Goal: Information Seeking & Learning: Learn about a topic

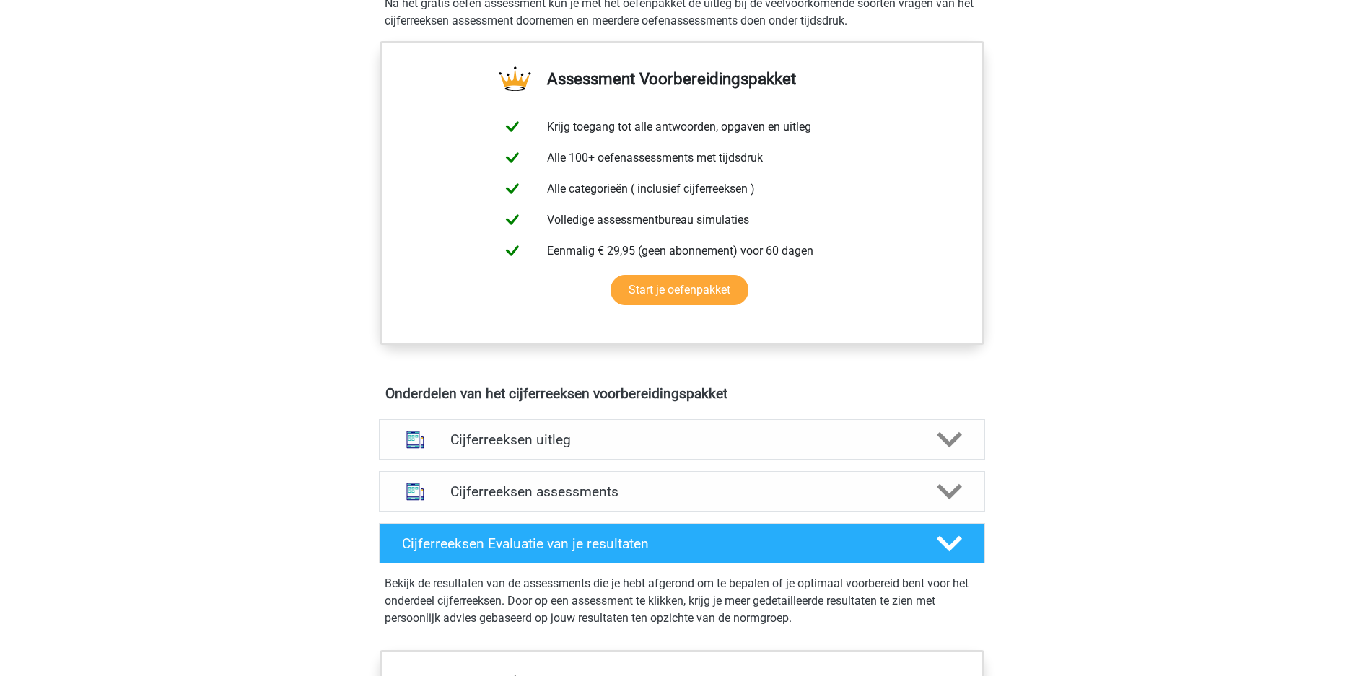
scroll to position [518, 0]
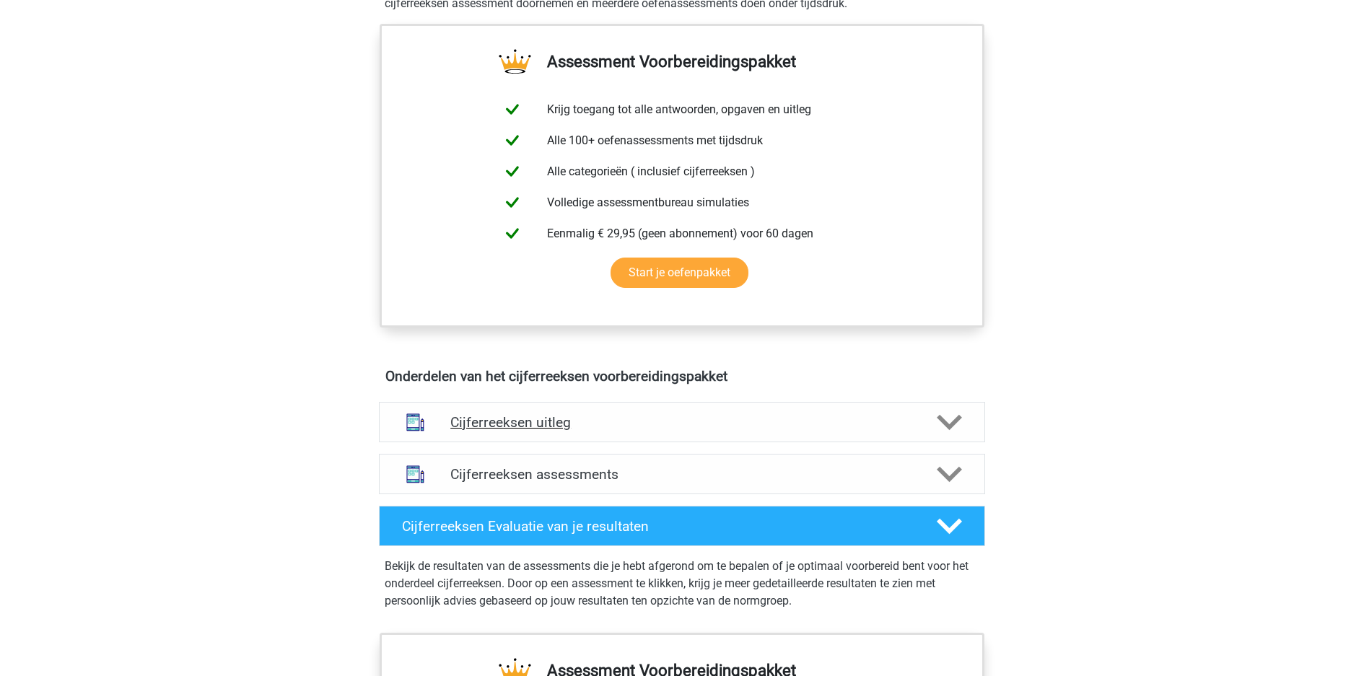
click at [918, 402] on div "Cijferreeksen uitleg" at bounding box center [682, 422] width 606 height 40
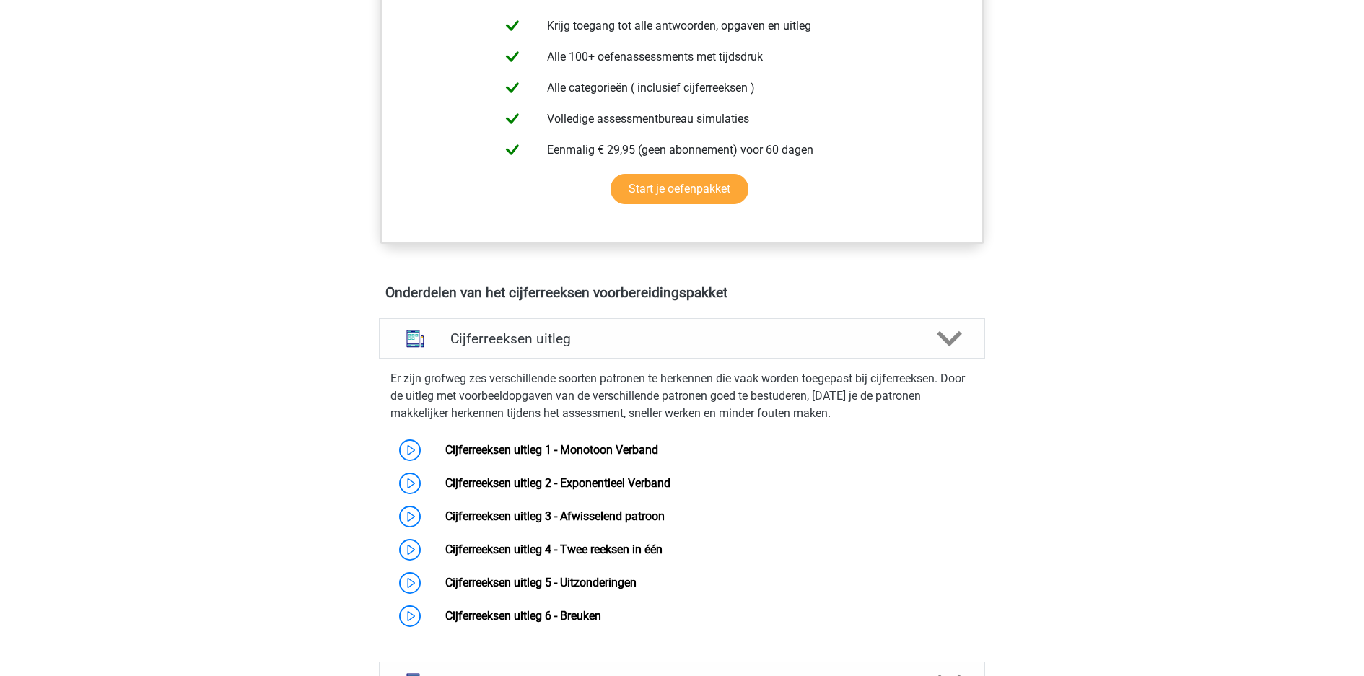
scroll to position [599, 0]
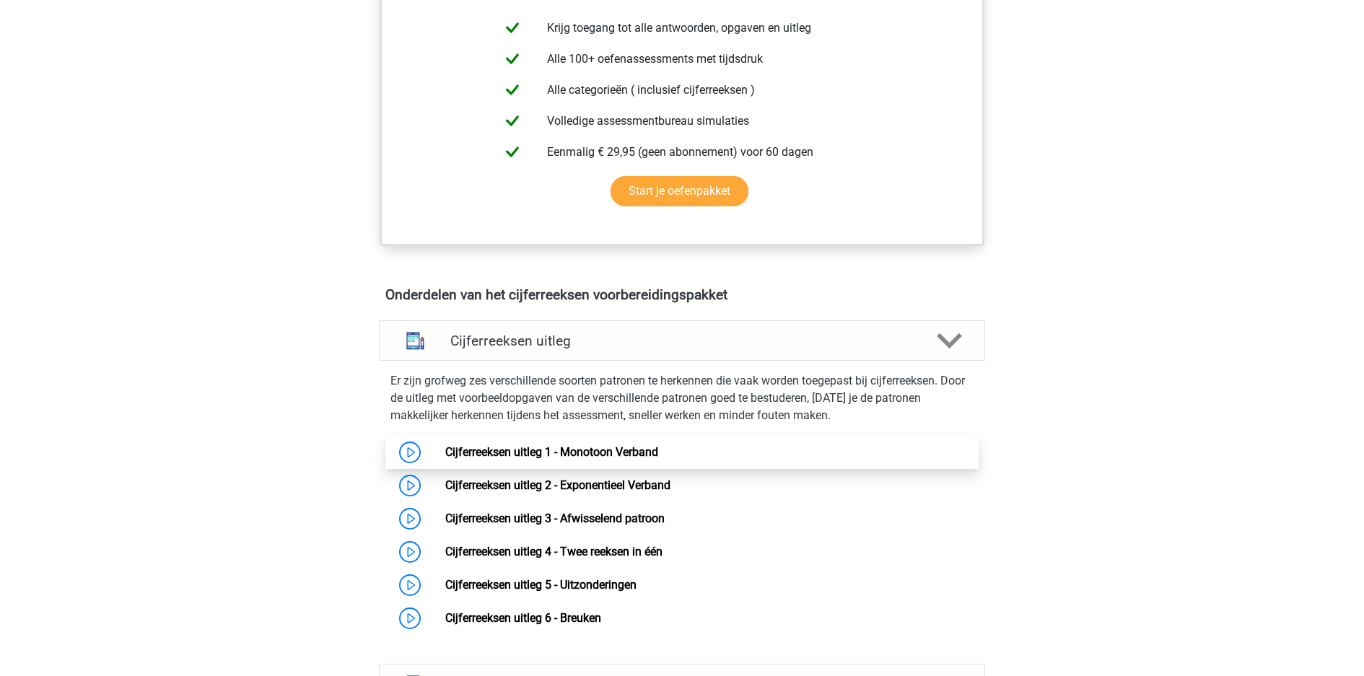
click at [617, 445] on link "Cijferreeksen uitleg 1 - Monotoon Verband" at bounding box center [551, 452] width 213 height 14
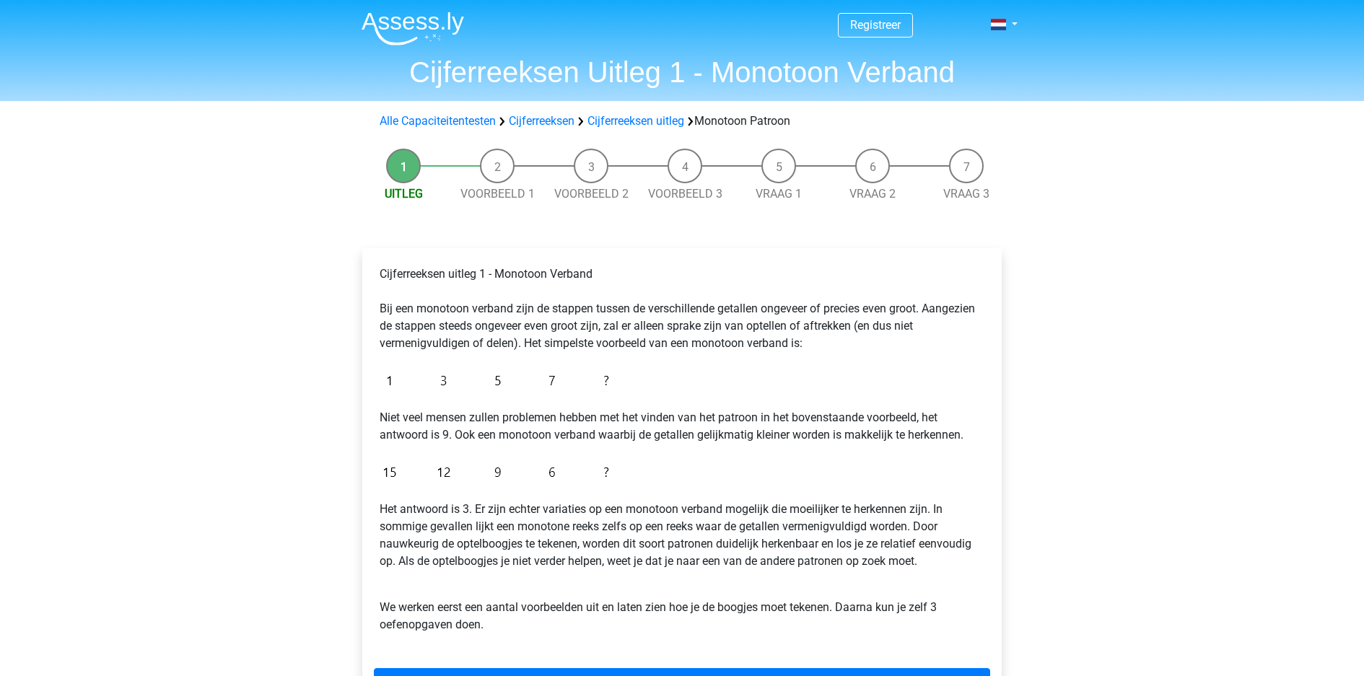
click at [1213, 383] on div "Registreer Nederlands English" at bounding box center [682, 570] width 1364 height 1141
click at [805, 669] on link "Volgende" at bounding box center [682, 682] width 617 height 27
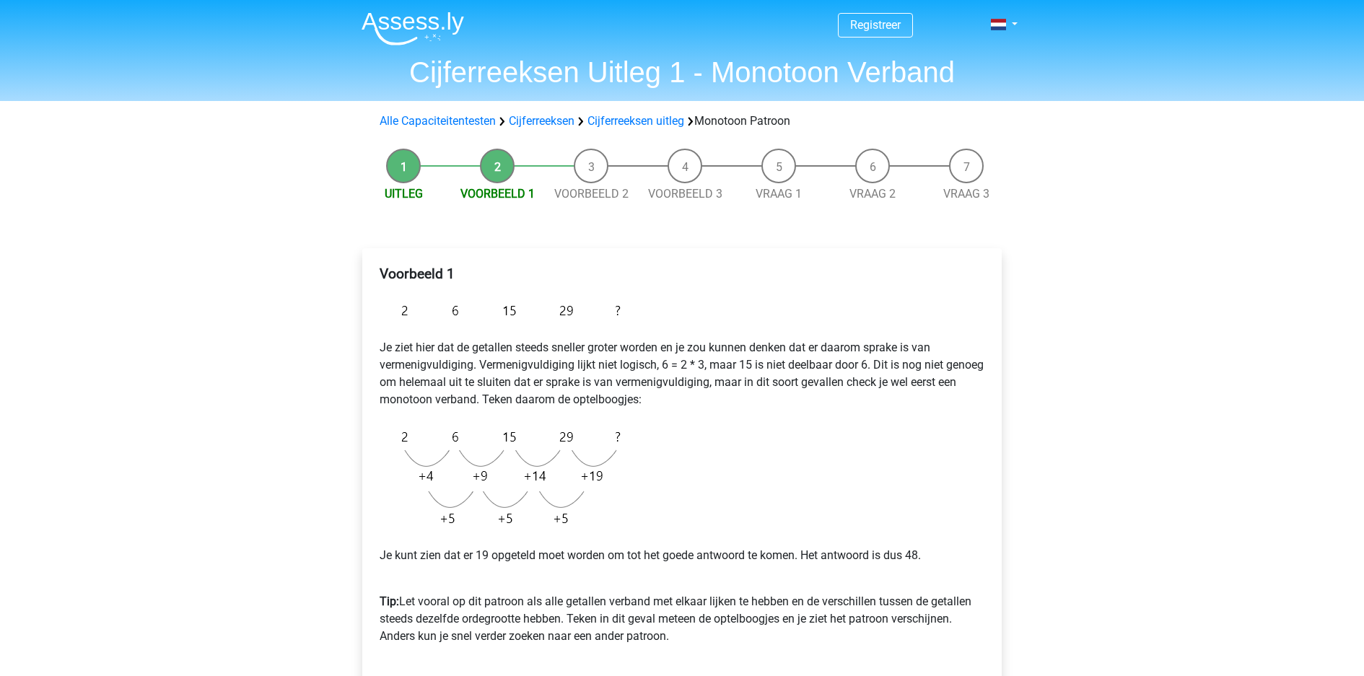
click at [1151, 396] on div "Registreer Nederlands English" at bounding box center [682, 576] width 1364 height 1153
click at [1176, 389] on div "Registreer Nederlands English" at bounding box center [682, 576] width 1364 height 1153
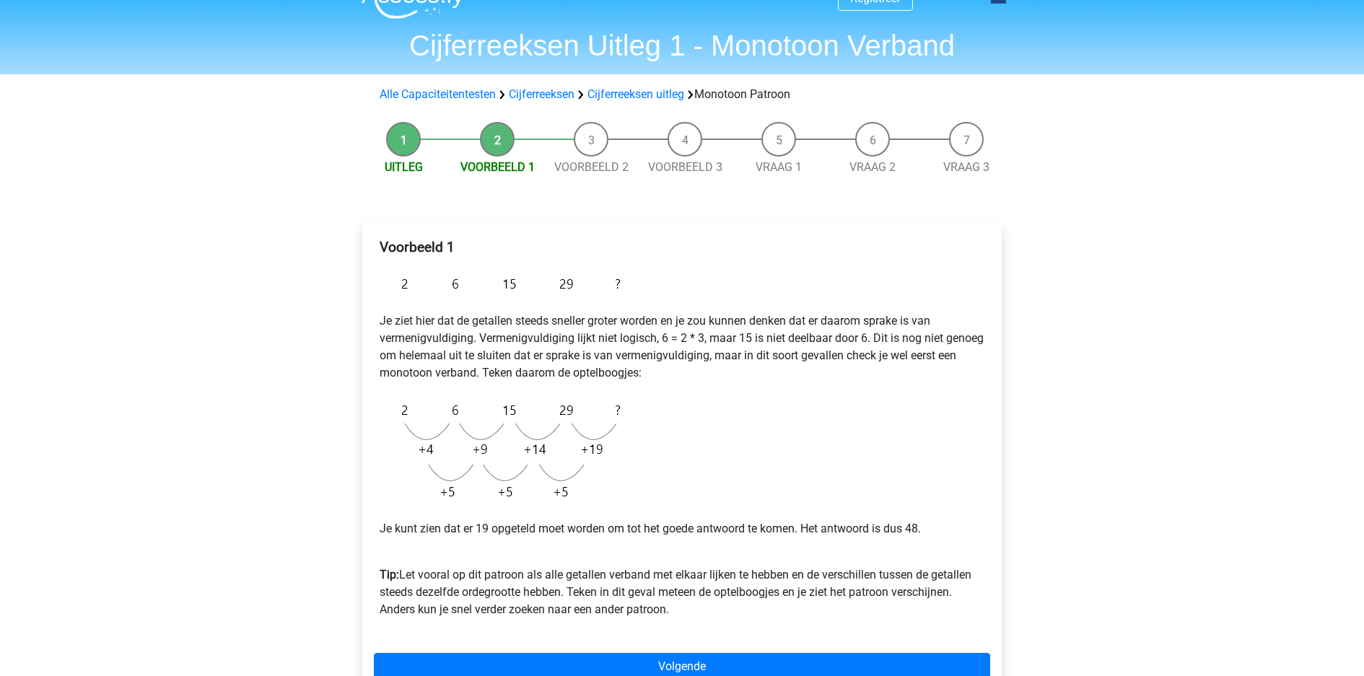
scroll to position [29, 0]
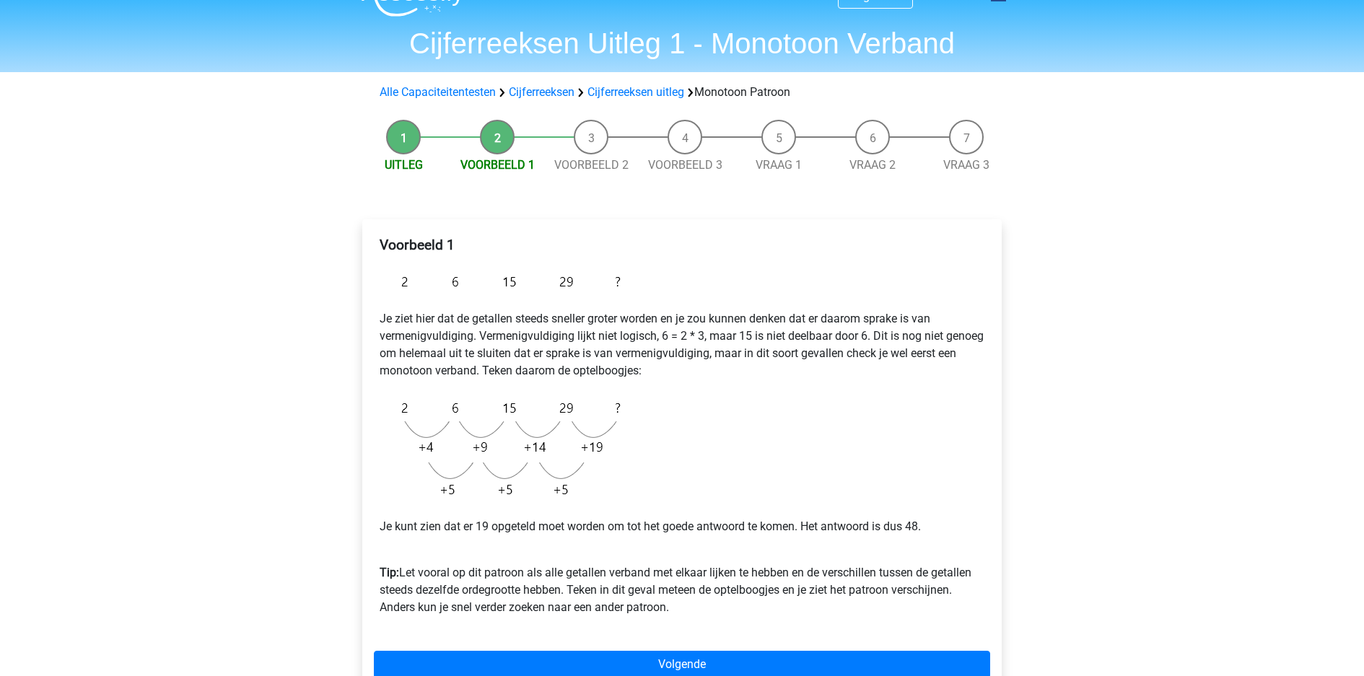
click at [886, 547] on p "Tip: Let vooral op dit patroon als alle getallen verband met elkaar lijken te h…" at bounding box center [682, 581] width 605 height 69
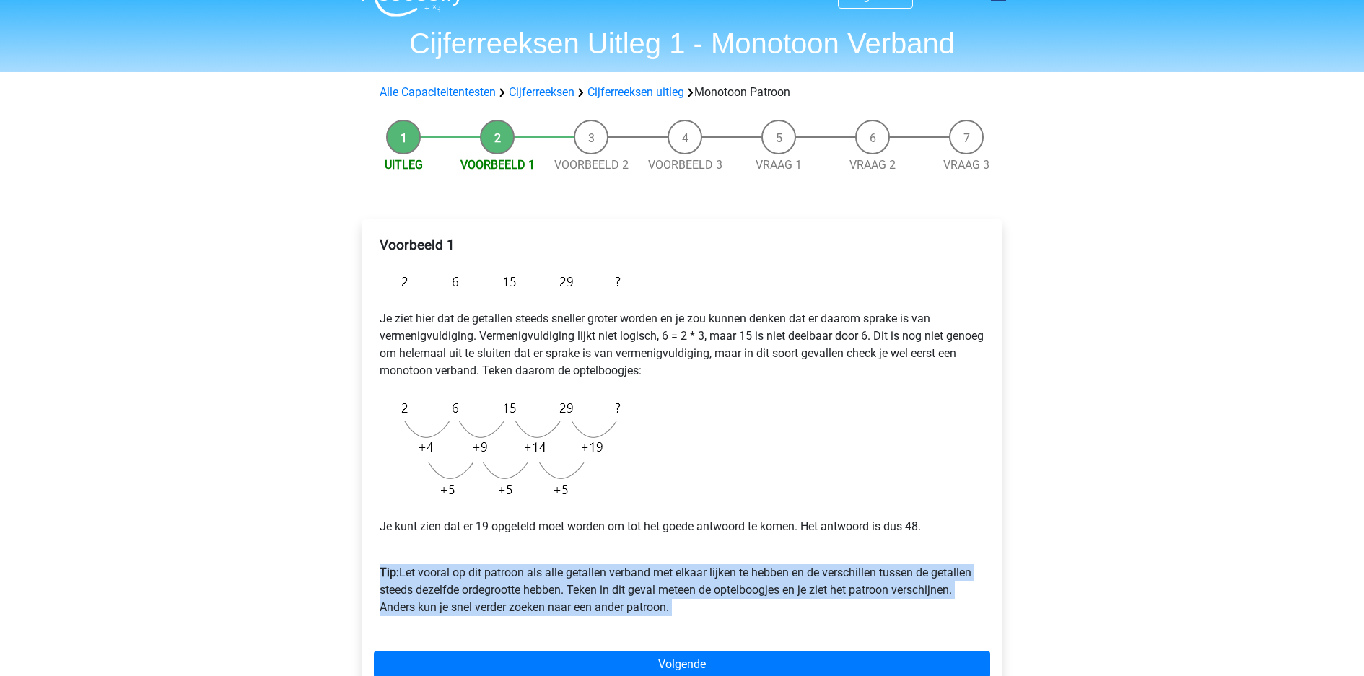
click at [886, 547] on p "Tip: Let vooral op dit patroon als alle getallen verband met elkaar lijken te h…" at bounding box center [682, 581] width 605 height 69
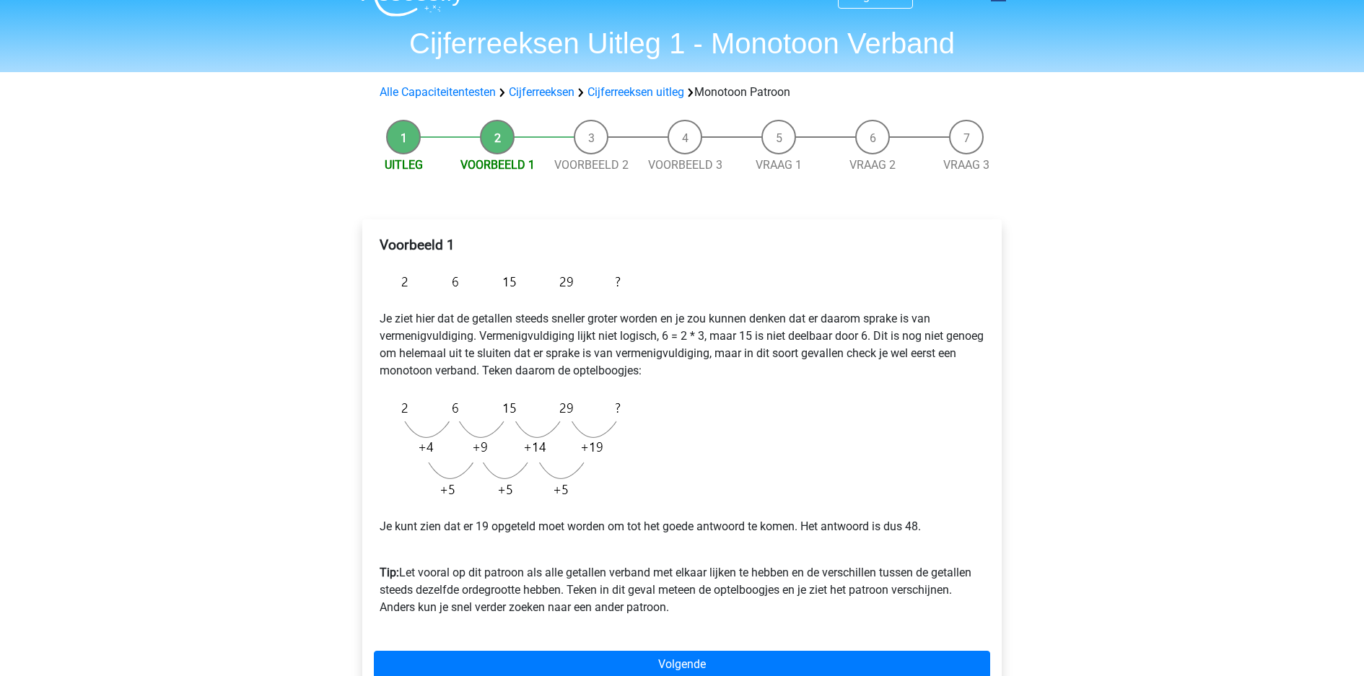
click at [886, 547] on p "Tip: Let vooral op dit patroon als alle getallen verband met elkaar lijken te h…" at bounding box center [682, 581] width 605 height 69
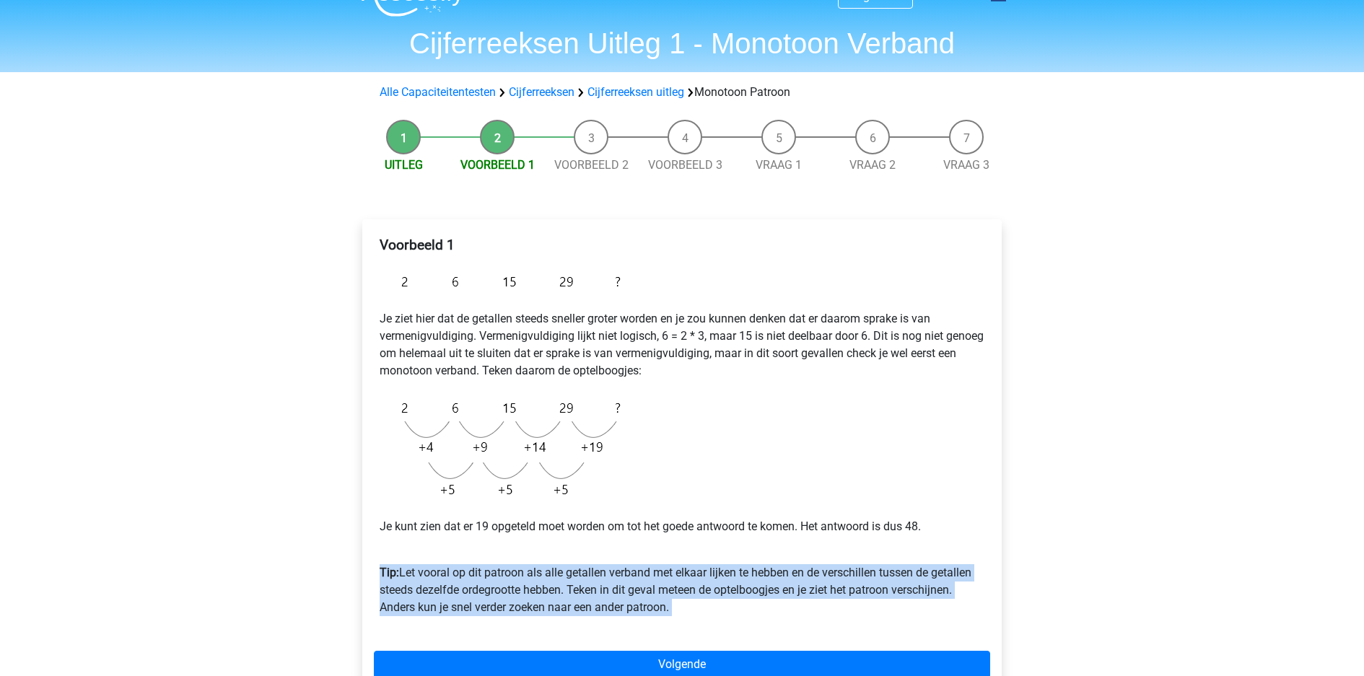
click at [886, 547] on p "Tip: Let vooral op dit patroon als alle getallen verband met elkaar lijken te h…" at bounding box center [682, 581] width 605 height 69
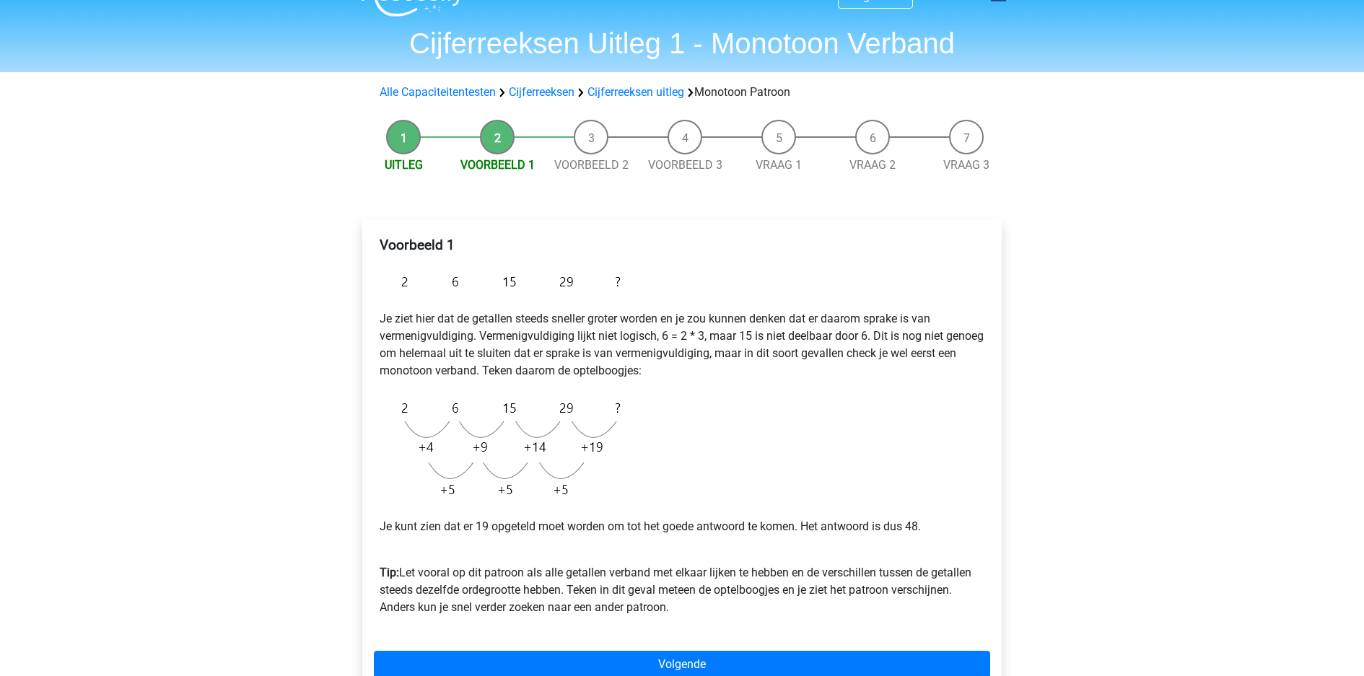
click at [886, 547] on p "Tip: Let vooral op dit patroon als alle getallen verband met elkaar lijken te h…" at bounding box center [682, 581] width 605 height 69
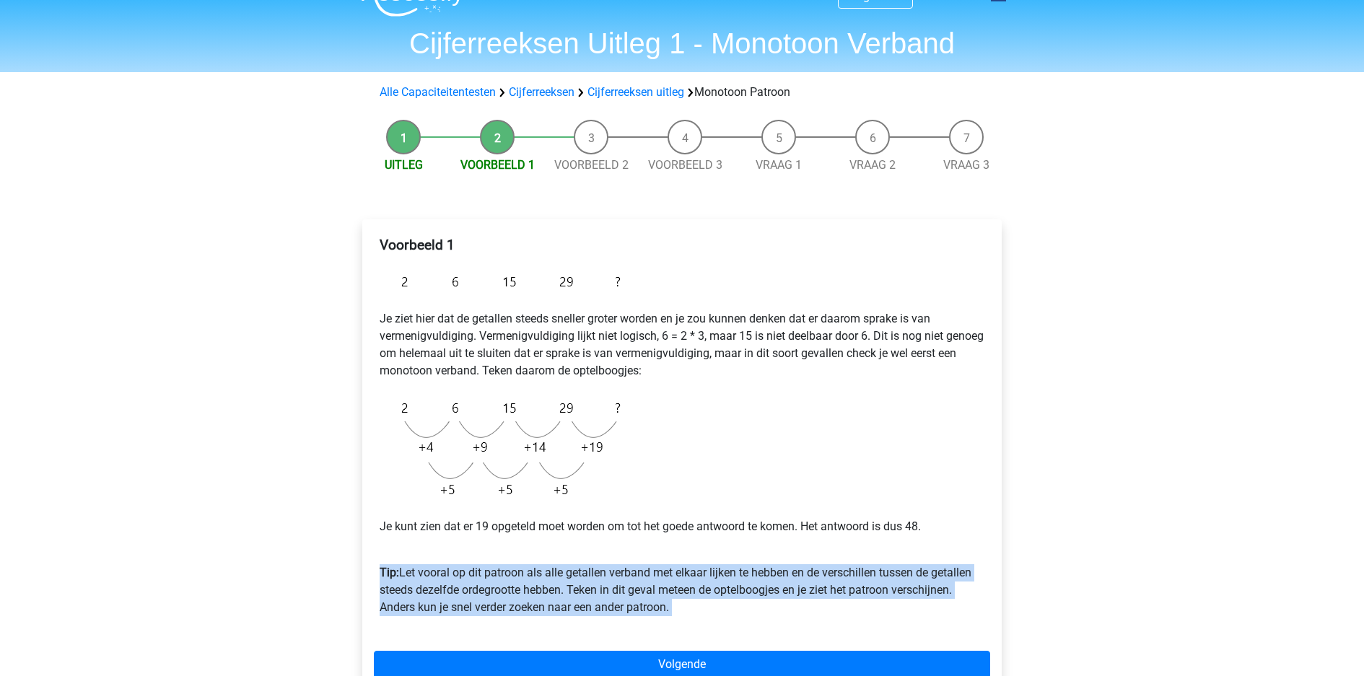
click at [886, 547] on p "Tip: Let vooral op dit patroon als alle getallen verband met elkaar lijken te h…" at bounding box center [682, 581] width 605 height 69
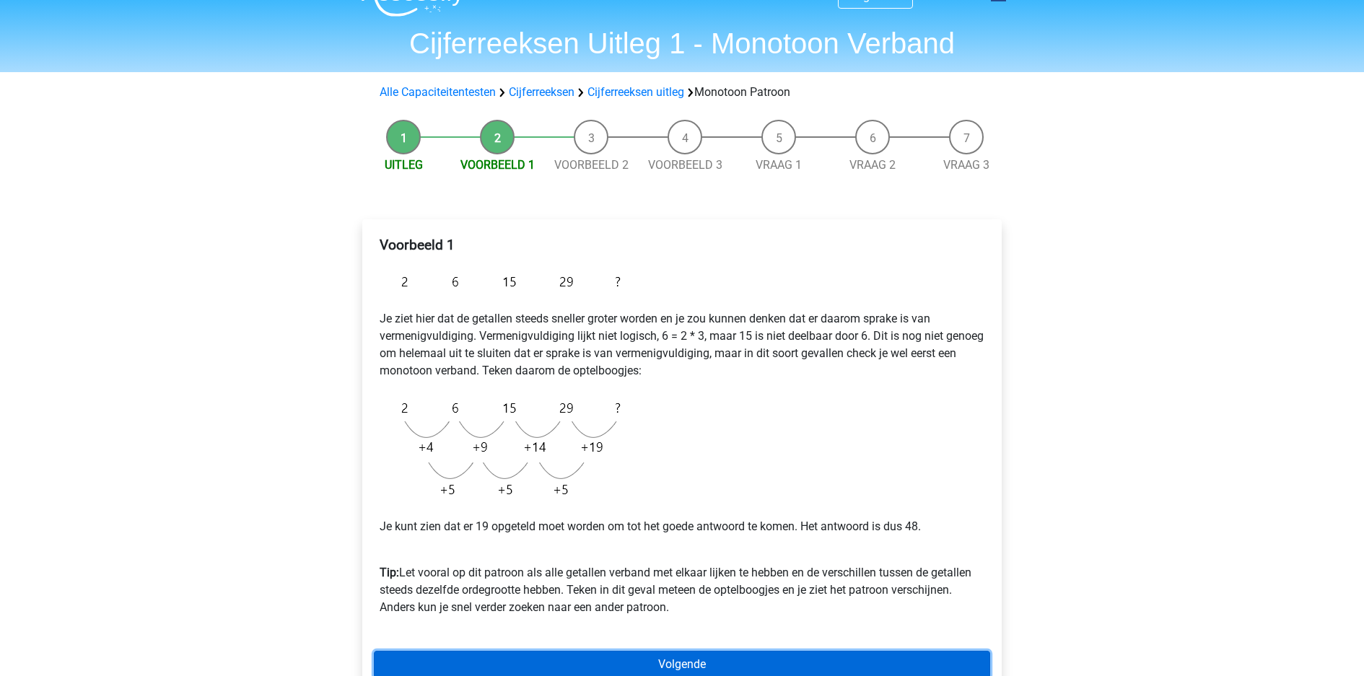
click at [843, 651] on link "Volgende" at bounding box center [682, 664] width 617 height 27
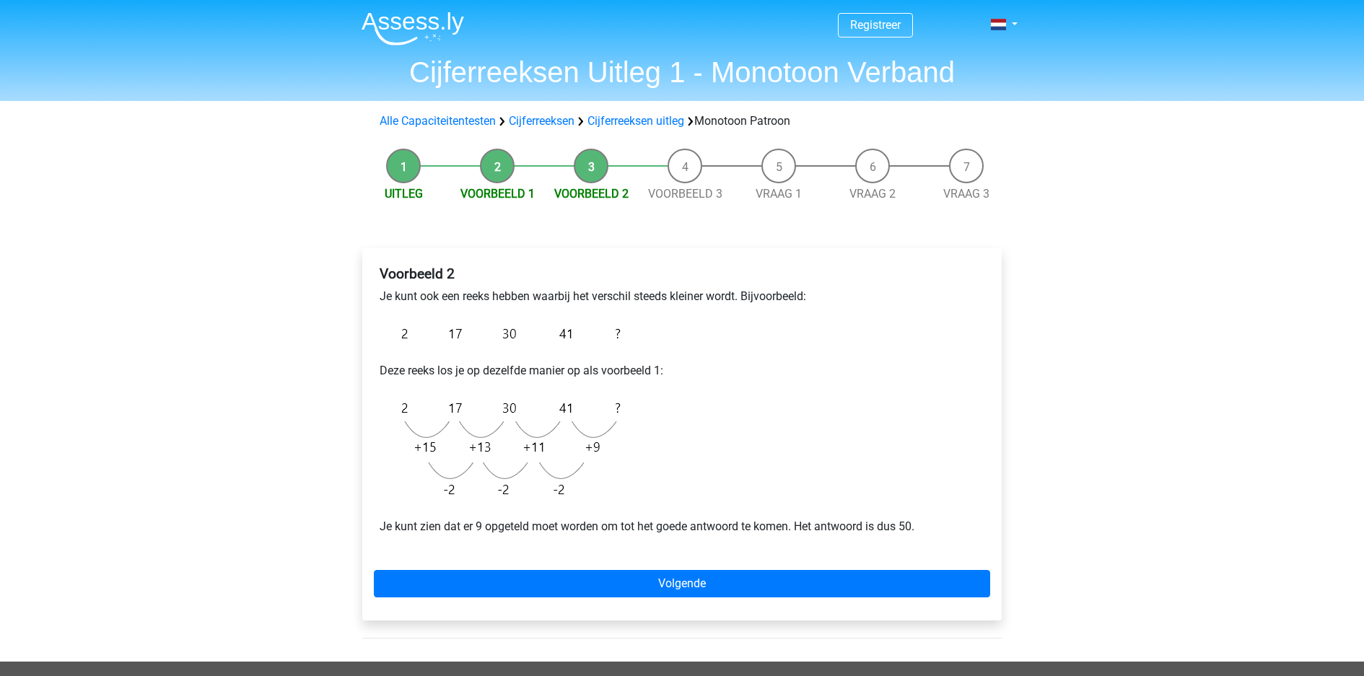
click at [1061, 337] on div "Registreer Nederlands English" at bounding box center [682, 521] width 1364 height 1043
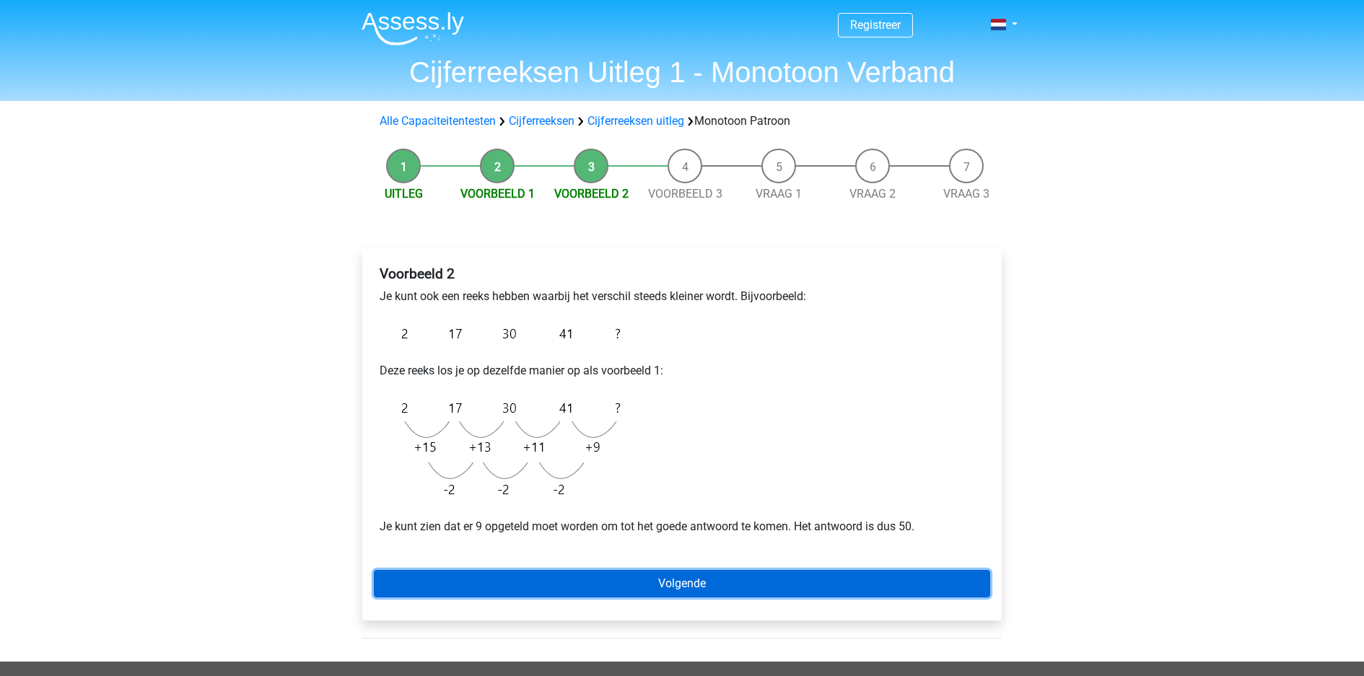
click at [869, 570] on link "Volgende" at bounding box center [682, 583] width 617 height 27
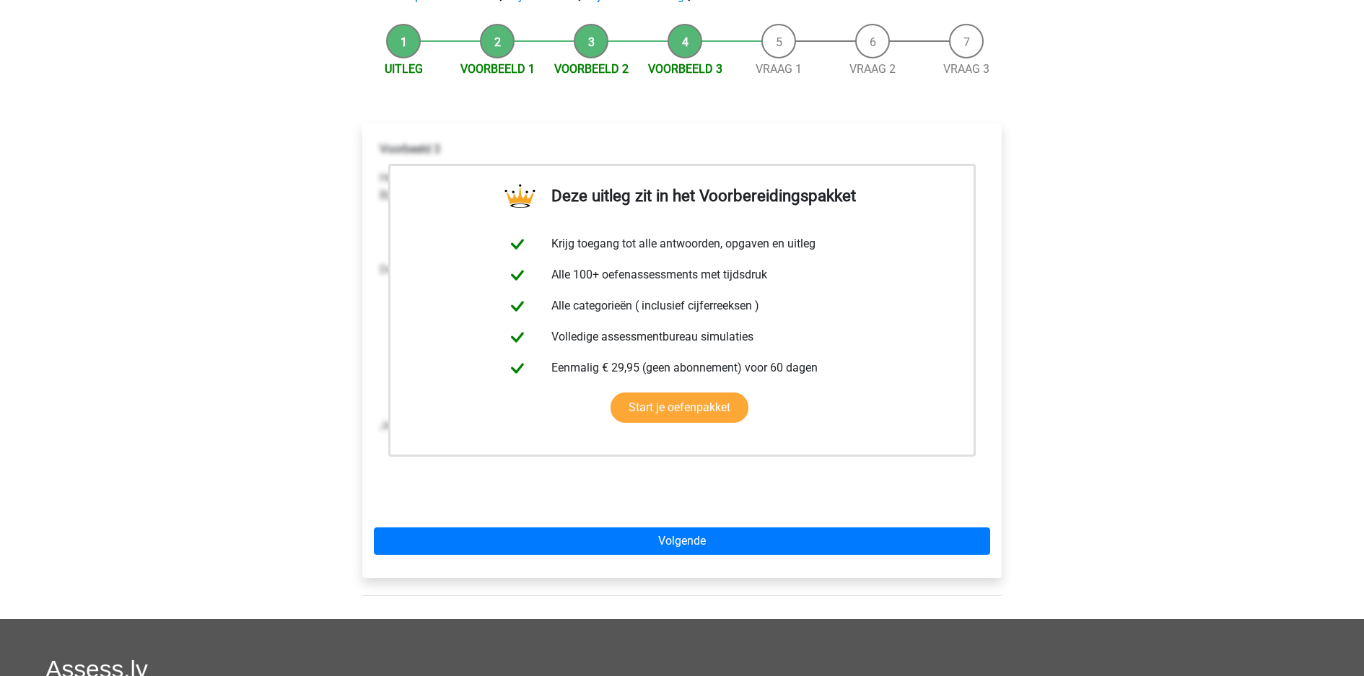
scroll to position [137, 0]
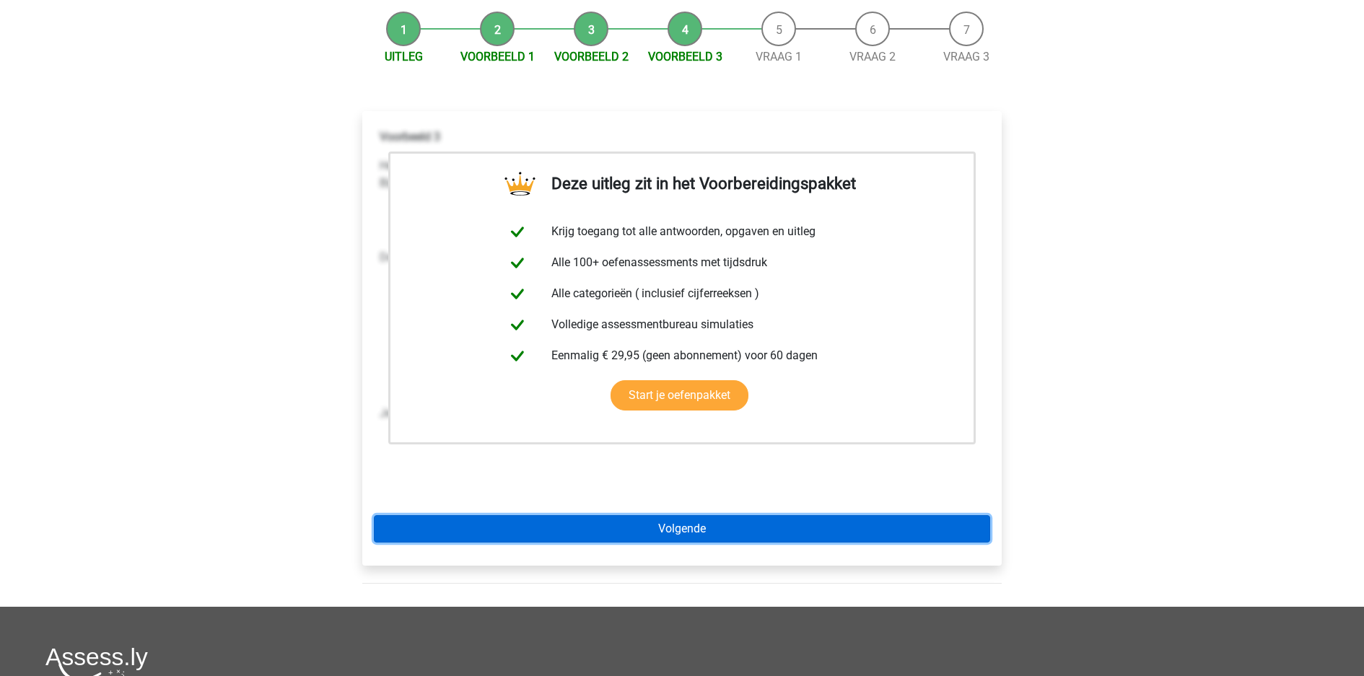
click at [744, 515] on link "Volgende" at bounding box center [682, 528] width 617 height 27
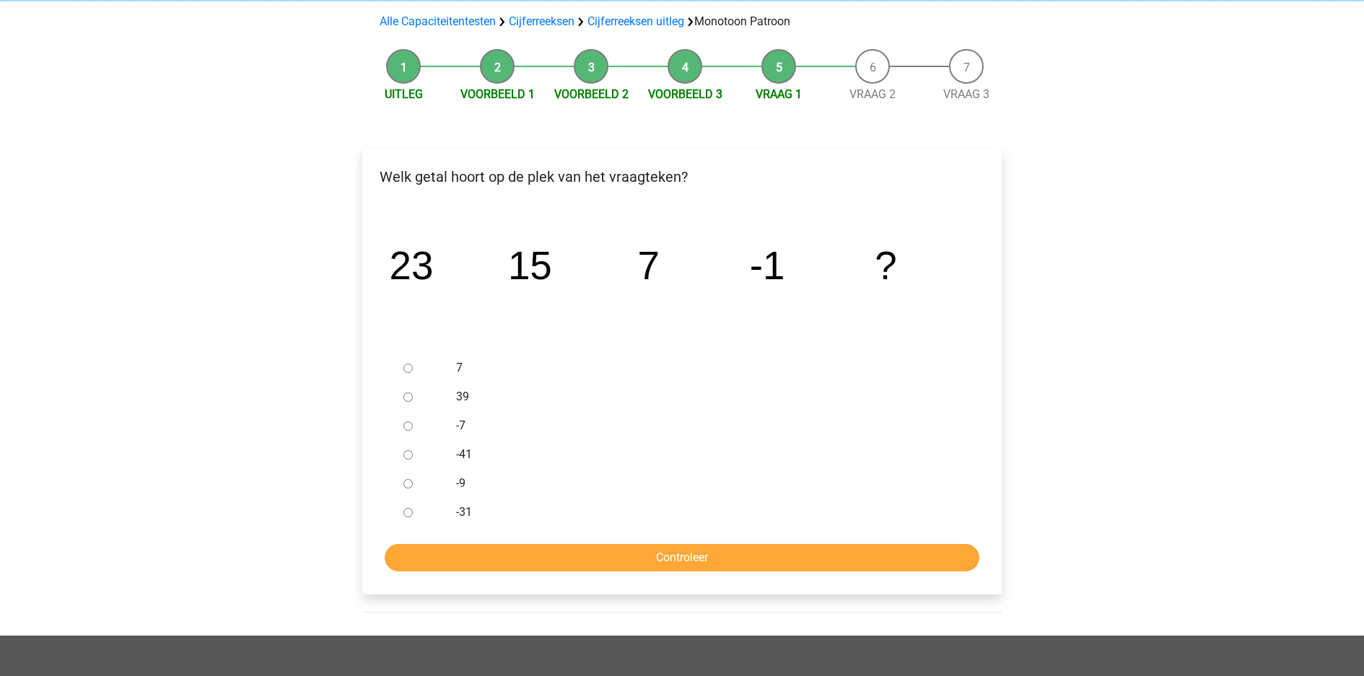
scroll to position [103, 0]
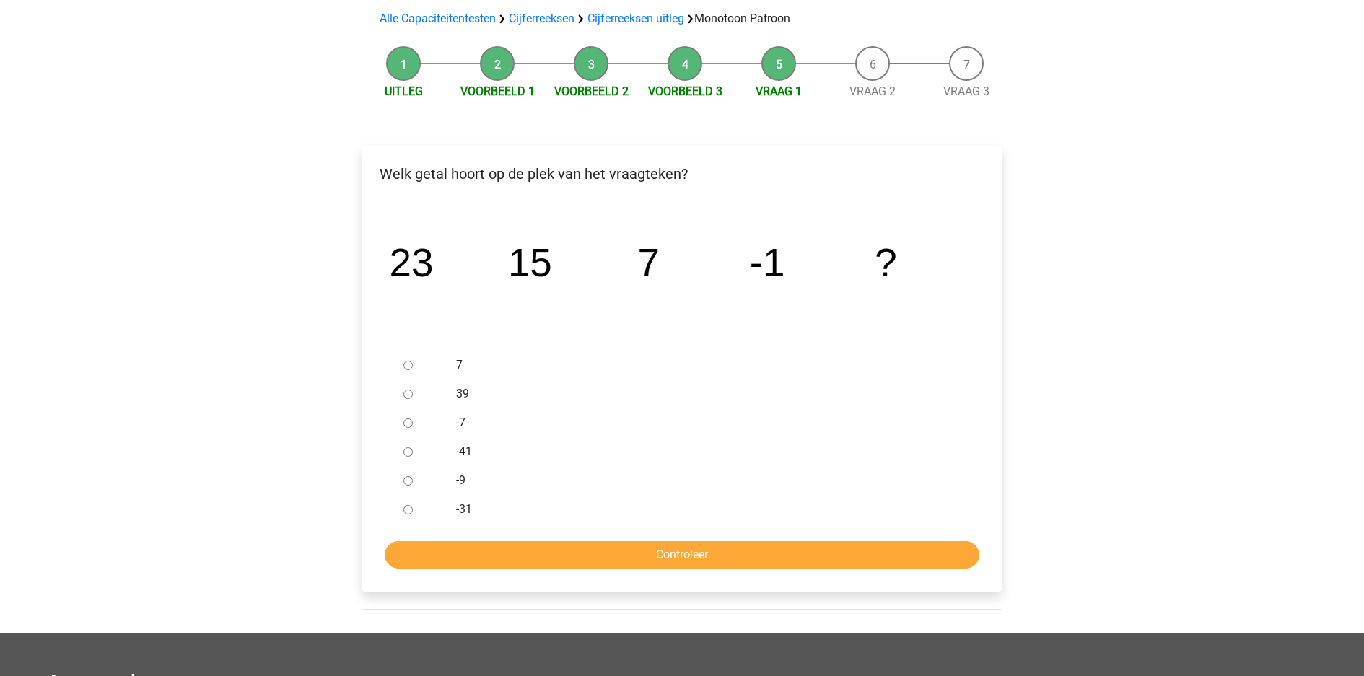
click at [404, 476] on input "-9" at bounding box center [408, 480] width 9 height 9
radio input "true"
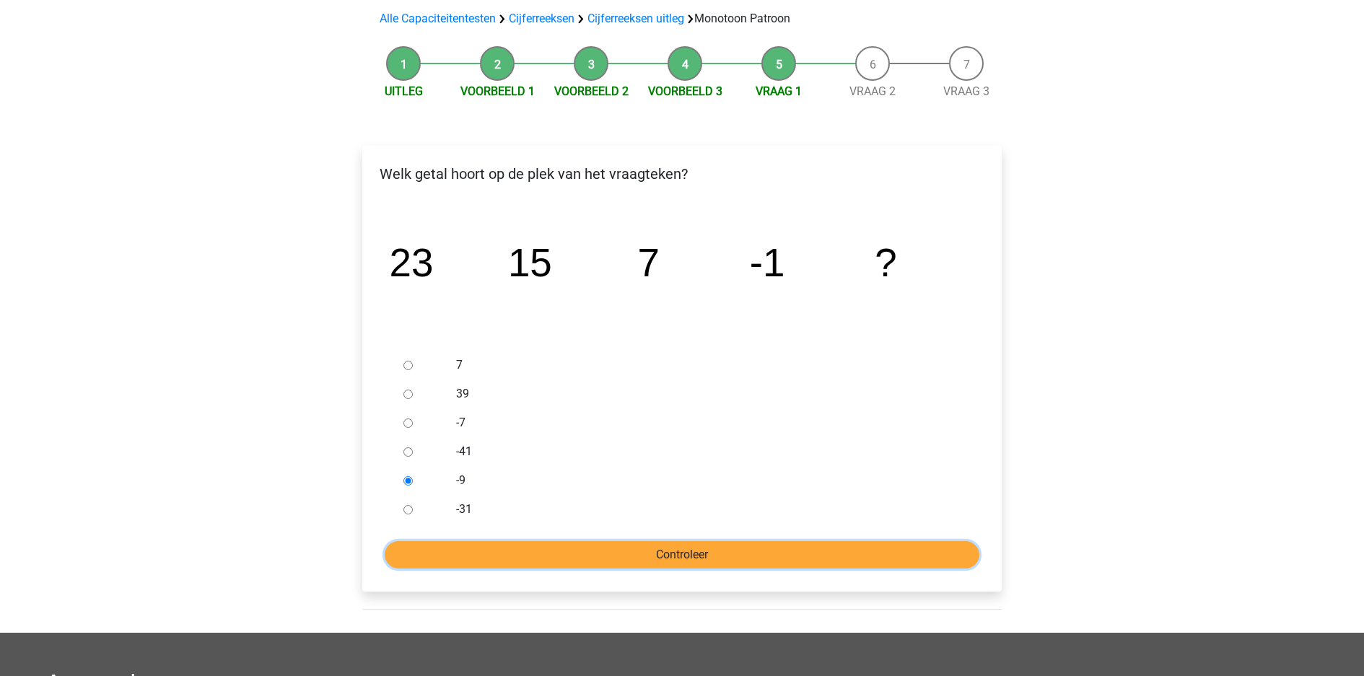
click at [588, 541] on input "Controleer" at bounding box center [682, 554] width 595 height 27
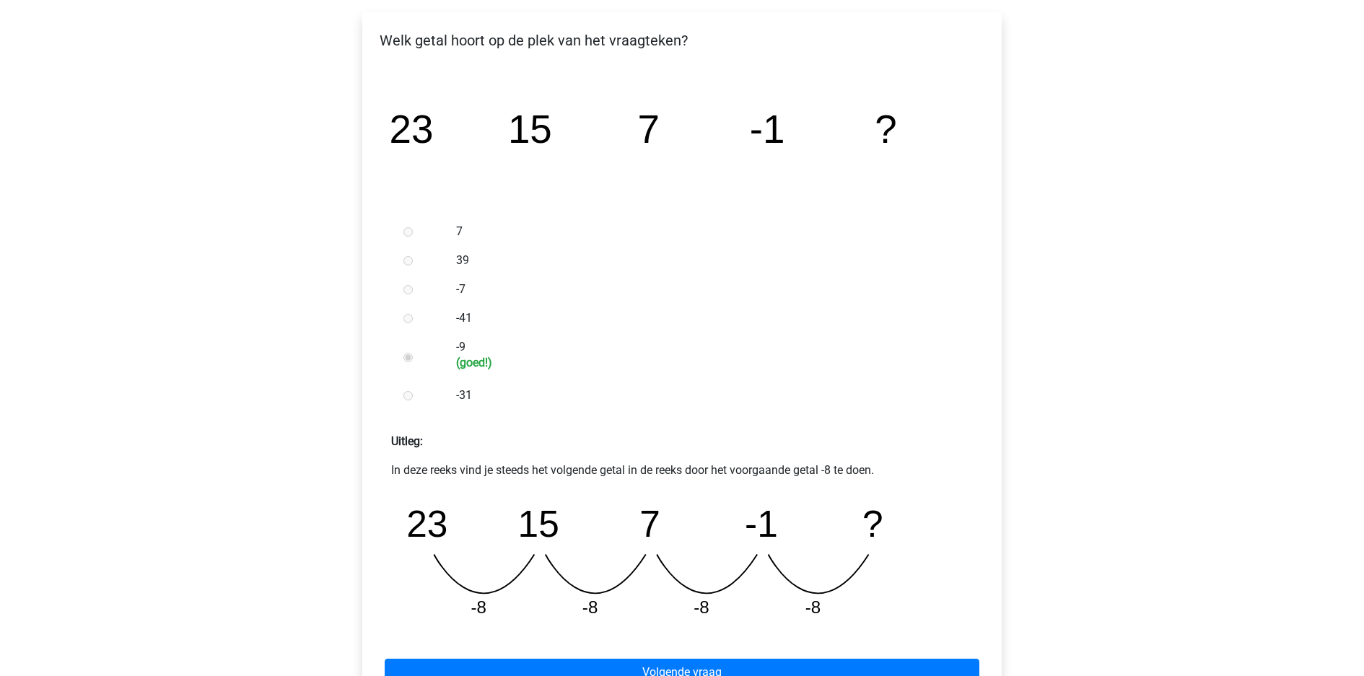
scroll to position [246, 0]
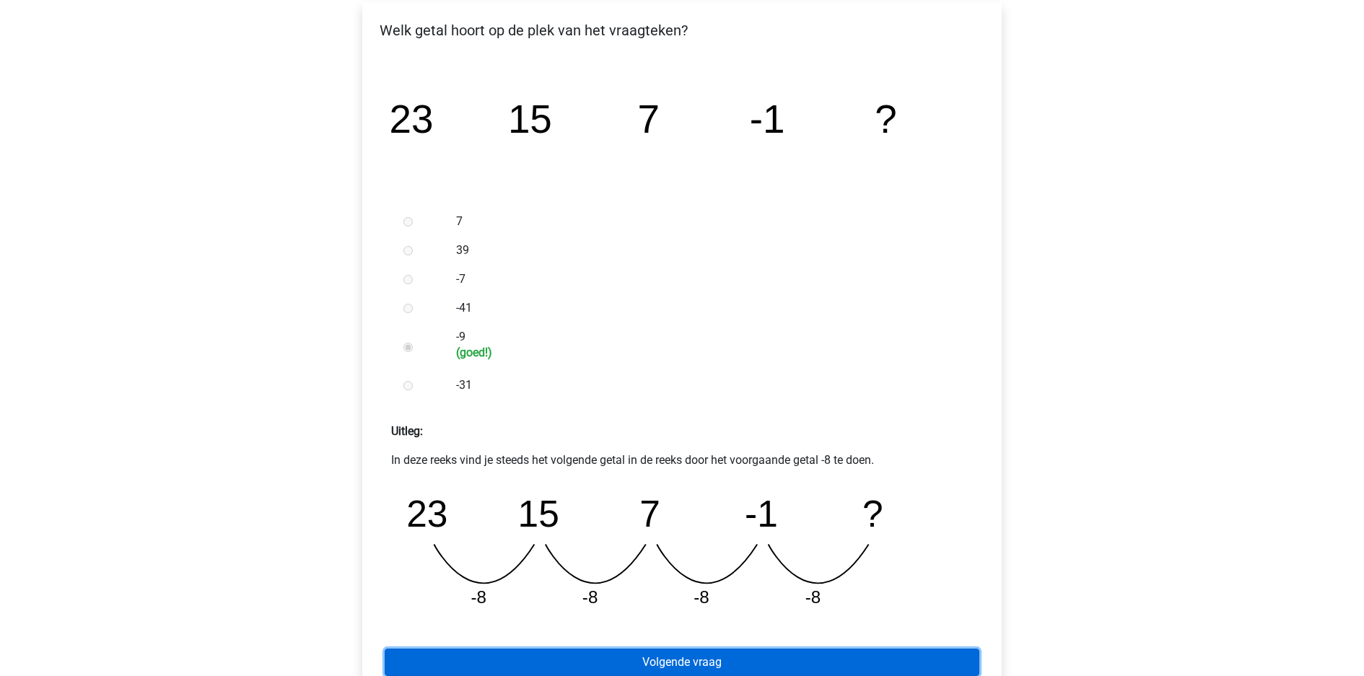
click at [736, 649] on link "Volgende vraag" at bounding box center [682, 662] width 595 height 27
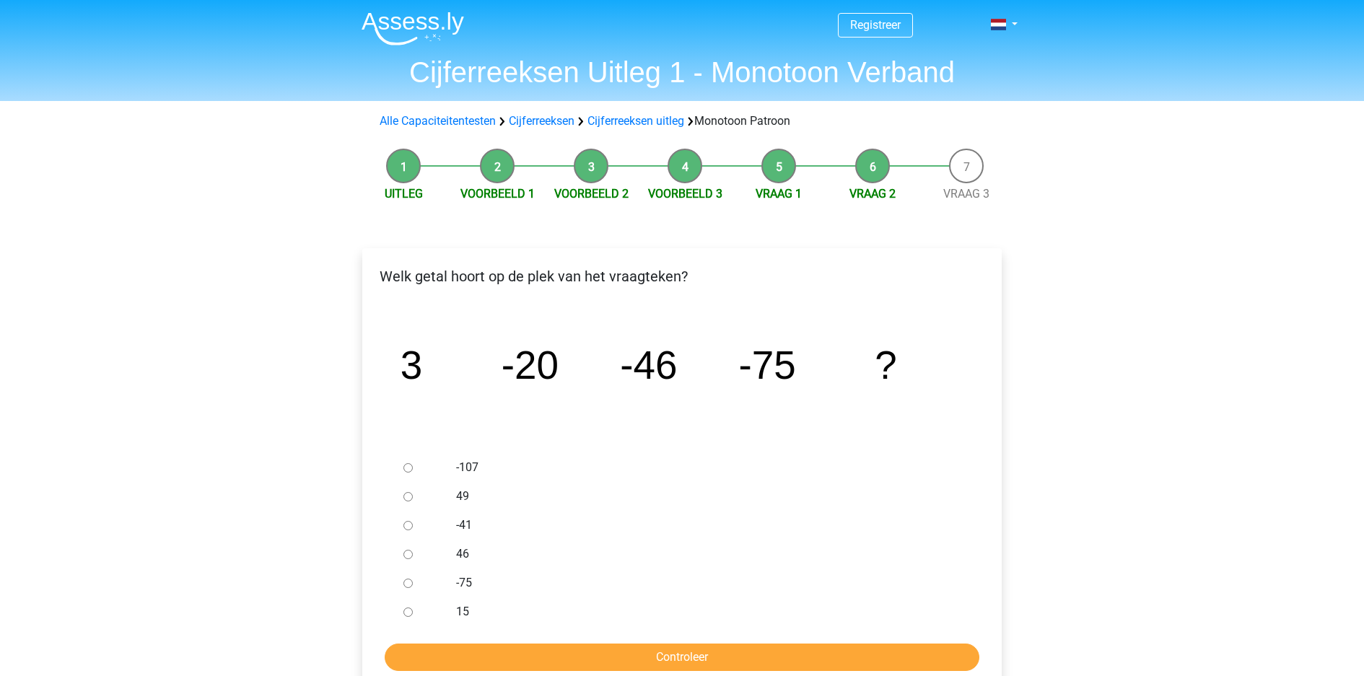
click at [404, 463] on input "-107" at bounding box center [408, 467] width 9 height 9
radio input "true"
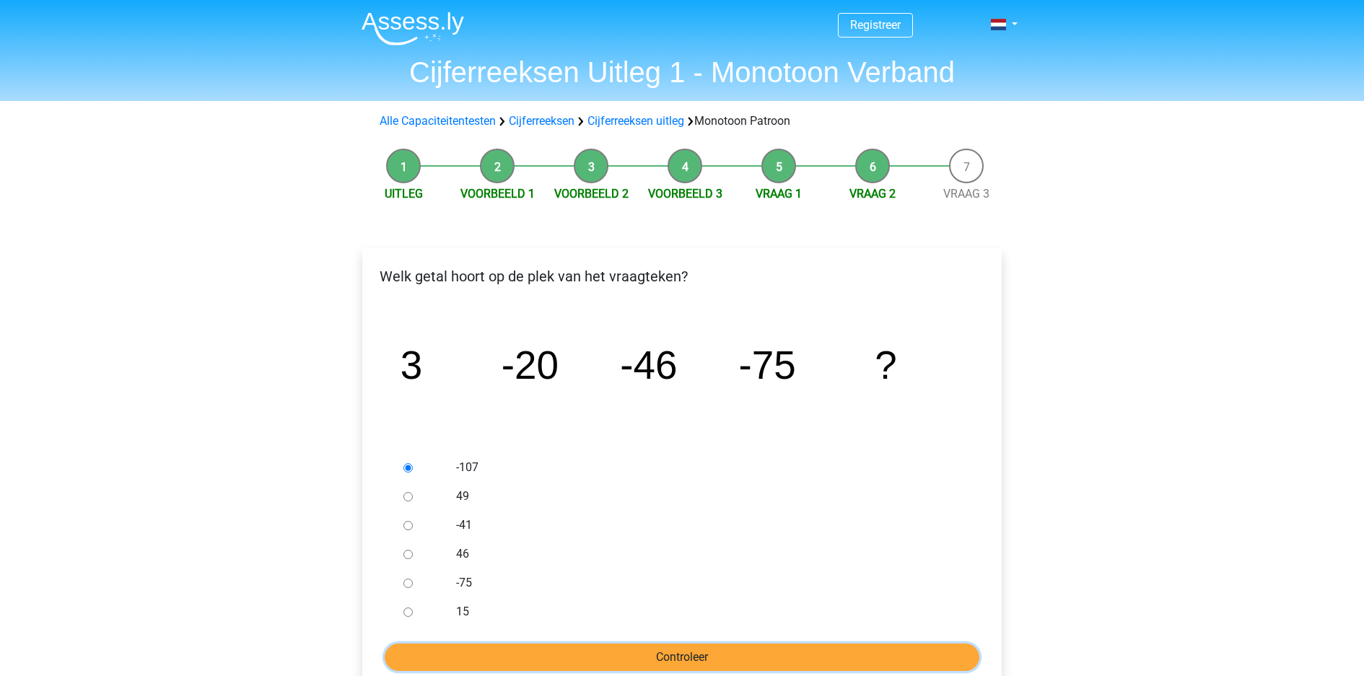
click at [689, 644] on input "Controleer" at bounding box center [682, 657] width 595 height 27
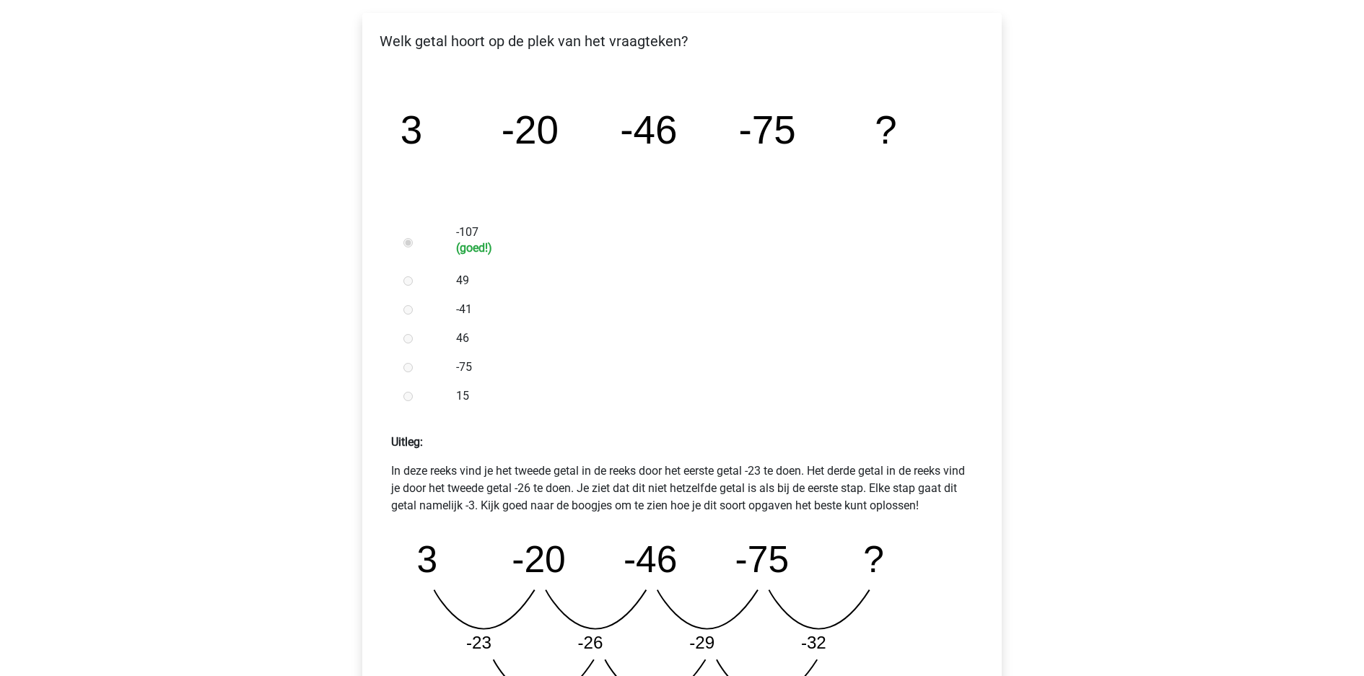
scroll to position [239, 0]
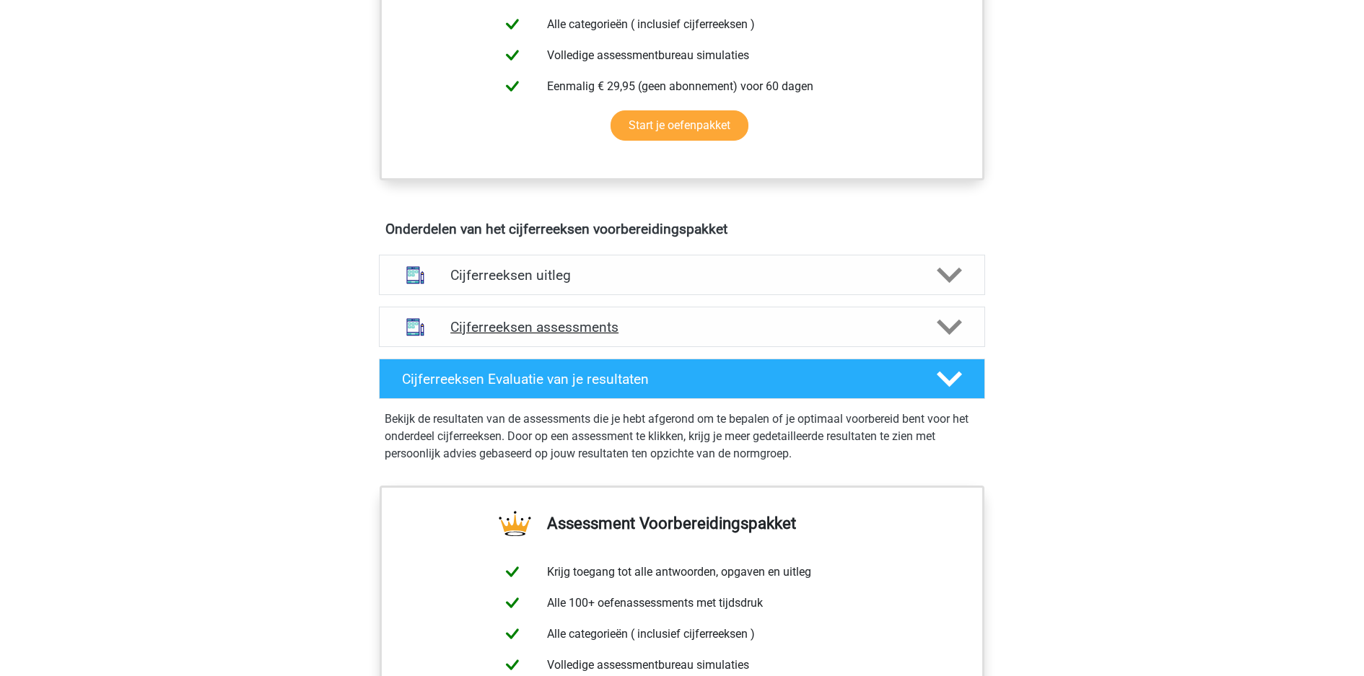
scroll to position [671, 0]
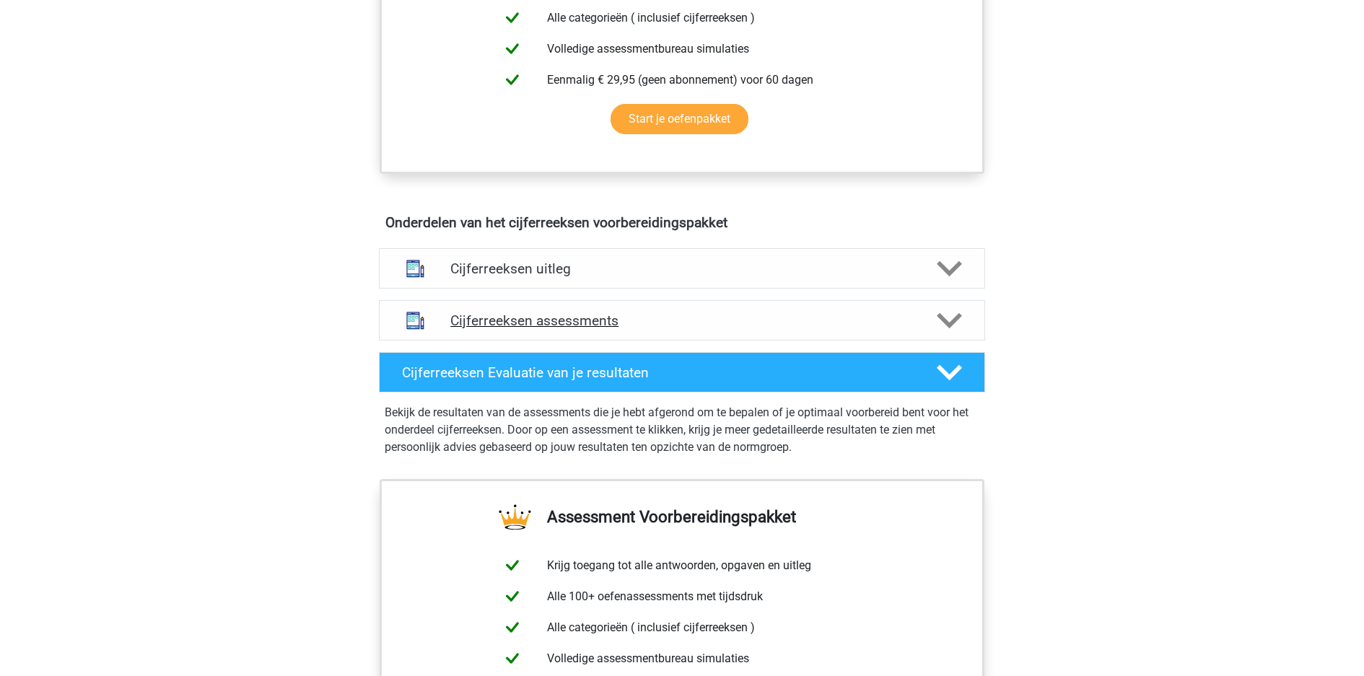
click at [770, 313] on h4 "Cijferreeksen assessments" at bounding box center [681, 321] width 463 height 17
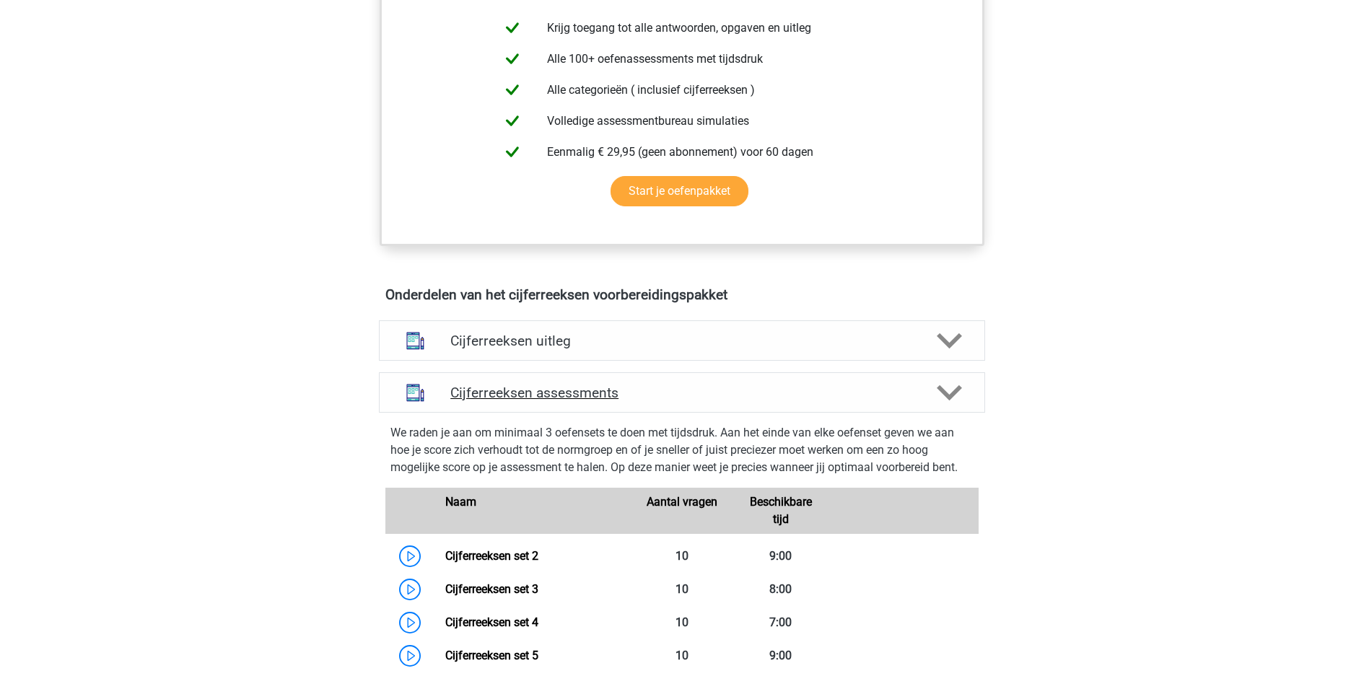
scroll to position [439, 0]
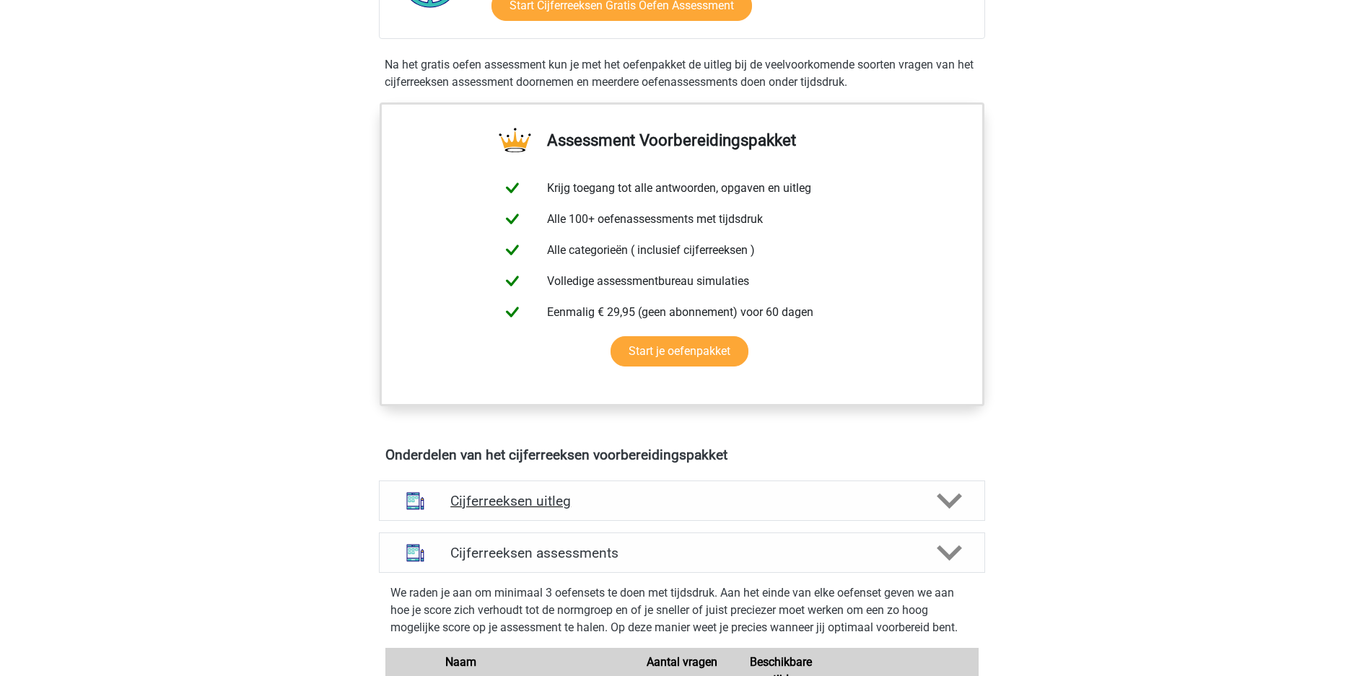
click at [624, 493] on h4 "Cijferreeksen uitleg" at bounding box center [681, 501] width 463 height 17
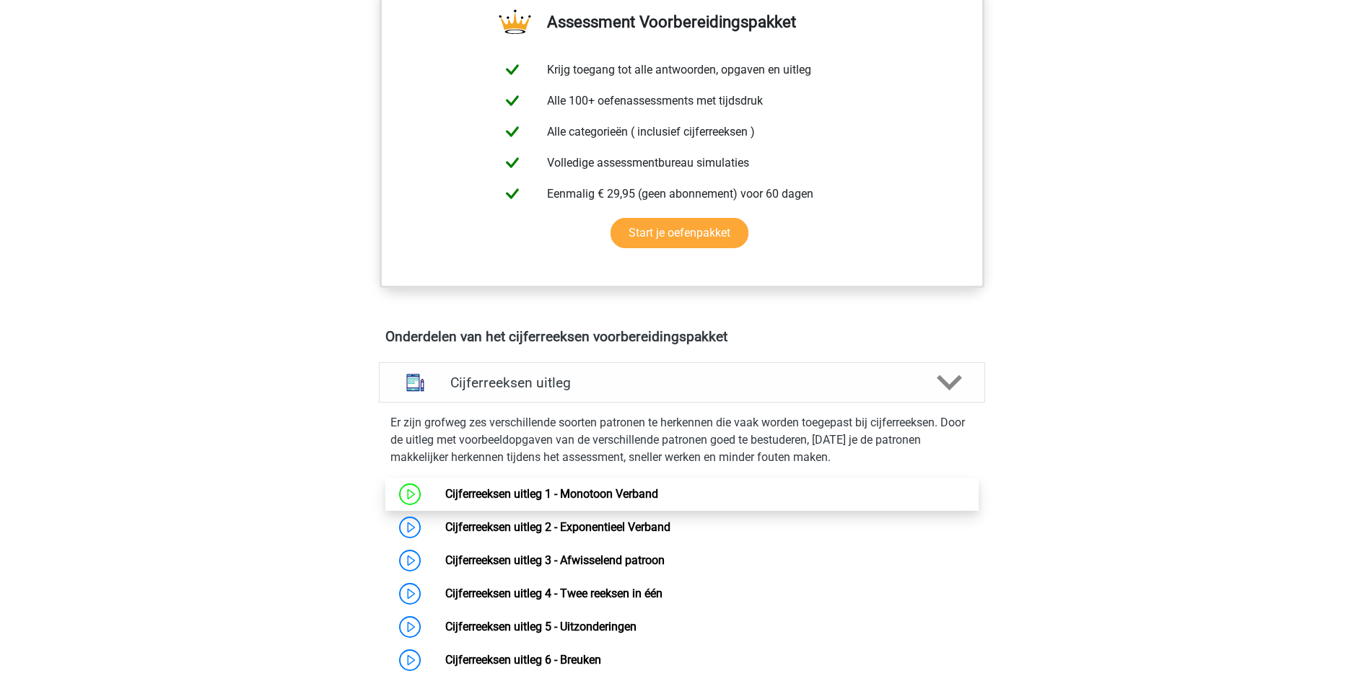
scroll to position [567, 0]
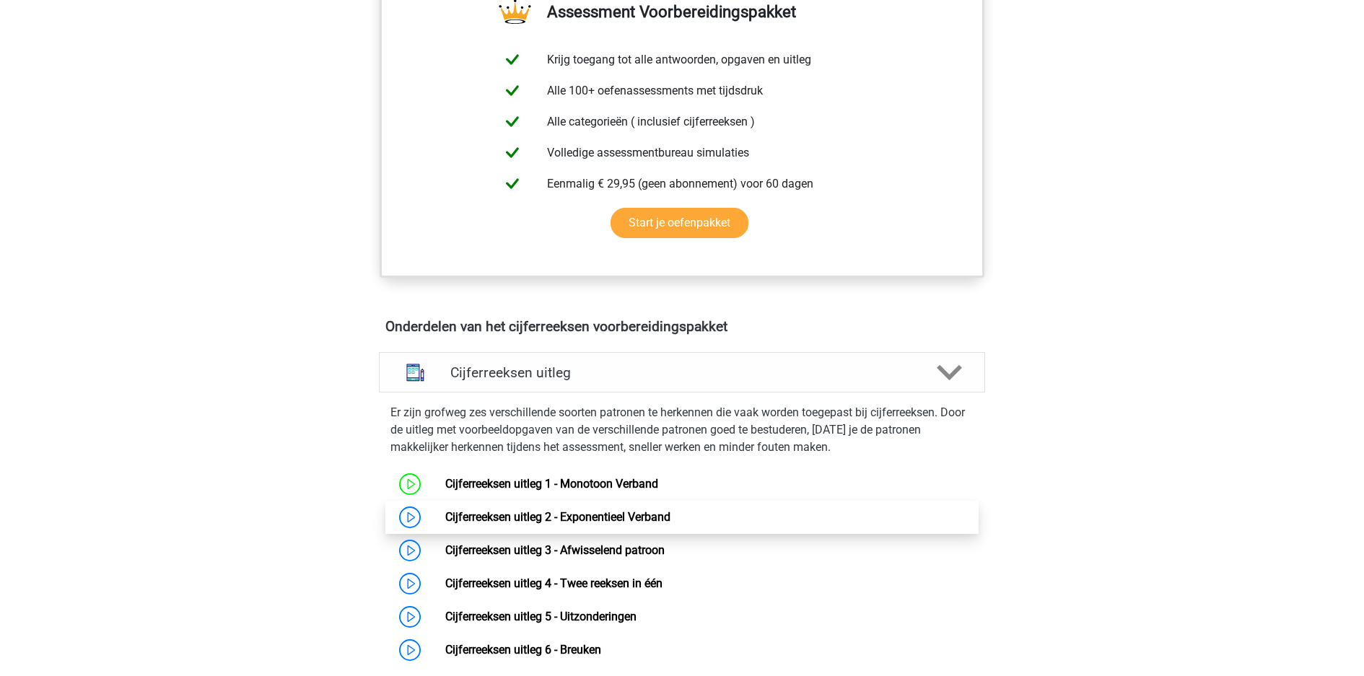
click at [653, 510] on link "Cijferreeksen uitleg 2 - Exponentieel Verband" at bounding box center [557, 517] width 225 height 14
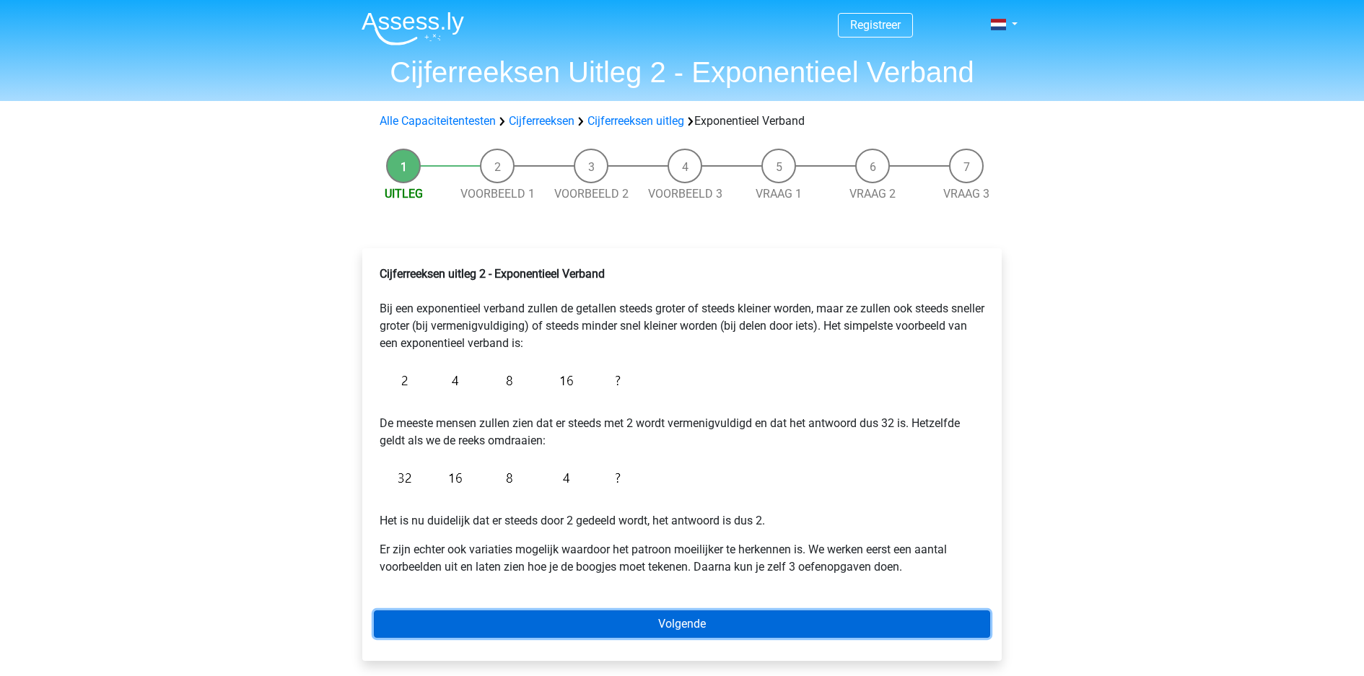
click at [788, 611] on link "Volgende" at bounding box center [682, 624] width 617 height 27
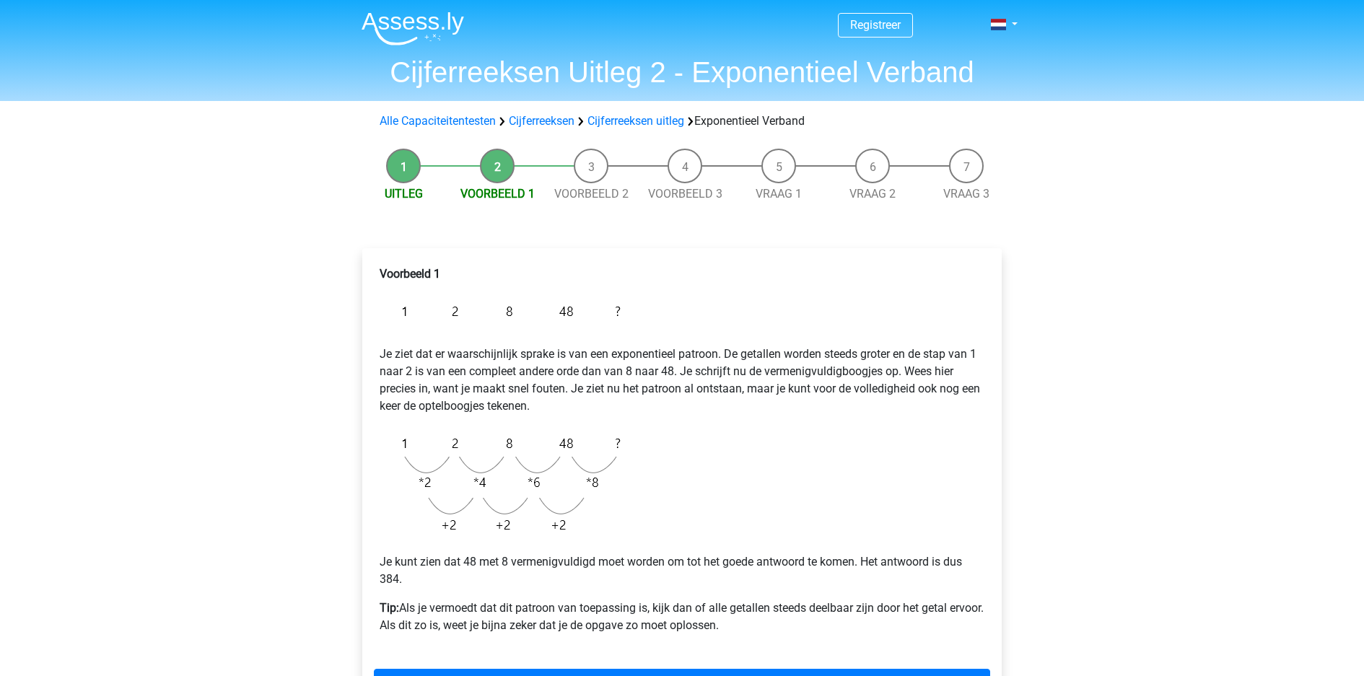
click at [1235, 399] on div "Registreer Nederlands English" at bounding box center [682, 571] width 1364 height 1142
click at [536, 554] on p "Je kunt zien dat 48 met 8 vermenigvuldigd moet worden om tot het goede antwoord…" at bounding box center [682, 571] width 605 height 35
click at [533, 600] on p "Tip: Als je vermoedt dat dit patroon van toepassing is, kijk dan of alle getall…" at bounding box center [682, 617] width 605 height 35
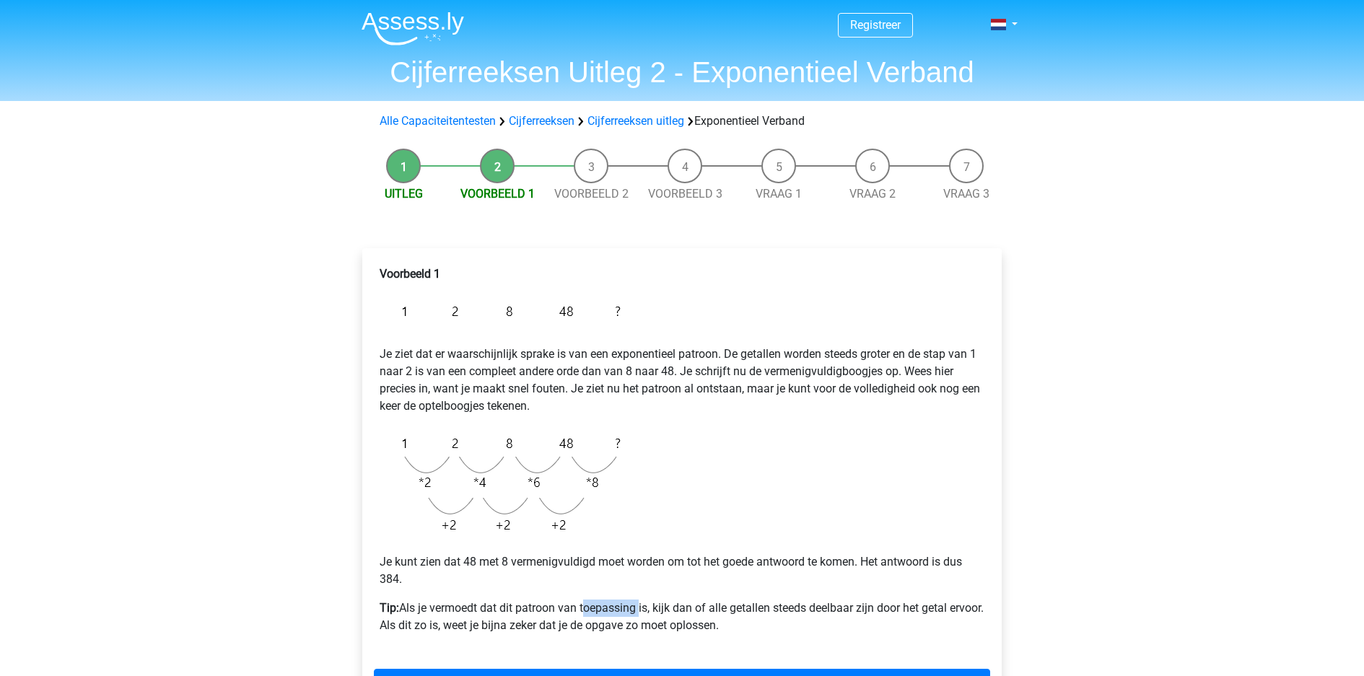
click at [533, 600] on p "Tip: Als je vermoedt dat dit patroon van toepassing is, kijk dan of alle getall…" at bounding box center [682, 617] width 605 height 35
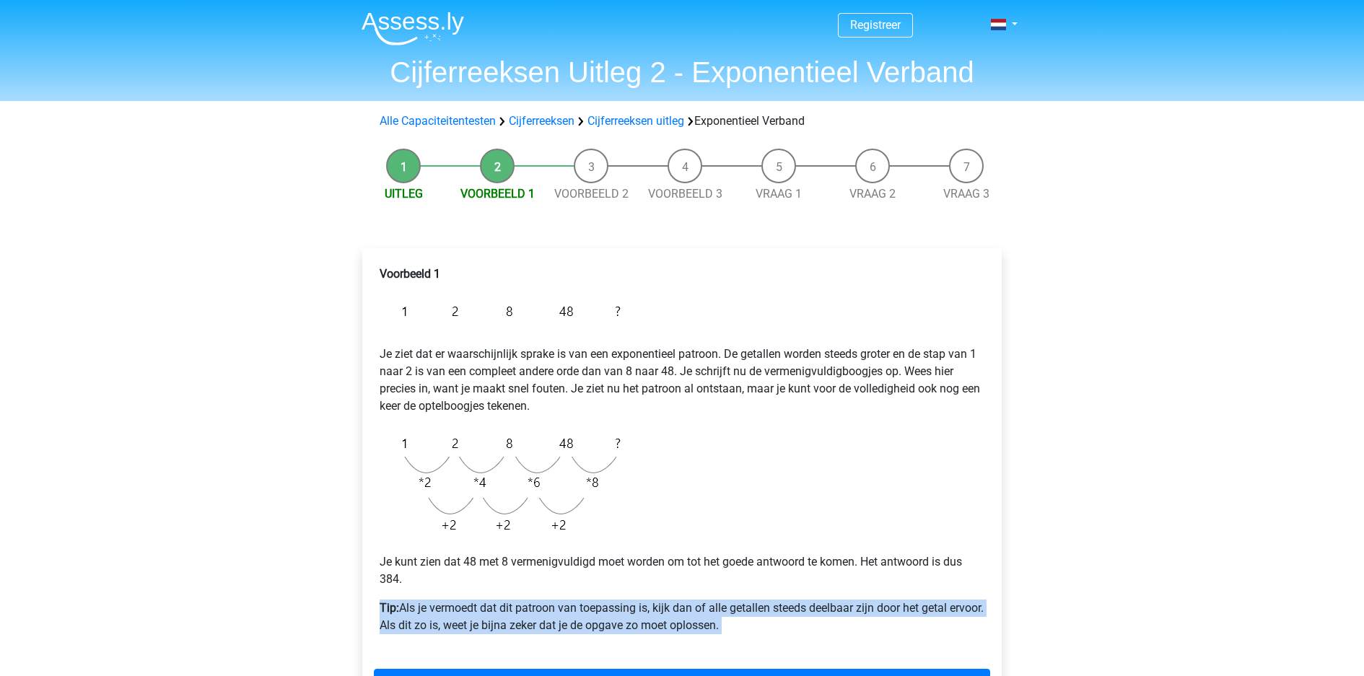
click at [533, 600] on p "Tip: Als je vermoedt dat dit patroon van toepassing is, kijk dan of alle getall…" at bounding box center [682, 617] width 605 height 35
click at [570, 600] on p "Tip: Als je vermoedt dat dit patroon van toepassing is, kijk dan of alle getall…" at bounding box center [682, 617] width 605 height 35
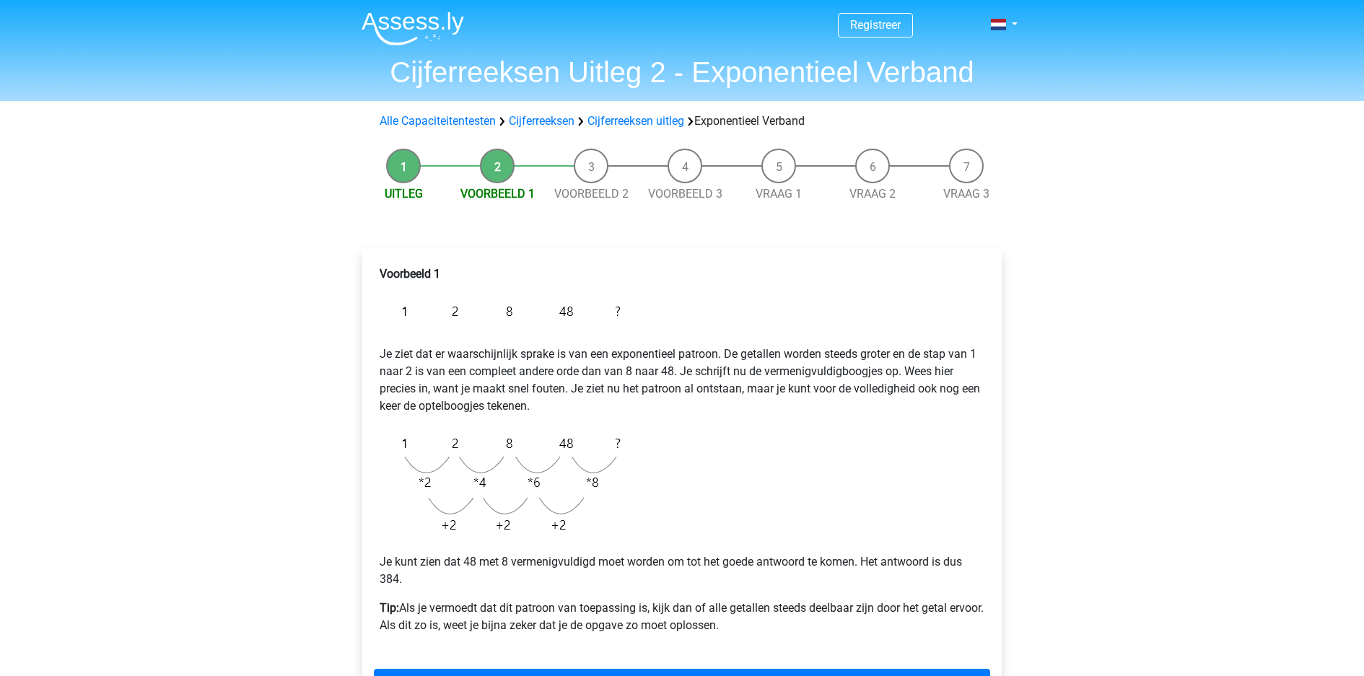
click at [570, 600] on p "Tip: Als je vermoedt dat dit patroon van toepassing is, kijk dan of alle getall…" at bounding box center [682, 617] width 605 height 35
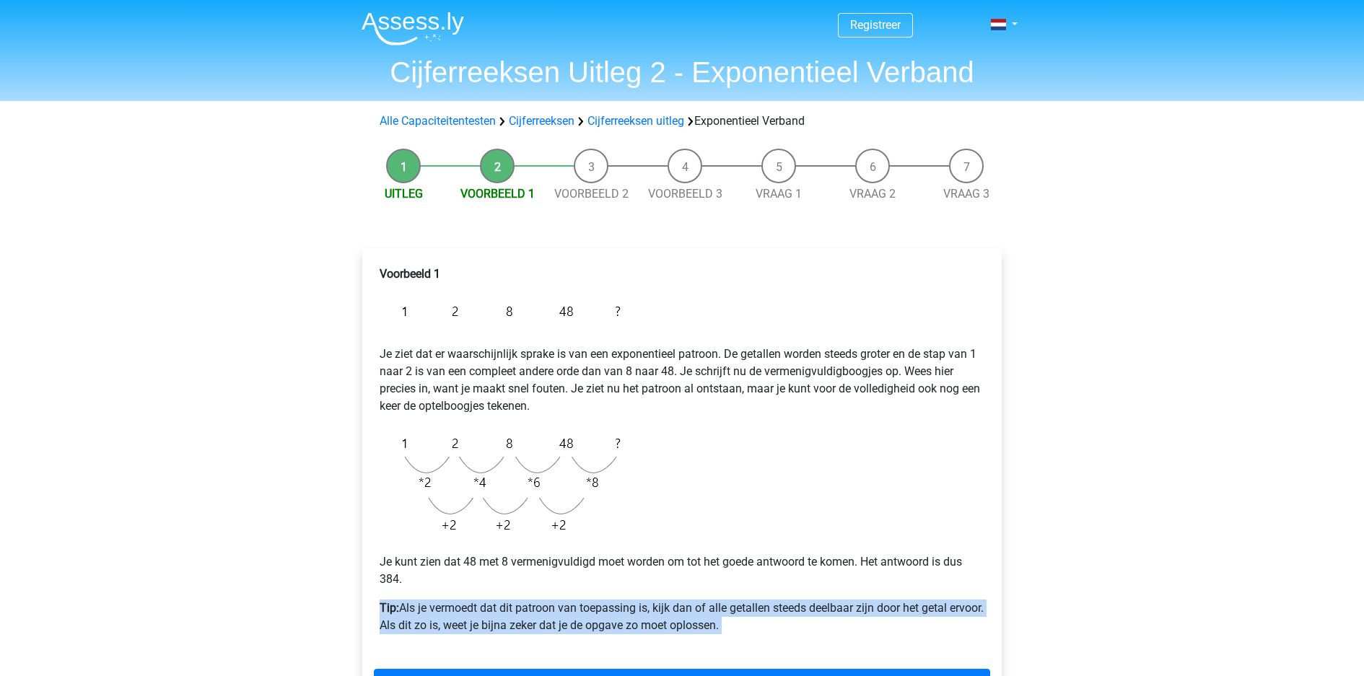
click at [624, 600] on p "Tip: Als je vermoedt dat dit patroon van toepassing is, kijk dan of alle getall…" at bounding box center [682, 617] width 605 height 35
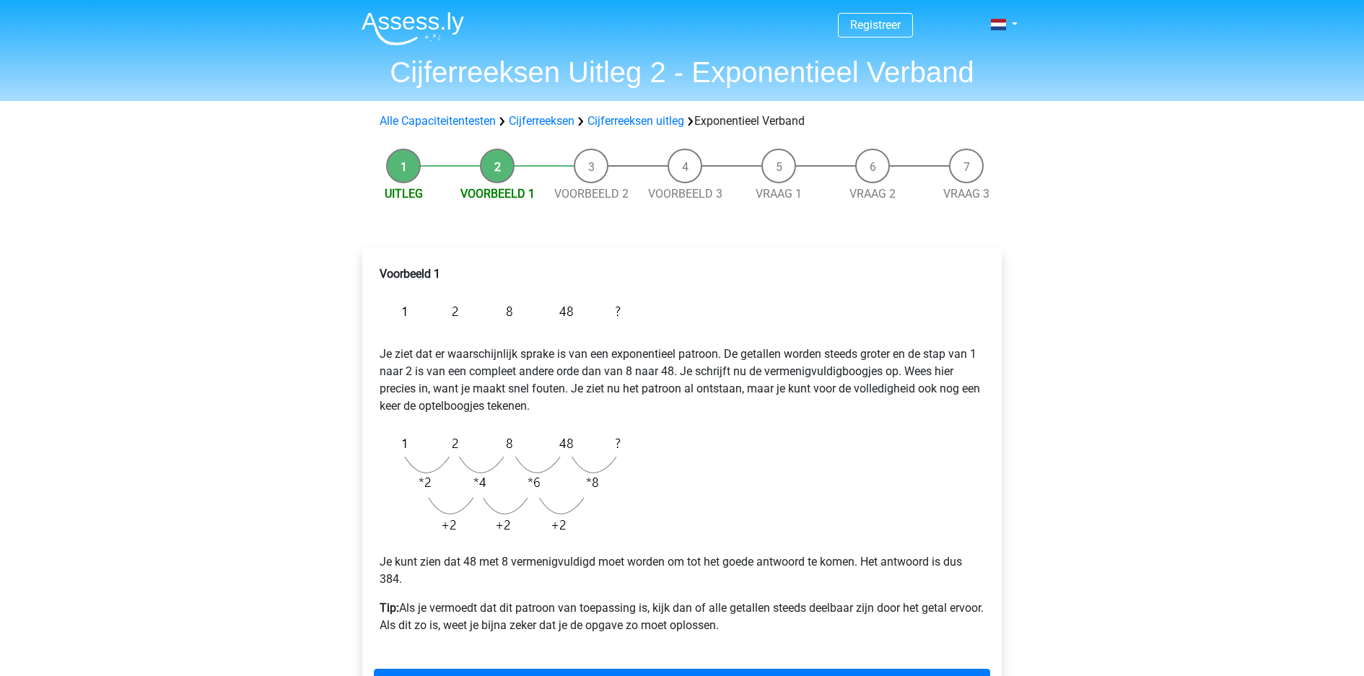
click at [624, 600] on p "Tip: Als je vermoedt dat dit patroon van toepassing is, kijk dan of alle getall…" at bounding box center [682, 617] width 605 height 35
click at [648, 600] on p "Tip: Als je vermoedt dat dit patroon van toepassing is, kijk dan of alle getall…" at bounding box center [682, 617] width 605 height 35
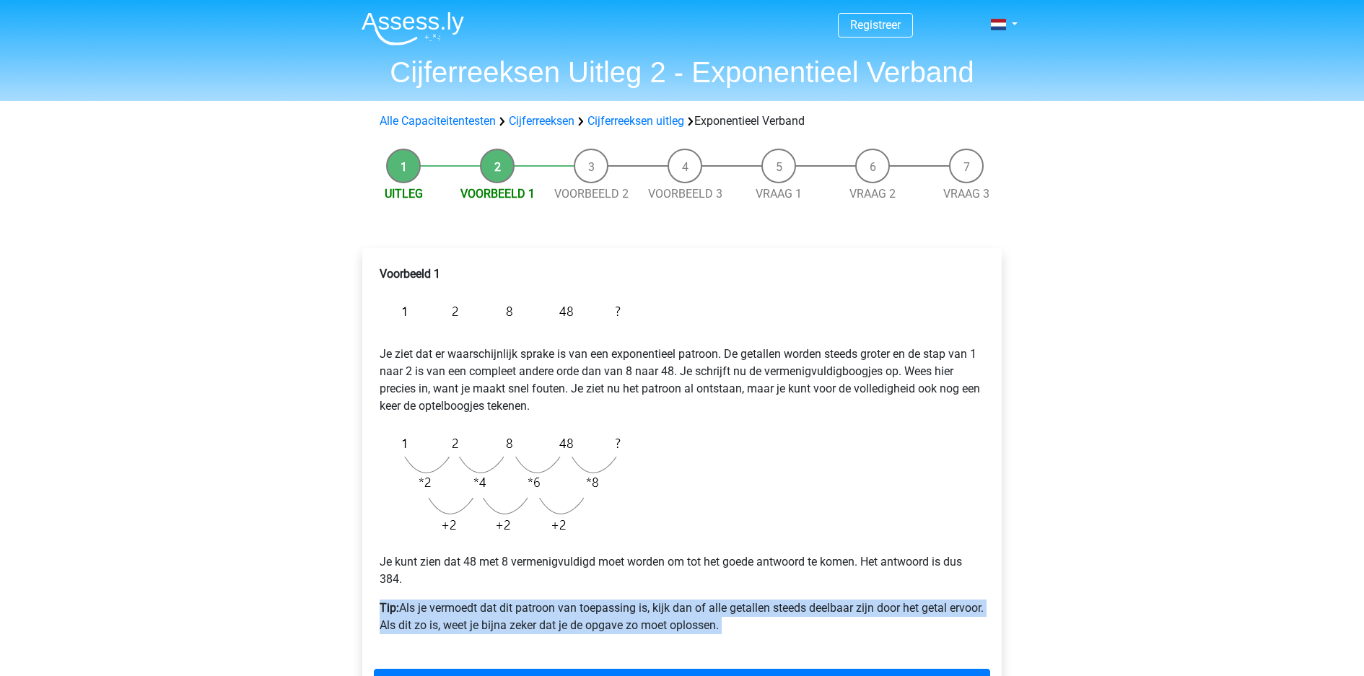
click at [847, 523] on div "Voorbeeld 1 Je ziet dat er waarschijnlijk sprake is van een exponentieel patroo…" at bounding box center [682, 483] width 640 height 471
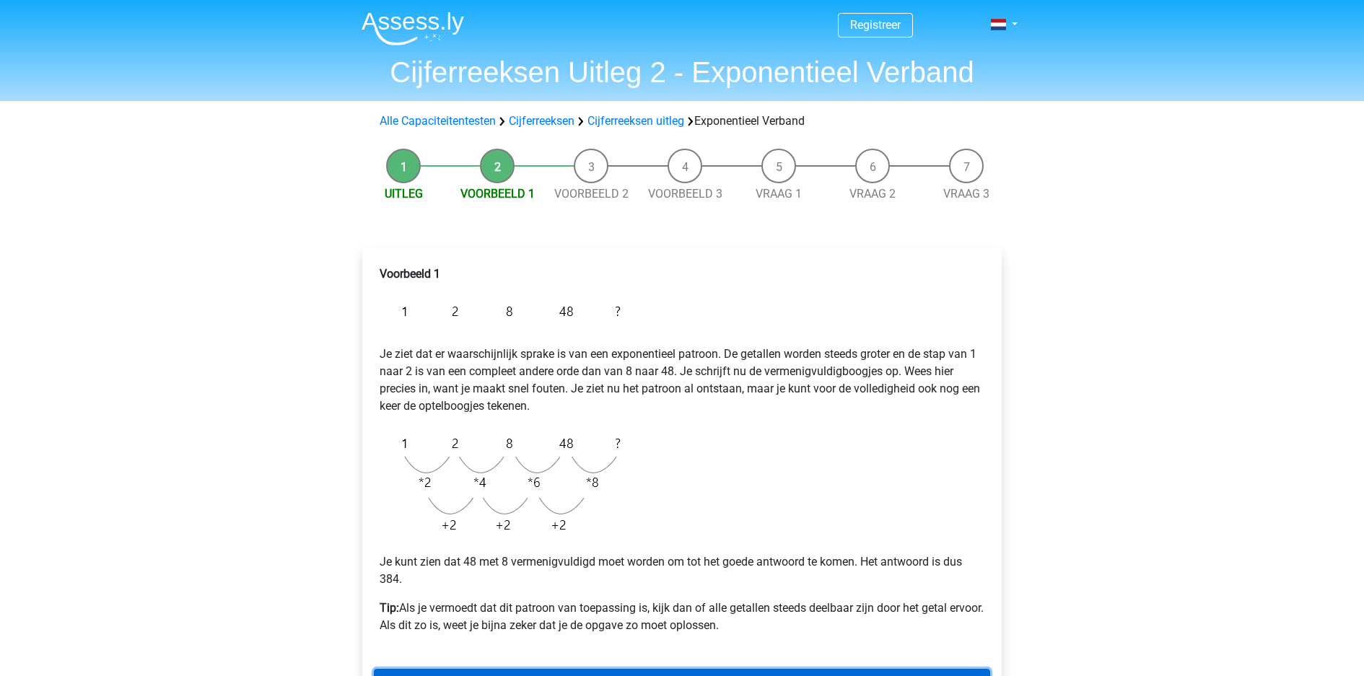
click at [813, 669] on link "Volgende" at bounding box center [682, 682] width 617 height 27
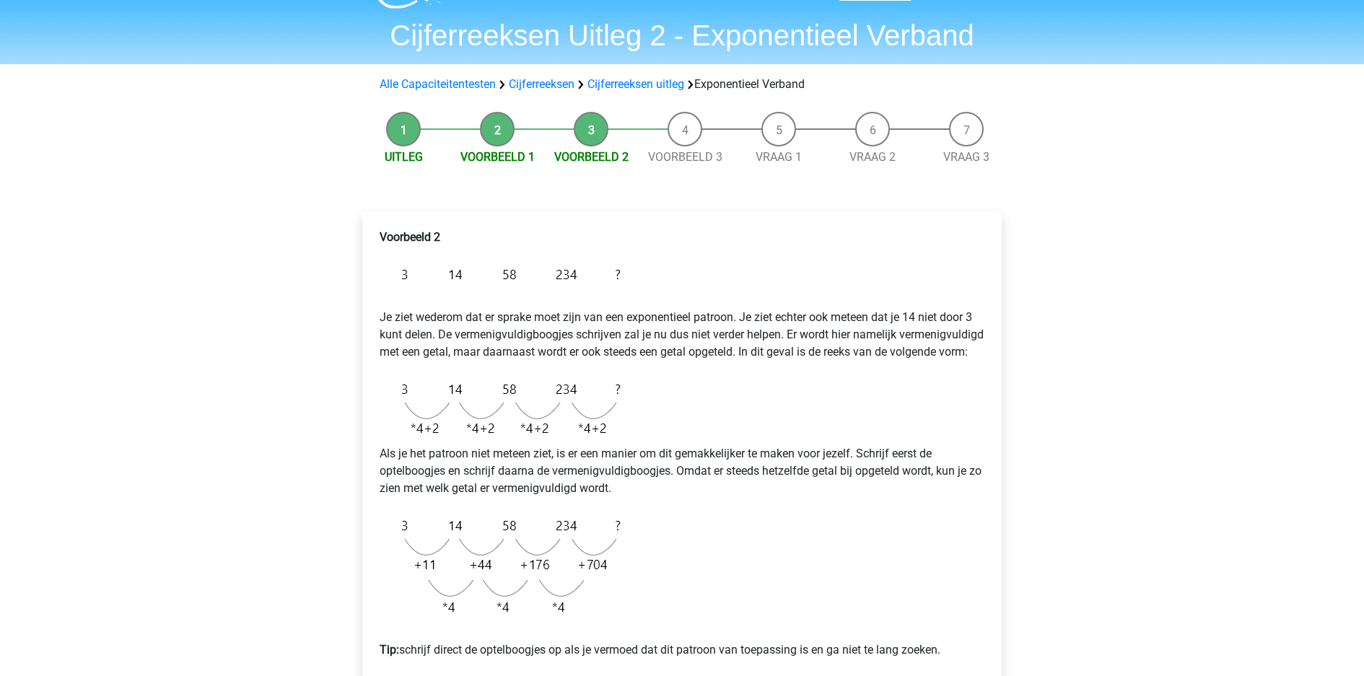
scroll to position [41, 0]
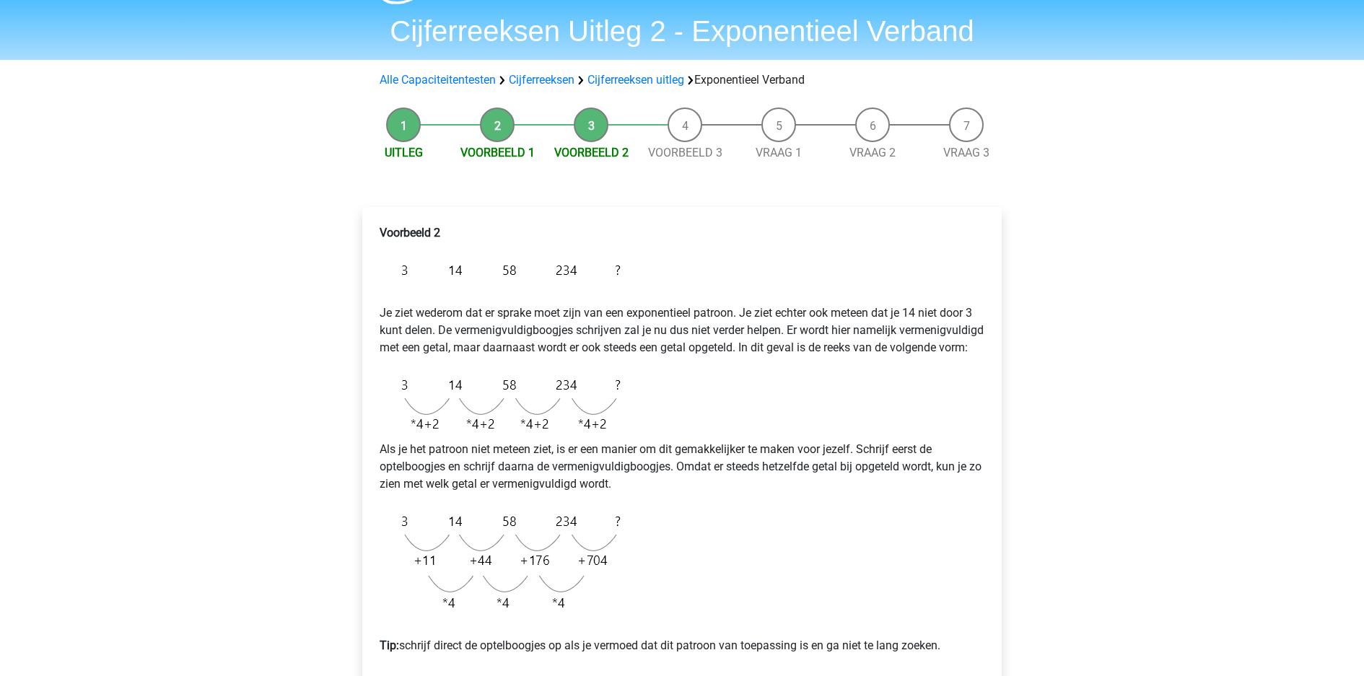
click at [1177, 357] on div "Registreer Nederlands English" at bounding box center [682, 560] width 1364 height 1203
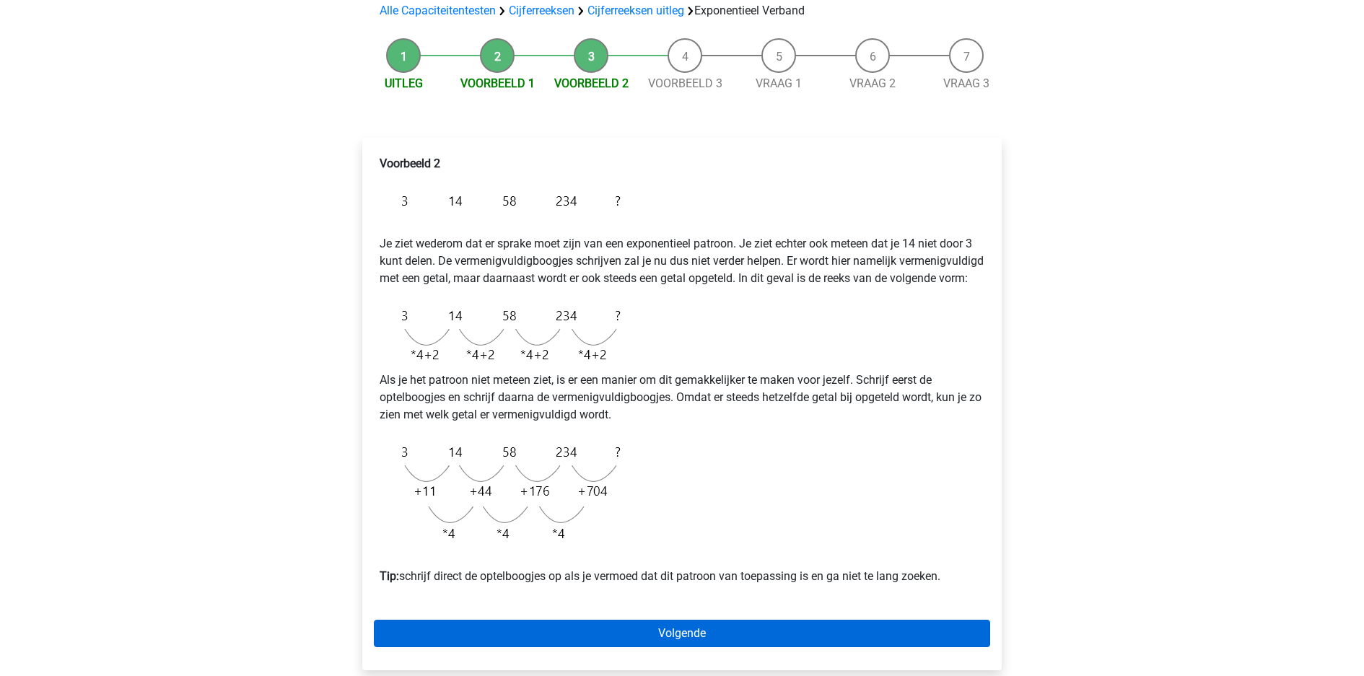
scroll to position [117, 0]
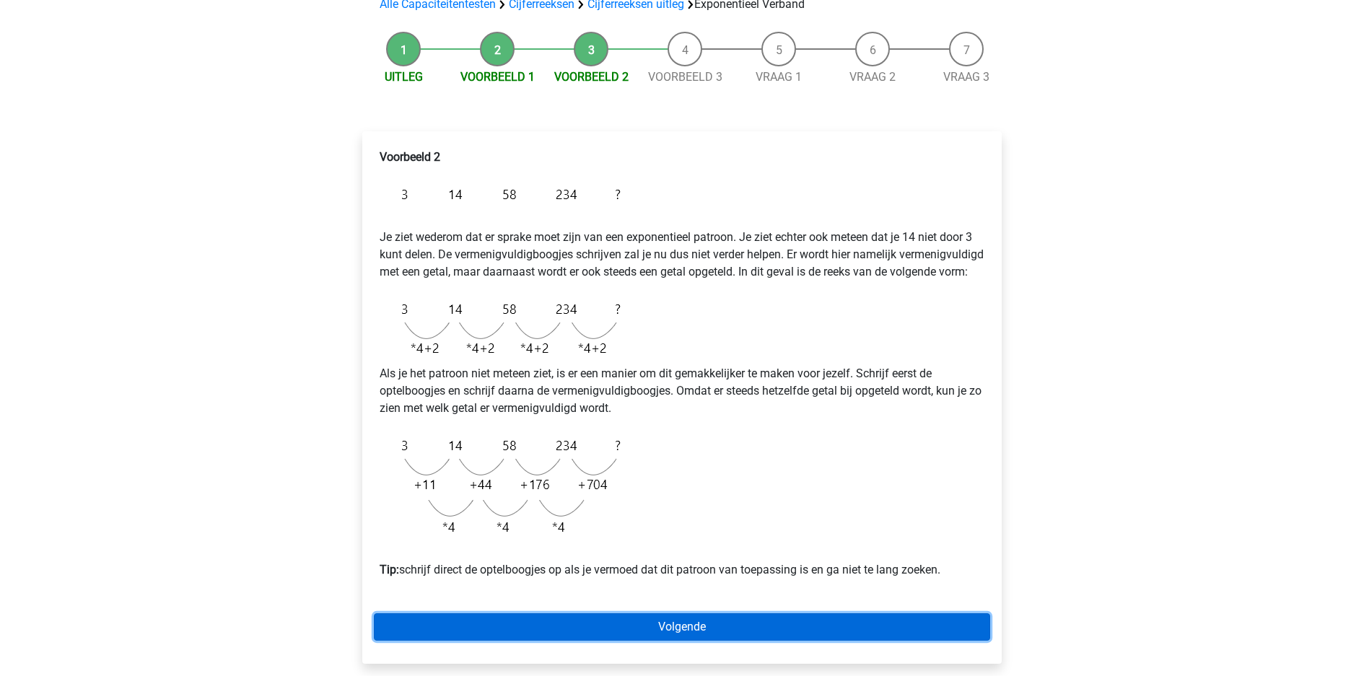
click at [821, 614] on link "Volgende" at bounding box center [682, 627] width 617 height 27
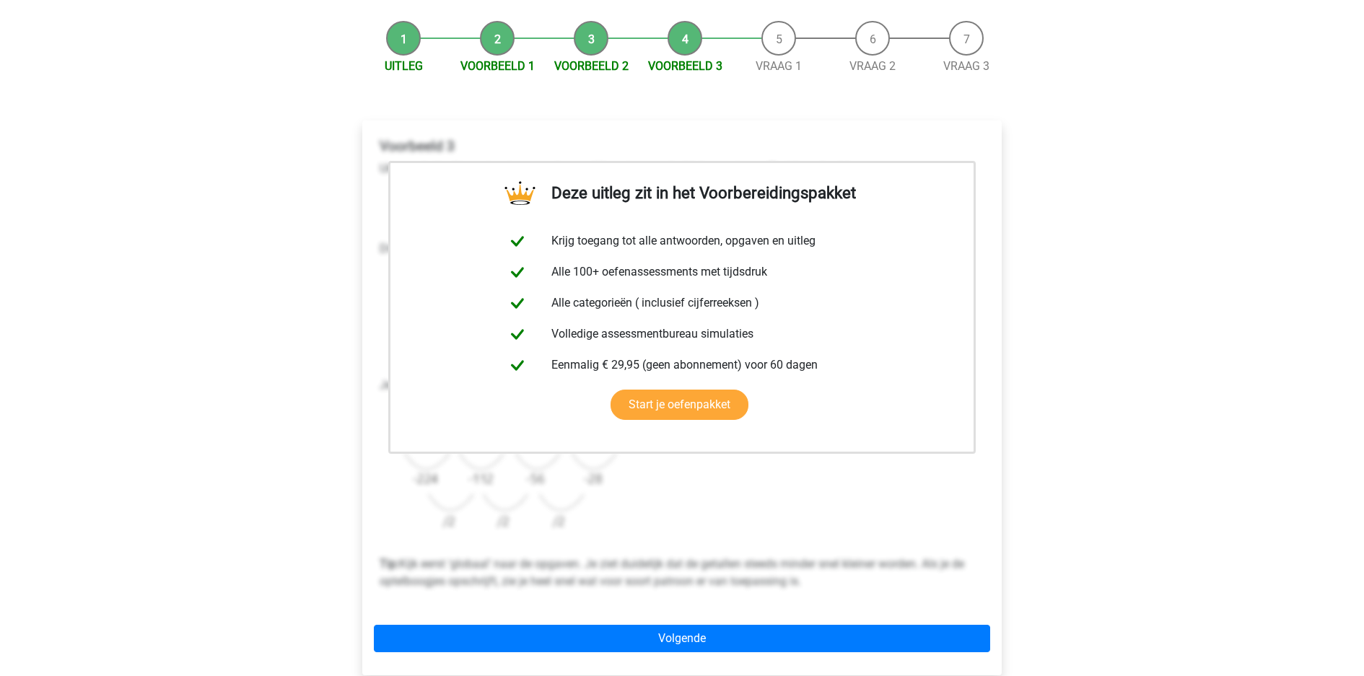
scroll to position [163, 0]
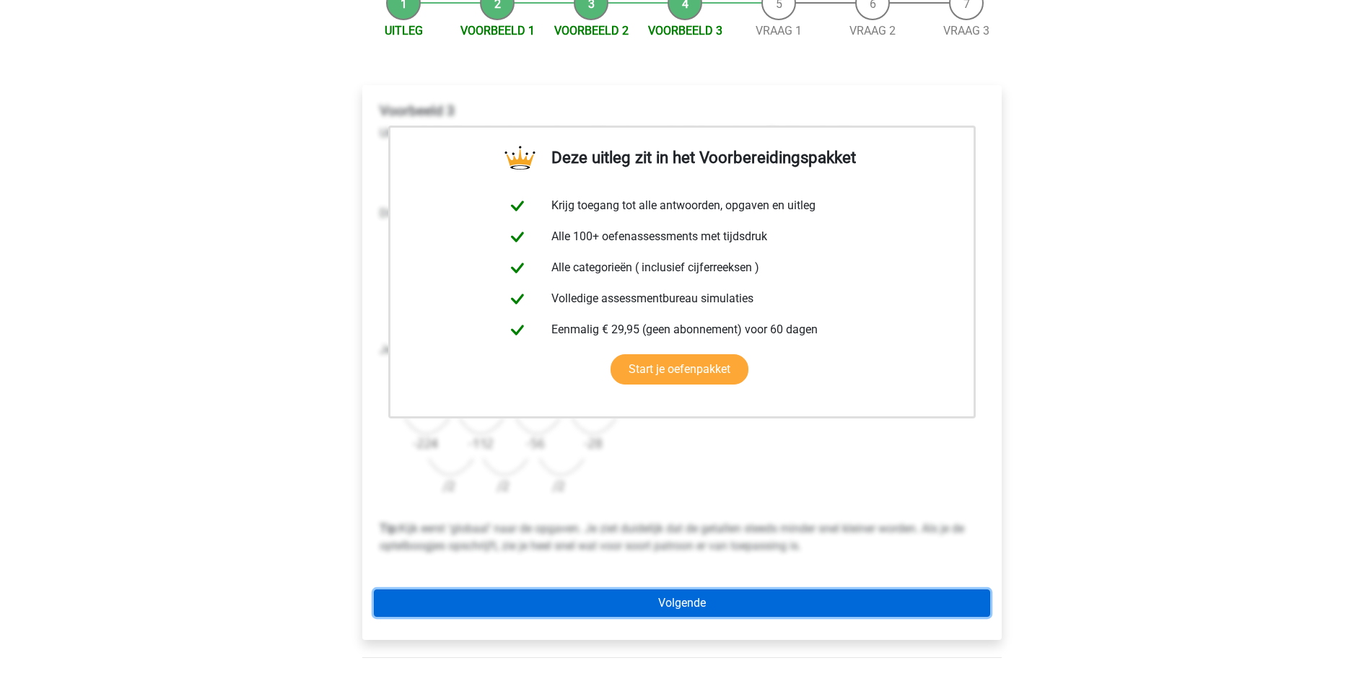
click at [731, 590] on link "Volgende" at bounding box center [682, 603] width 617 height 27
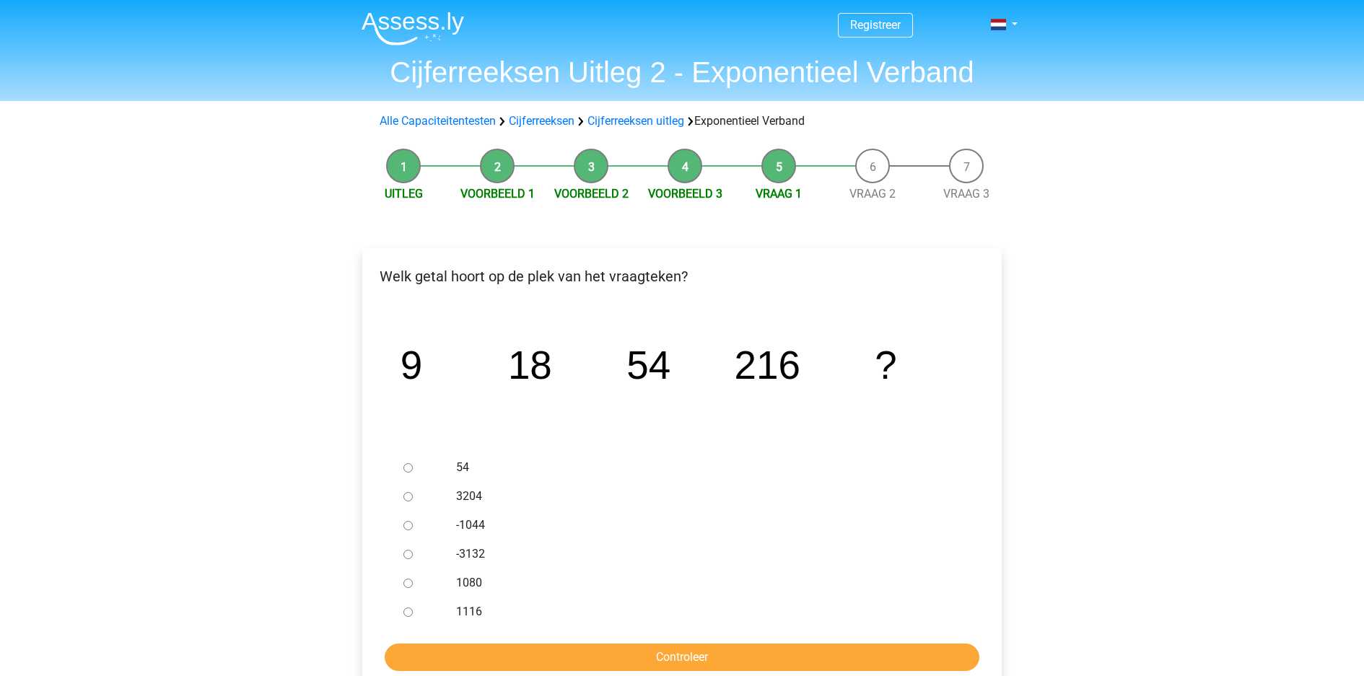
click at [398, 569] on div at bounding box center [422, 583] width 48 height 29
click at [404, 579] on input "1080" at bounding box center [408, 583] width 9 height 9
radio input "true"
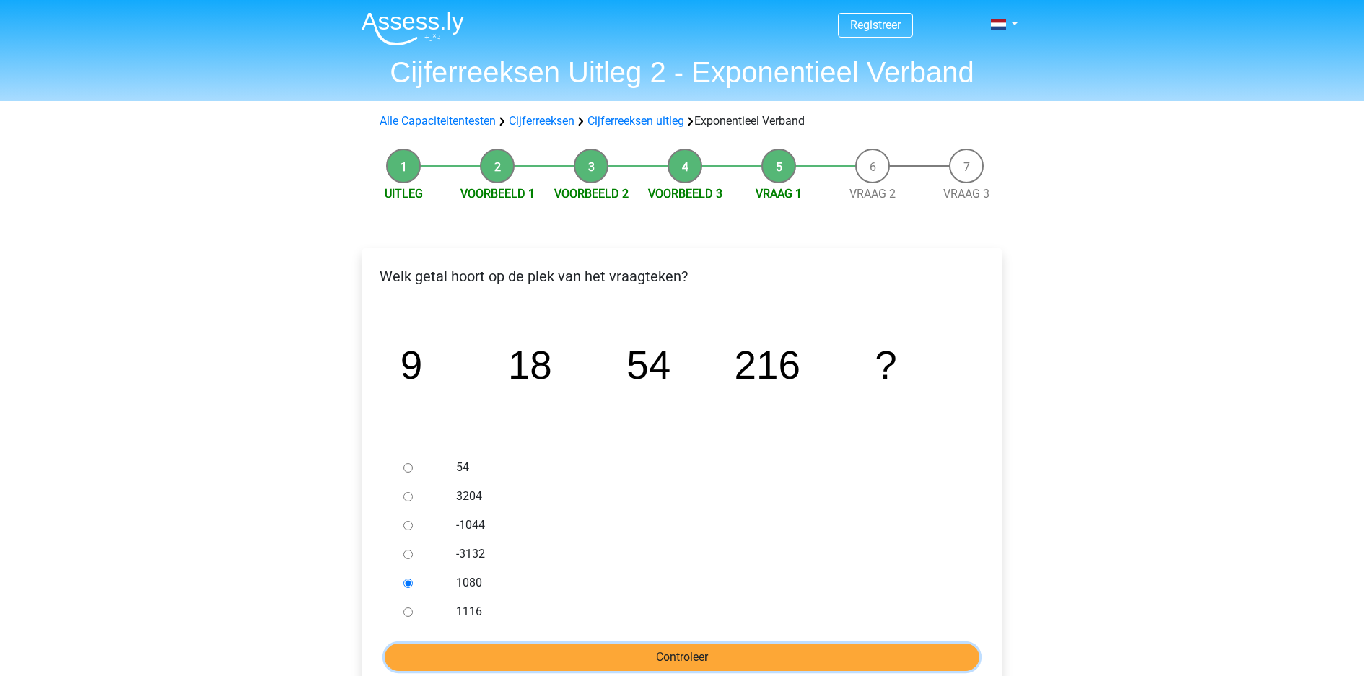
click at [732, 644] on input "Controleer" at bounding box center [682, 657] width 595 height 27
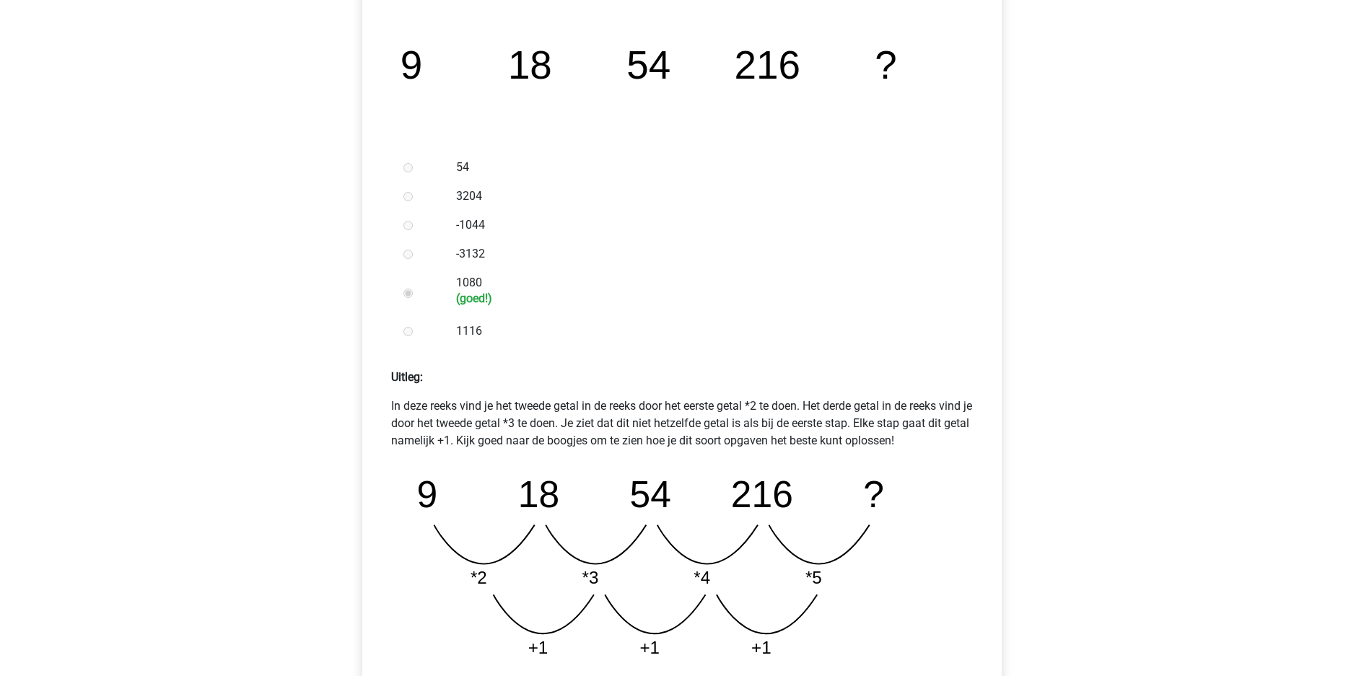
scroll to position [322, 0]
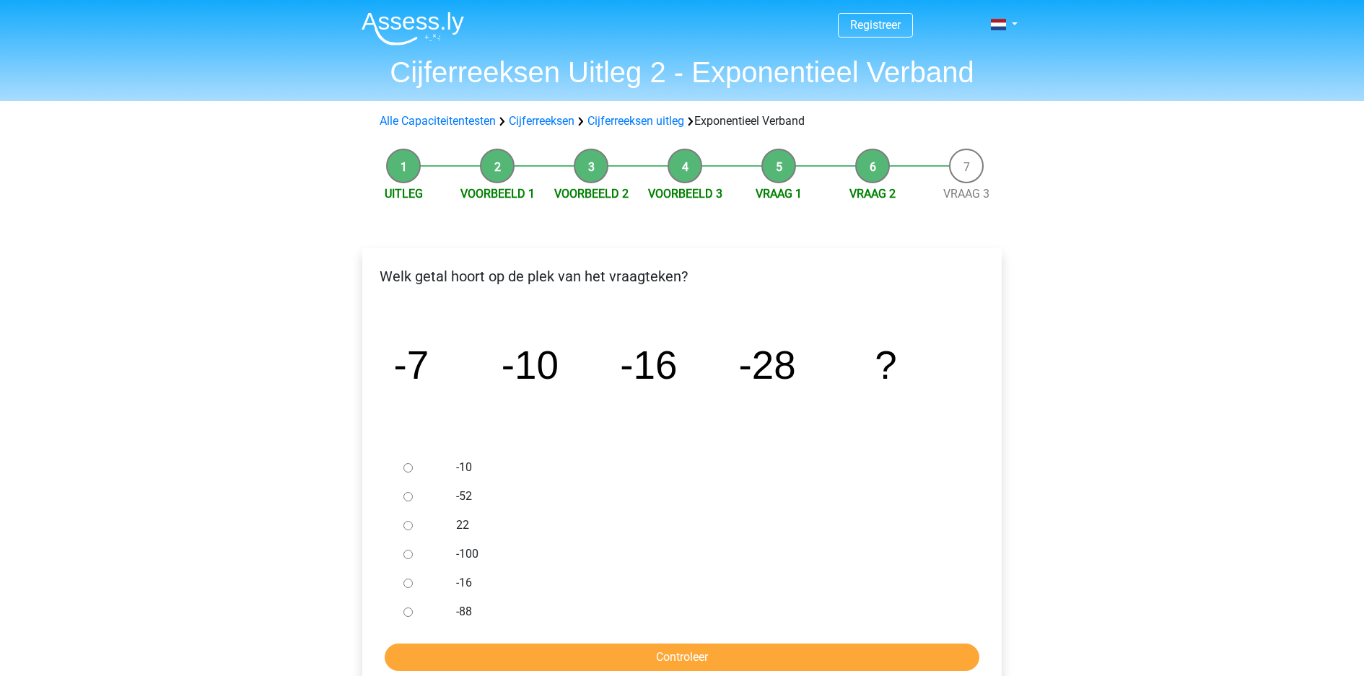
click at [404, 492] on input "-52" at bounding box center [408, 496] width 9 height 9
radio input "true"
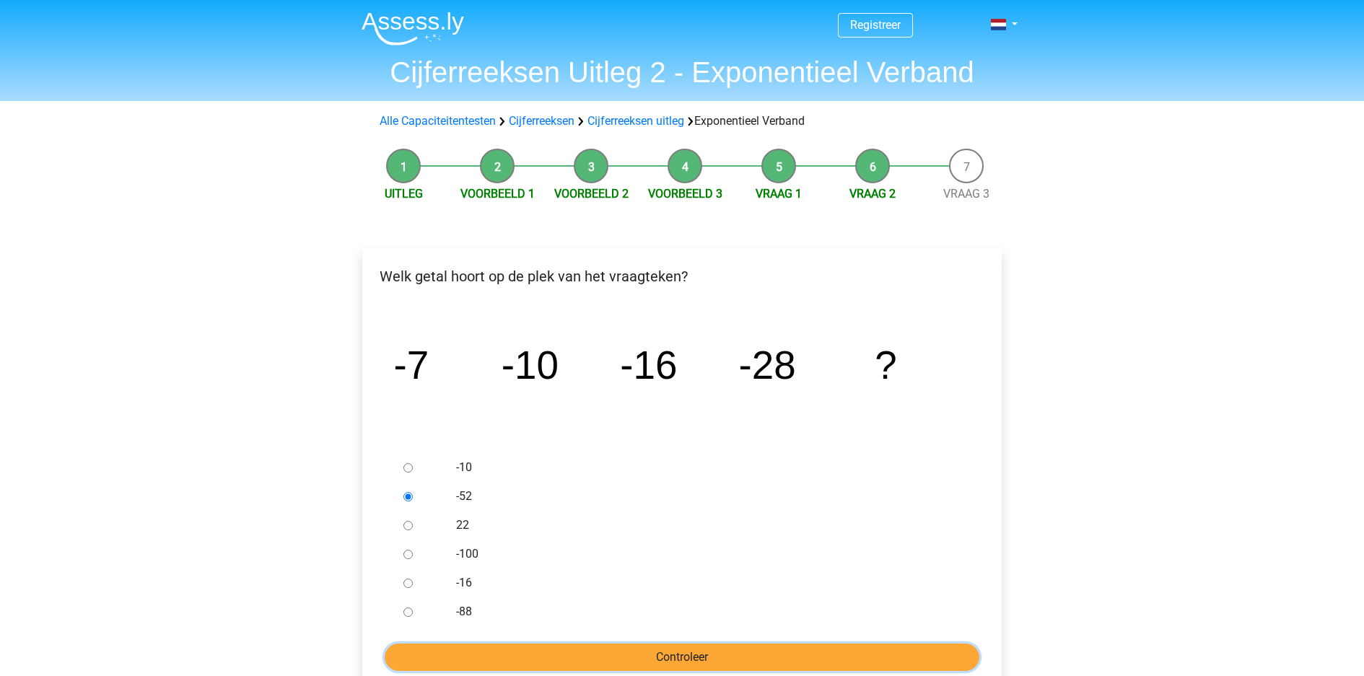
click at [643, 644] on input "Controleer" at bounding box center [682, 657] width 595 height 27
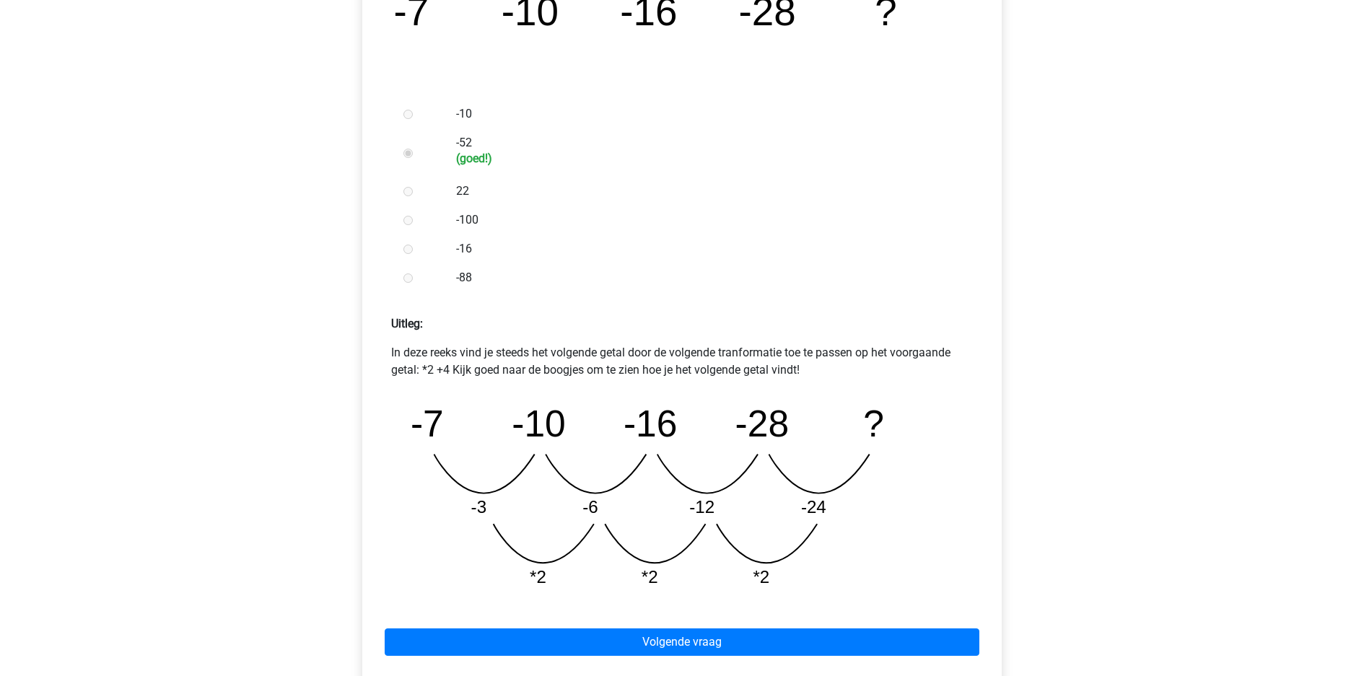
scroll to position [355, 0]
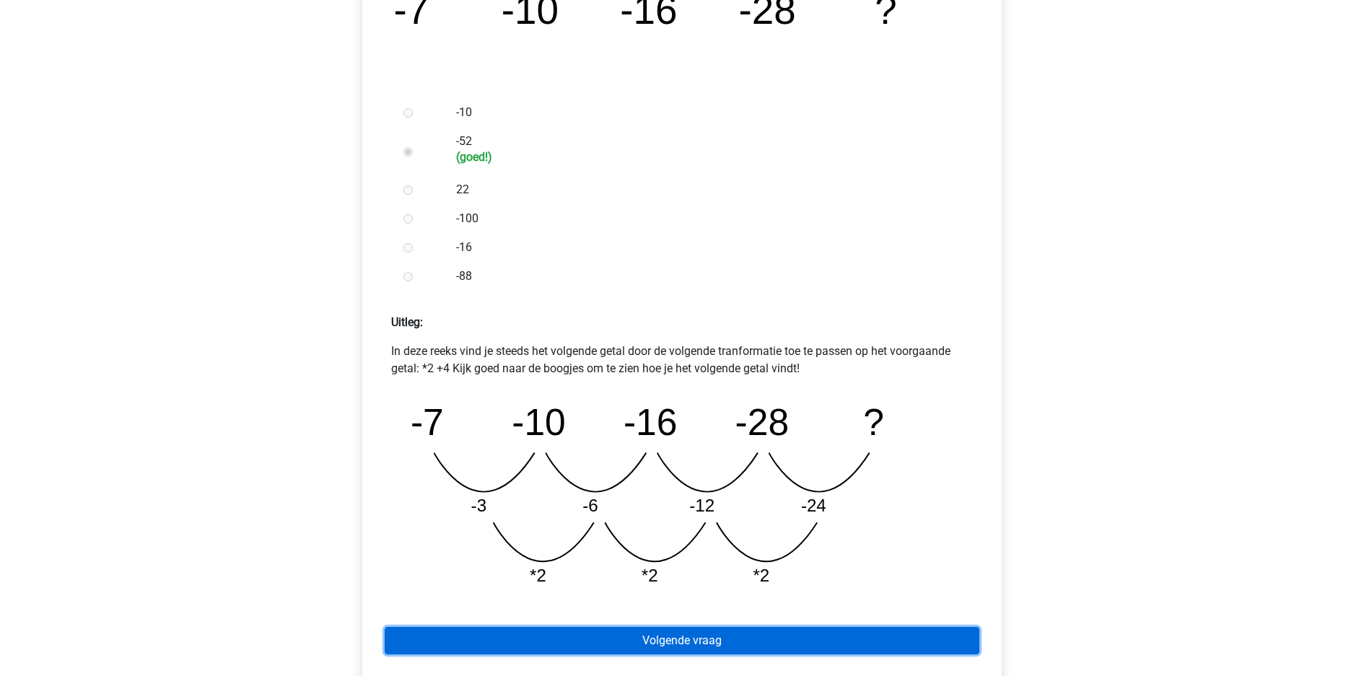
click at [882, 627] on link "Volgende vraag" at bounding box center [682, 640] width 595 height 27
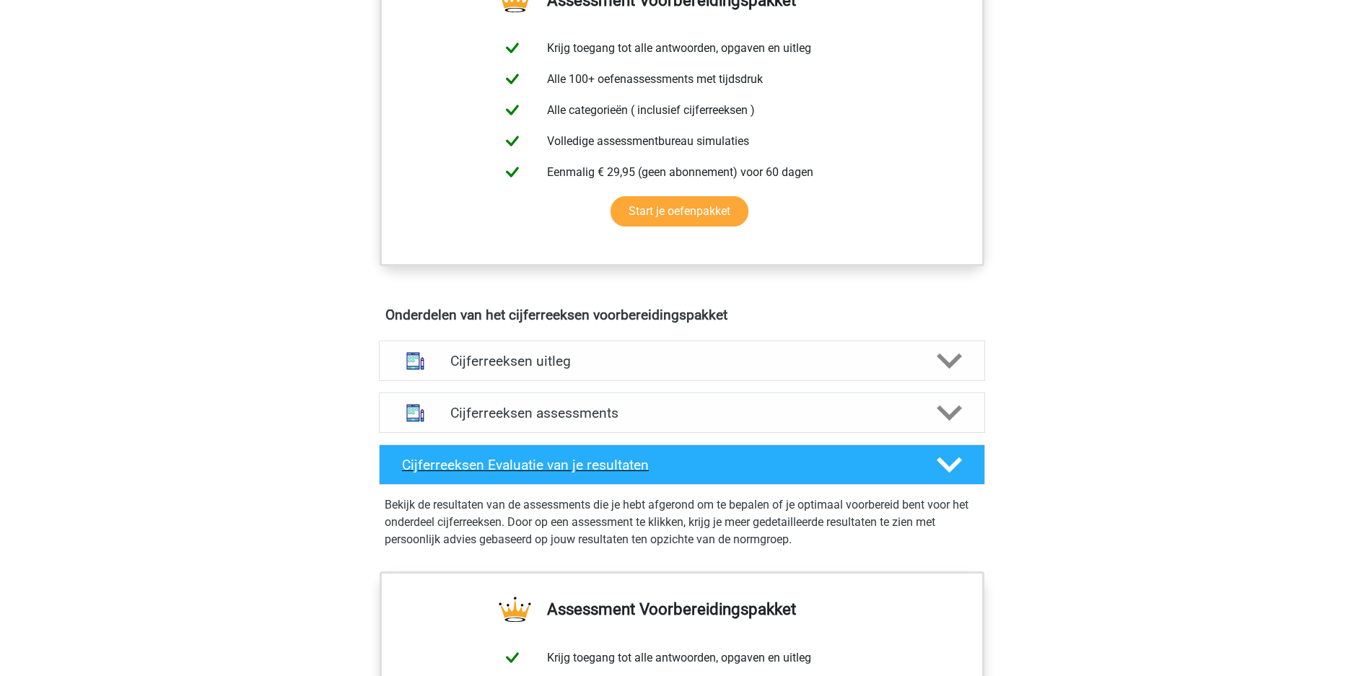
scroll to position [581, 0]
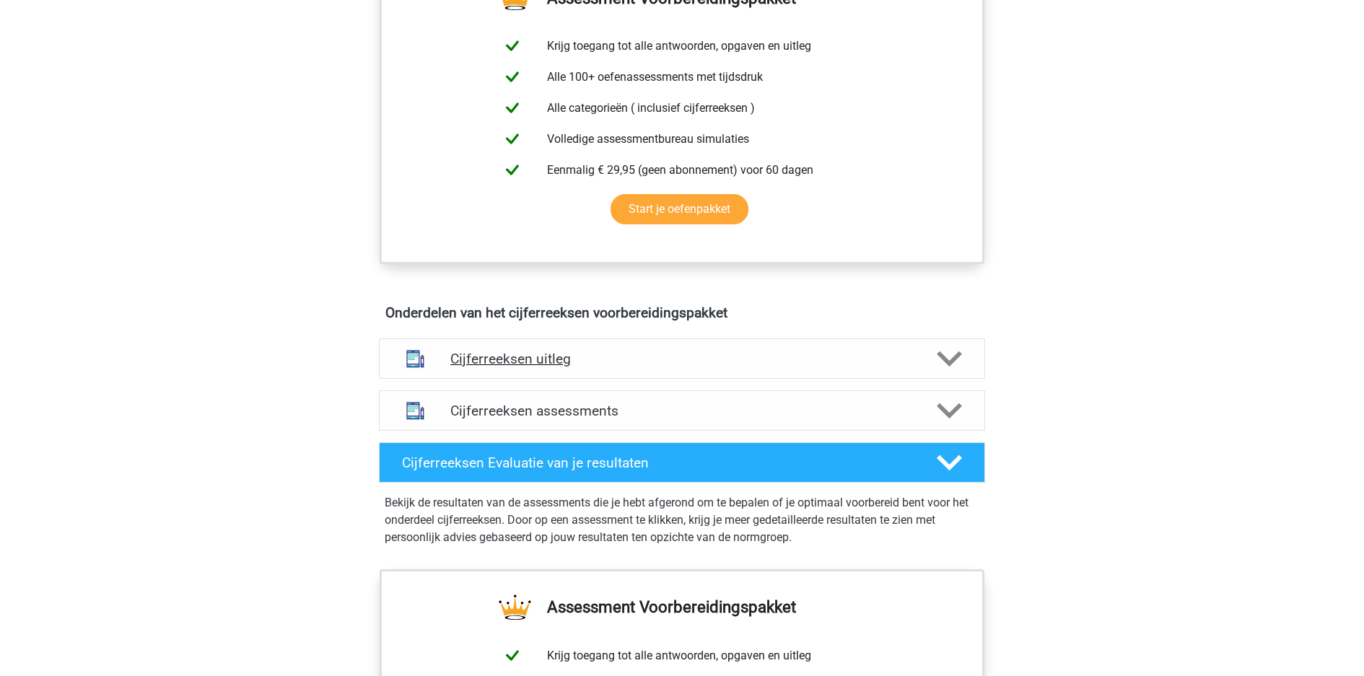
click at [809, 339] on div "Cijferreeksen uitleg" at bounding box center [682, 359] width 606 height 40
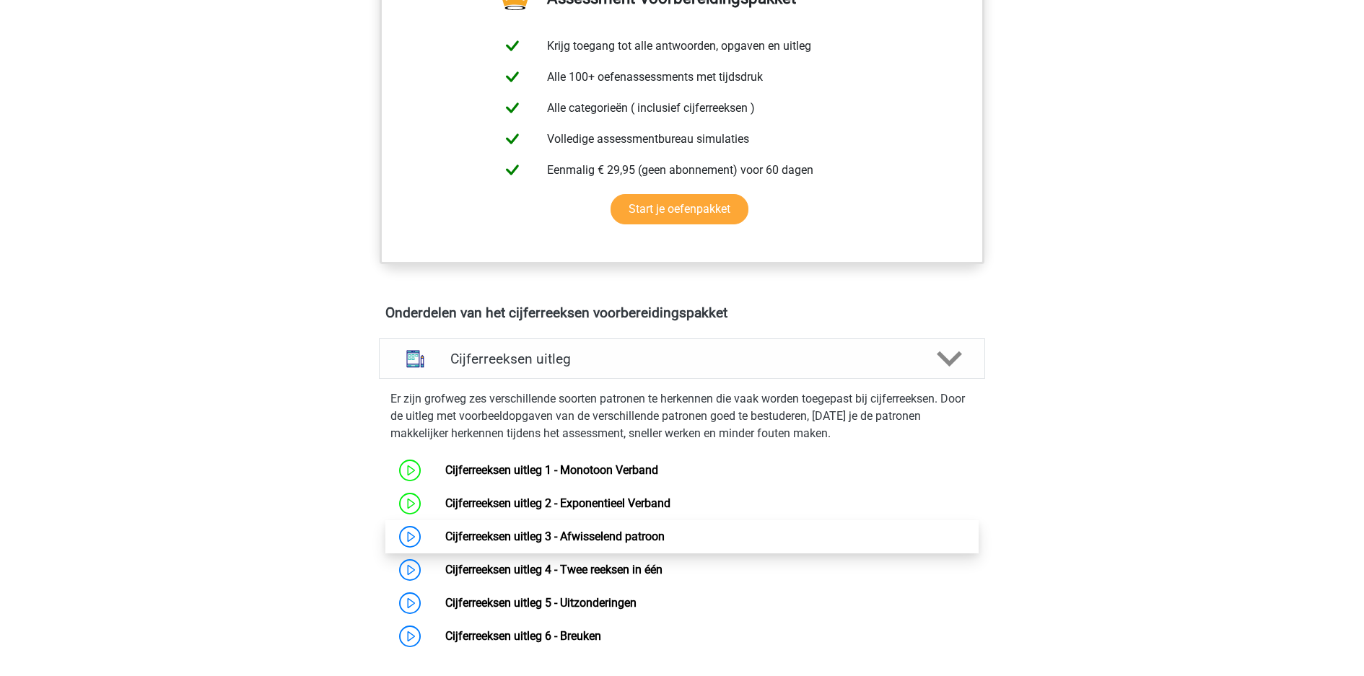
click at [590, 530] on link "Cijferreeksen uitleg 3 - Afwisselend patroon" at bounding box center [554, 537] width 219 height 14
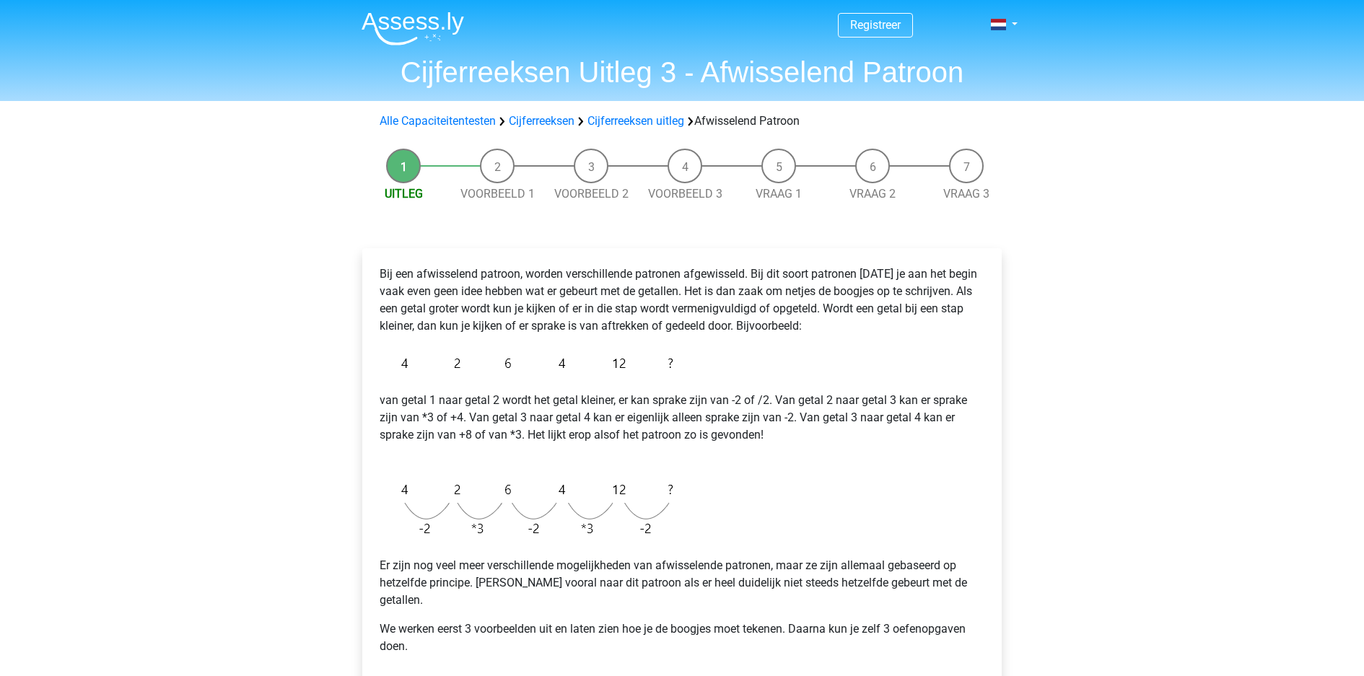
click at [723, 266] on p "Bij een afwisselend patroon, worden verschillende patronen afgewisseld. Bij dit…" at bounding box center [682, 300] width 605 height 69
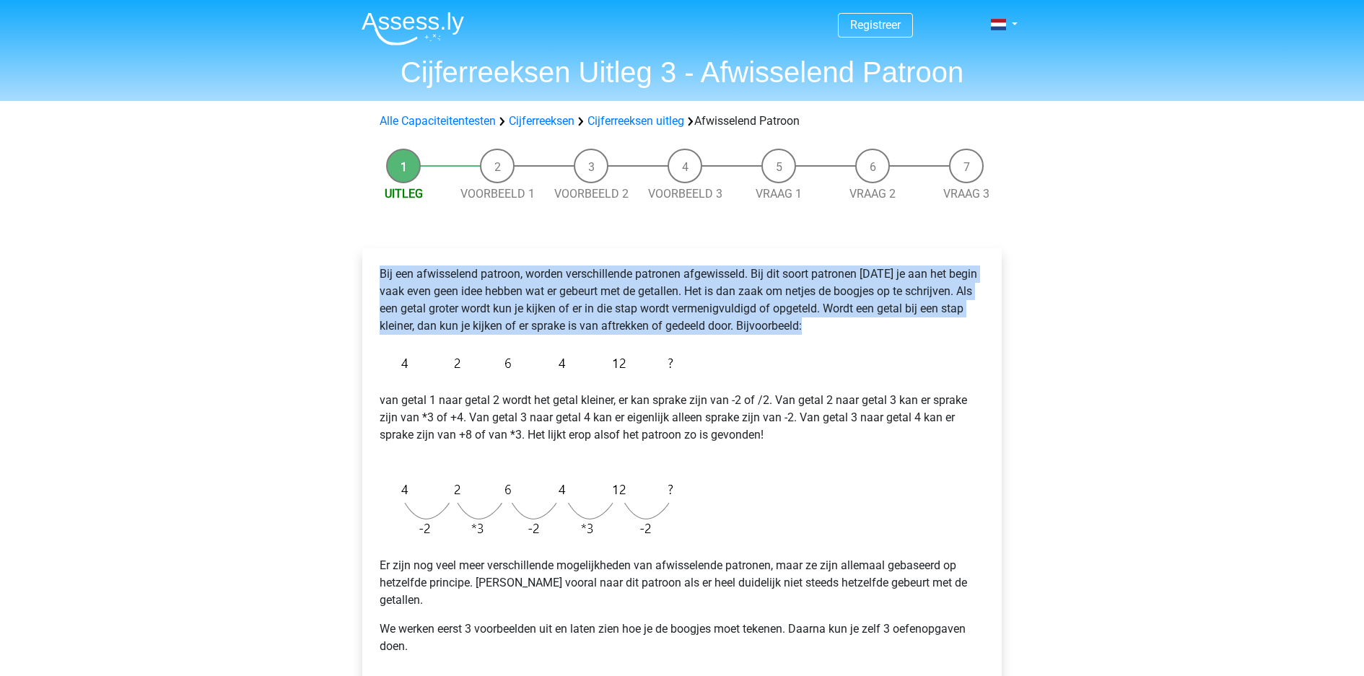
click at [840, 261] on div "Bij een afwisselend patroon, worden verschillende patronen afgewisseld. Bij dit…" at bounding box center [682, 466] width 617 height 413
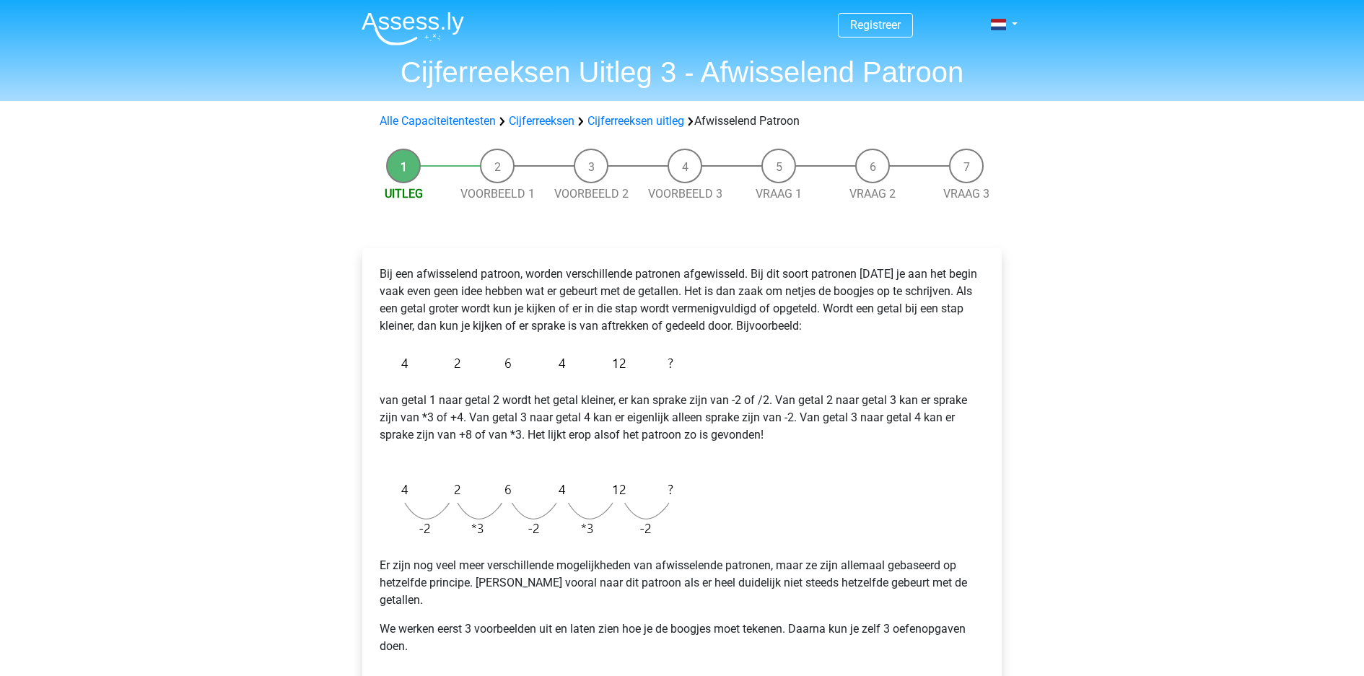
click at [840, 261] on div "Bij een afwisselend patroon, worden verschillende patronen afgewisseld. Bij dit…" at bounding box center [682, 466] width 617 height 413
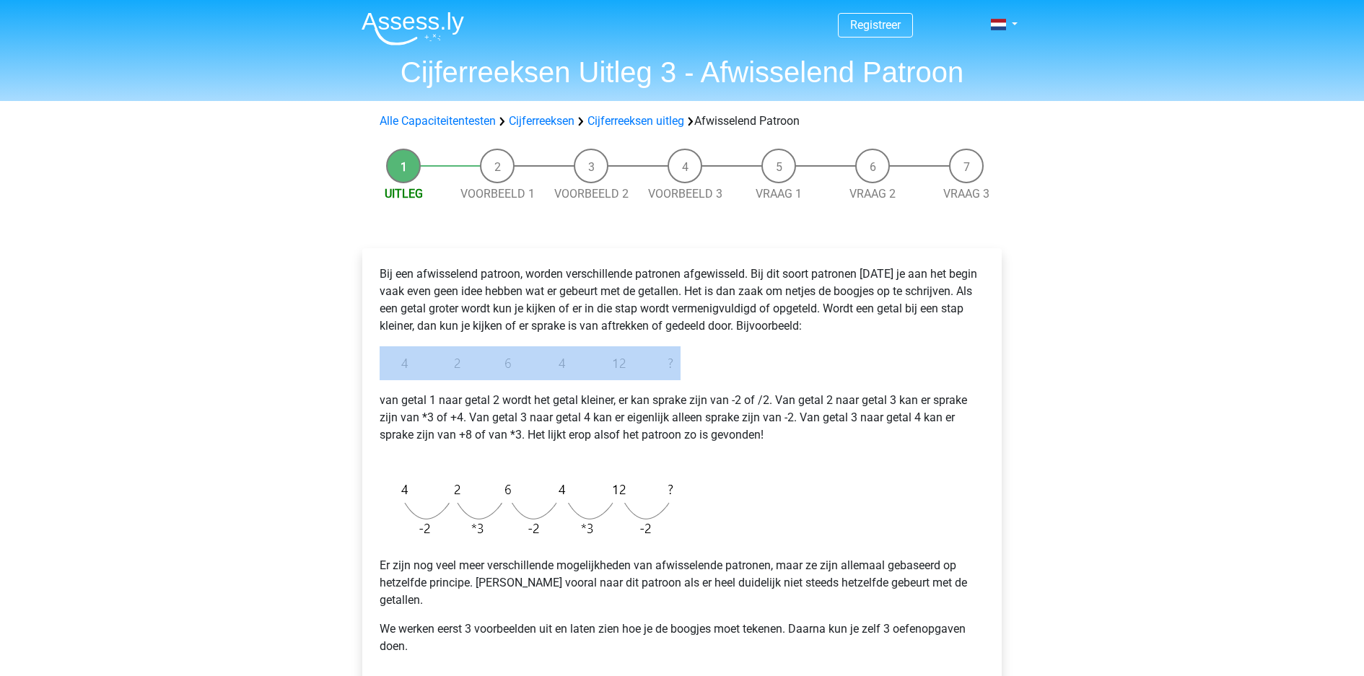
click at [840, 261] on div "Bij een afwisselend patroon, worden verschillende patronen afgewisseld. Bij dit…" at bounding box center [682, 466] width 617 height 413
click at [866, 266] on p "Bij een afwisselend patroon, worden verschillende patronen afgewisseld. Bij dit…" at bounding box center [682, 300] width 605 height 69
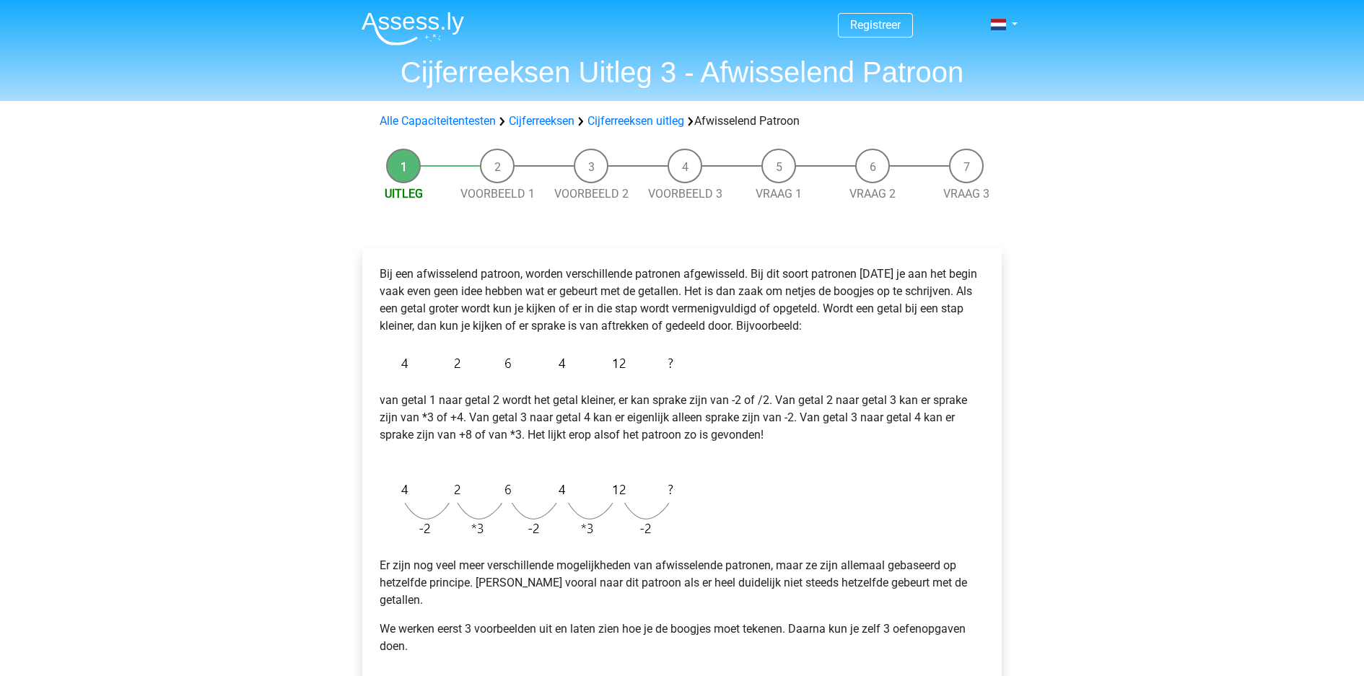
click at [866, 266] on p "Bij een afwisselend patroon, worden verschillende patronen afgewisseld. Bij dit…" at bounding box center [682, 300] width 605 height 69
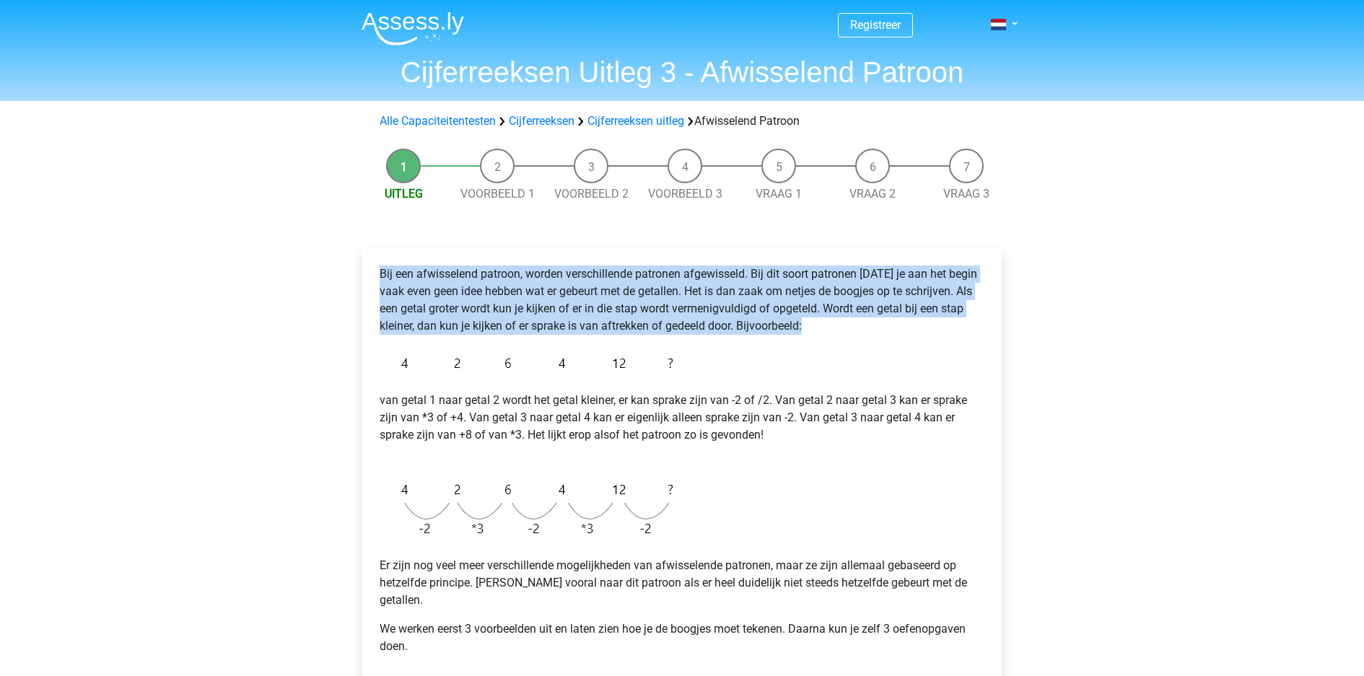
click at [898, 262] on div "Bij een afwisselend patroon, worden verschillende patronen afgewisseld. Bij dit…" at bounding box center [682, 466] width 617 height 413
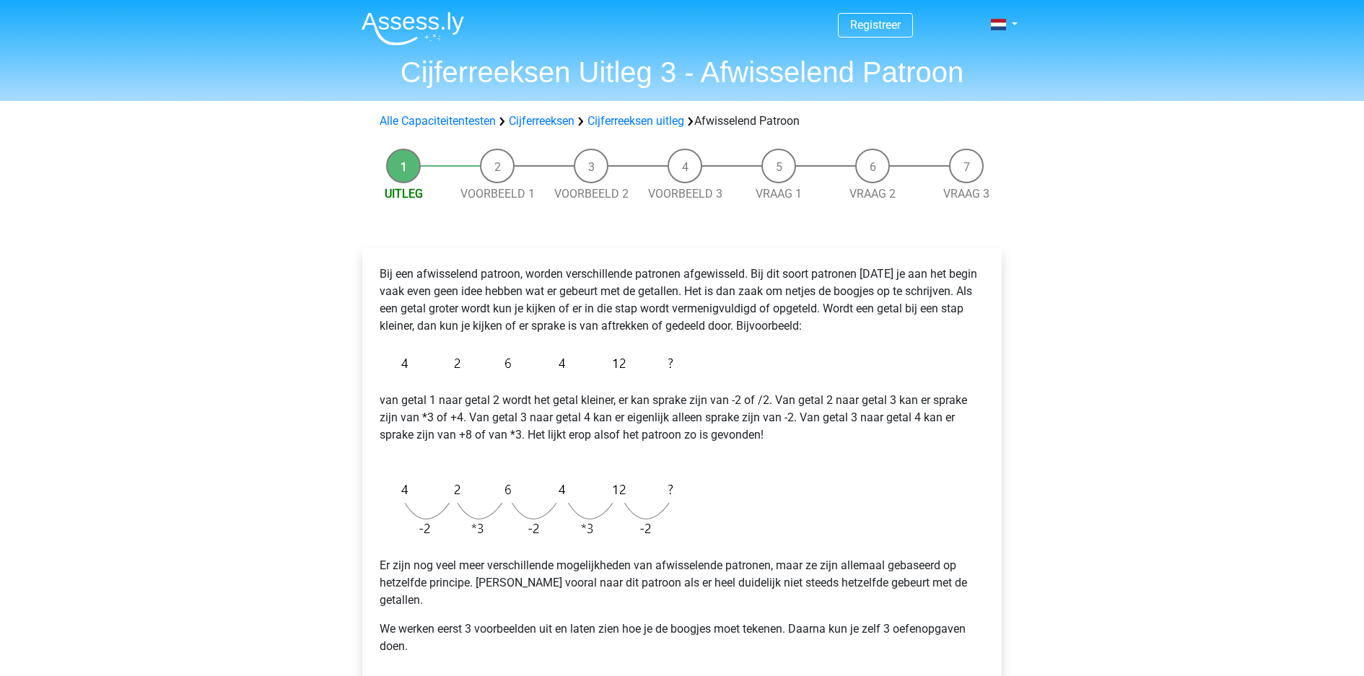
click at [898, 262] on div "Bij een afwisselend patroon, worden verschillende patronen afgewisseld. Bij dit…" at bounding box center [682, 466] width 617 height 413
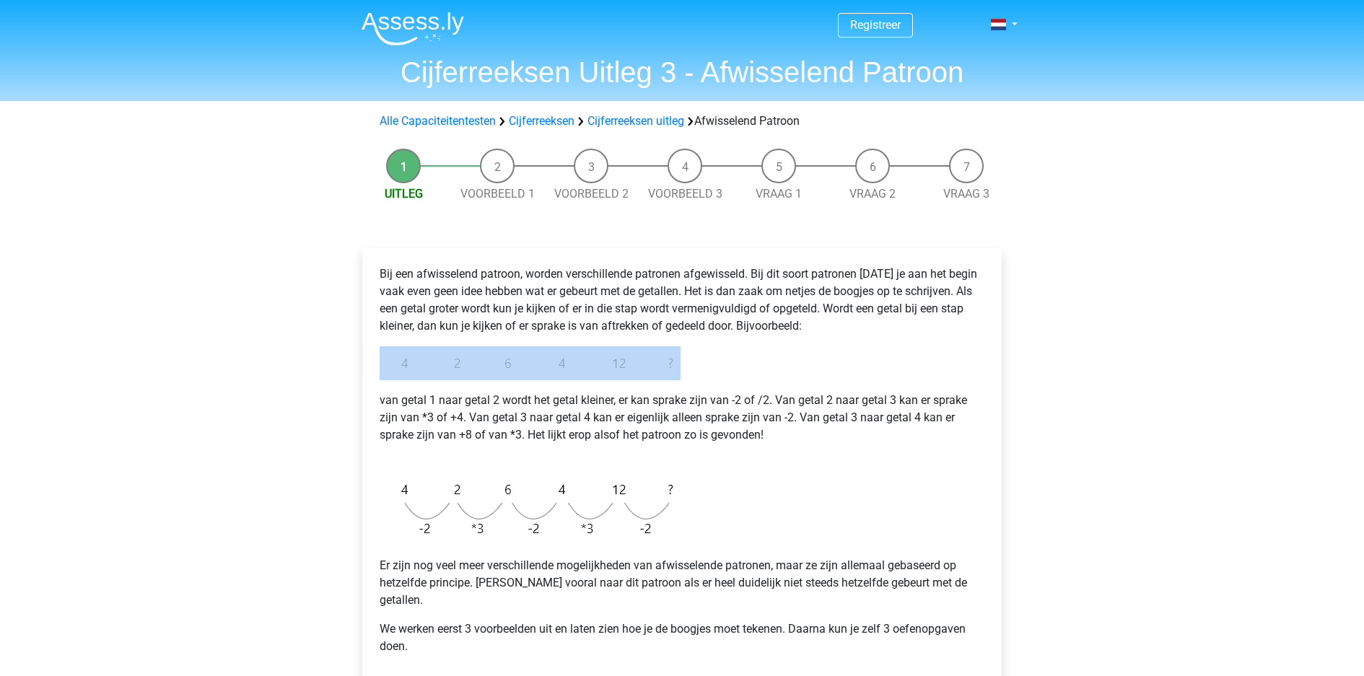
click at [898, 262] on div "Bij een afwisselend patroon, worden verschillende patronen afgewisseld. Bij dit…" at bounding box center [682, 466] width 617 height 413
click at [926, 266] on p "Bij een afwisselend patroon, worden verschillende patronen afgewisseld. Bij dit…" at bounding box center [682, 300] width 605 height 69
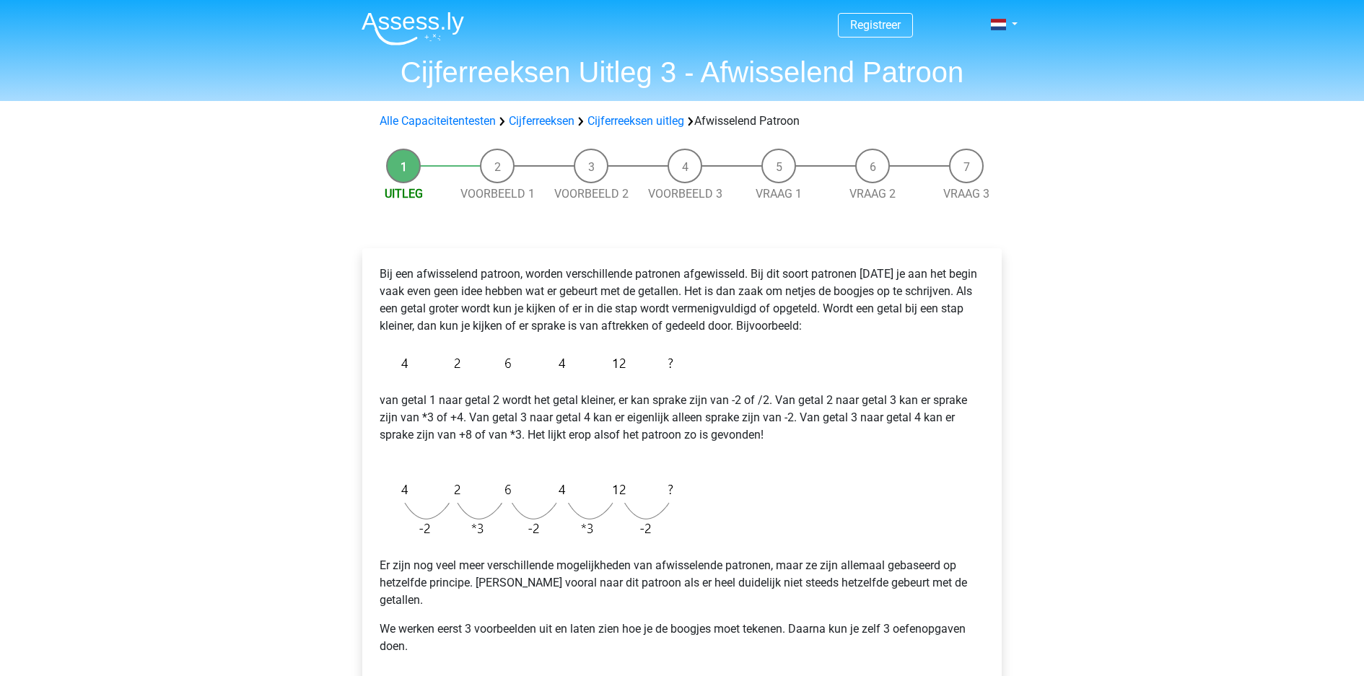
click at [926, 266] on p "Bij een afwisselend patroon, worden verschillende patronen afgewisseld. Bij dit…" at bounding box center [682, 300] width 605 height 69
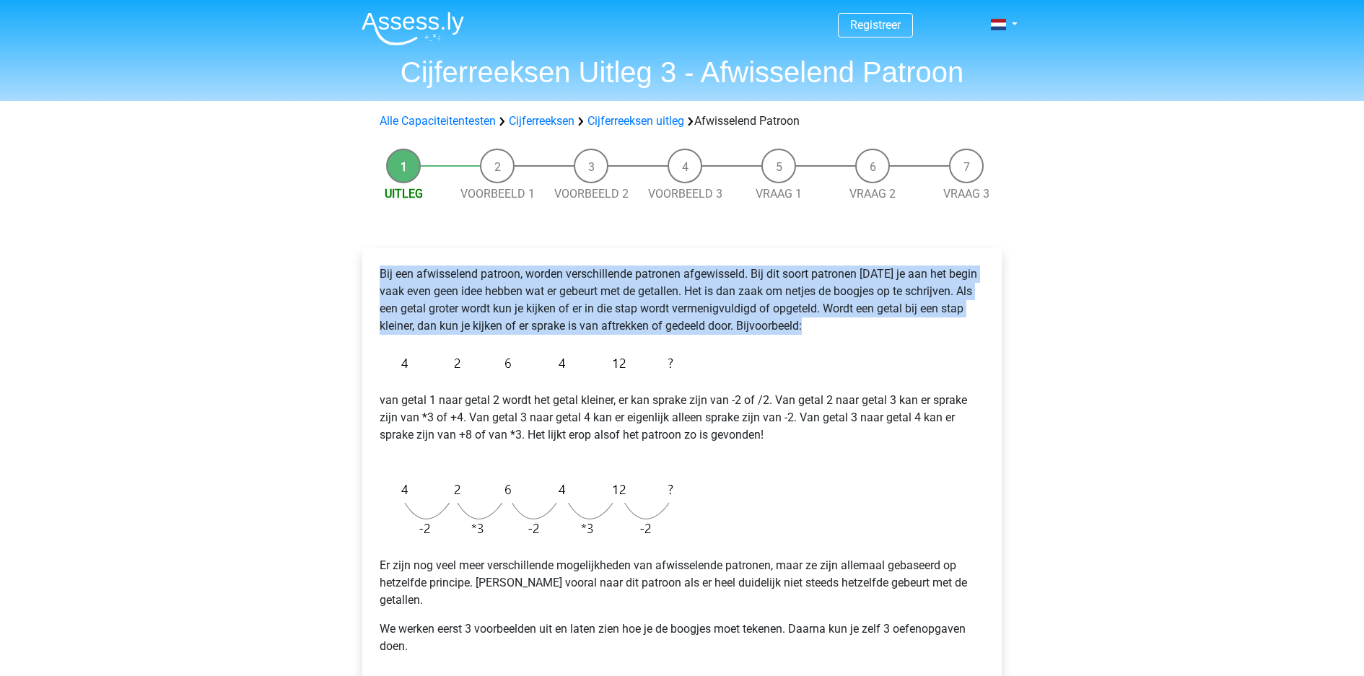
click at [798, 270] on div "Bij een afwisselend patroon, worden verschillende patronen afgewisseld. Bij dit…" at bounding box center [682, 466] width 617 height 413
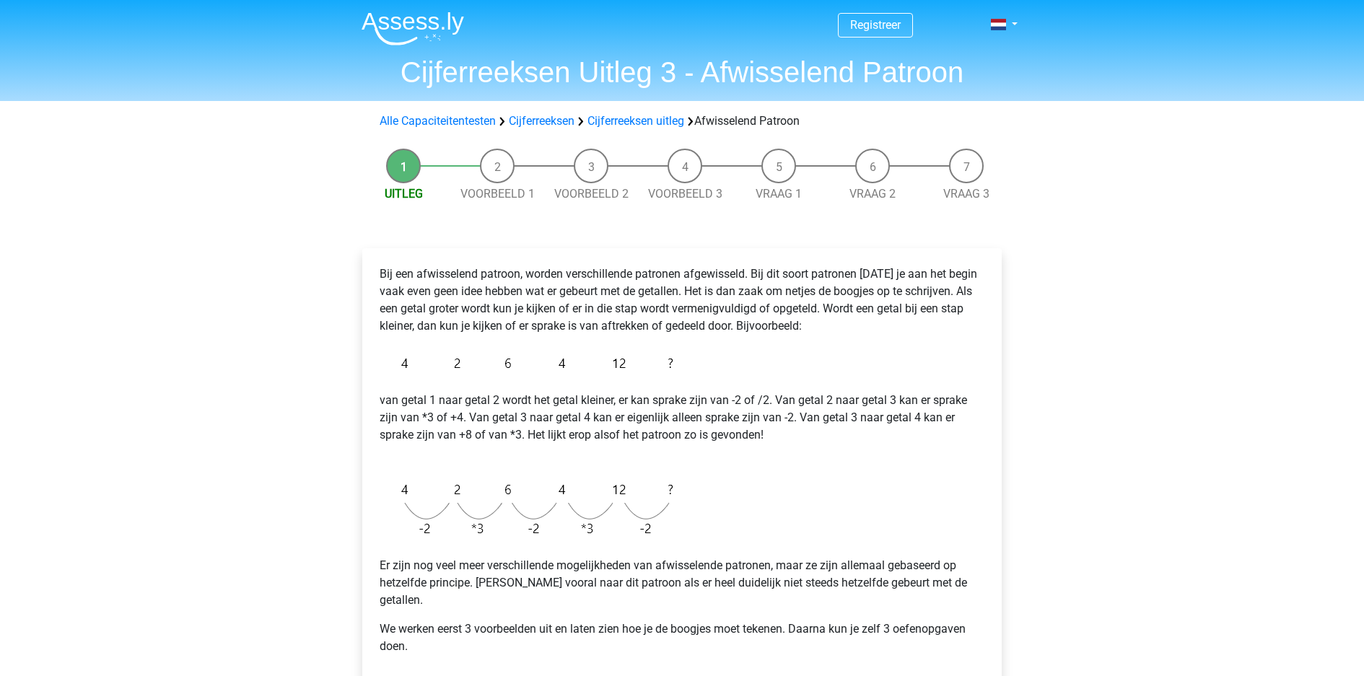
click at [783, 392] on p "van getal 1 naar getal 2 wordt het getal kleiner, er kan sprake zijn van -2 of …" at bounding box center [682, 426] width 605 height 69
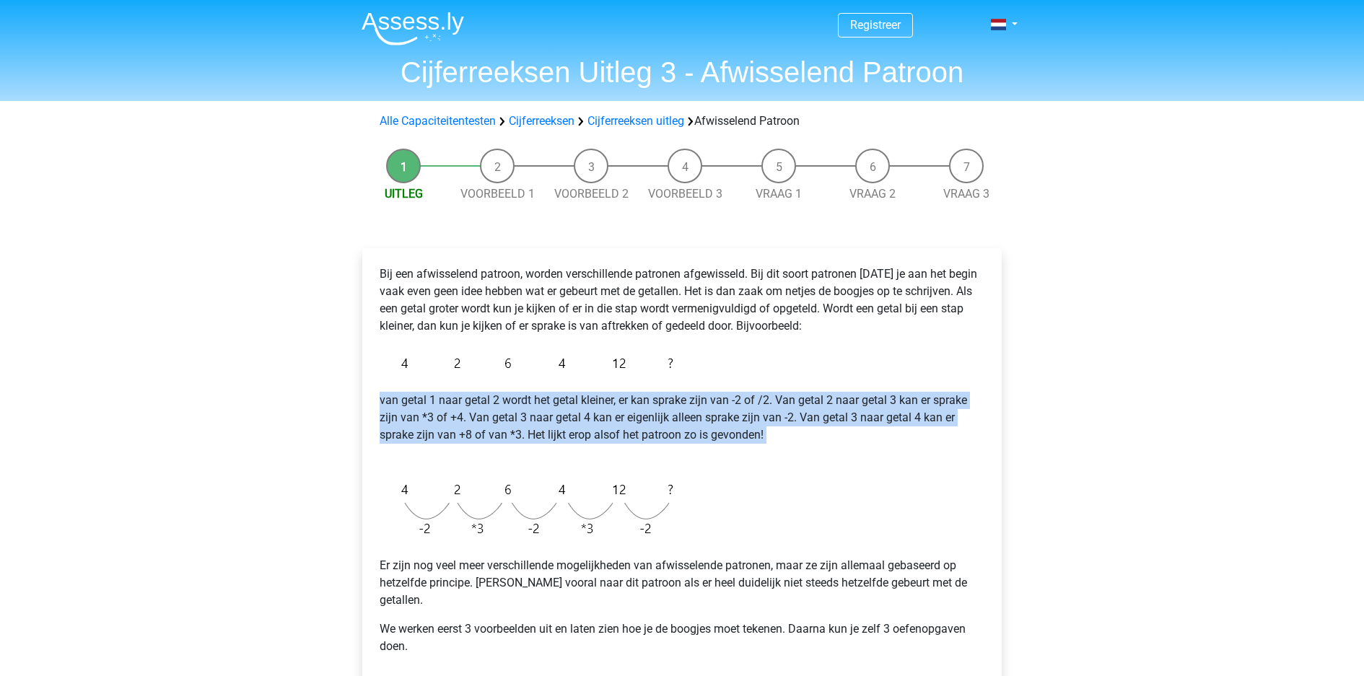
click at [783, 392] on p "van getal 1 naar getal 2 wordt het getal kleiner, er kan sprake zijn van -2 of …" at bounding box center [682, 426] width 605 height 69
click at [843, 392] on p "van getal 1 naar getal 2 wordt het getal kleiner, er kan sprake zijn van -2 of …" at bounding box center [682, 426] width 605 height 69
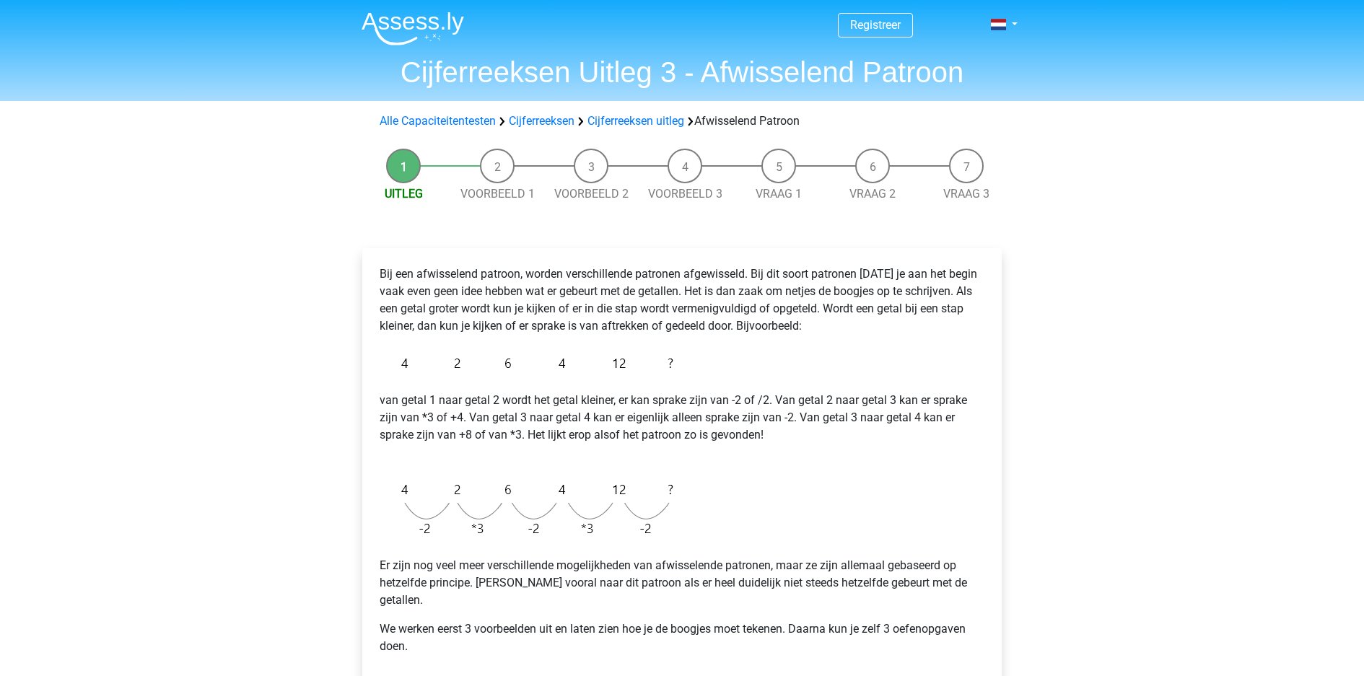
click at [843, 392] on p "van getal 1 naar getal 2 wordt het getal kleiner, er kan sprake zijn van -2 of …" at bounding box center [682, 426] width 605 height 69
click at [858, 392] on p "van getal 1 naar getal 2 wordt het getal kleiner, er kan sprake zijn van -2 of …" at bounding box center [682, 426] width 605 height 69
click at [856, 392] on p "van getal 1 naar getal 2 wordt het getal kleiner, er kan sprake zijn van -2 of …" at bounding box center [682, 426] width 605 height 69
click at [770, 557] on p "Er zijn nog veel meer verschillende mogelijkheden van afwisselende patronen, ma…" at bounding box center [682, 583] width 605 height 52
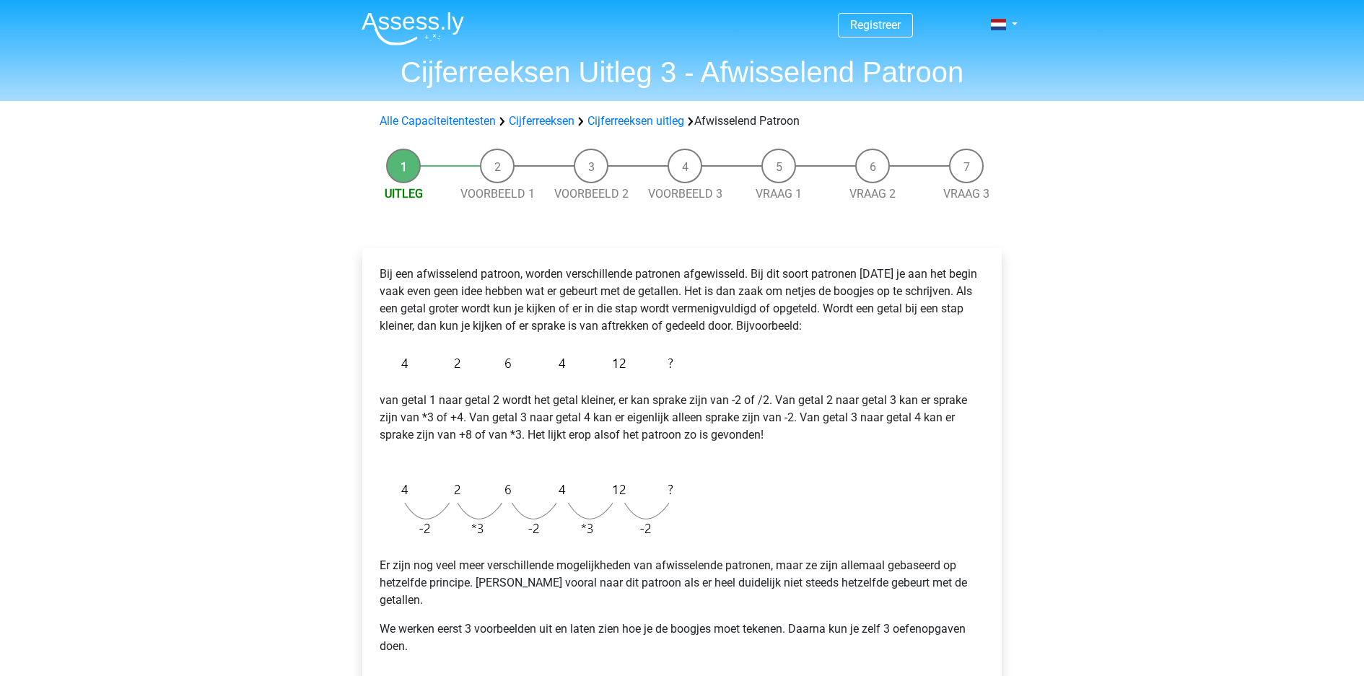
click at [770, 557] on p "Er zijn nog veel meer verschillende mogelijkheden van afwisselende patronen, ma…" at bounding box center [682, 583] width 605 height 52
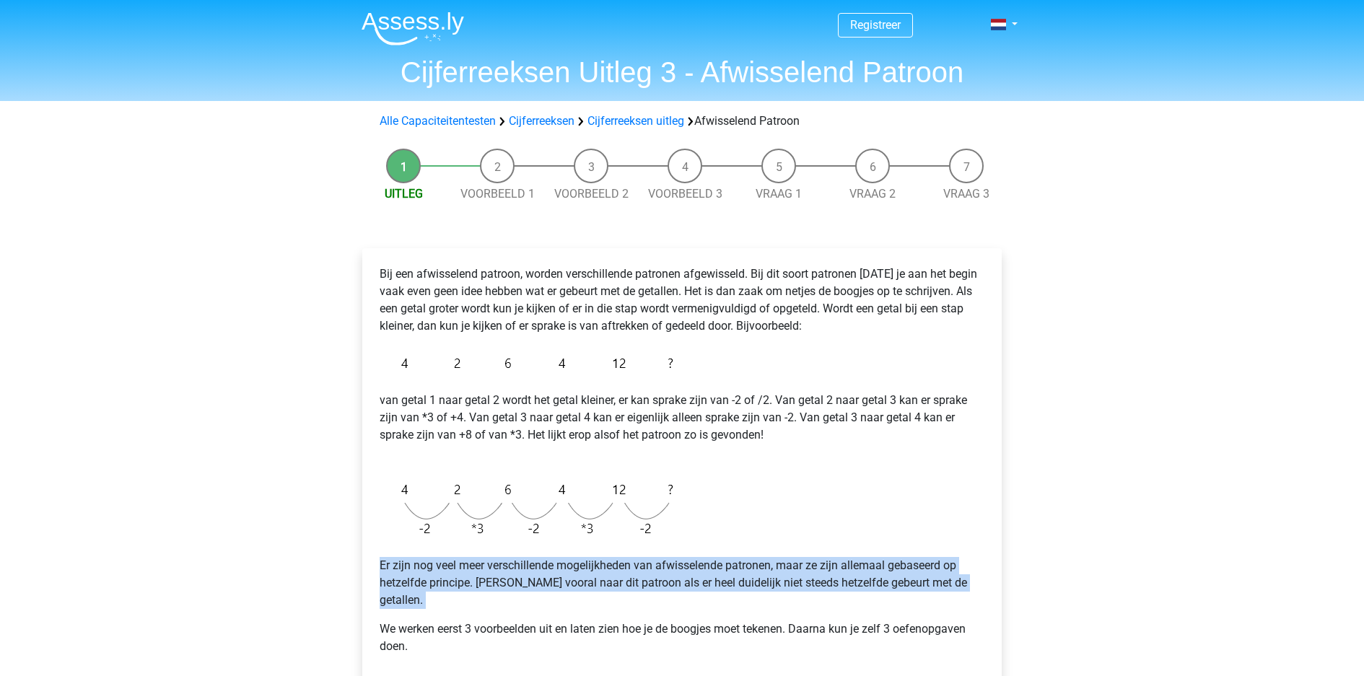
click at [770, 557] on p "Er zijn nog veel meer verschillende mogelijkheden van afwisselende patronen, ma…" at bounding box center [682, 583] width 605 height 52
click at [775, 557] on p "Er zijn nog veel meer verschillende mogelijkheden van afwisselende patronen, ma…" at bounding box center [682, 583] width 605 height 52
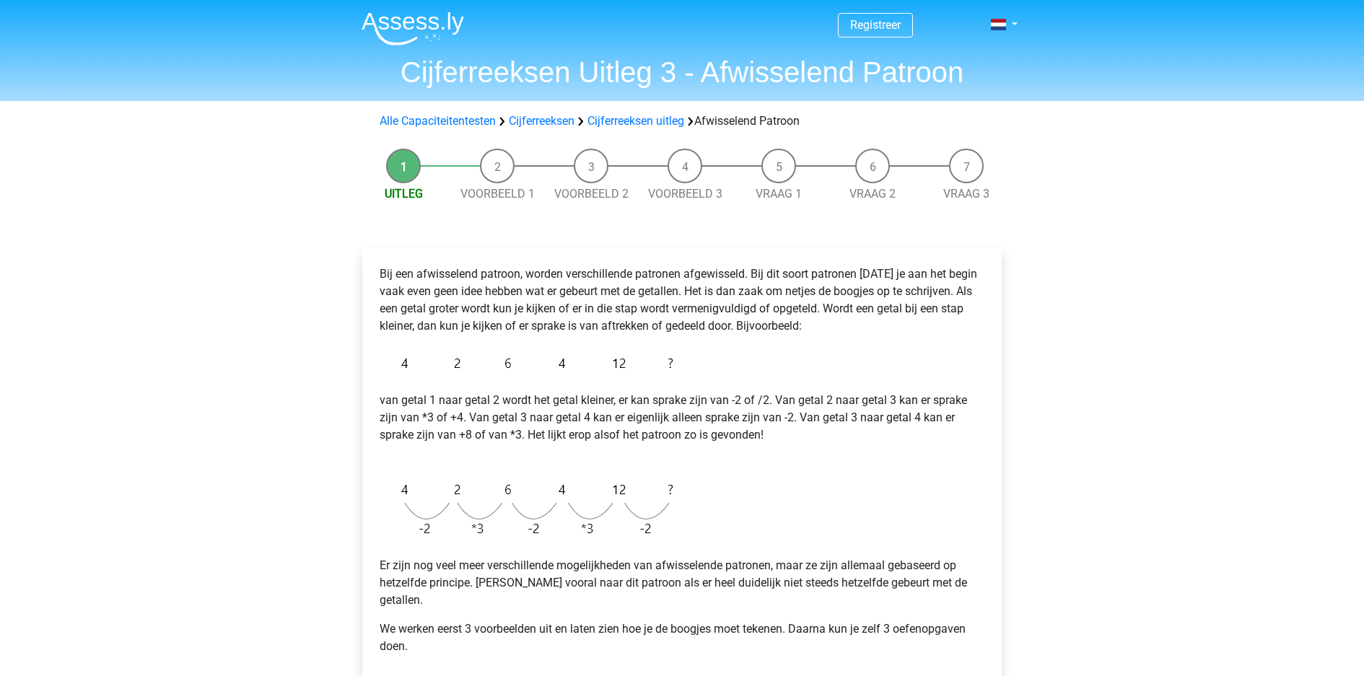
click at [775, 557] on p "Er zijn nog veel meer verschillende mogelijkheden van afwisselende patronen, ma…" at bounding box center [682, 583] width 605 height 52
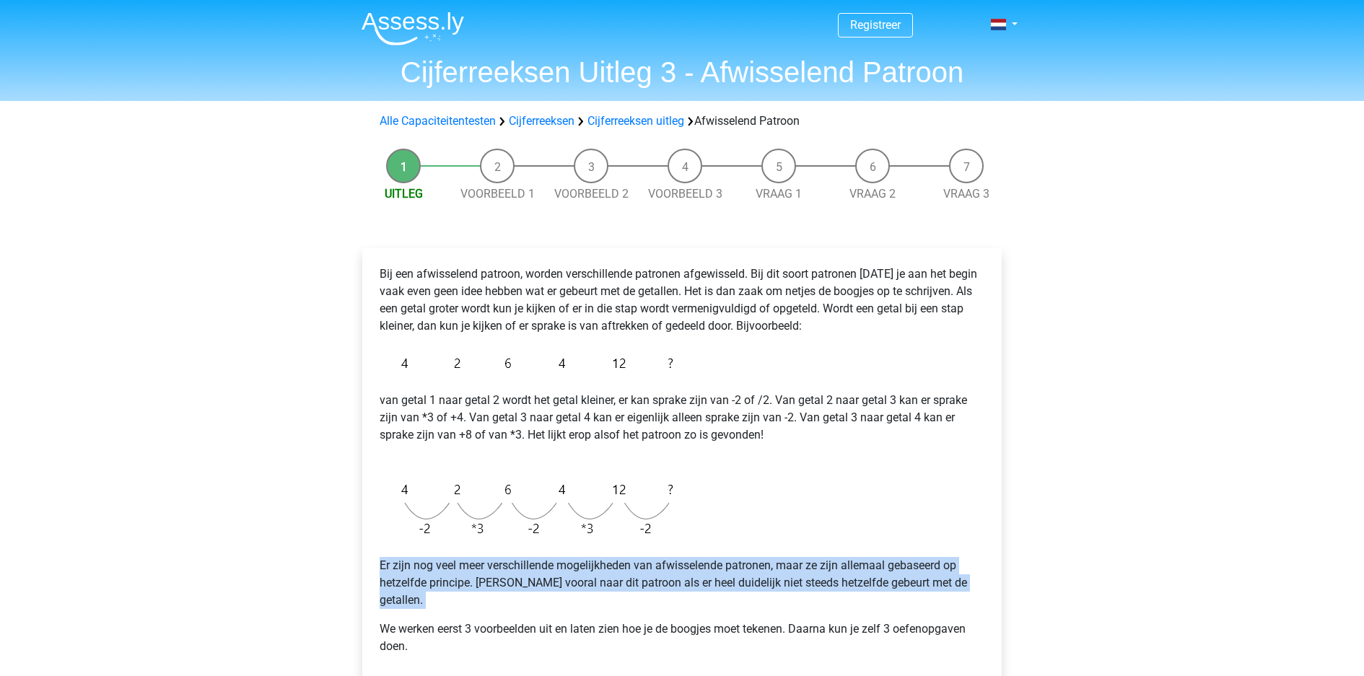
click at [749, 621] on p "We werken eerst 3 voorbeelden uit en laten zien hoe je de boogjes moet tekenen.…" at bounding box center [682, 638] width 605 height 35
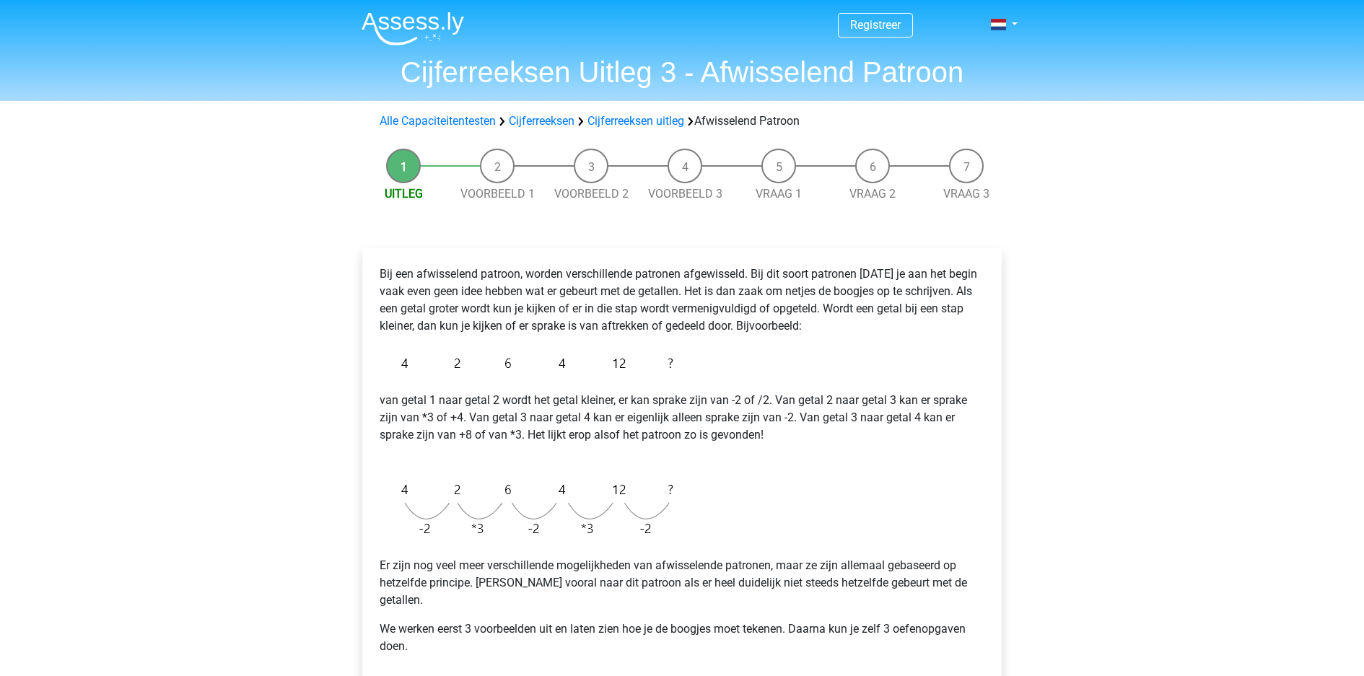
click at [749, 621] on p "We werken eerst 3 voorbeelden uit en laten zien hoe je de boogjes moet tekenen.…" at bounding box center [682, 638] width 605 height 35
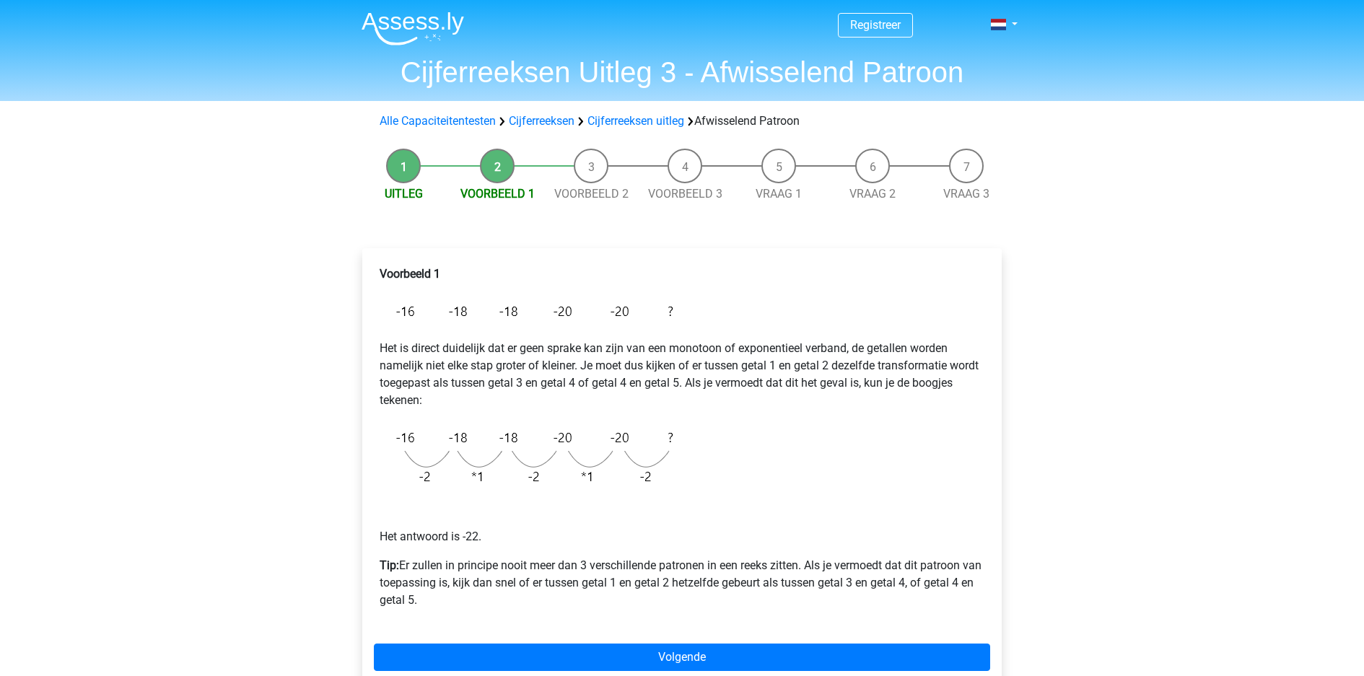
click at [1170, 370] on div "Registreer Nederlands English" at bounding box center [682, 558] width 1364 height 1117
click at [646, 557] on p "Tip: Er zullen in principe nooit meer dan 3 verschillende patronen in een reeks…" at bounding box center [682, 583] width 605 height 52
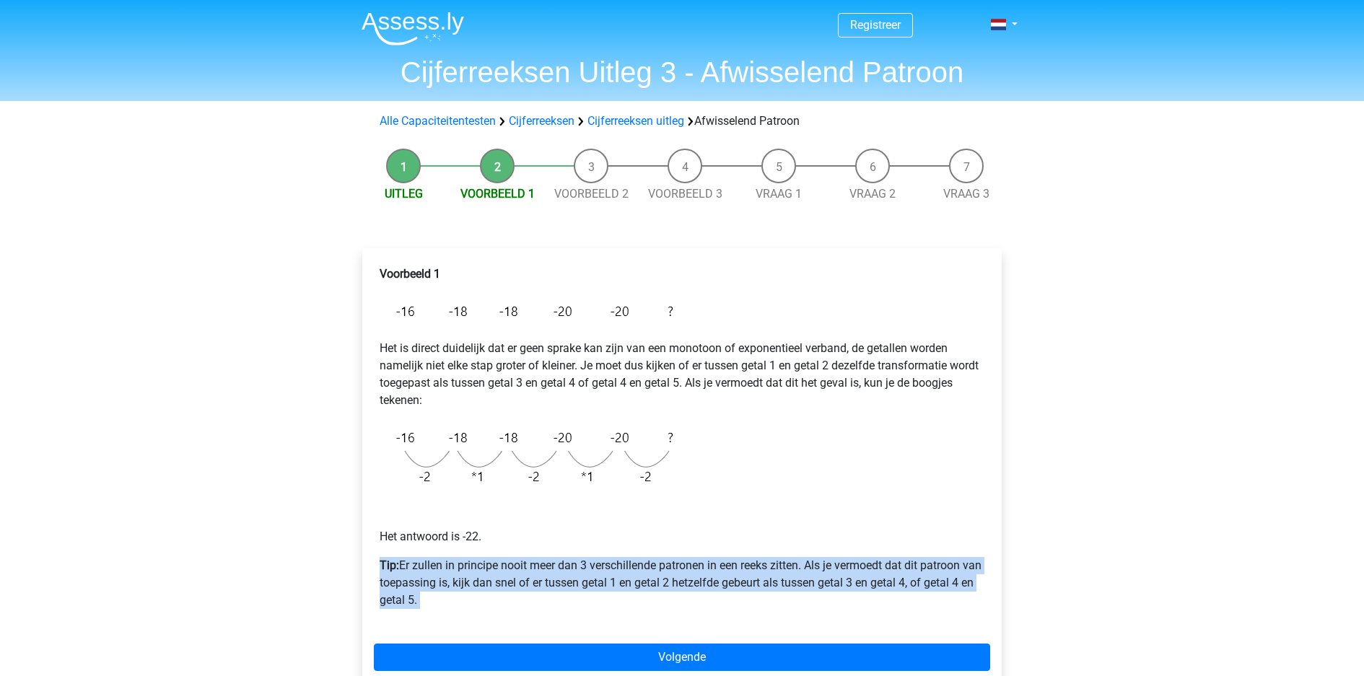
click at [846, 557] on p "Tip: Er zullen in principe nooit meer dan 3 verschillende patronen in een reeks…" at bounding box center [682, 583] width 605 height 52
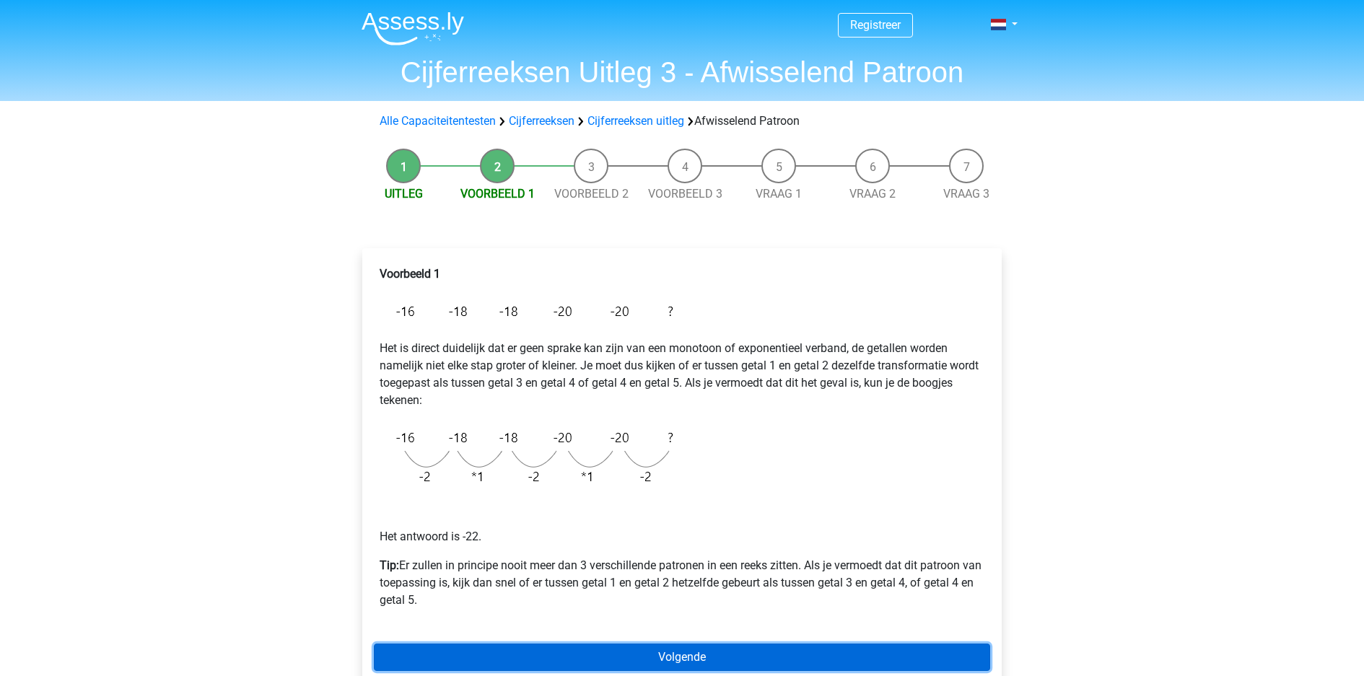
click at [804, 644] on link "Volgende" at bounding box center [682, 657] width 617 height 27
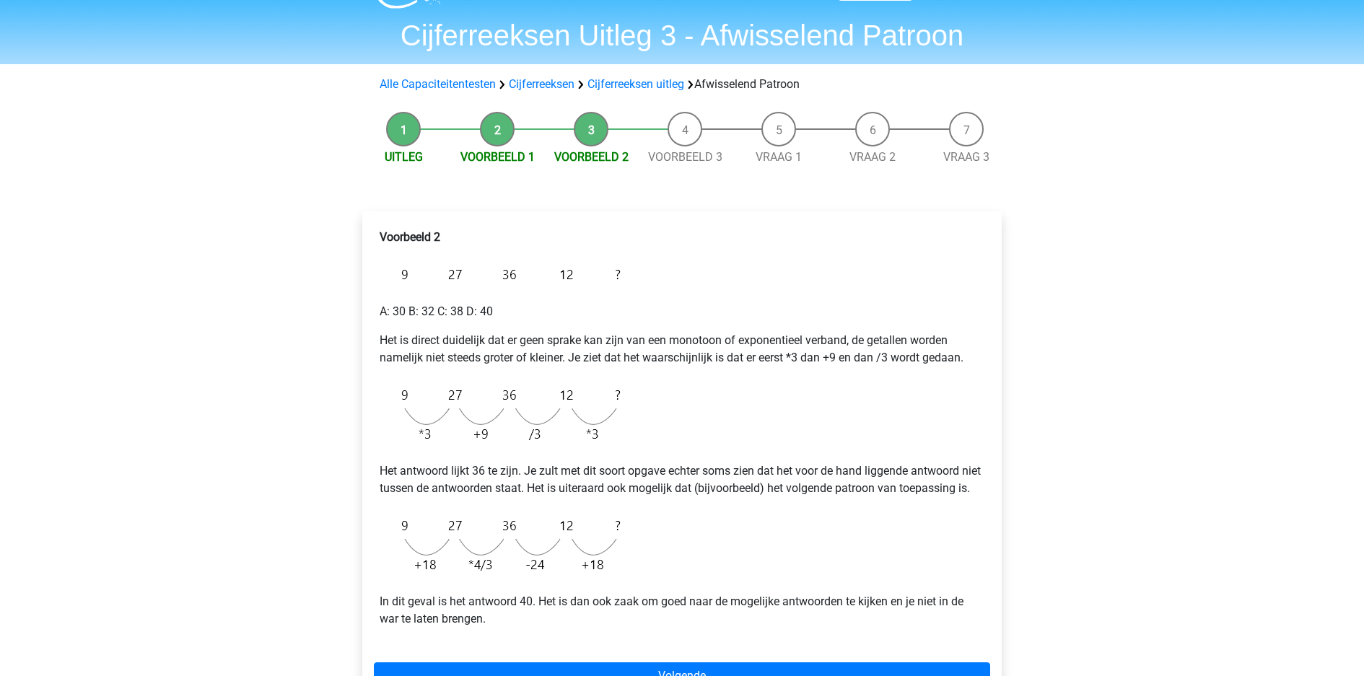
scroll to position [38, 0]
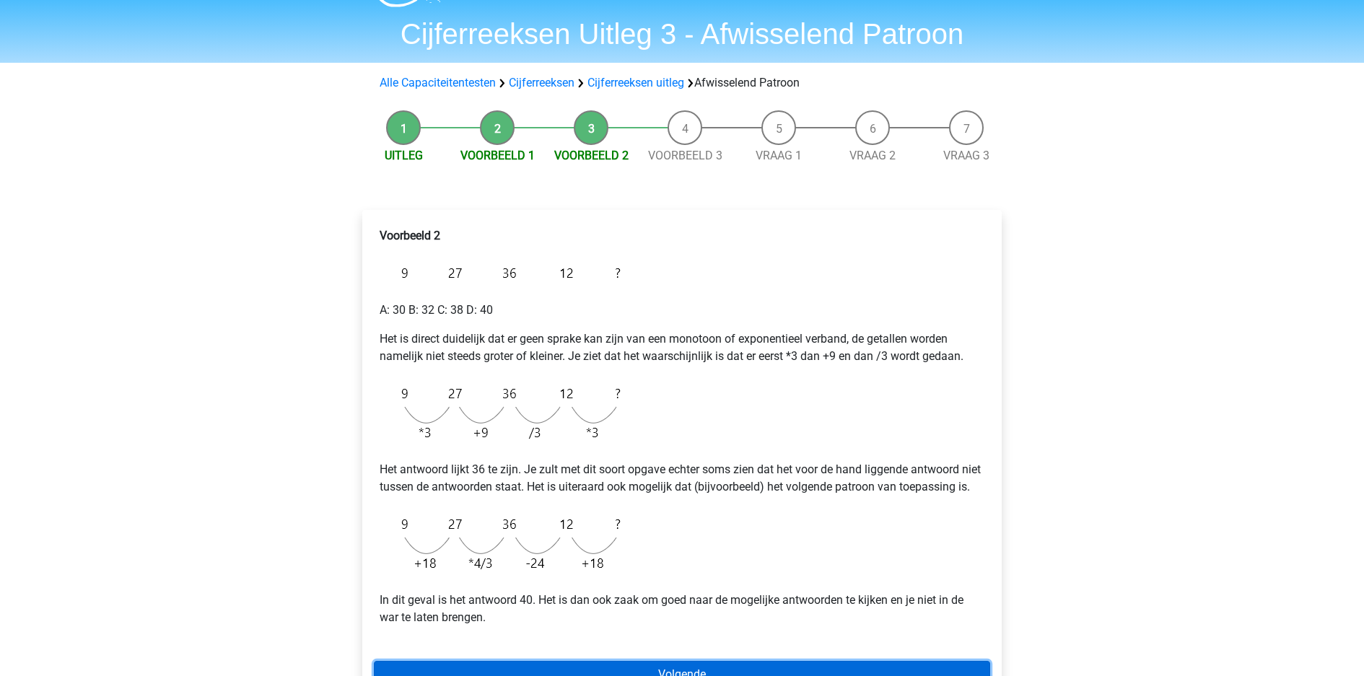
click at [743, 661] on link "Volgende" at bounding box center [682, 674] width 617 height 27
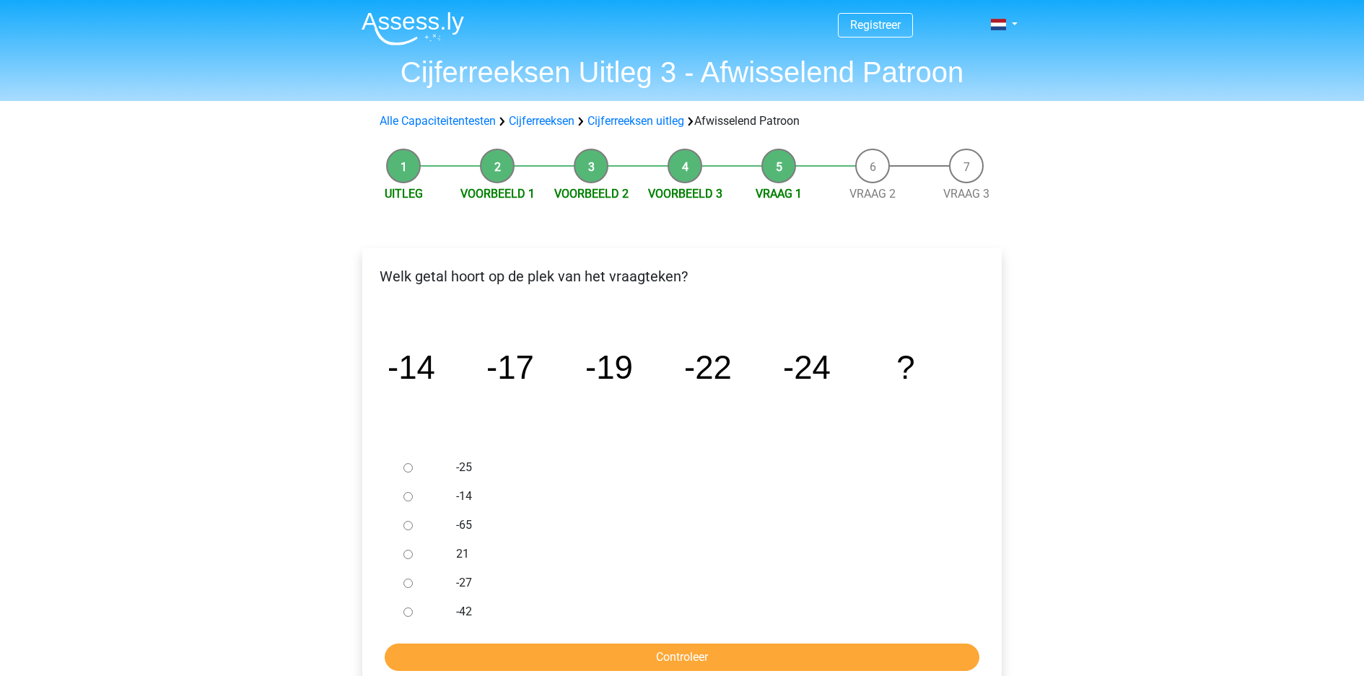
click at [404, 579] on input "-27" at bounding box center [408, 583] width 9 height 9
radio input "true"
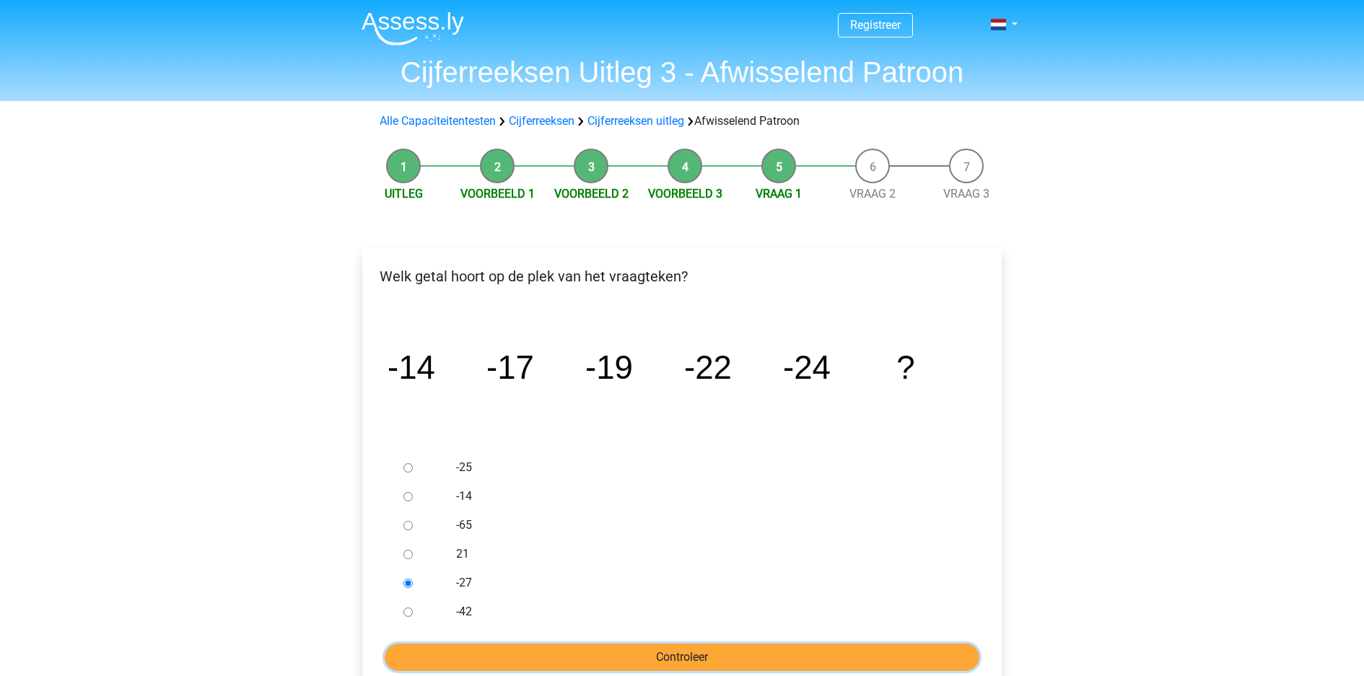
click at [538, 644] on input "Controleer" at bounding box center [682, 657] width 595 height 27
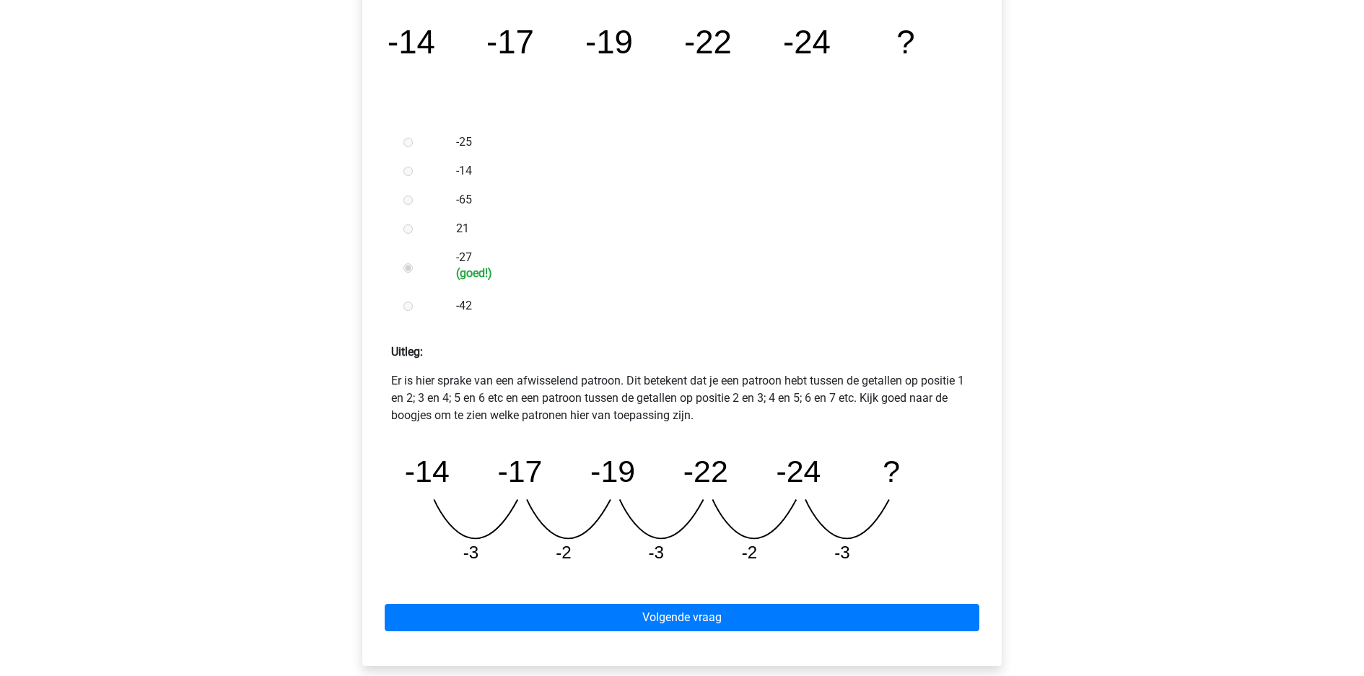
scroll to position [380, 0]
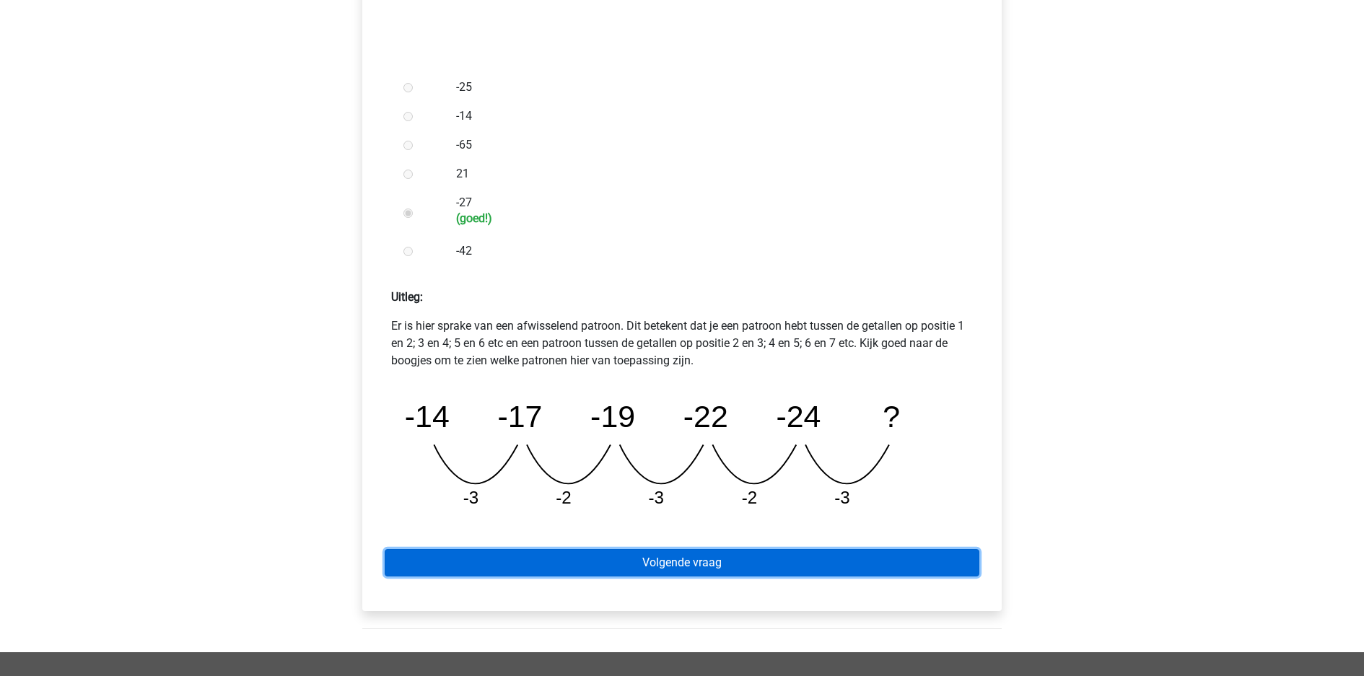
click at [753, 549] on link "Volgende vraag" at bounding box center [682, 562] width 595 height 27
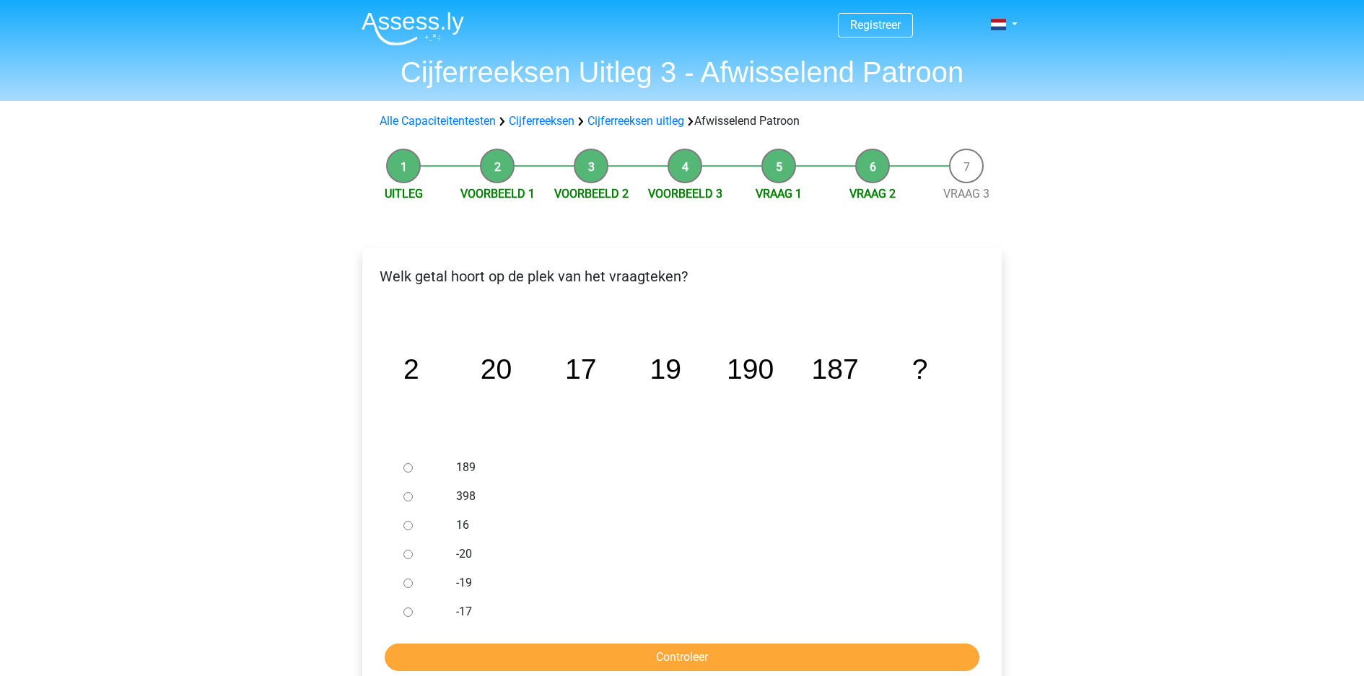
click at [404, 463] on input "189" at bounding box center [408, 467] width 9 height 9
radio input "true"
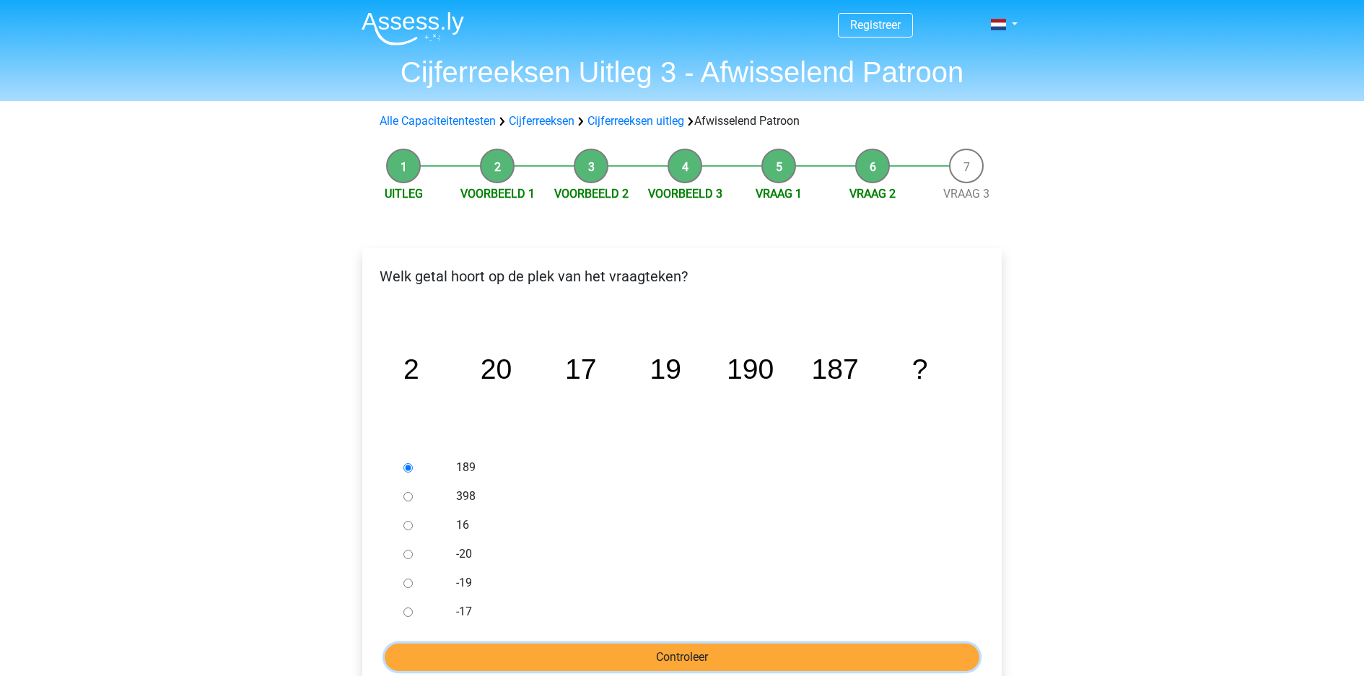
click at [616, 644] on input "Controleer" at bounding box center [682, 657] width 595 height 27
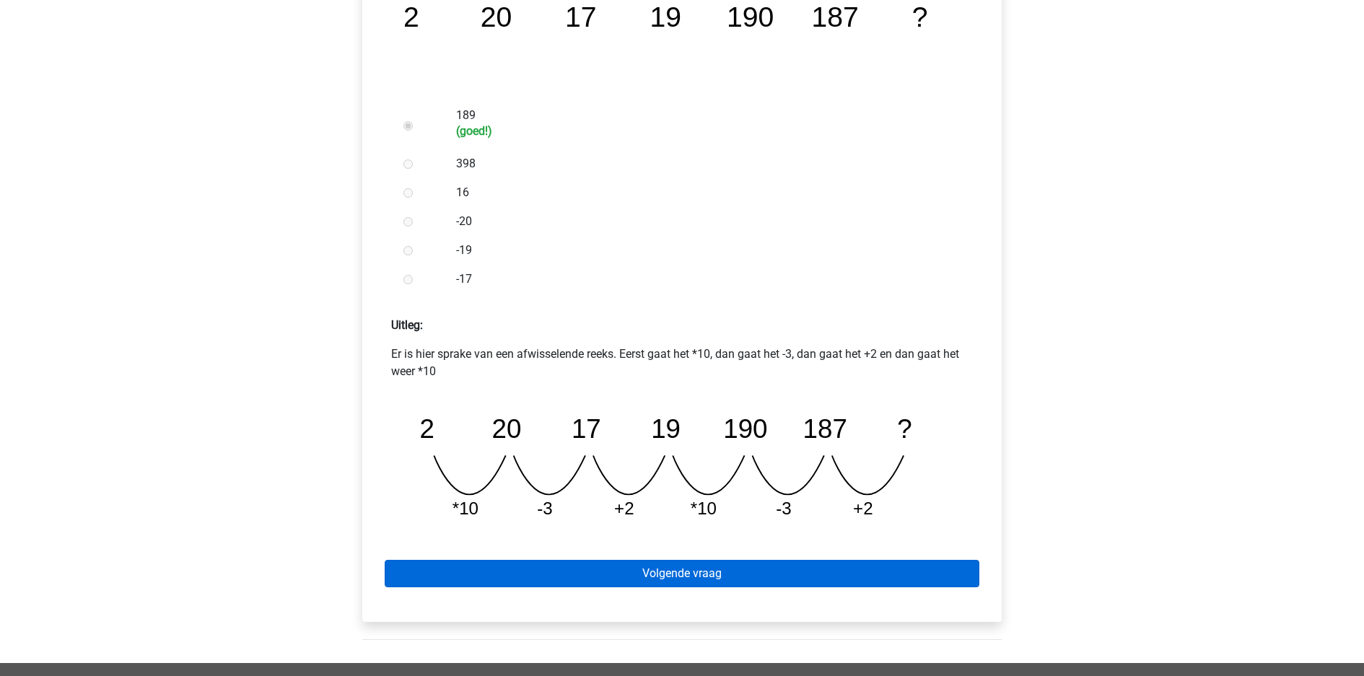
scroll to position [380, 0]
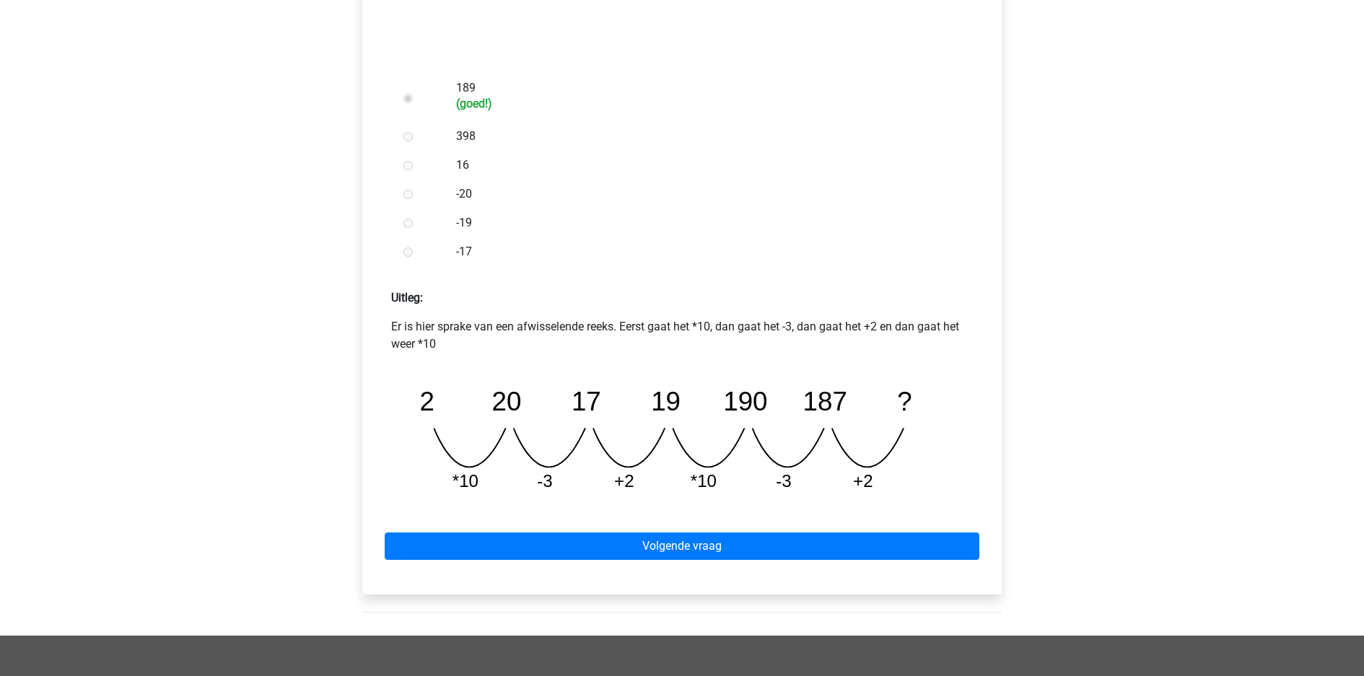
click at [752, 504] on div "Volgende vraag" at bounding box center [682, 543] width 617 height 79
click at [740, 504] on div "Volgende vraag" at bounding box center [682, 543] width 617 height 79
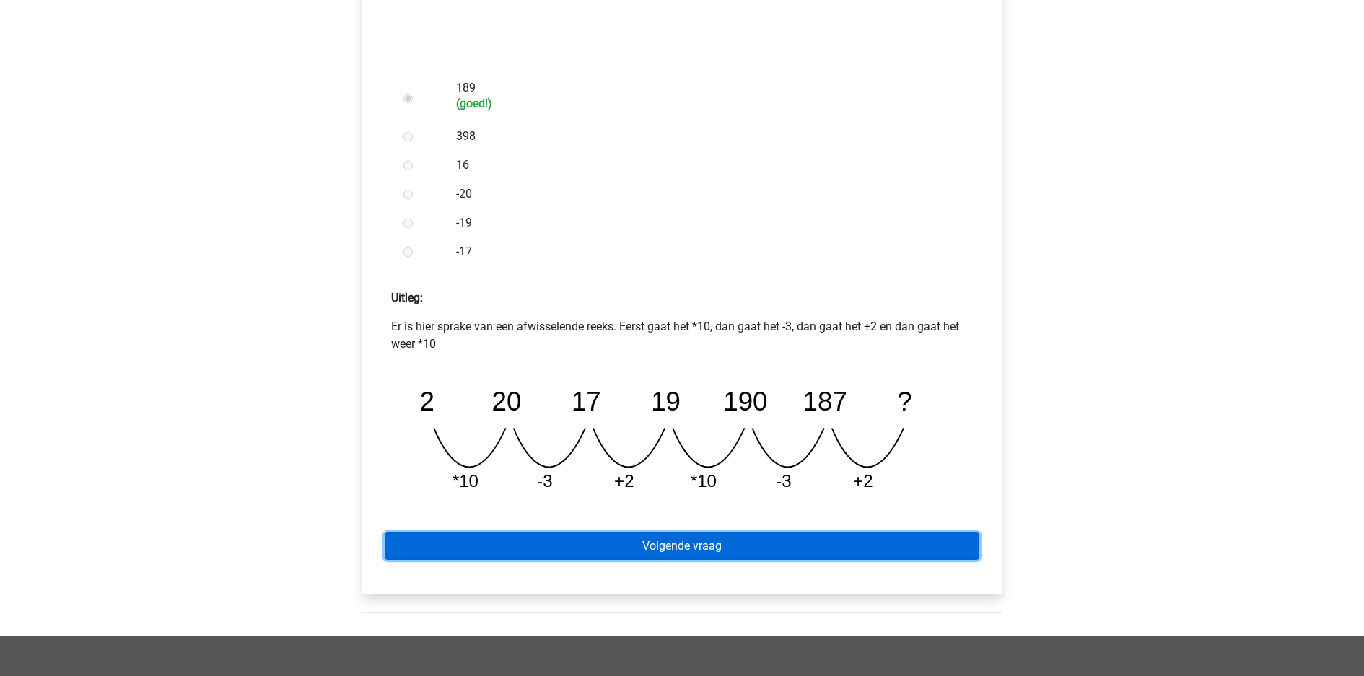
click at [740, 533] on link "Volgende vraag" at bounding box center [682, 546] width 595 height 27
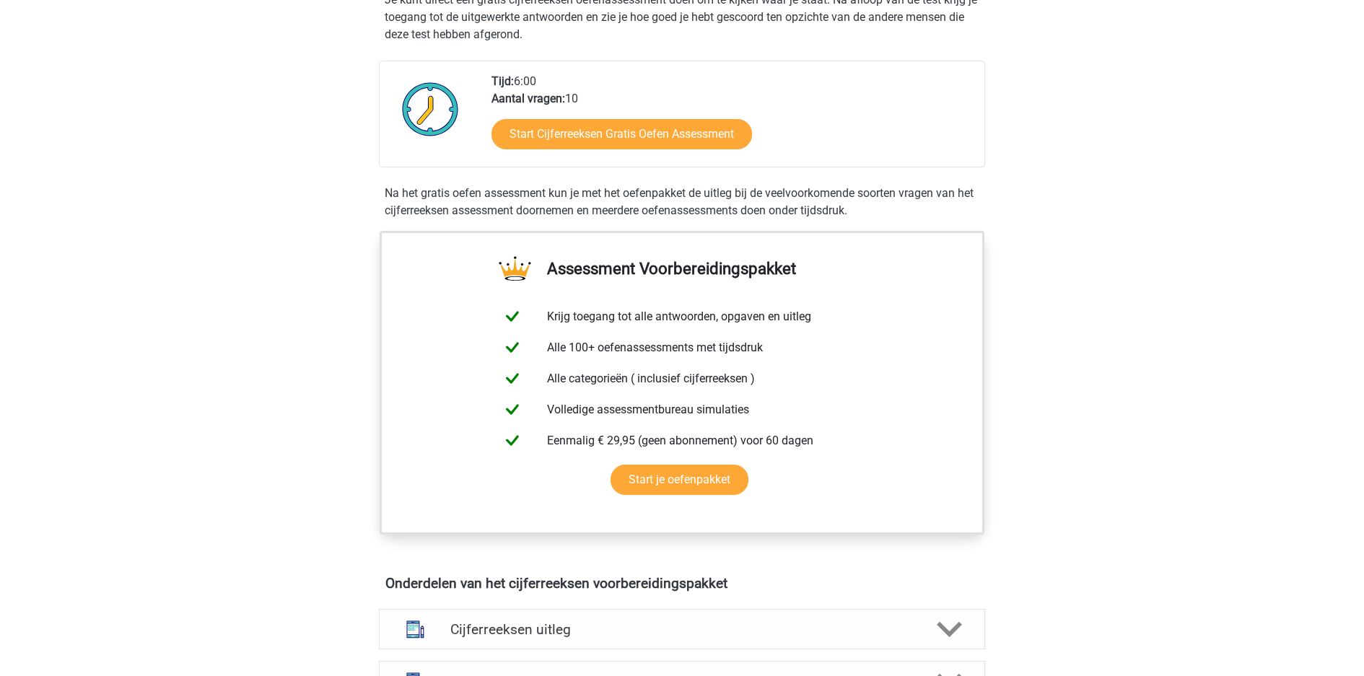
scroll to position [326, 0]
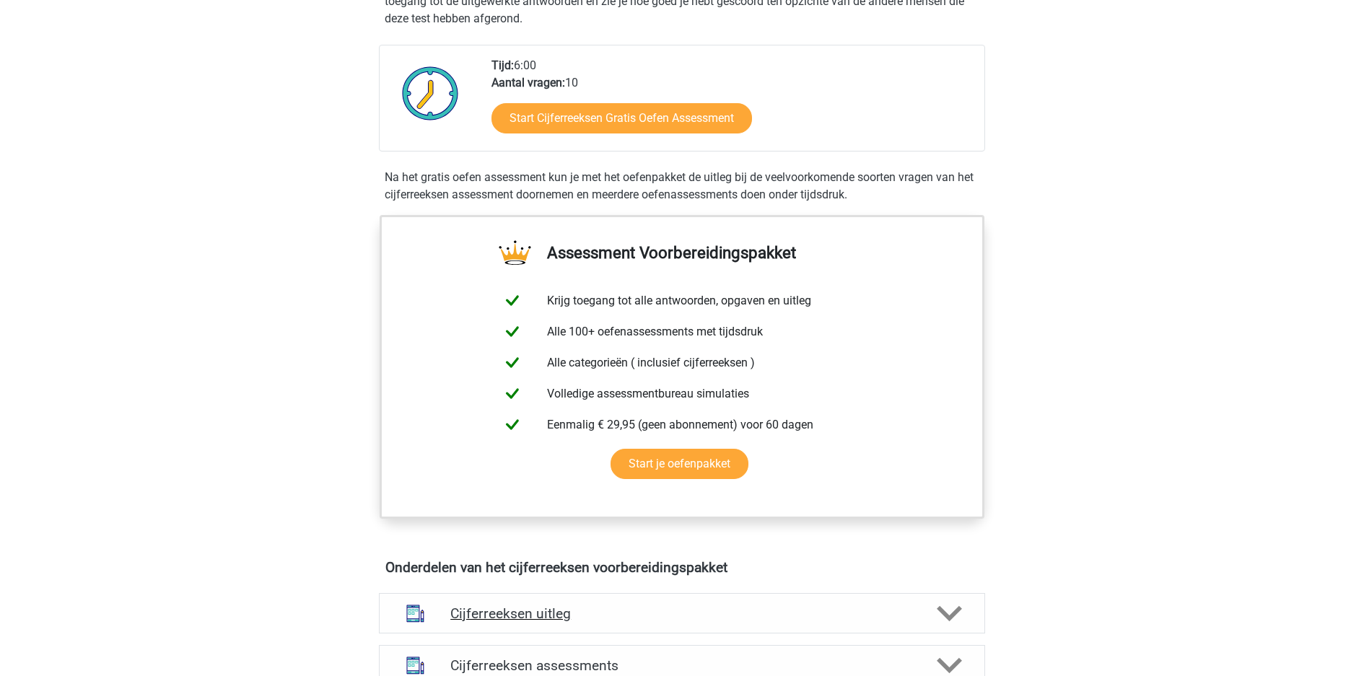
click at [607, 606] on h4 "Cijferreeksen uitleg" at bounding box center [681, 614] width 463 height 17
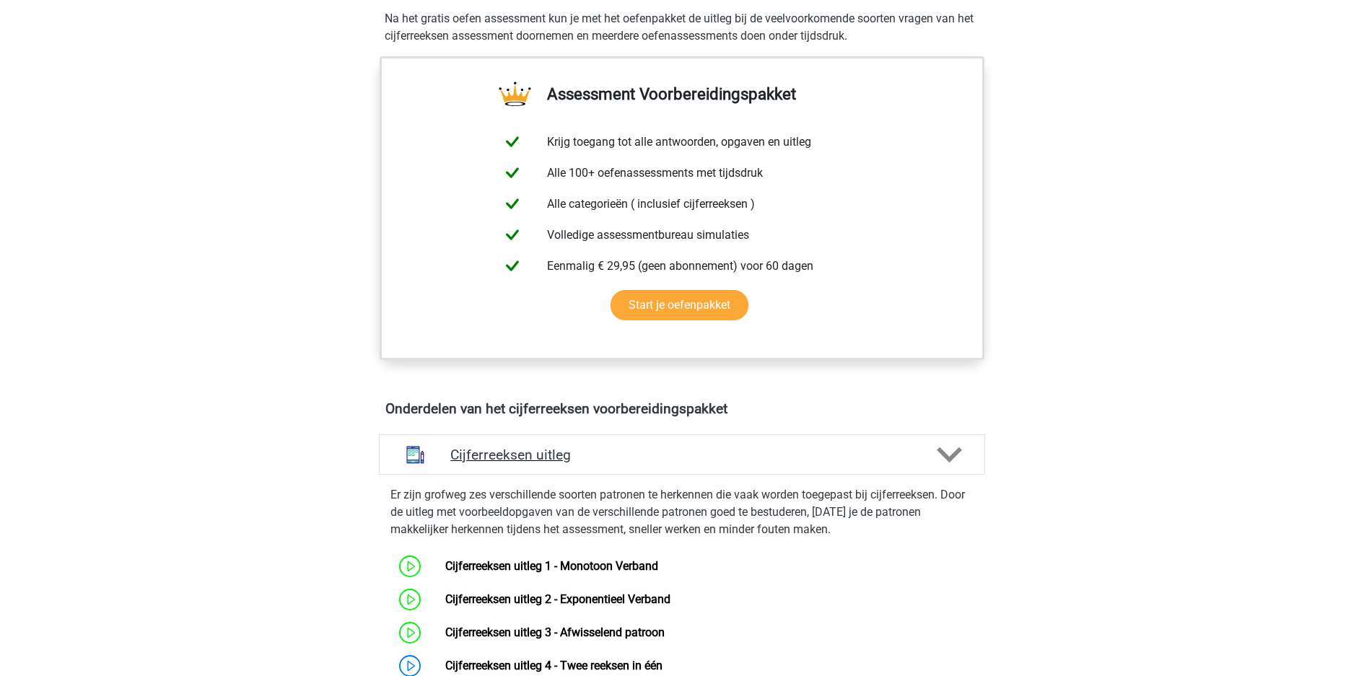
scroll to position [498, 0]
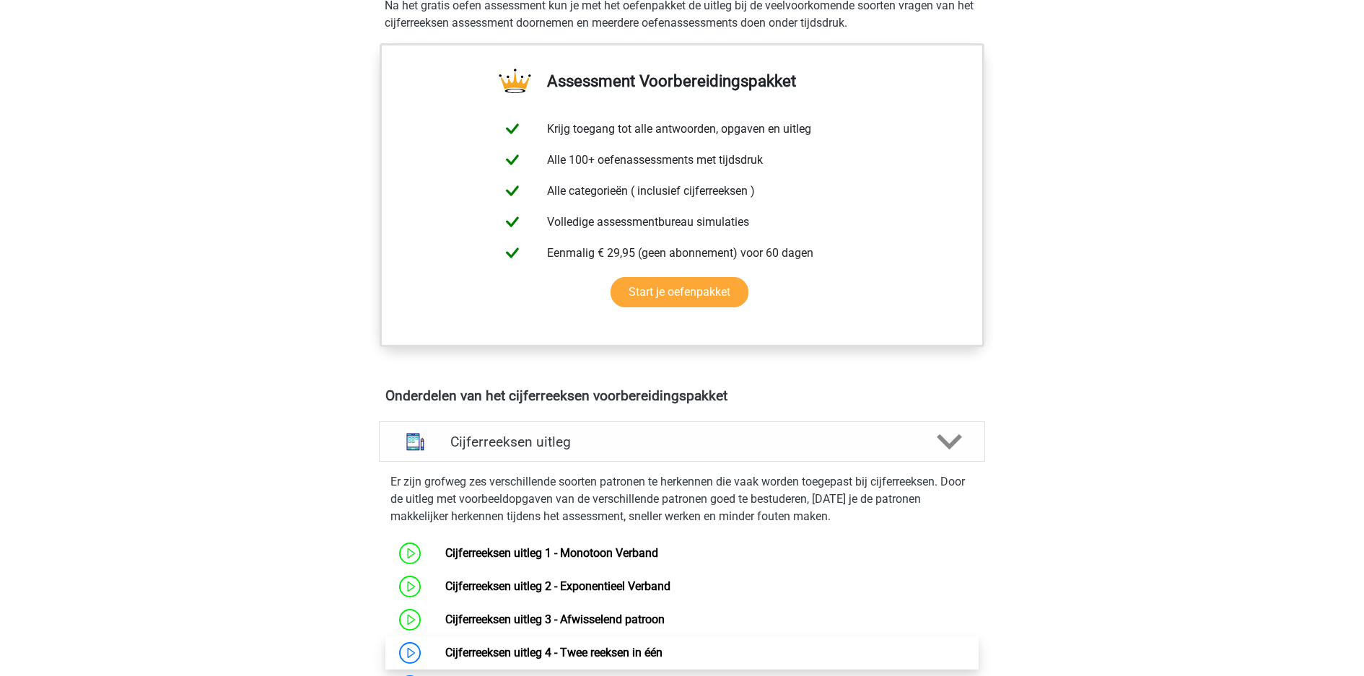
click at [627, 646] on link "Cijferreeksen uitleg 4 - Twee reeksen in één" at bounding box center [553, 653] width 217 height 14
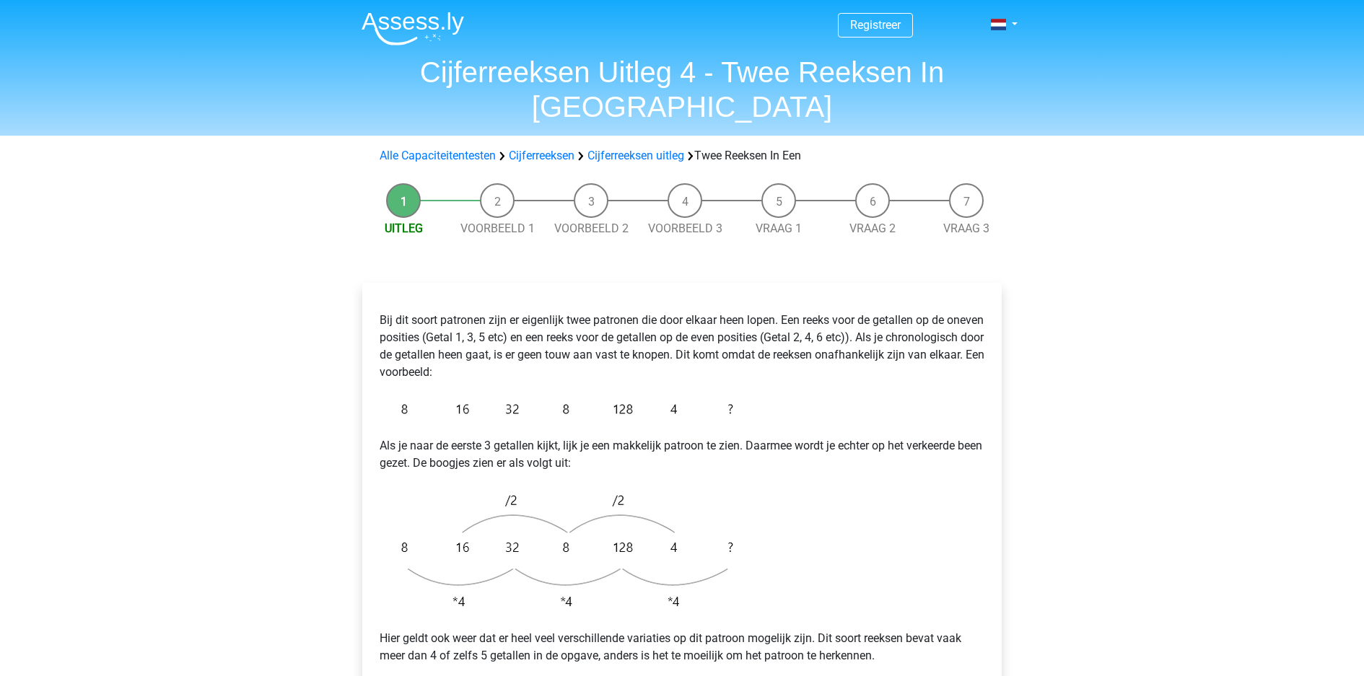
click at [217, 344] on div "Registreer Nederlands English" at bounding box center [682, 609] width 1364 height 1219
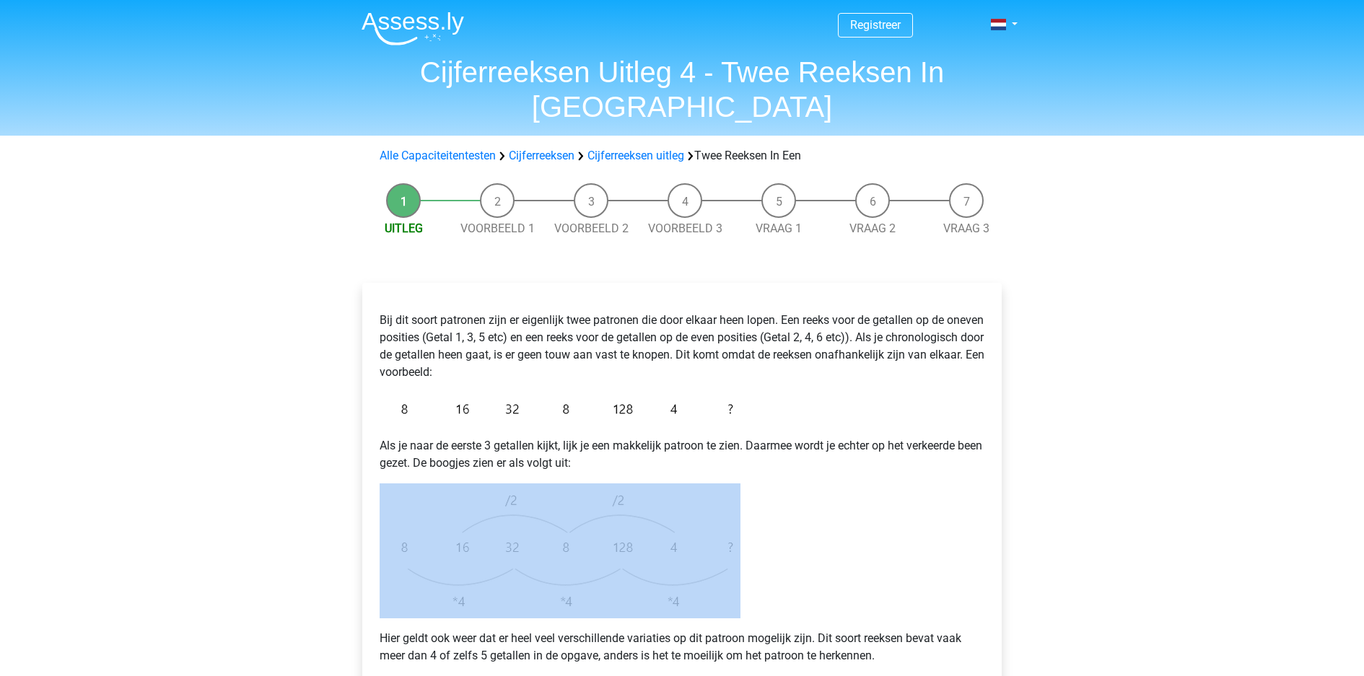
click at [217, 344] on div "Registreer Nederlands English" at bounding box center [682, 609] width 1364 height 1219
click at [164, 336] on div "Registreer Nederlands English" at bounding box center [682, 609] width 1364 height 1219
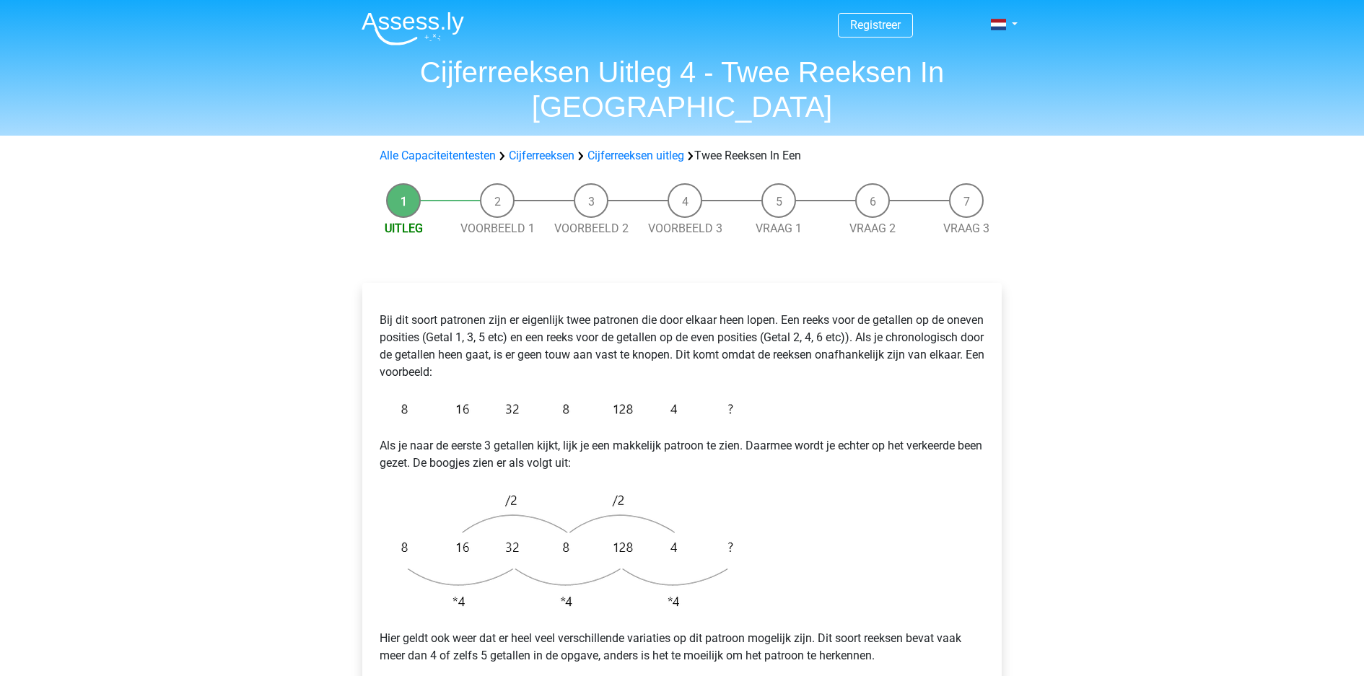
click at [521, 437] on p "Als je naar de eerste 3 getallen kijkt, lijk je een makkelijk patroon te zien. …" at bounding box center [682, 454] width 605 height 35
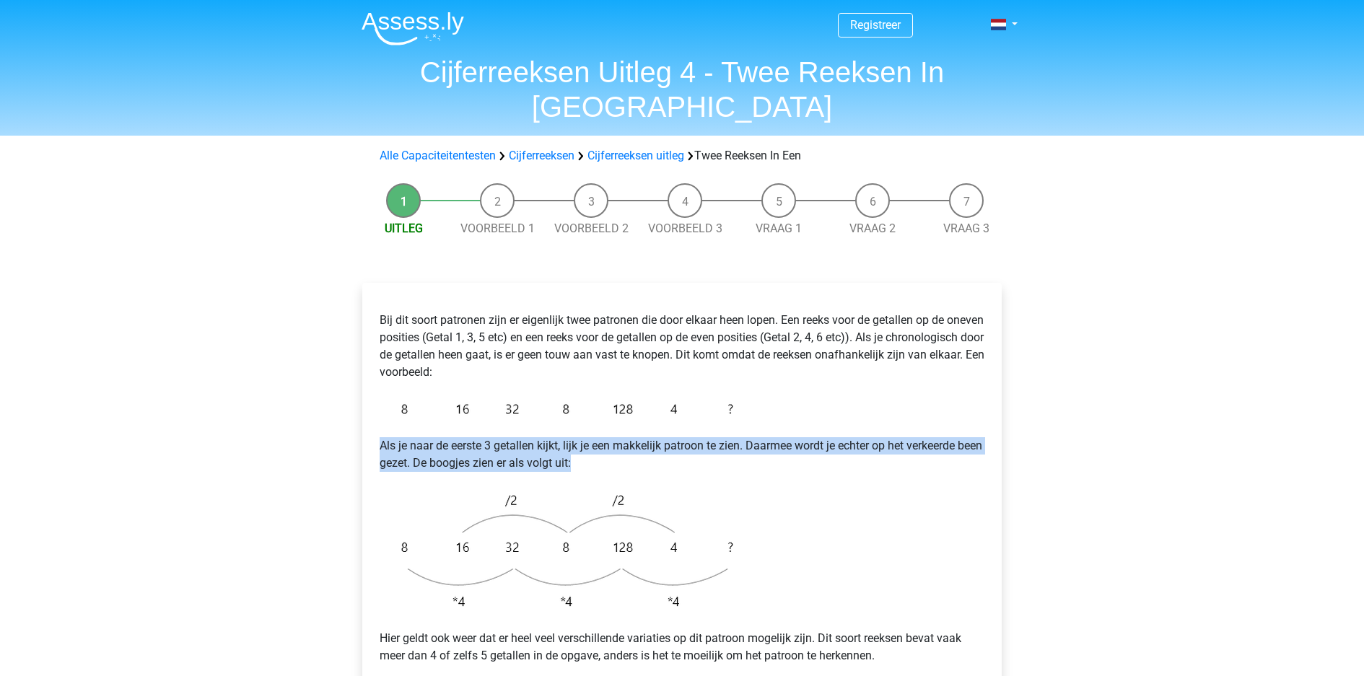
click at [590, 316] on div "Bij dit soort patronen zijn er eigenlijk twee patronen die door elkaar heen lop…" at bounding box center [682, 512] width 617 height 434
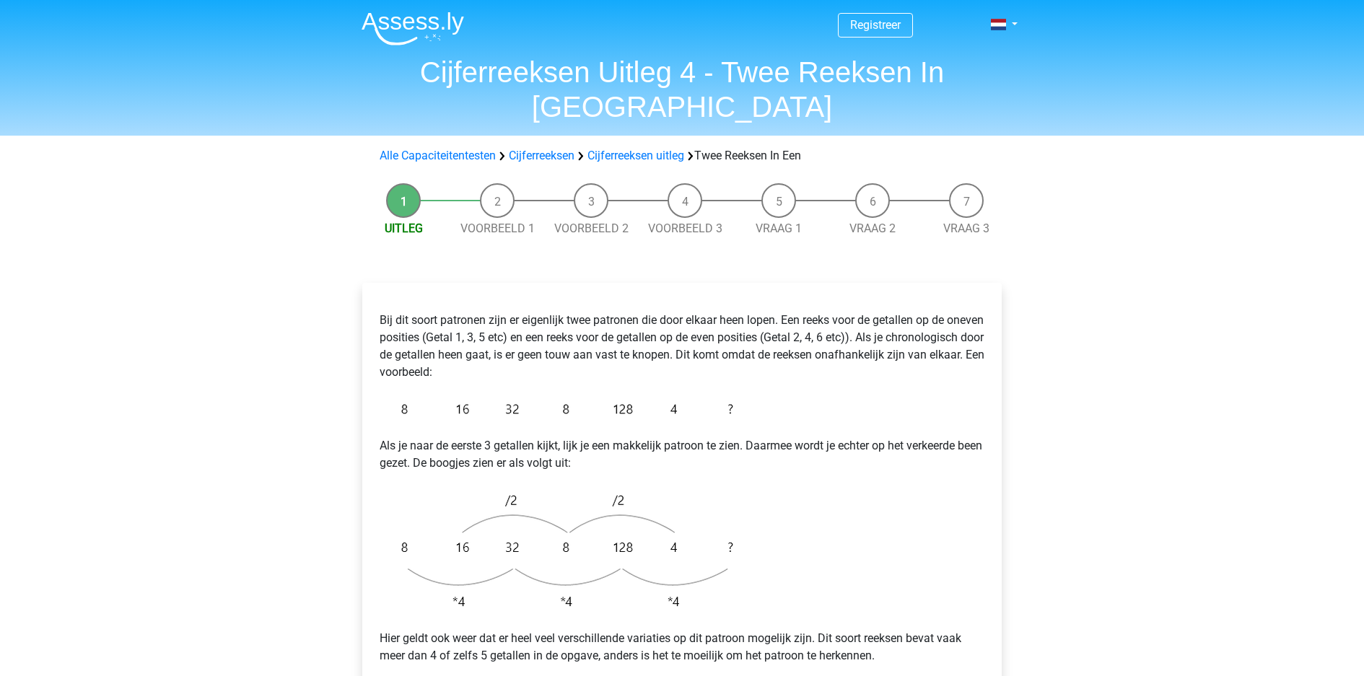
click at [695, 437] on p "Als je naar de eerste 3 getallen kijkt, lijk je een makkelijk patroon te zien. …" at bounding box center [682, 454] width 605 height 35
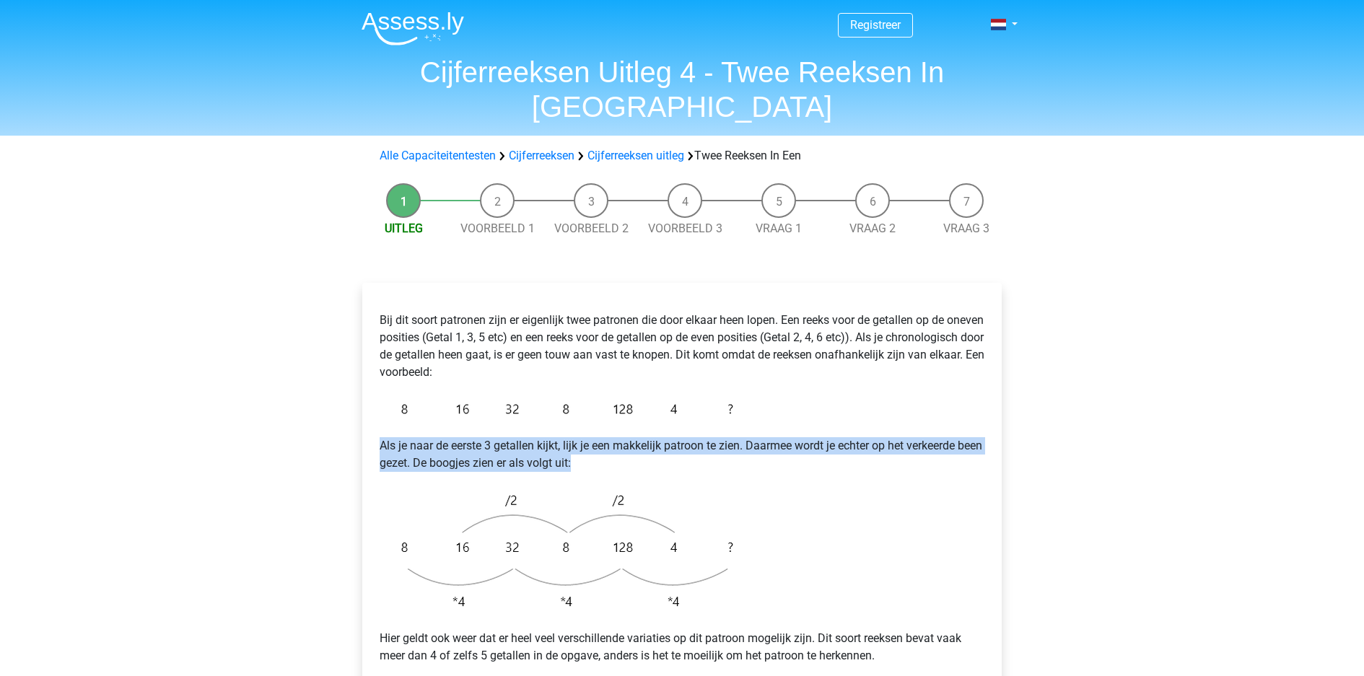
click at [671, 313] on div "Bij dit soort patronen zijn er eigenlijk twee patronen die door elkaar heen lop…" at bounding box center [682, 512] width 617 height 434
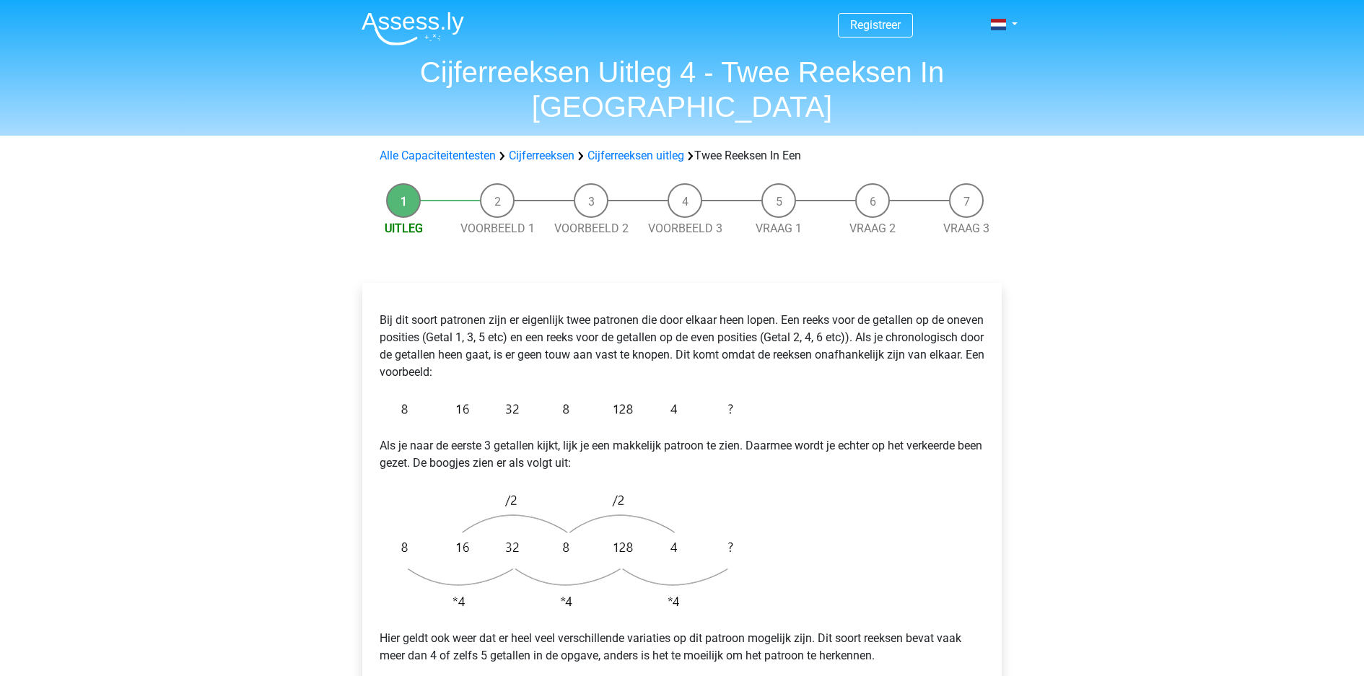
click at [655, 437] on p "Als je naar de eerste 3 getallen kijkt, lijk je een makkelijk patroon te zien. …" at bounding box center [682, 454] width 605 height 35
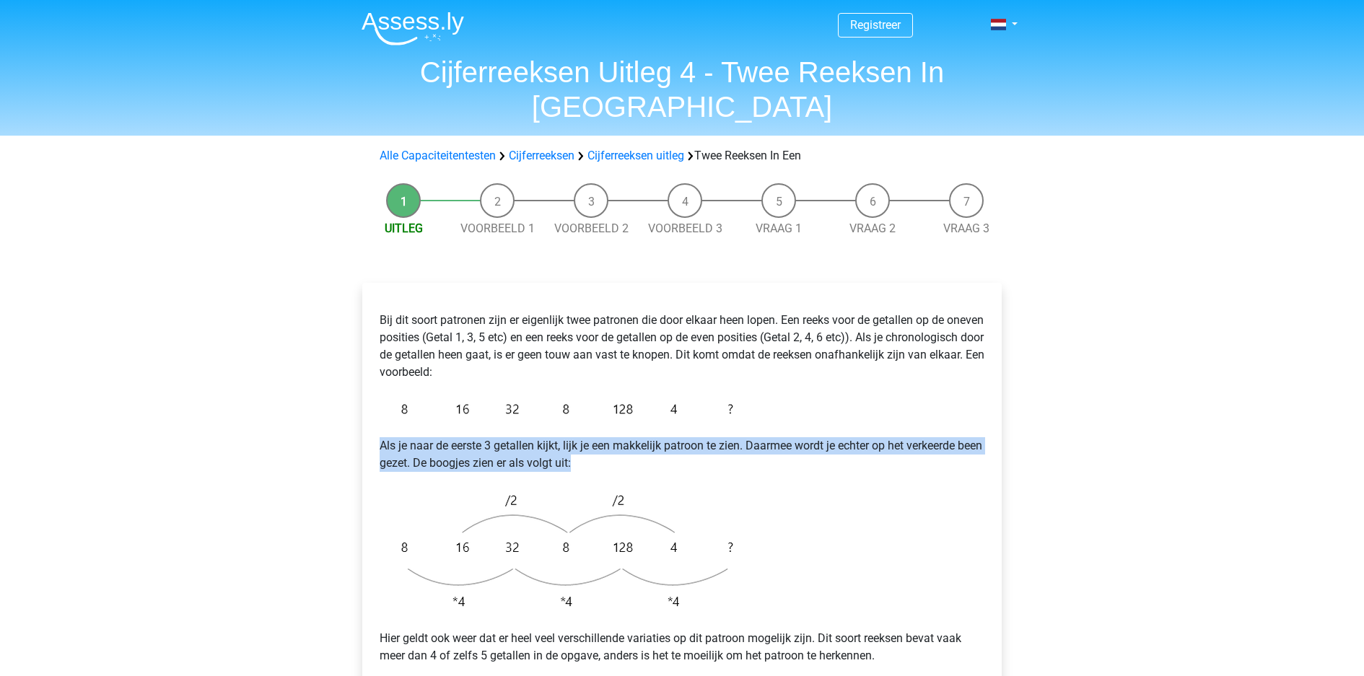
click at [655, 437] on p "Als je naar de eerste 3 getallen kijkt, lijk je een makkelijk patroon te zien. …" at bounding box center [682, 454] width 605 height 35
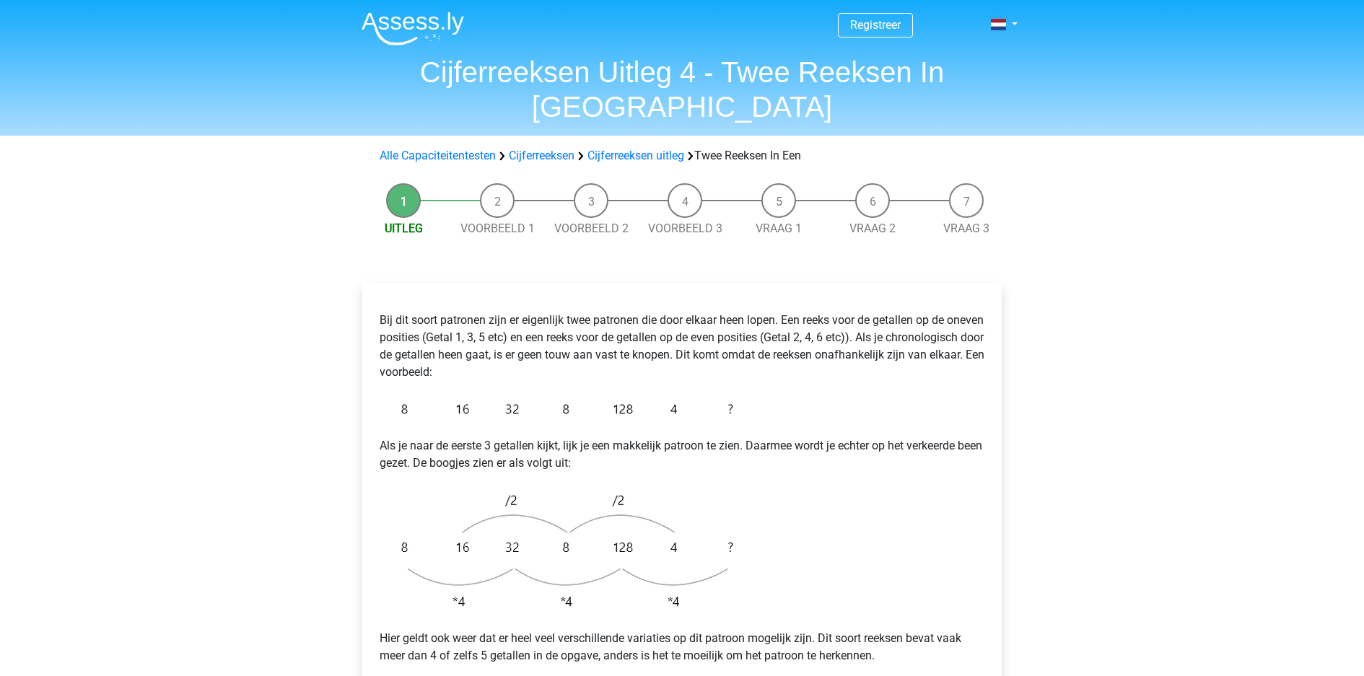
click at [655, 437] on p "Als je naar de eerste 3 getallen kijkt, lijk je een makkelijk patroon te zien. …" at bounding box center [682, 454] width 605 height 35
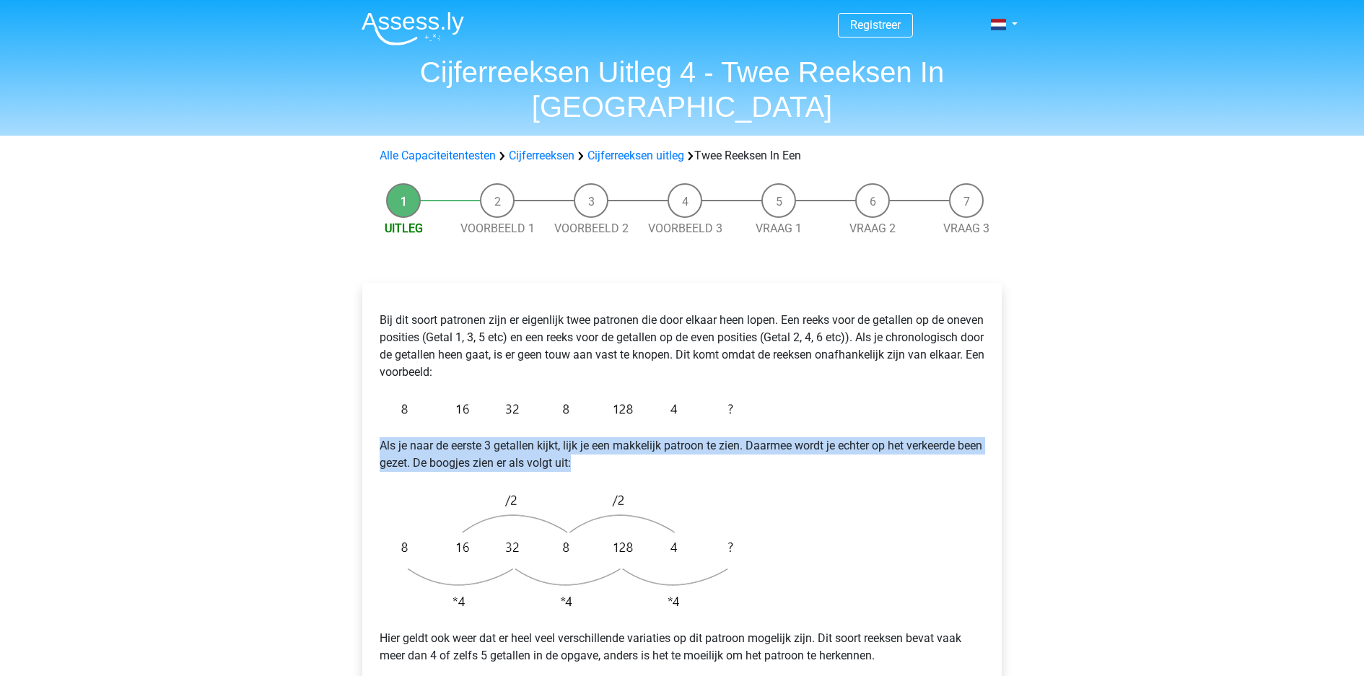
click at [655, 437] on p "Als je naar de eerste 3 getallen kijkt, lijk je een makkelijk patroon te zien. …" at bounding box center [682, 454] width 605 height 35
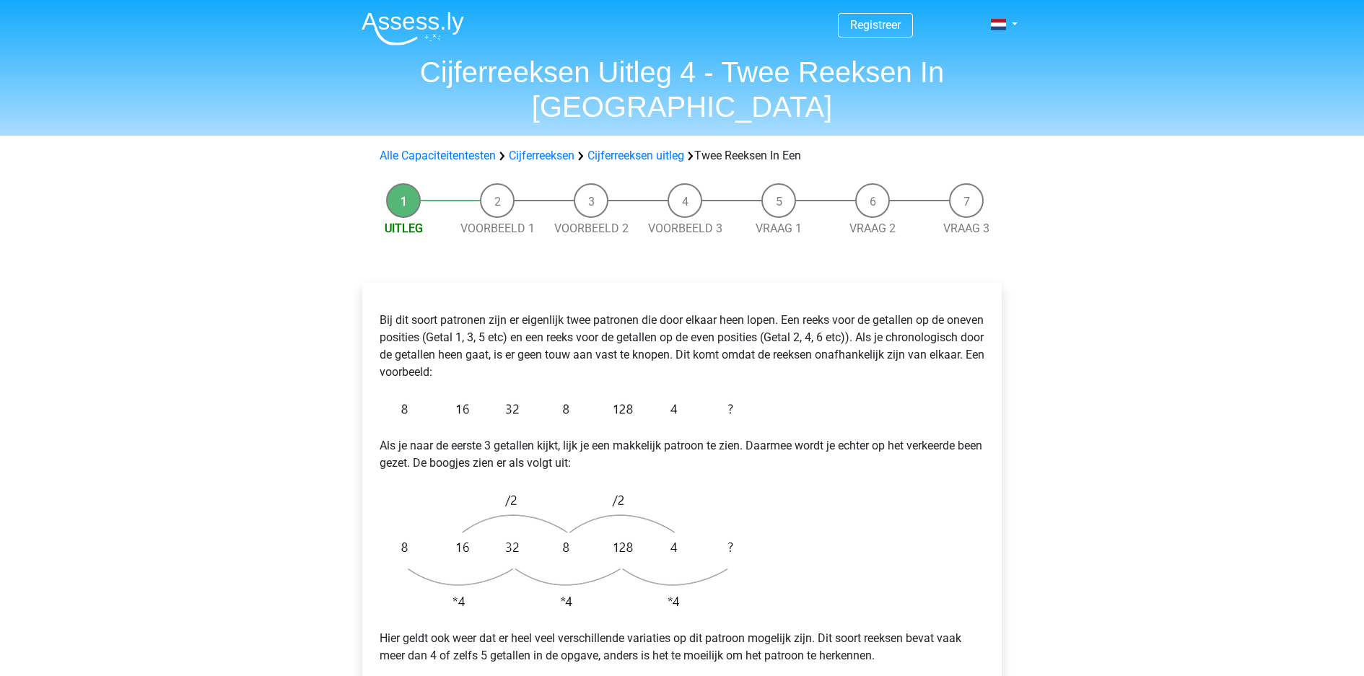
click at [655, 437] on p "Als je naar de eerste 3 getallen kijkt, lijk je een makkelijk patroon te zien. …" at bounding box center [682, 454] width 605 height 35
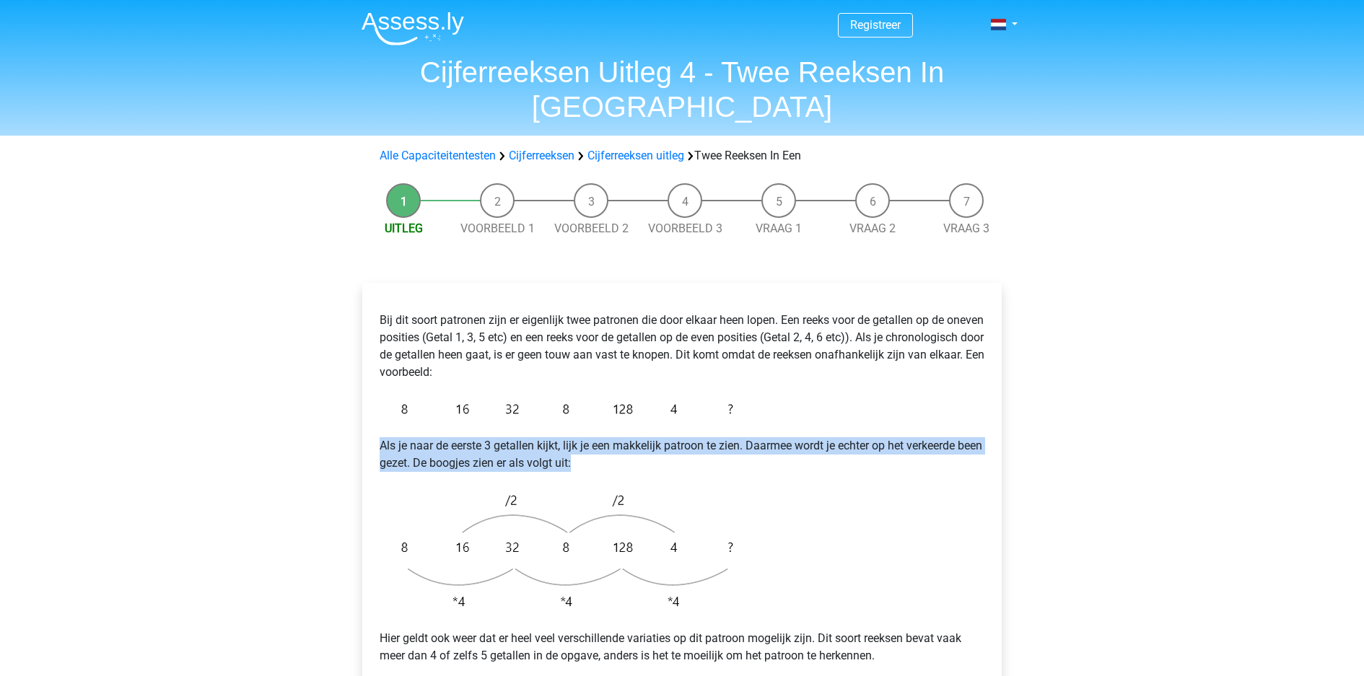
click at [655, 437] on p "Als je naar de eerste 3 getallen kijkt, lijk je een makkelijk patroon te zien. …" at bounding box center [682, 454] width 605 height 35
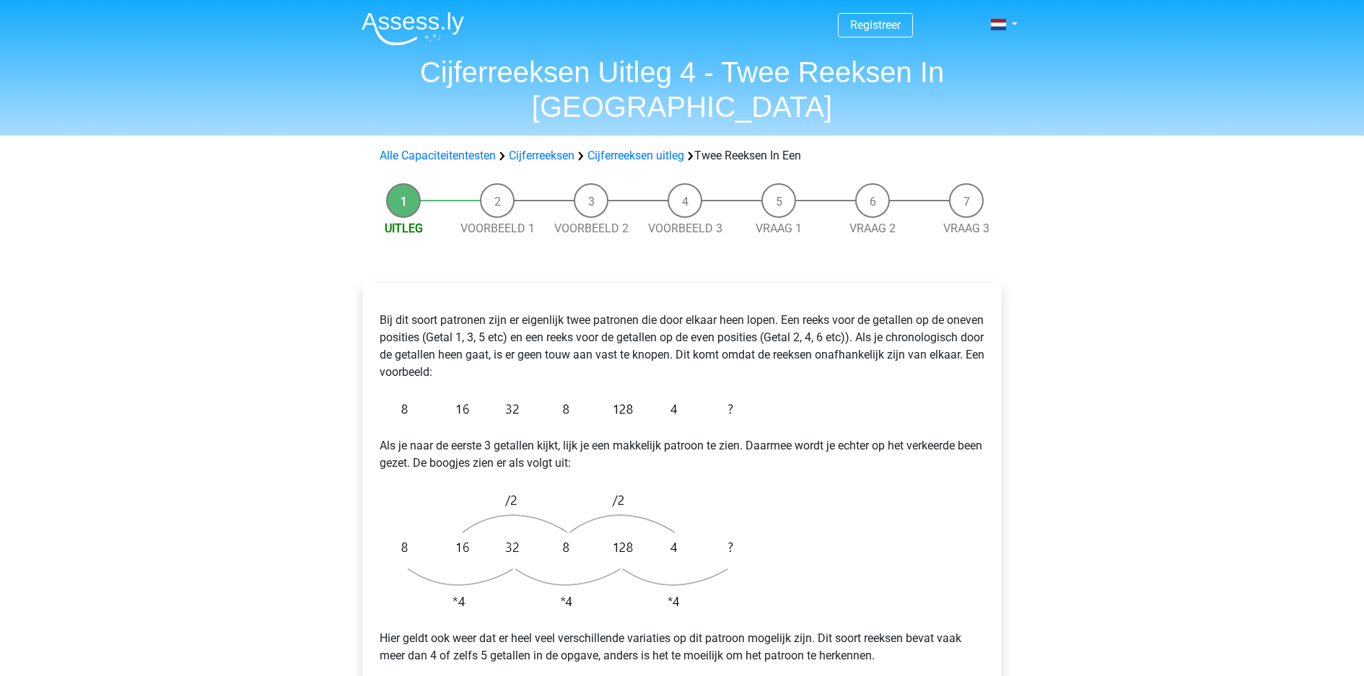
click at [571, 630] on p "Hier geldt ook weer dat er heel veel verschillende variaties op dit patroon mog…" at bounding box center [682, 647] width 605 height 35
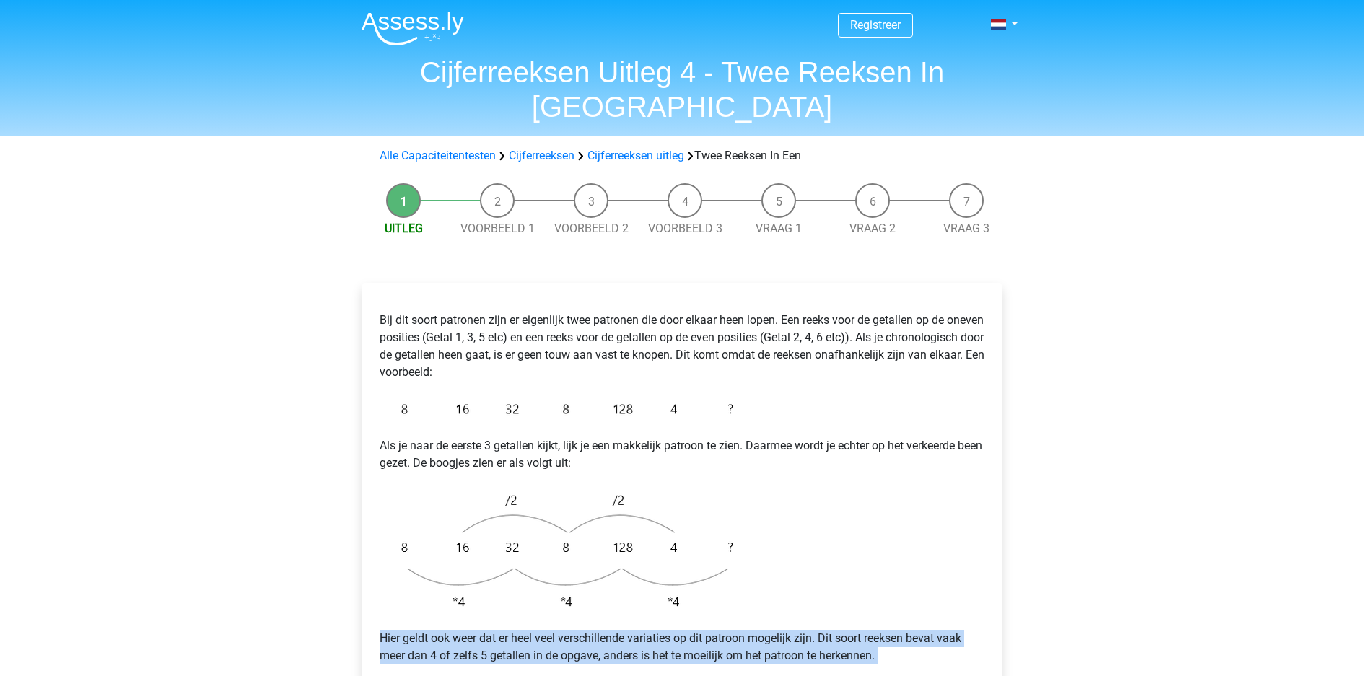
click at [571, 630] on p "Hier geldt ook weer dat er heel veel verschillende variaties op dit patroon mog…" at bounding box center [682, 647] width 605 height 35
click at [627, 630] on p "Hier geldt ook weer dat er heel veel verschillende variaties op dit patroon mog…" at bounding box center [682, 647] width 605 height 35
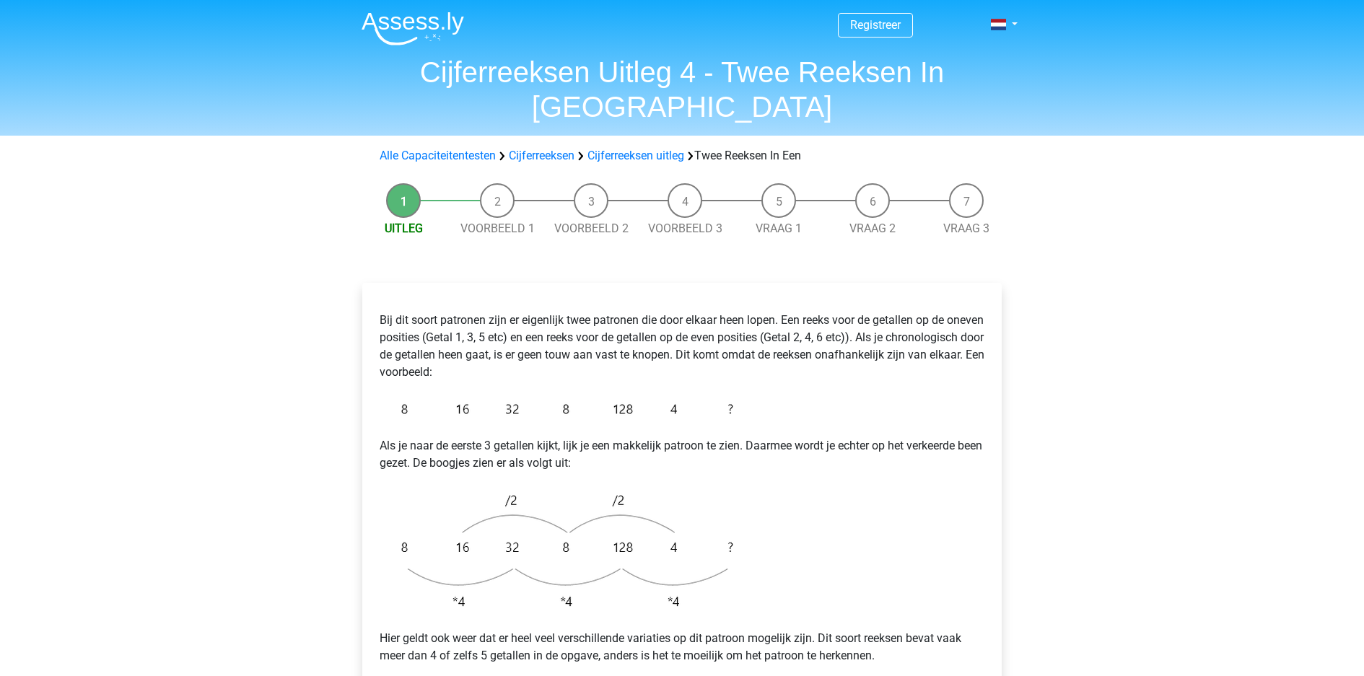
click at [627, 630] on p "Hier geldt ook weer dat er heel veel verschillende variaties op dit patroon mog…" at bounding box center [682, 647] width 605 height 35
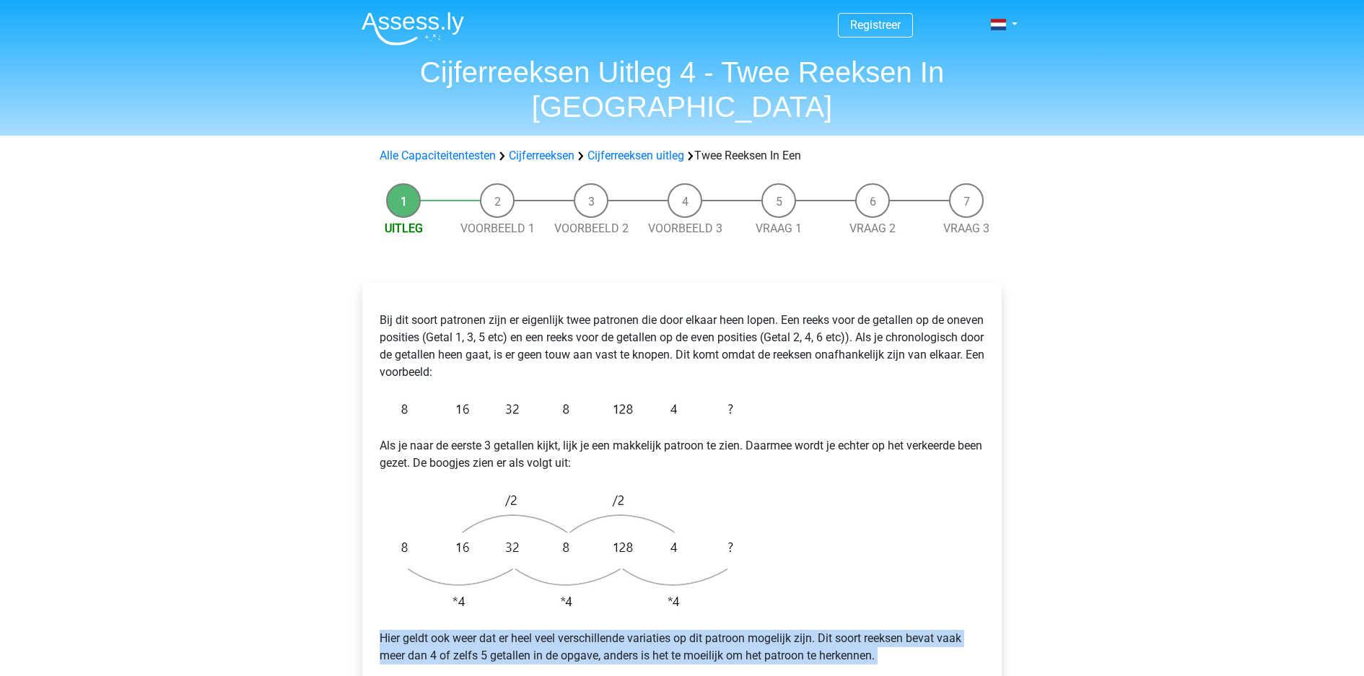
click at [627, 630] on p "Hier geldt ook weer dat er heel veel verschillende variaties op dit patroon mog…" at bounding box center [682, 647] width 605 height 35
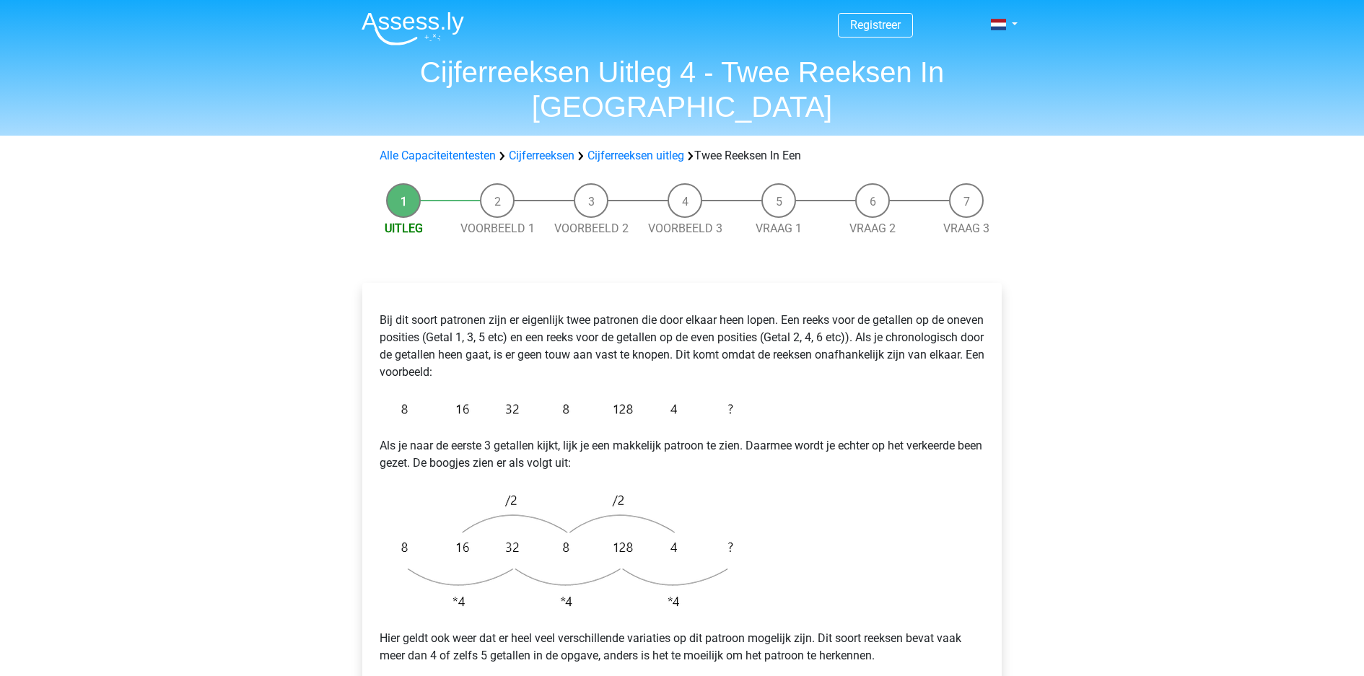
click at [627, 630] on p "Hier geldt ook weer dat er heel veel verschillende variaties op dit patroon mog…" at bounding box center [682, 647] width 605 height 35
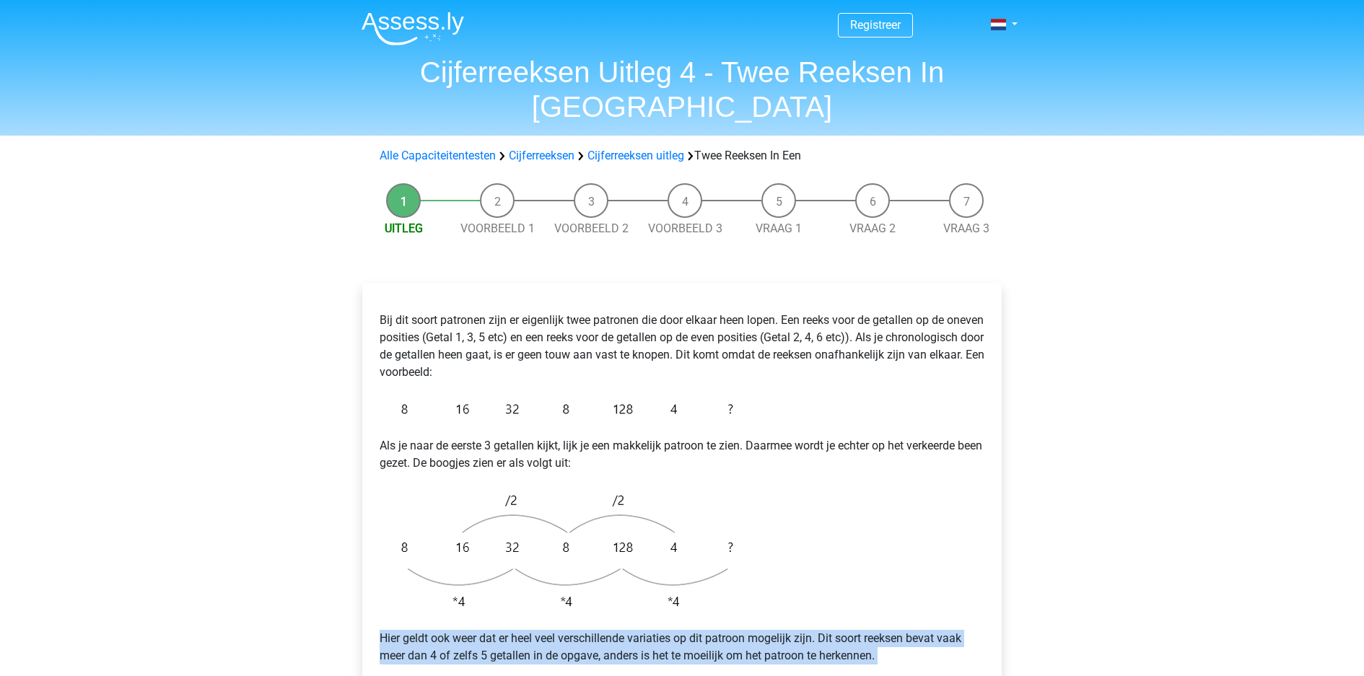
click at [627, 630] on p "Hier geldt ook weer dat er heel veel verschillende variaties op dit patroon mog…" at bounding box center [682, 647] width 605 height 35
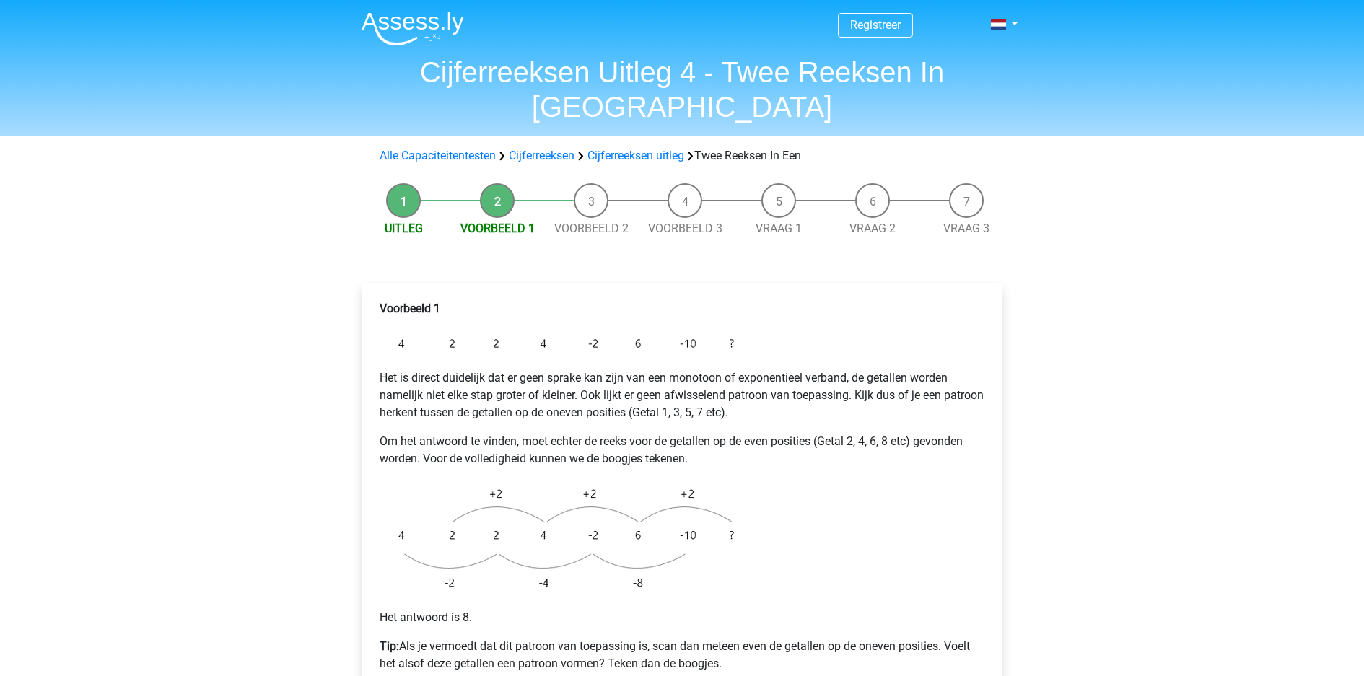
click at [1110, 391] on div "Registreer Nederlands English" at bounding box center [682, 590] width 1364 height 1180
click at [559, 638] on p "Tip: Als je vermoedt dat dit patroon van toepassing is, scan dan meteen even de…" at bounding box center [682, 655] width 605 height 35
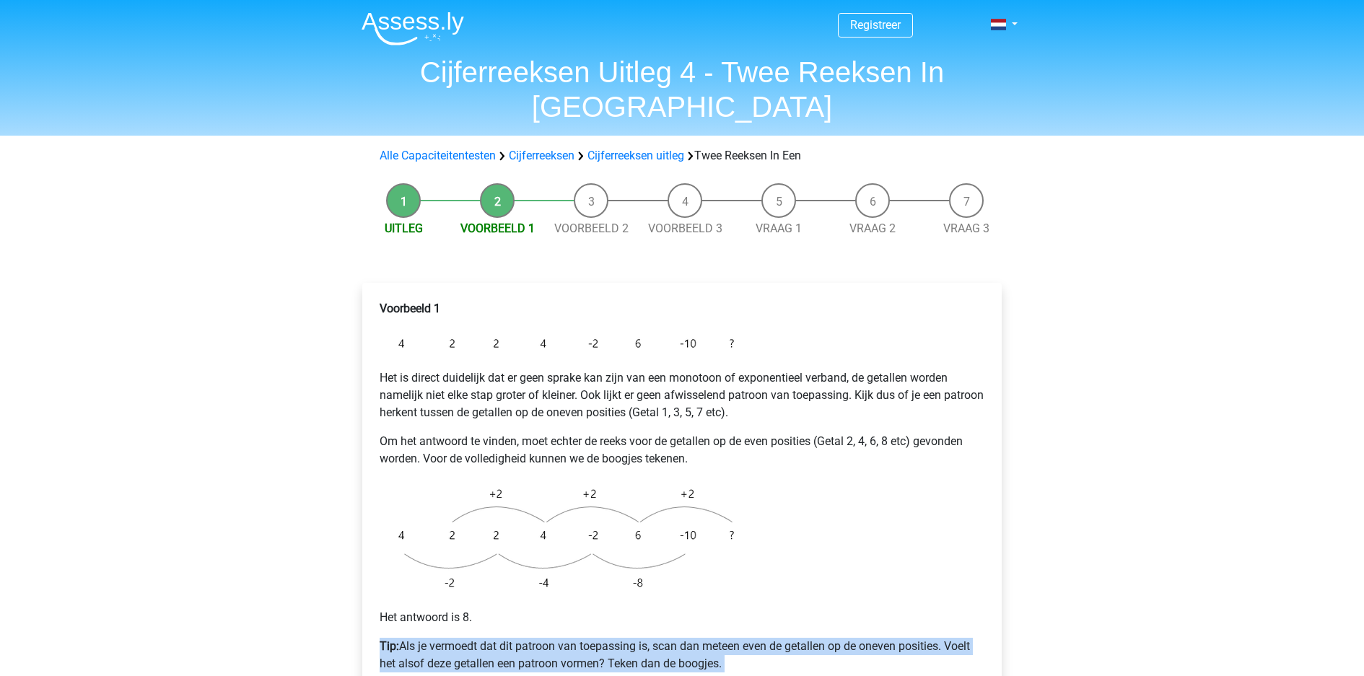
click at [559, 638] on p "Tip: Als je vermoedt dat dit patroon van toepassing is, scan dan meteen even de…" at bounding box center [682, 655] width 605 height 35
click at [632, 638] on p "Tip: Als je vermoedt dat dit patroon van toepassing is, scan dan meteen even de…" at bounding box center [682, 655] width 605 height 35
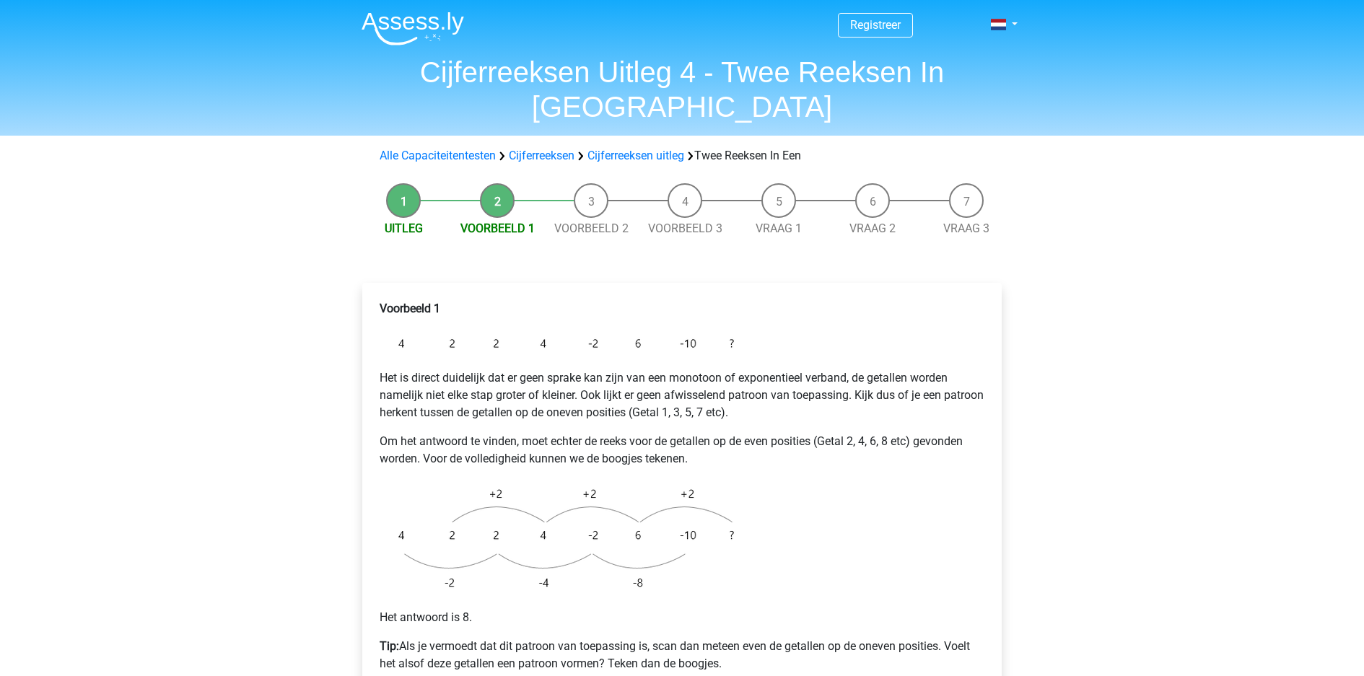
click at [632, 638] on p "Tip: Als je vermoedt dat dit patroon van toepassing is, scan dan meteen even de…" at bounding box center [682, 655] width 605 height 35
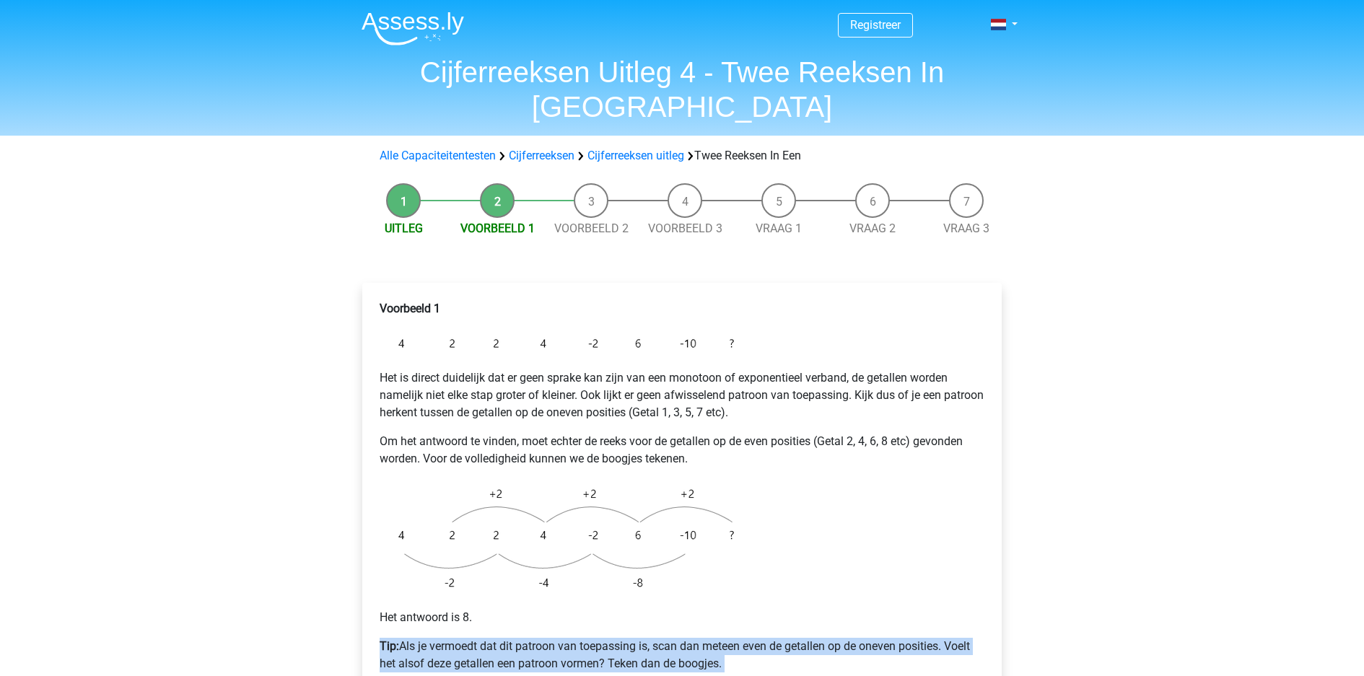
click at [668, 638] on p "Tip: Als je vermoedt dat dit patroon van toepassing is, scan dan meteen even de…" at bounding box center [682, 655] width 605 height 35
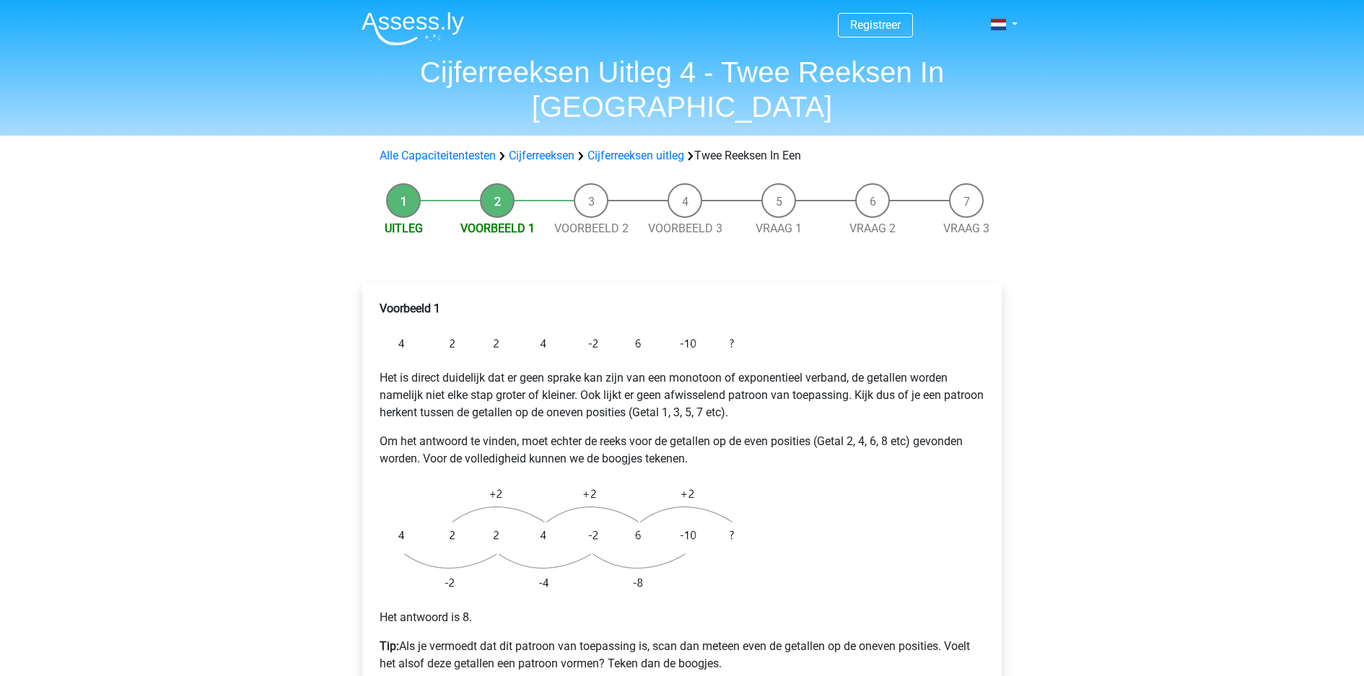
click at [668, 638] on p "Tip: Als je vermoedt dat dit patroon van toepassing is, scan dan meteen even de…" at bounding box center [682, 655] width 605 height 35
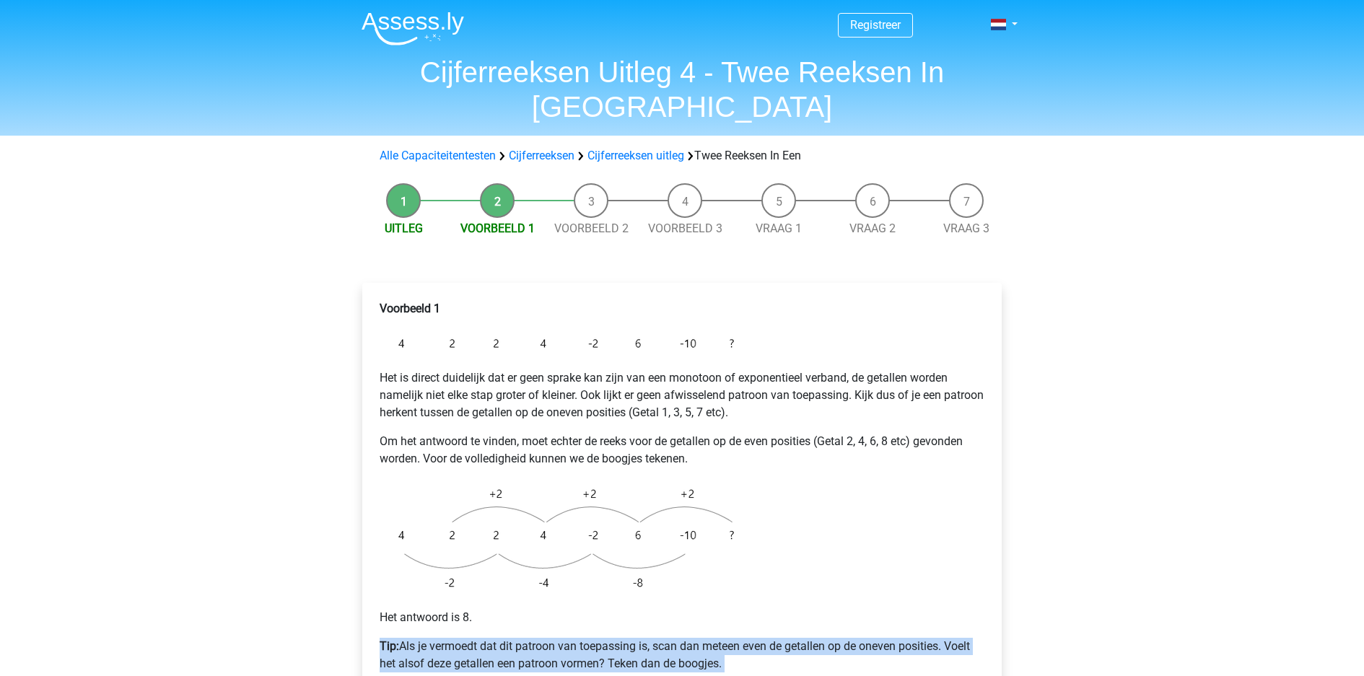
click at [746, 638] on p "Tip: Als je vermoedt dat dit patroon van toepassing is, scan dan meteen even de…" at bounding box center [682, 655] width 605 height 35
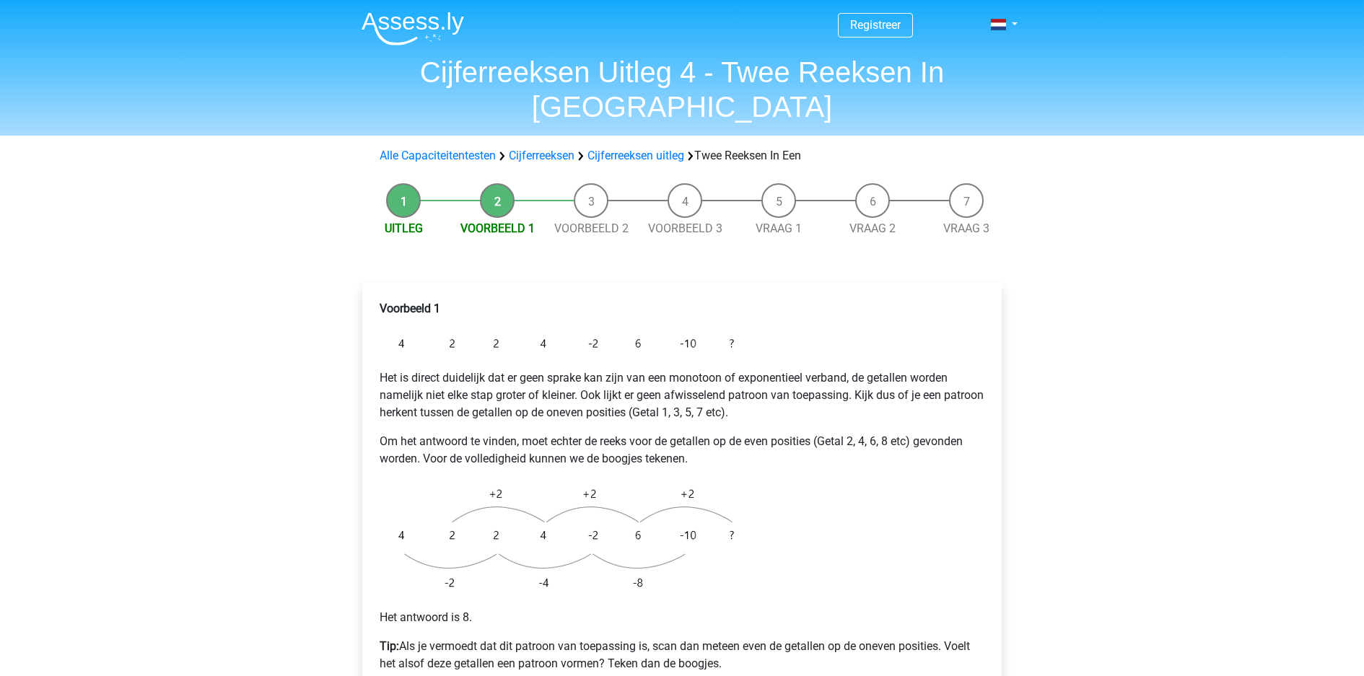
click at [746, 638] on p "Tip: Als je vermoedt dat dit patroon van toepassing is, scan dan meteen even de…" at bounding box center [682, 655] width 605 height 35
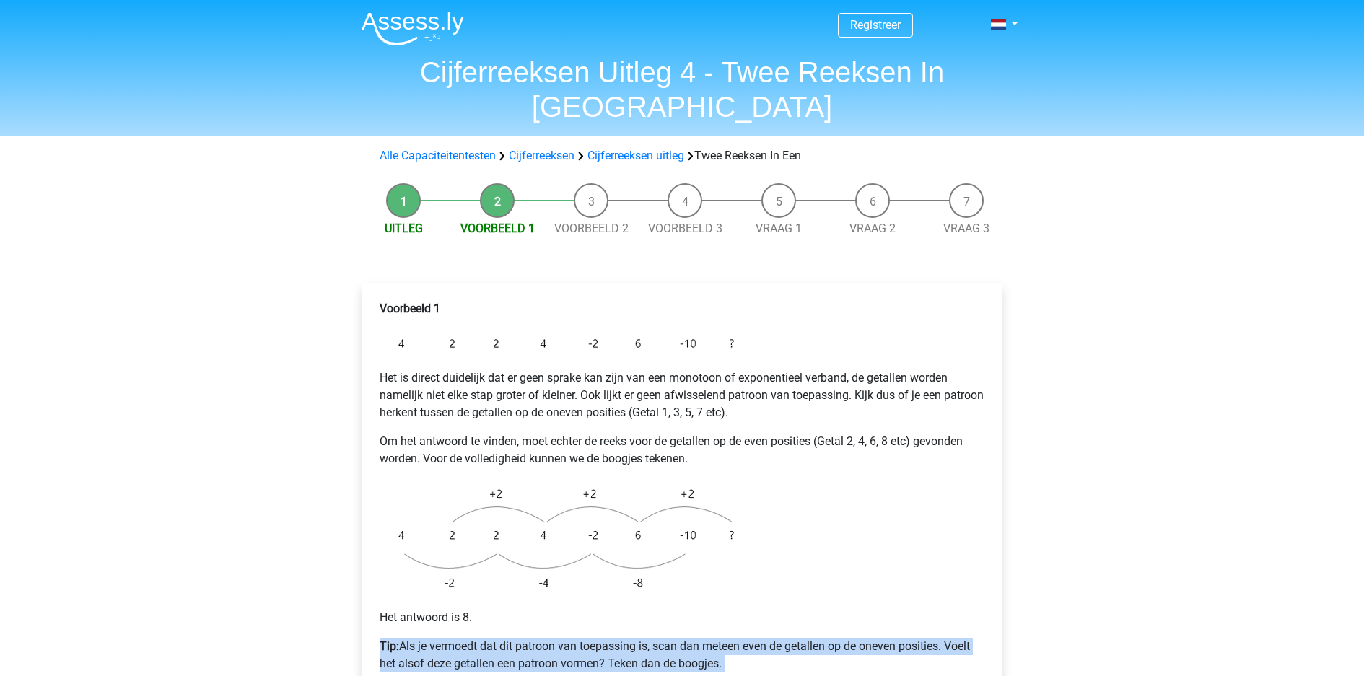
click at [814, 638] on p "Tip: Als je vermoedt dat dit patroon van toepassing is, scan dan meteen even de…" at bounding box center [682, 655] width 605 height 35
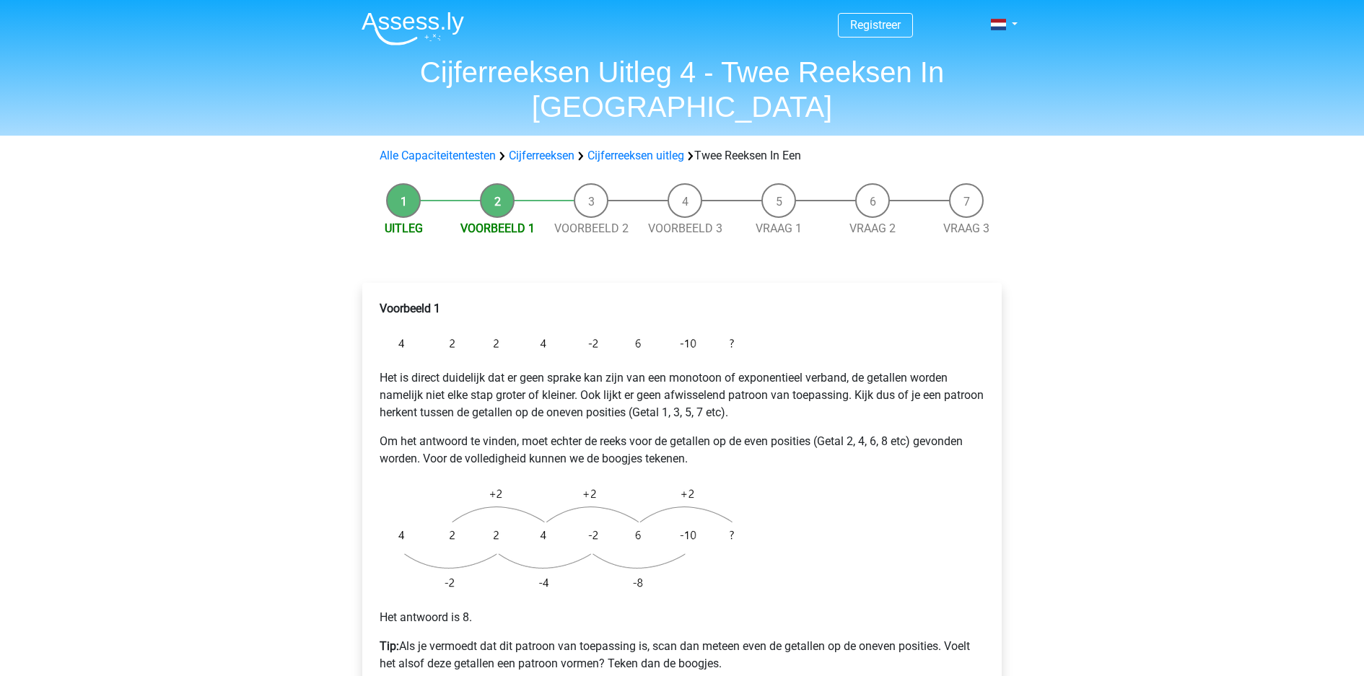
click at [814, 638] on p "Tip: Als je vermoedt dat dit patroon van toepassing is, scan dan meteen even de…" at bounding box center [682, 655] width 605 height 35
click at [810, 638] on p "Tip: Als je vermoedt dat dit patroon van toepassing is, scan dan meteen even de…" at bounding box center [682, 655] width 605 height 35
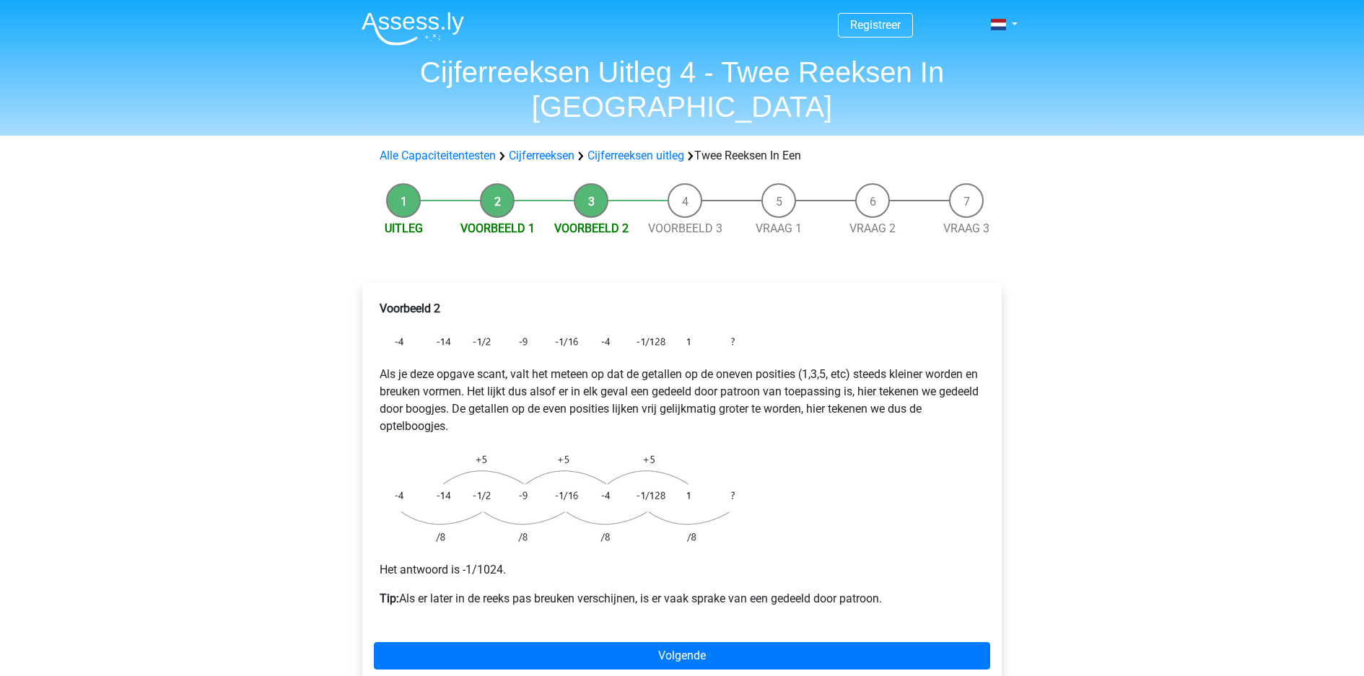
click at [1124, 406] on div "Registreer Nederlands English" at bounding box center [682, 557] width 1364 height 1115
click at [581, 591] on p "Tip: Als er later in de reeks pas breuken verschijnen, is er vaak sprake van ee…" at bounding box center [682, 599] width 605 height 17
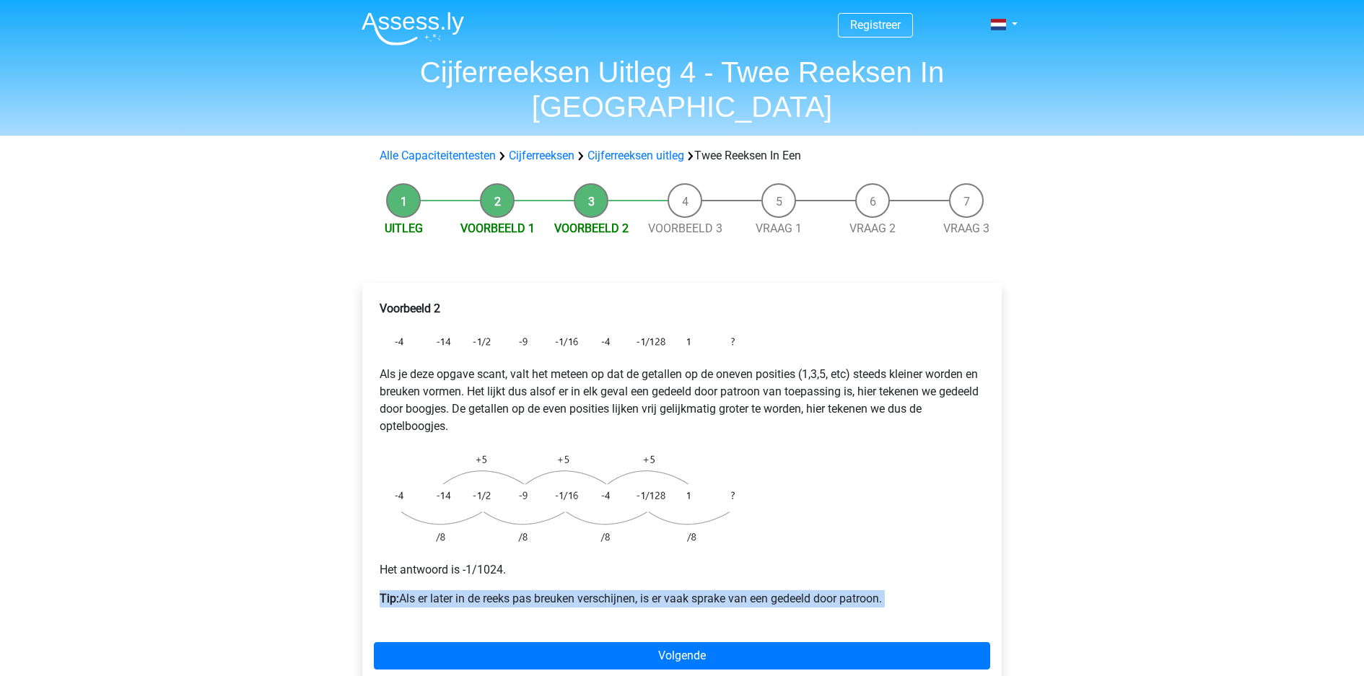
click at [600, 591] on p "Tip: Als er later in de reeks pas breuken verschijnen, is er vaak sprake van ee…" at bounding box center [682, 599] width 605 height 17
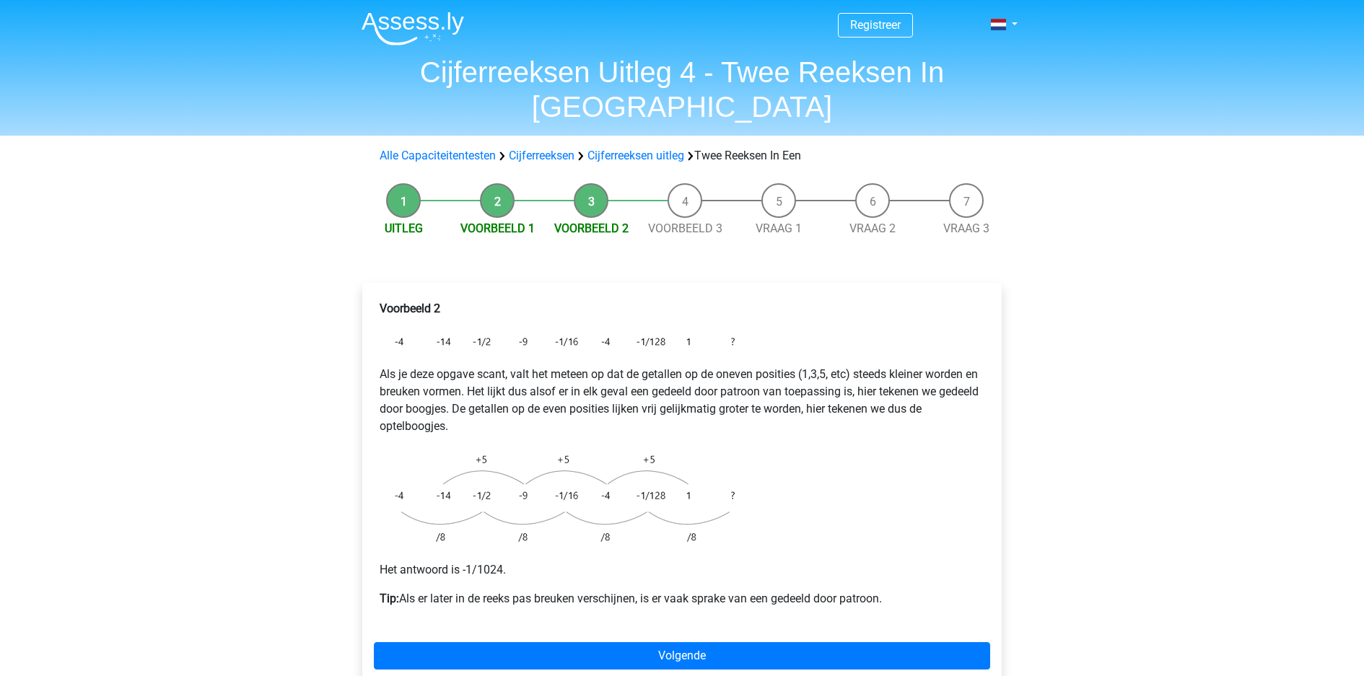
click at [600, 591] on p "Tip: Als er later in de reeks pas breuken verschijnen, is er vaak sprake van ee…" at bounding box center [682, 599] width 605 height 17
click at [598, 591] on p "Tip: Als er later in de reeks pas breuken verschijnen, is er vaak sprake van ee…" at bounding box center [682, 599] width 605 height 17
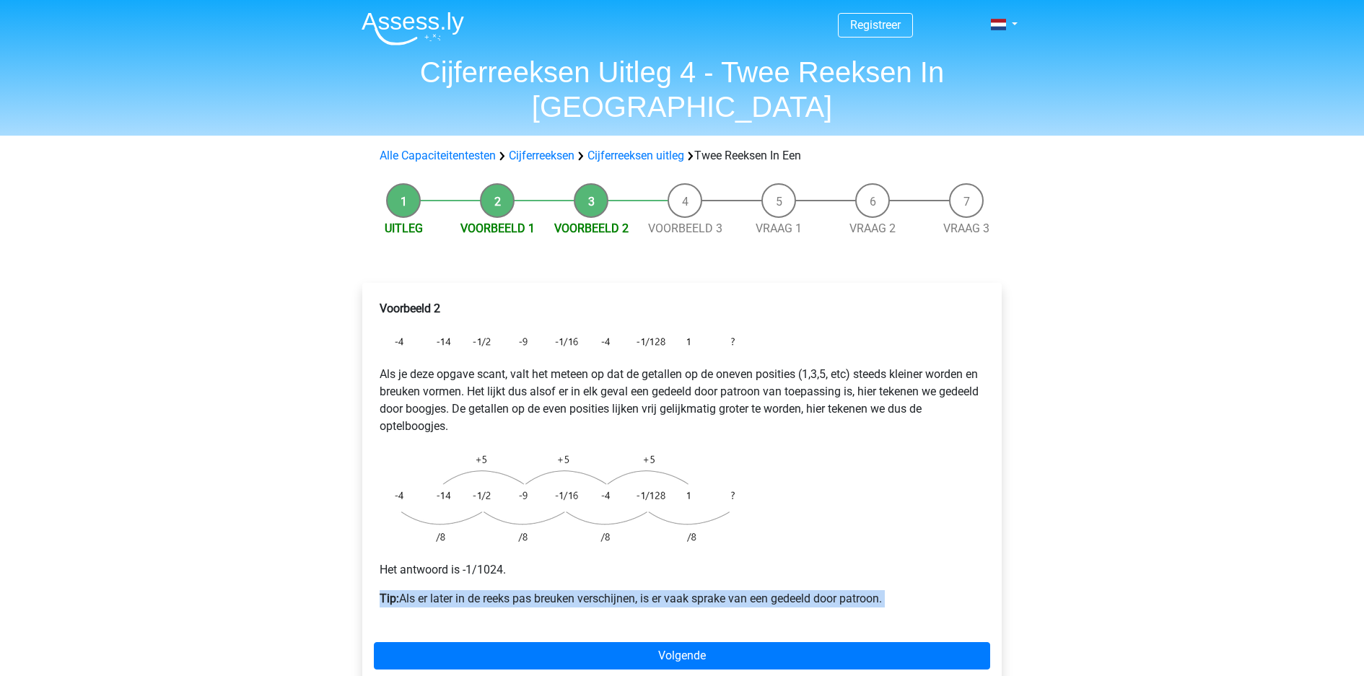
click at [650, 591] on p "Tip: Als er later in de reeks pas breuken verschijnen, is er vaak sprake van ee…" at bounding box center [682, 599] width 605 height 17
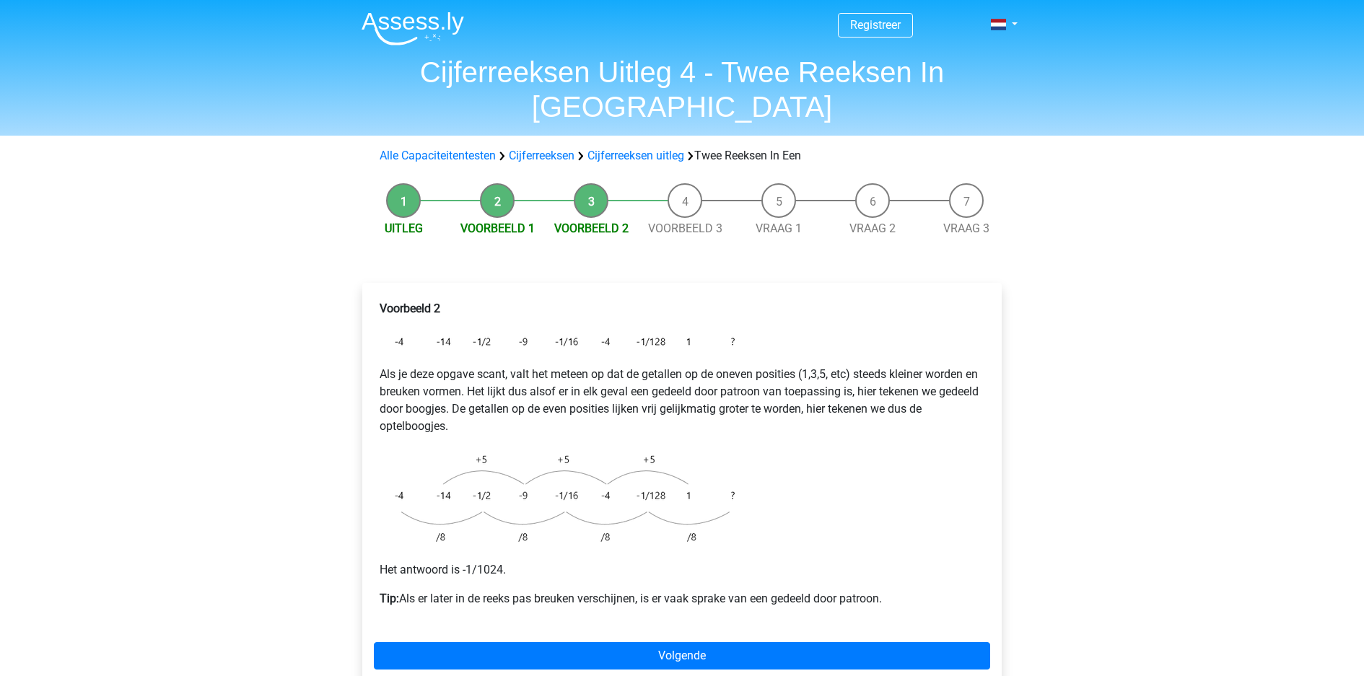
click at [650, 591] on p "Tip: Als er later in de reeks pas breuken verschijnen, is er vaak sprake van ee…" at bounding box center [682, 599] width 605 height 17
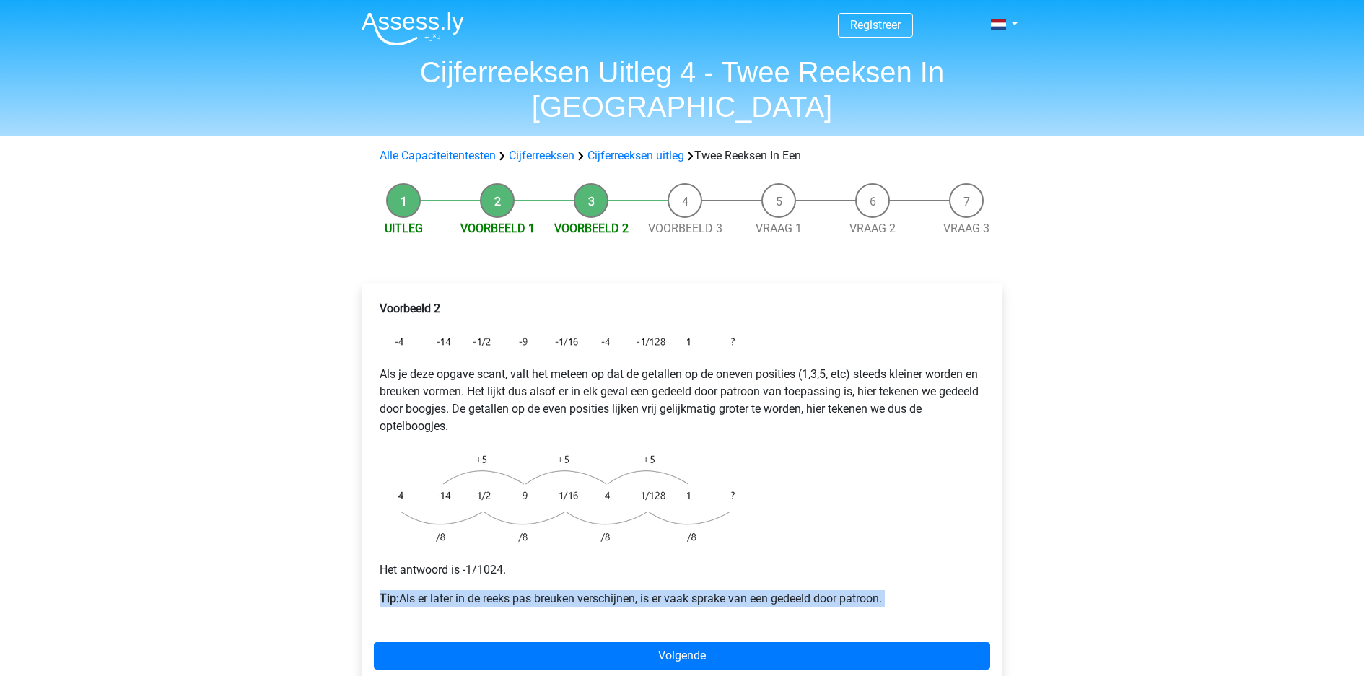
click at [674, 591] on p "Tip: Als er later in de reeks pas breuken verschijnen, is er vaak sprake van ee…" at bounding box center [682, 599] width 605 height 17
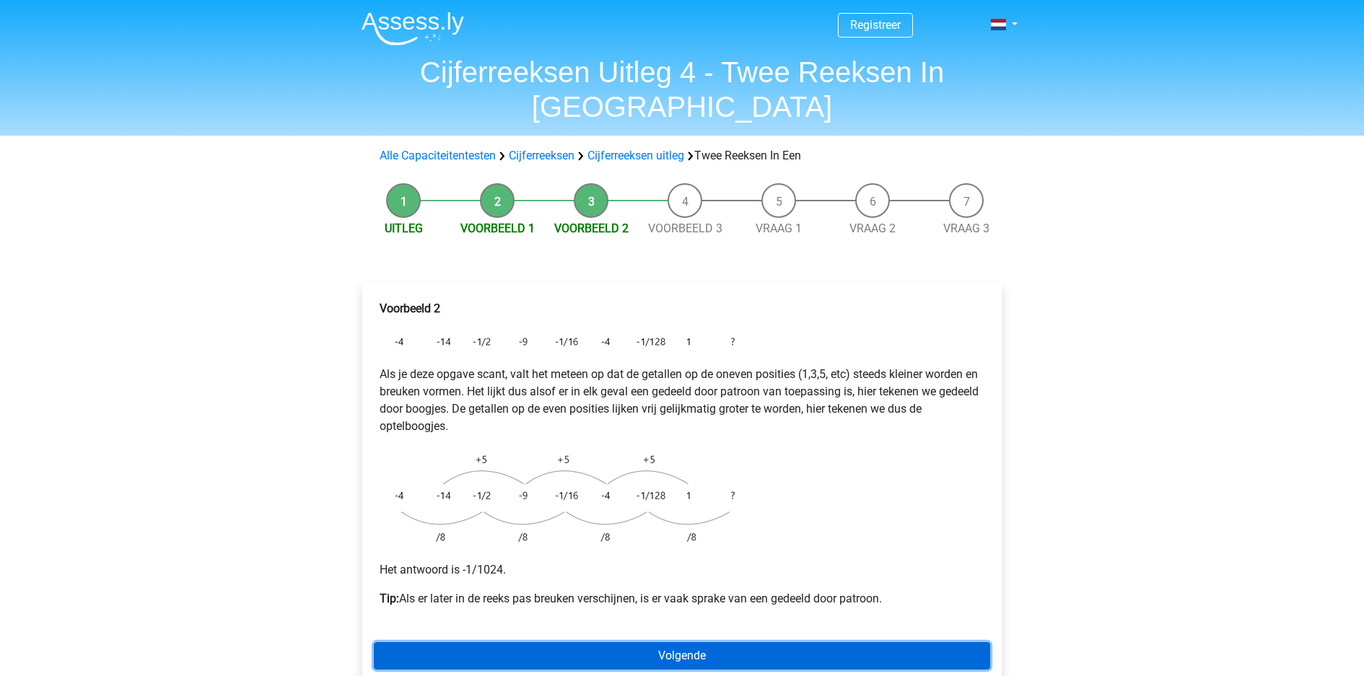
click at [669, 643] on link "Volgende" at bounding box center [682, 656] width 617 height 27
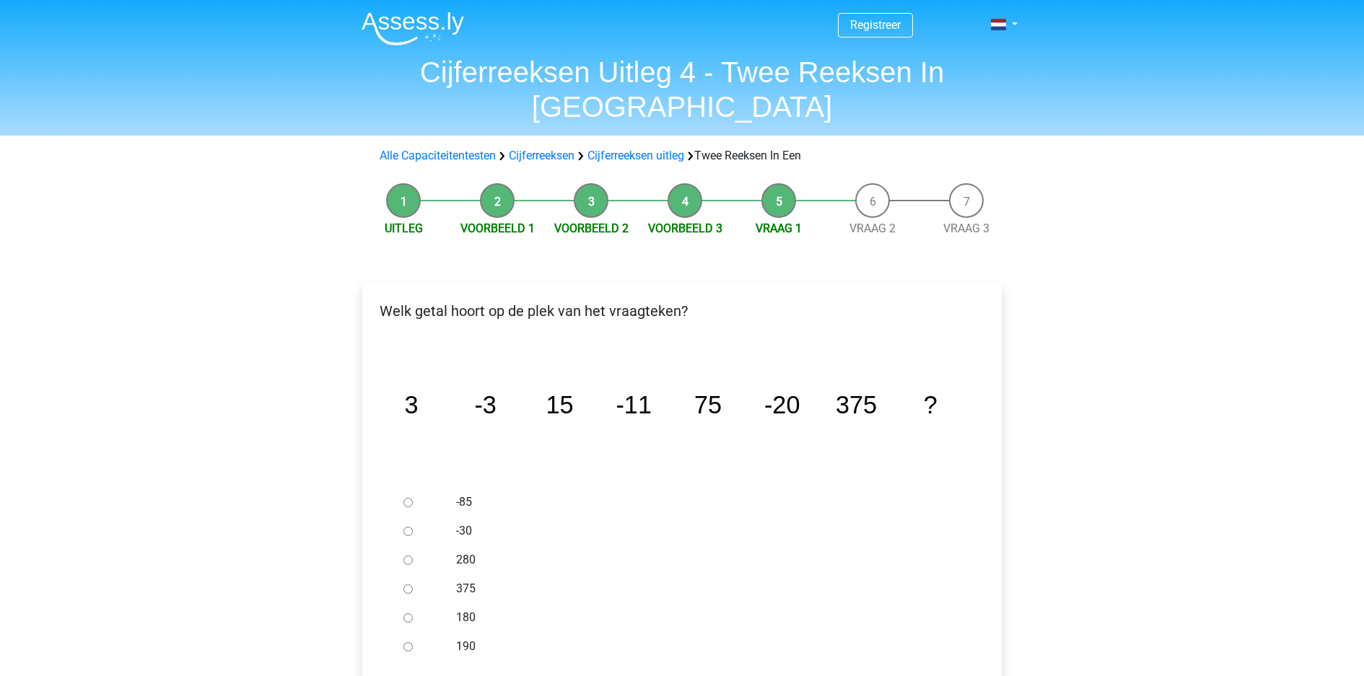
click at [1124, 374] on div "Registreer Nederlands English" at bounding box center [682, 576] width 1364 height 1152
click at [404, 527] on input "-30" at bounding box center [408, 531] width 9 height 9
radio input "true"
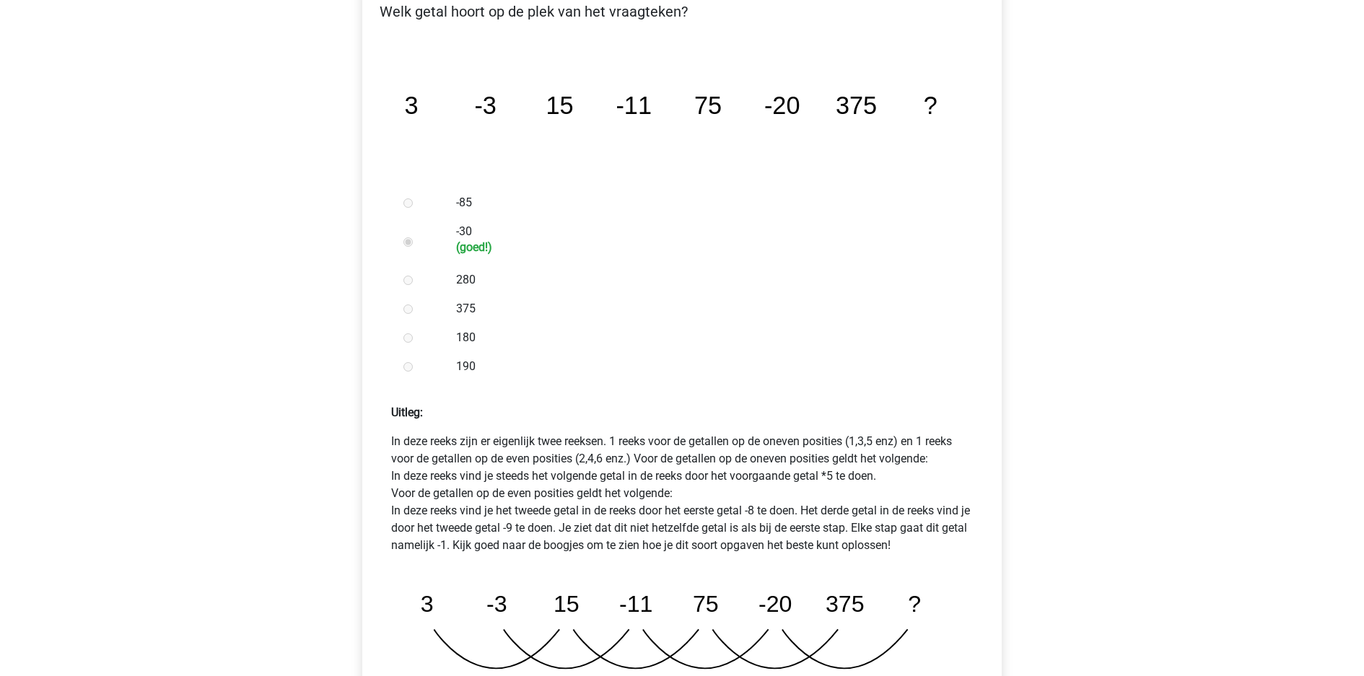
scroll to position [547, 0]
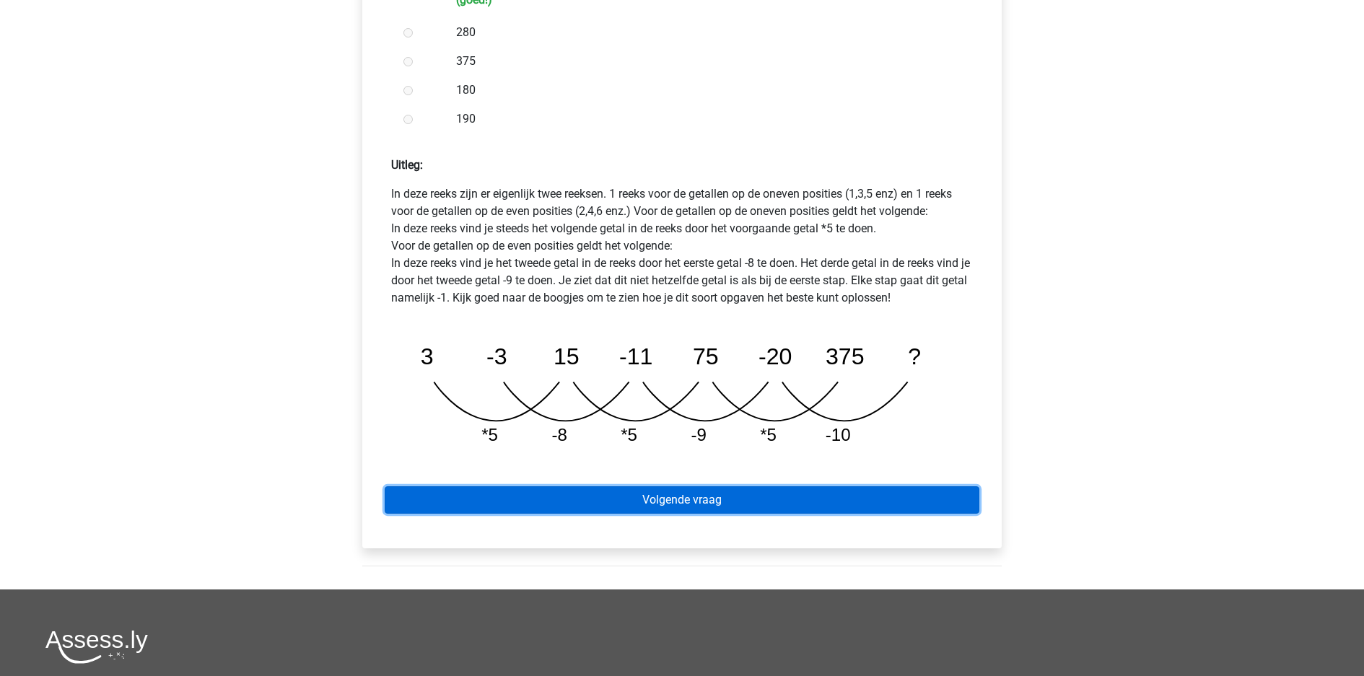
click at [757, 487] on link "Volgende vraag" at bounding box center [682, 500] width 595 height 27
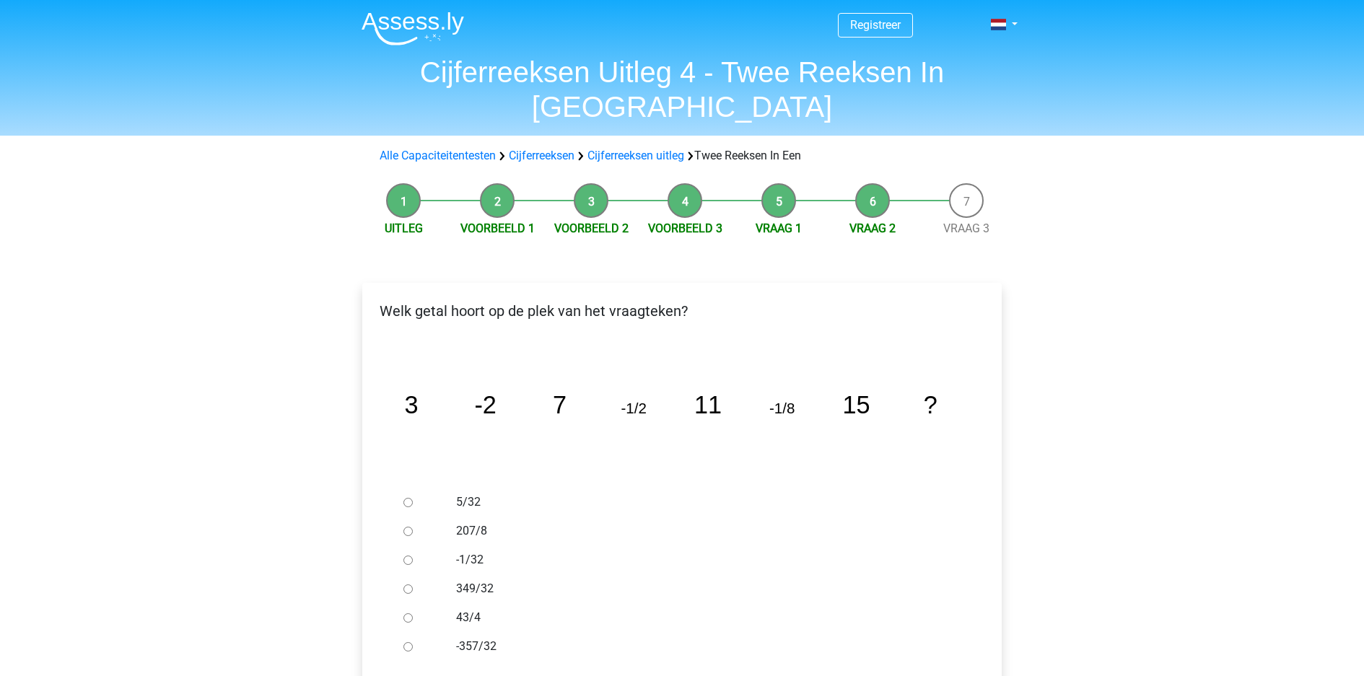
click at [404, 556] on input "-1/32" at bounding box center [408, 560] width 9 height 9
radio input "true"
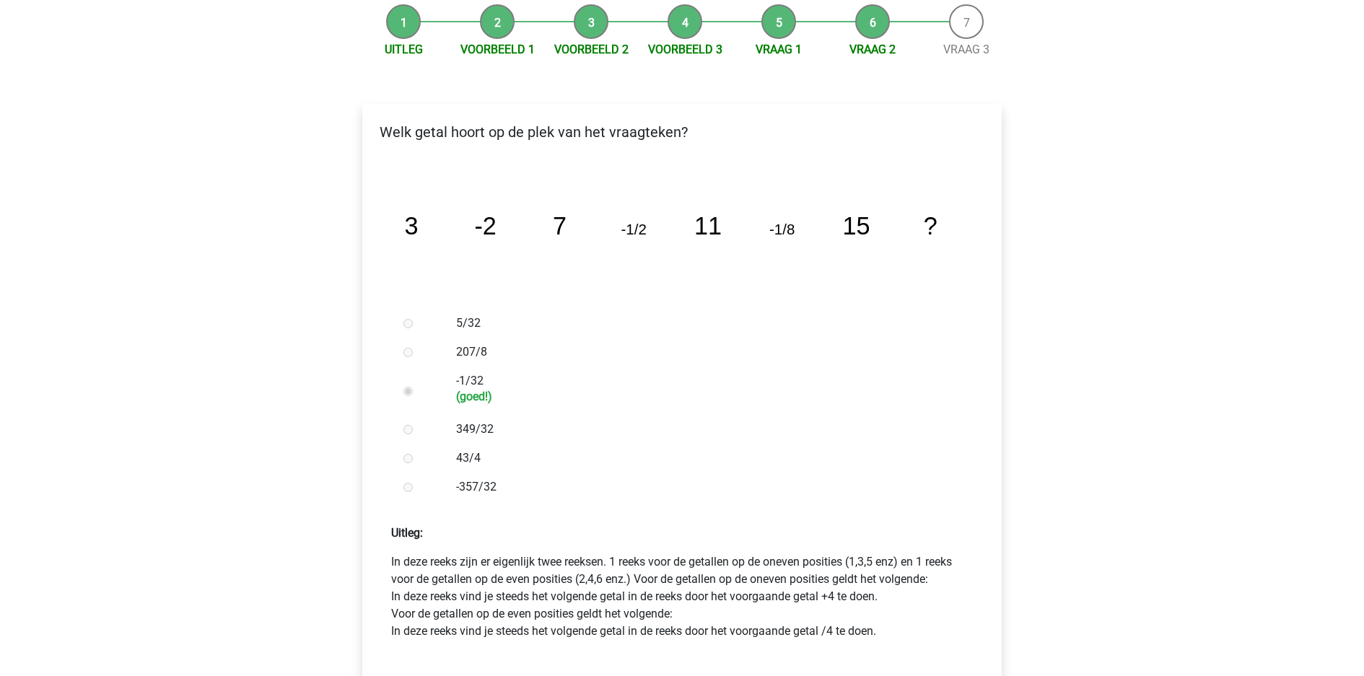
scroll to position [220, 0]
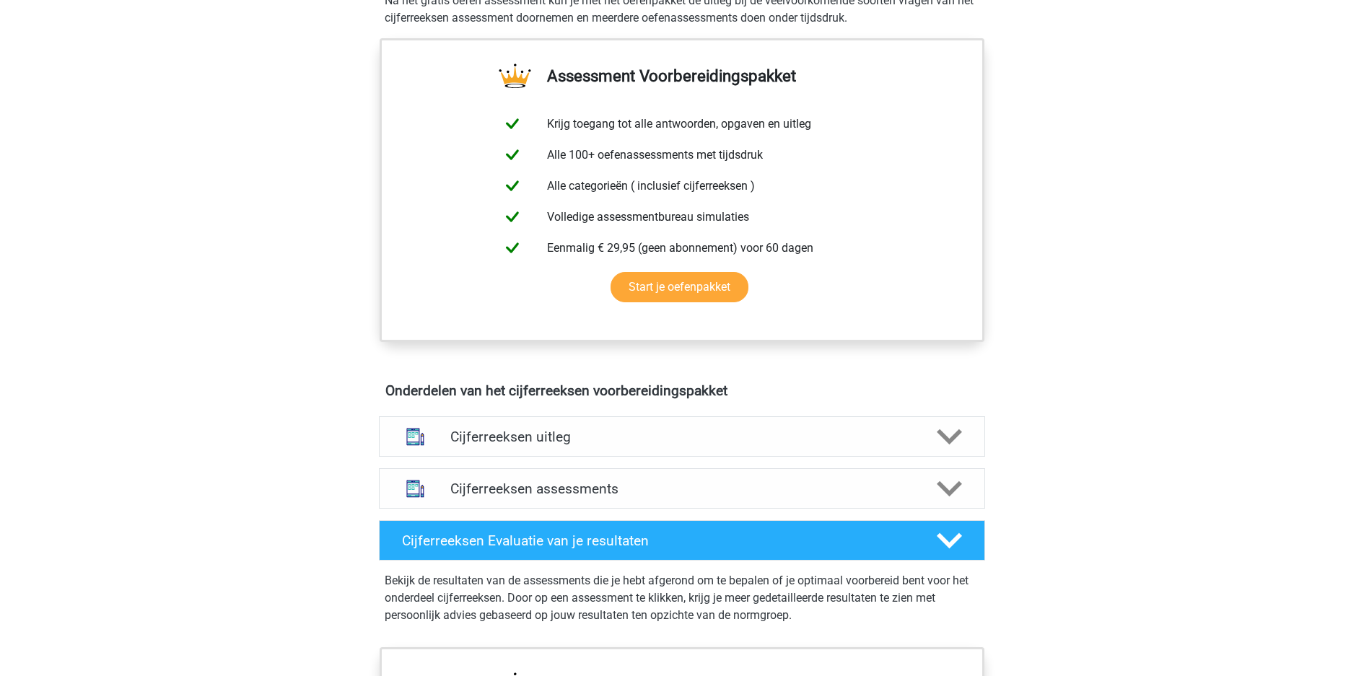
scroll to position [477, 0]
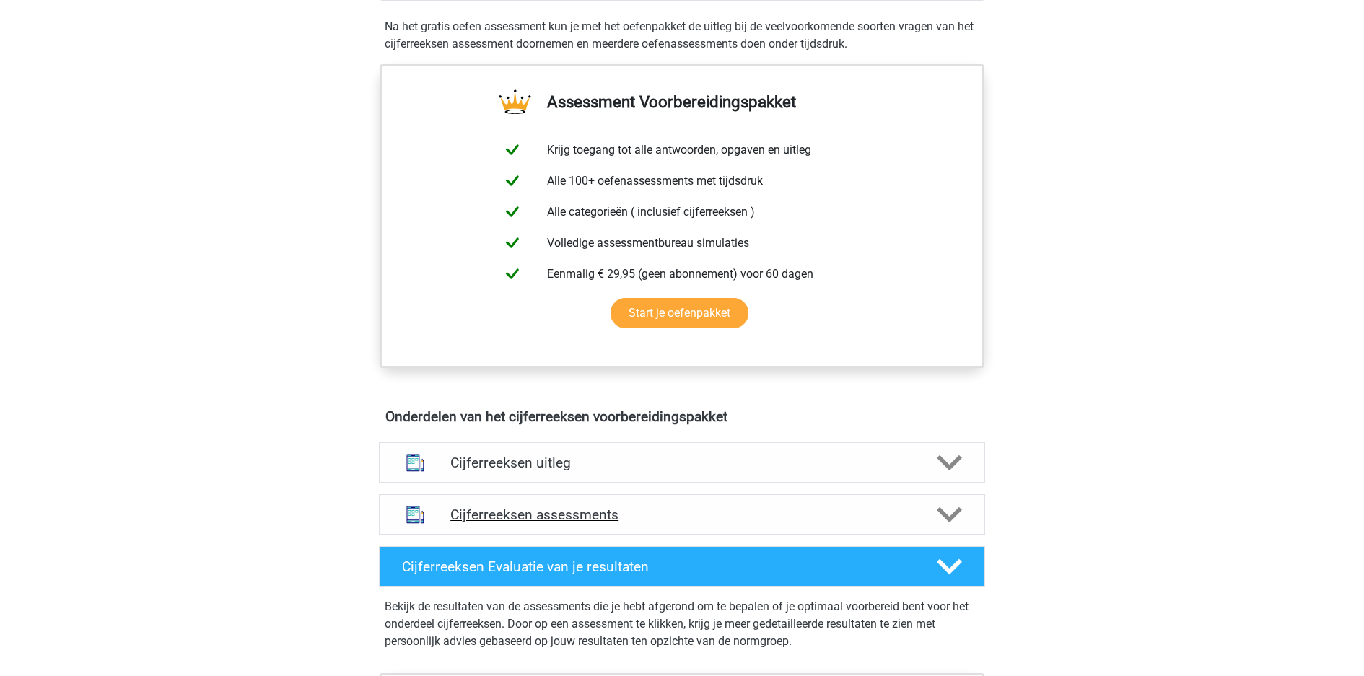
click at [645, 495] on div "Cijferreeksen assessments" at bounding box center [682, 515] width 606 height 40
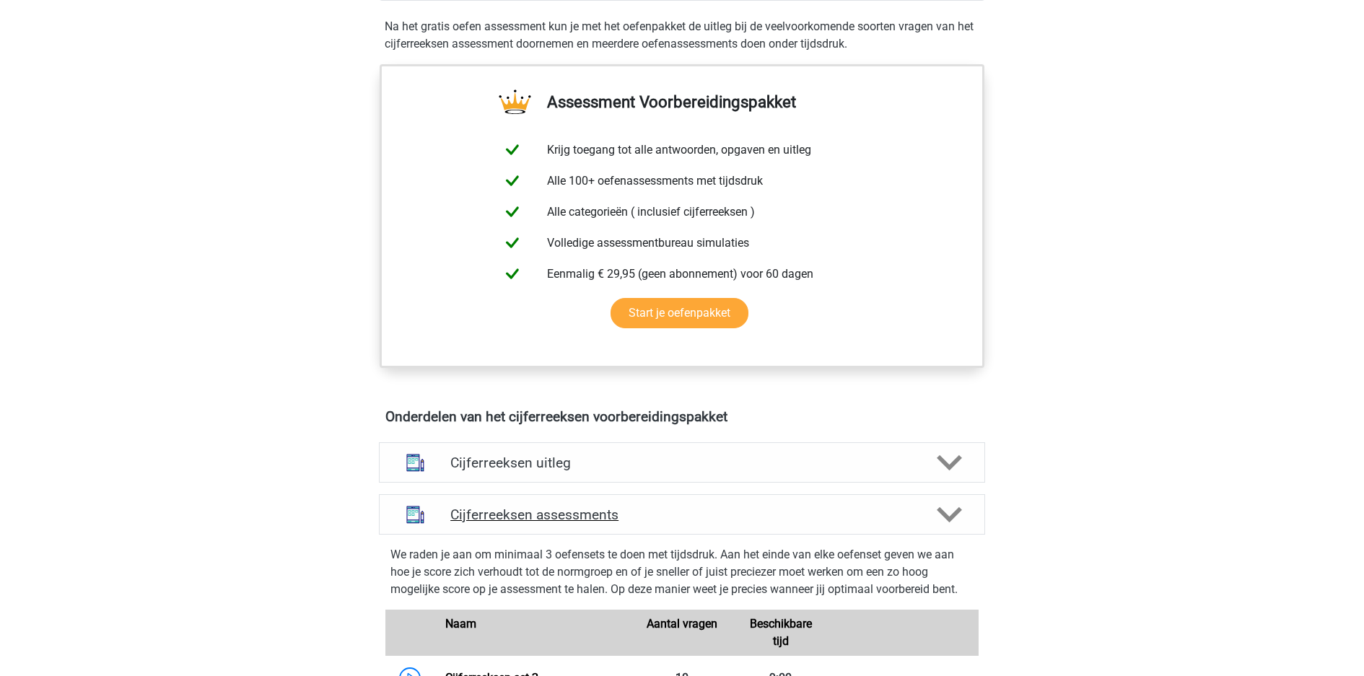
click at [645, 495] on div "Cijferreeksen assessments" at bounding box center [682, 515] width 606 height 40
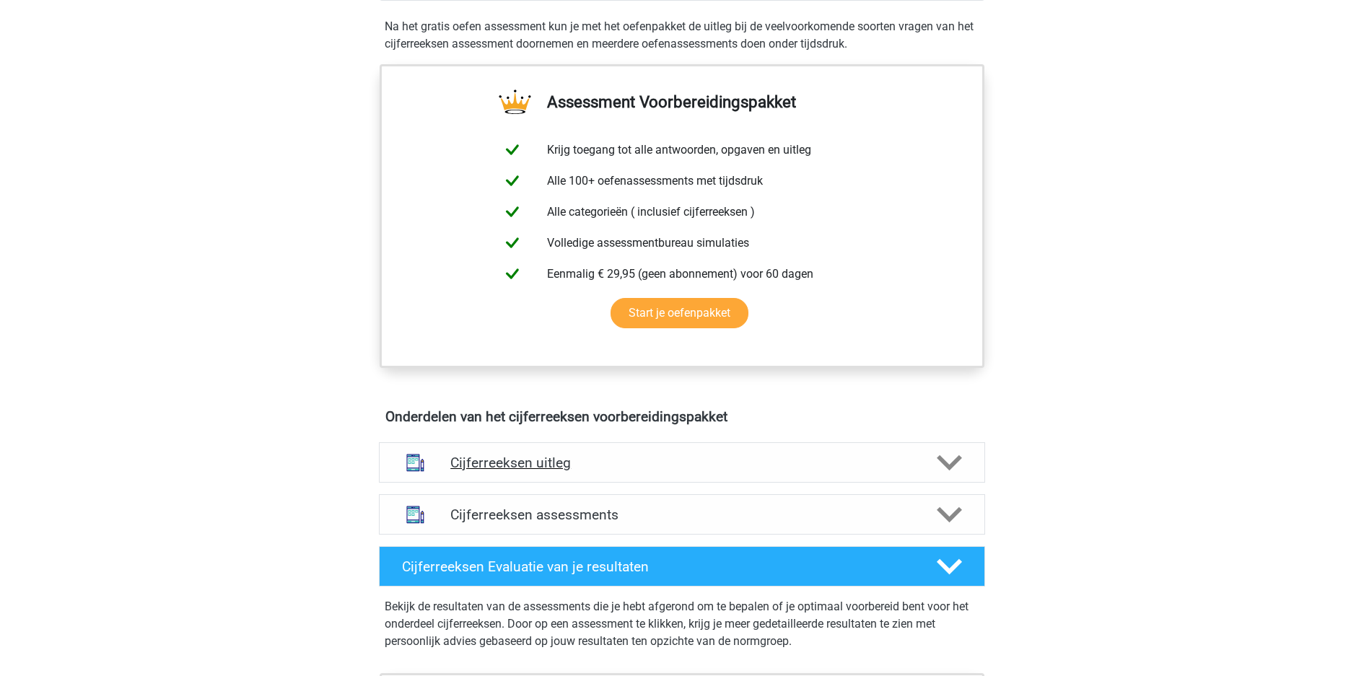
click at [643, 443] on div "Cijferreeksen uitleg" at bounding box center [682, 463] width 606 height 40
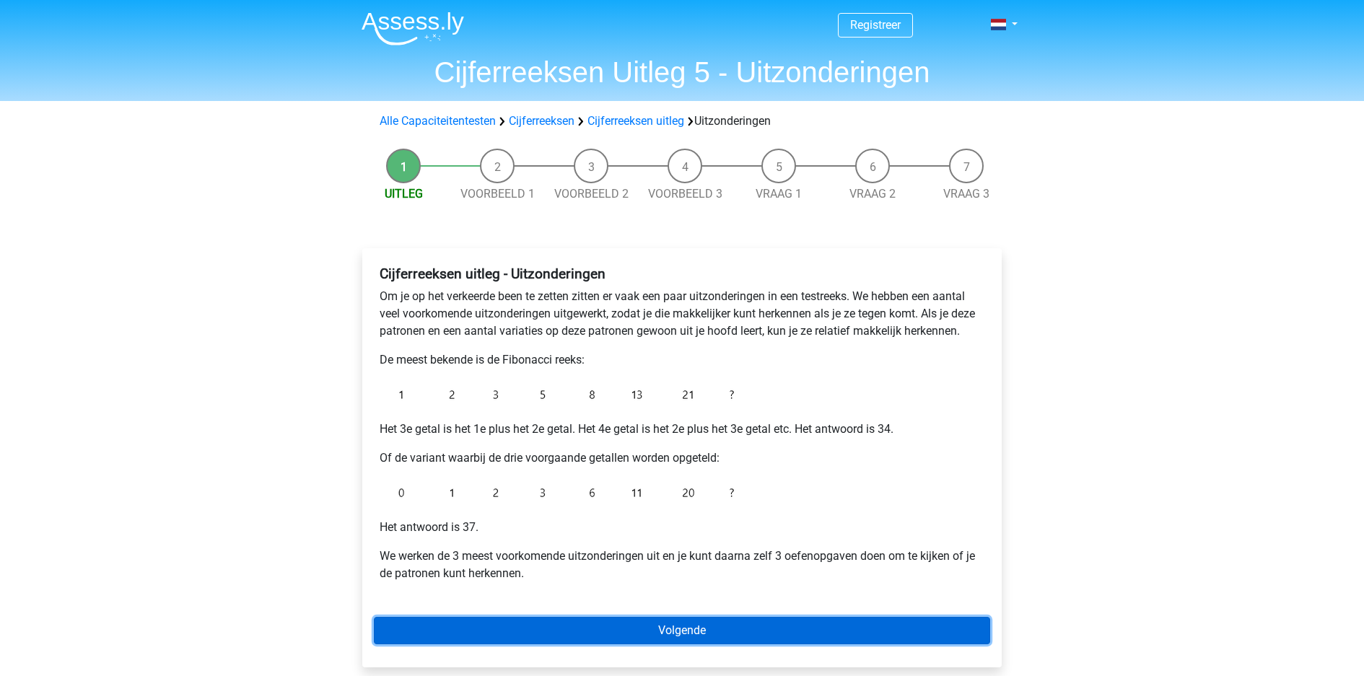
click at [763, 617] on link "Volgende" at bounding box center [682, 630] width 617 height 27
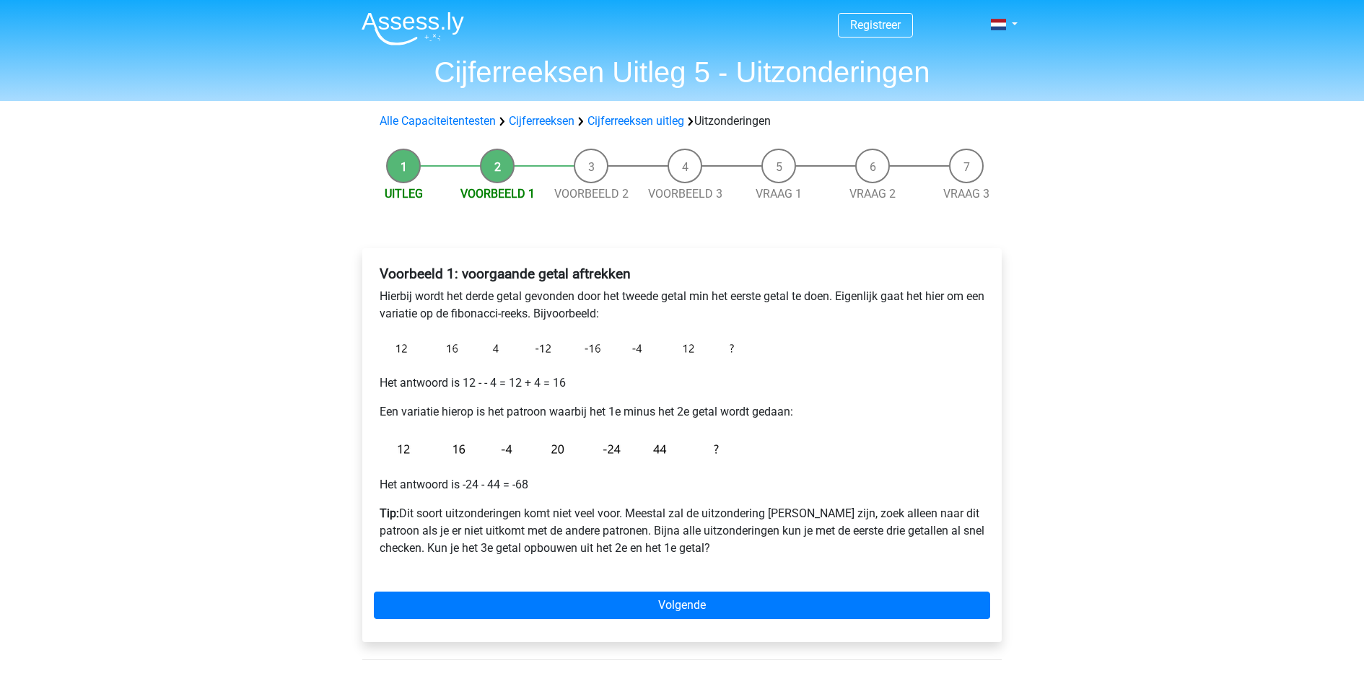
click at [293, 254] on div "Registreer Nederlands English" at bounding box center [682, 532] width 1364 height 1065
click at [290, 256] on div "Registreer Nederlands English" at bounding box center [682, 532] width 1364 height 1065
click at [1175, 249] on div "Registreer Nederlands English" at bounding box center [682, 532] width 1364 height 1065
click at [970, 505] on p "Tip: Dit soort uitzonderingen komt niet veel voor. Meestal zal de uitzondering …" at bounding box center [682, 531] width 605 height 52
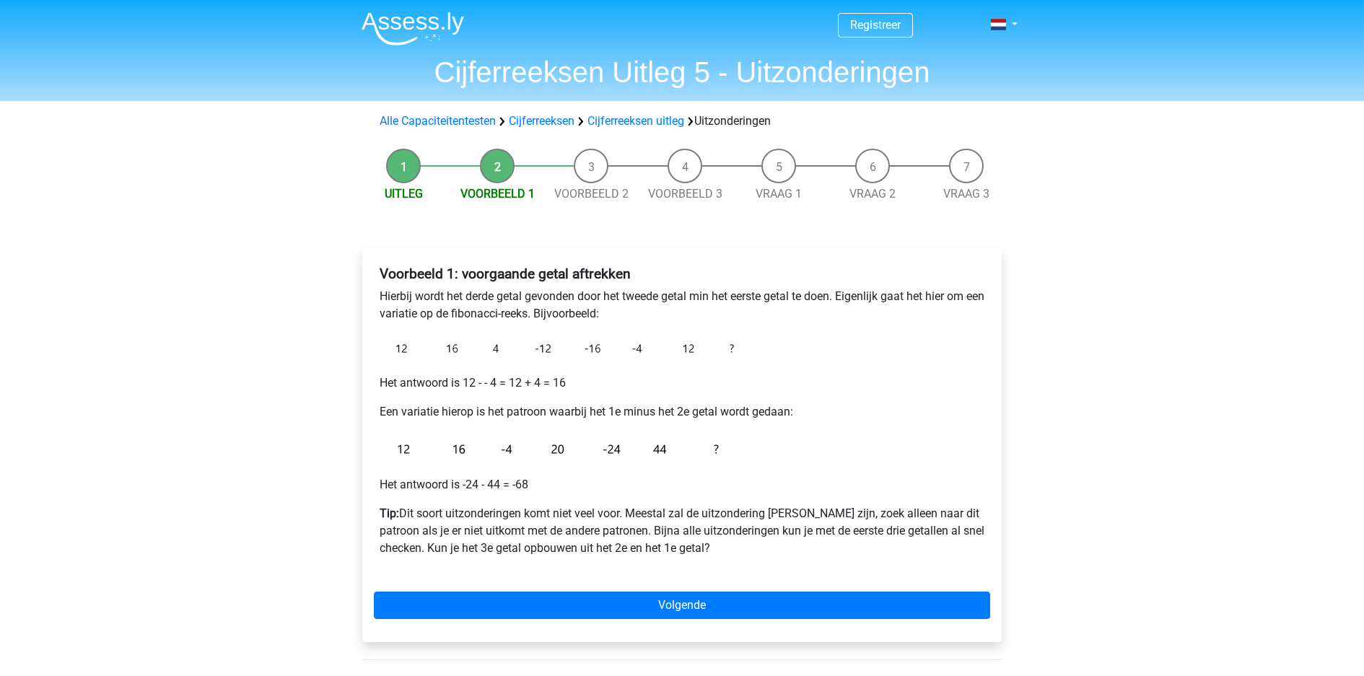
click at [970, 505] on p "Tip: Dit soort uitzonderingen komt niet veel voor. Meestal zal de uitzondering …" at bounding box center [682, 531] width 605 height 52
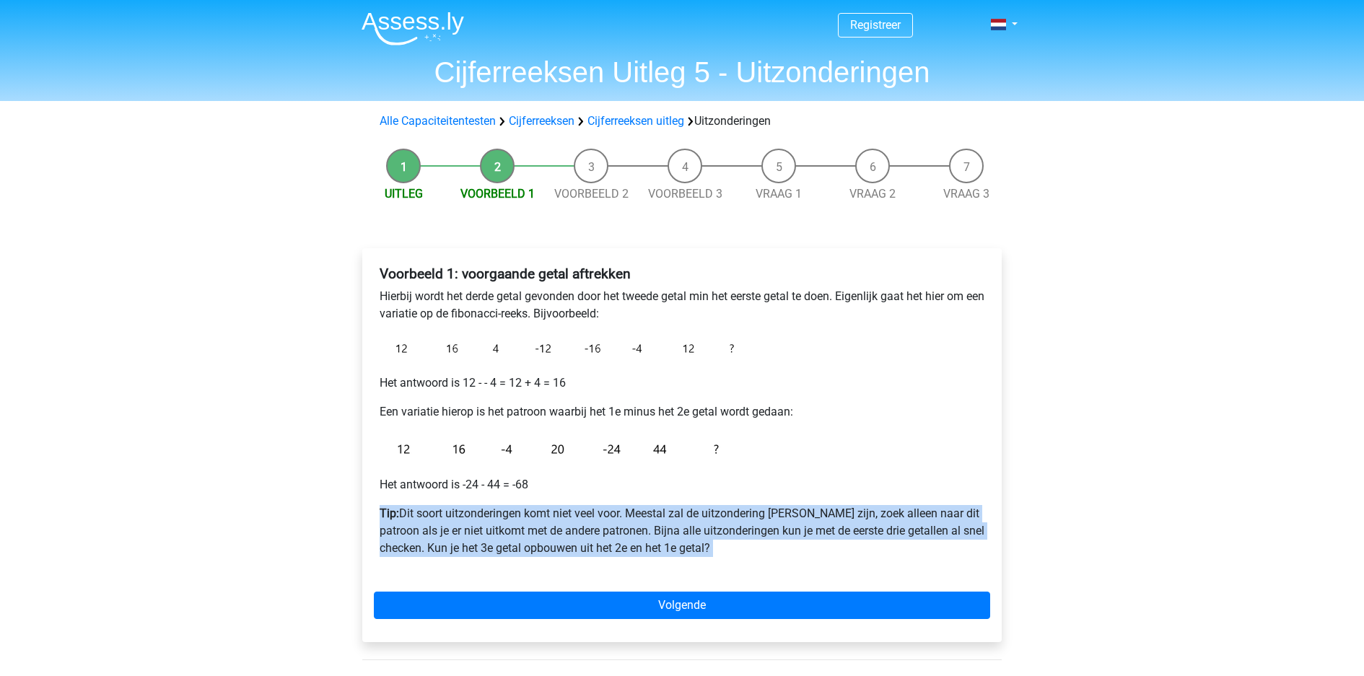
click at [948, 505] on p "Tip: Dit soort uitzonderingen komt niet veel voor. Meestal zal de uitzondering …" at bounding box center [682, 531] width 605 height 52
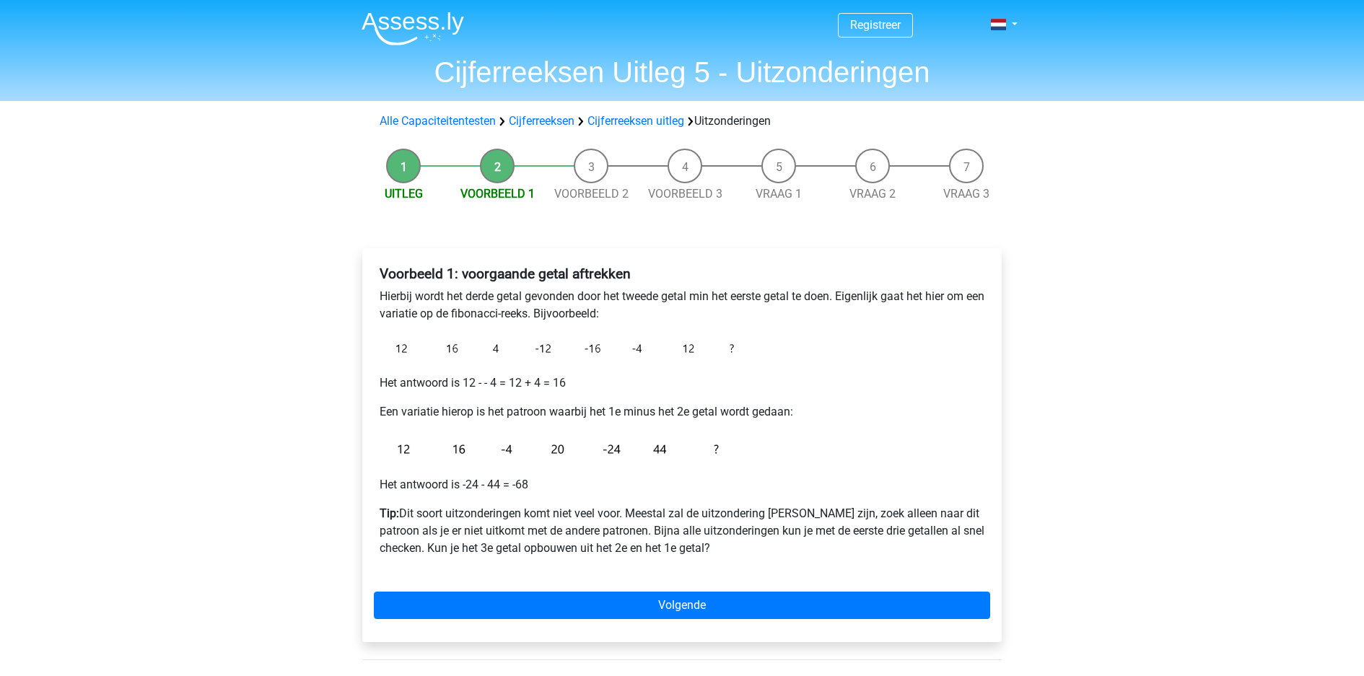
click at [948, 505] on p "Tip: Dit soort uitzonderingen komt niet veel voor. Meestal zal de uitzondering …" at bounding box center [682, 531] width 605 height 52
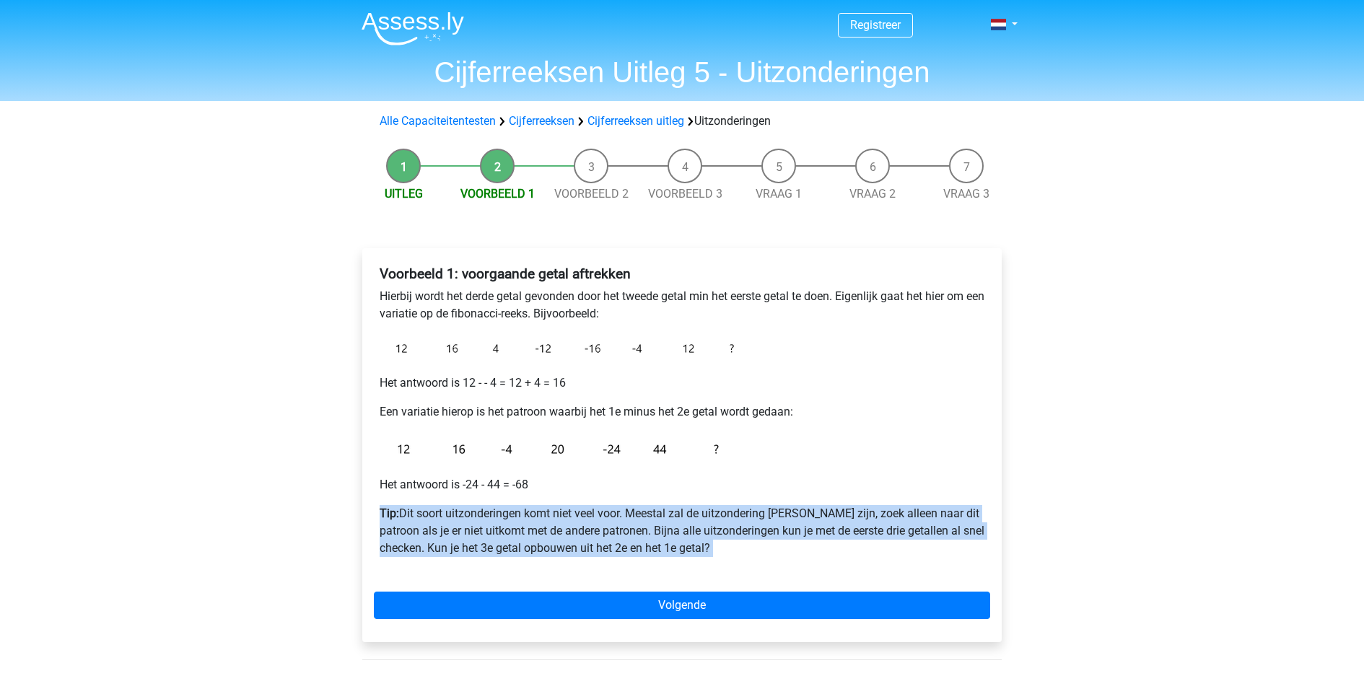
click at [948, 505] on p "Tip: Dit soort uitzonderingen komt niet veel voor. Meestal zal de uitzondering …" at bounding box center [682, 531] width 605 height 52
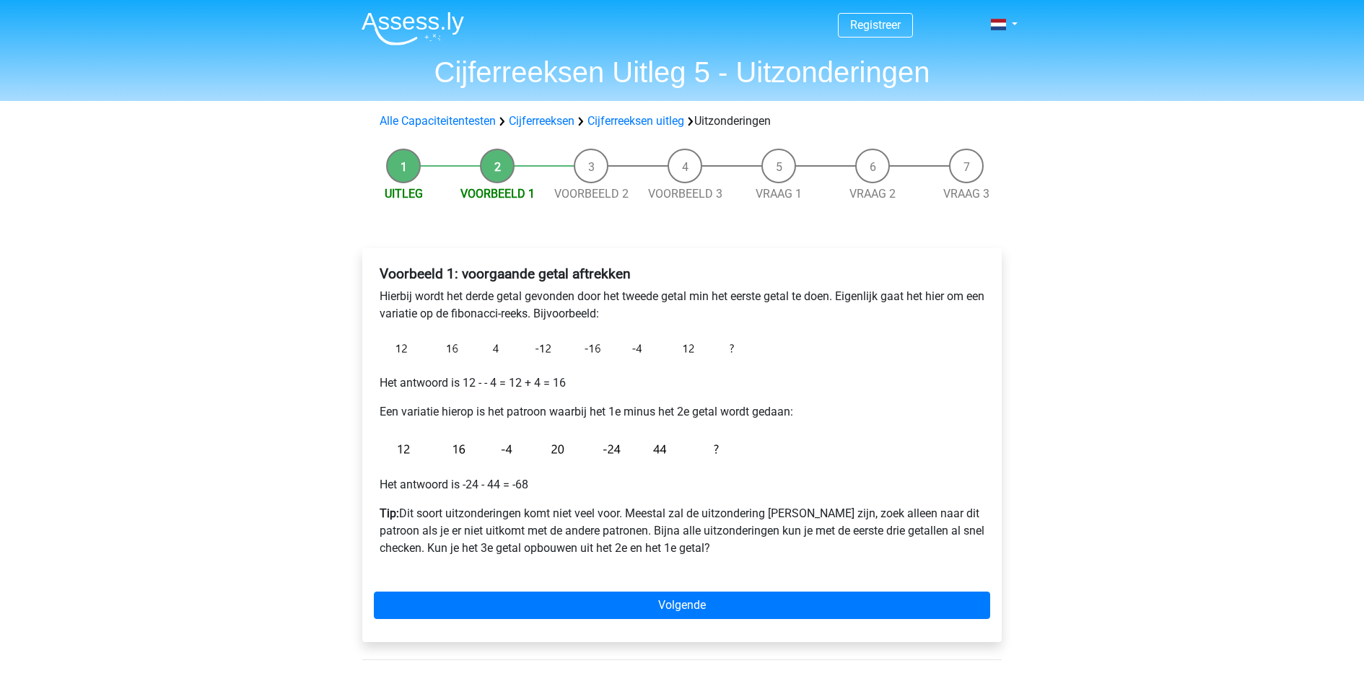
click at [948, 505] on p "Tip: Dit soort uitzonderingen komt niet veel voor. Meestal zal de uitzondering …" at bounding box center [682, 531] width 605 height 52
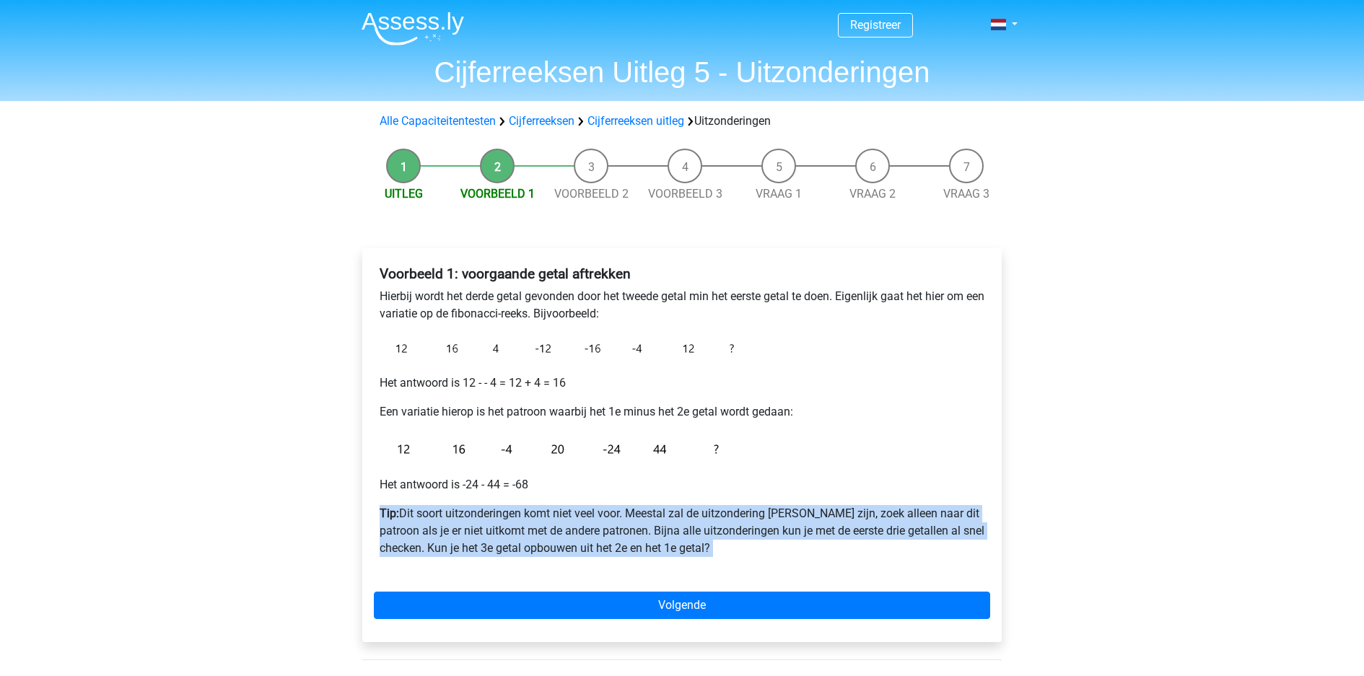
click at [948, 505] on p "Tip: Dit soort uitzonderingen komt niet veel voor. Meestal zal de uitzondering …" at bounding box center [682, 531] width 605 height 52
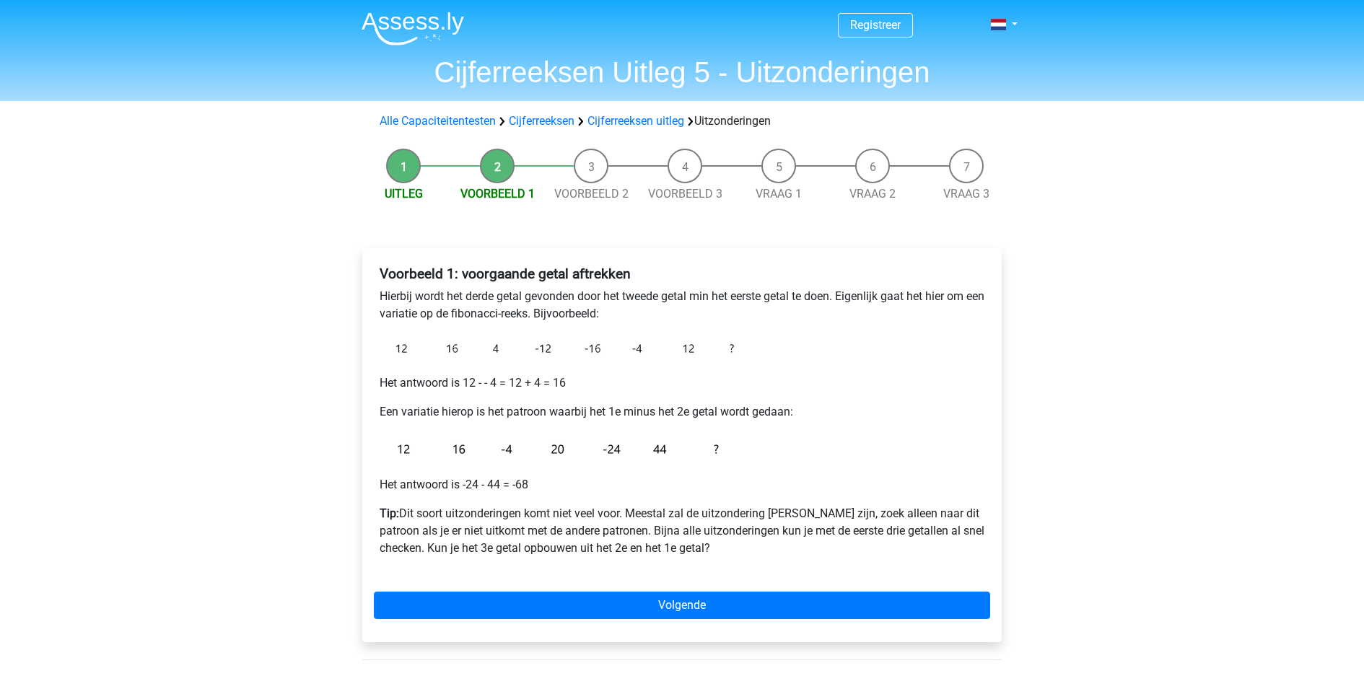
click at [948, 505] on p "Tip: Dit soort uitzonderingen komt niet veel voor. Meestal zal de uitzondering …" at bounding box center [682, 531] width 605 height 52
click at [954, 505] on p "Tip: Dit soort uitzonderingen komt niet veel voor. Meestal zal de uitzondering …" at bounding box center [682, 531] width 605 height 52
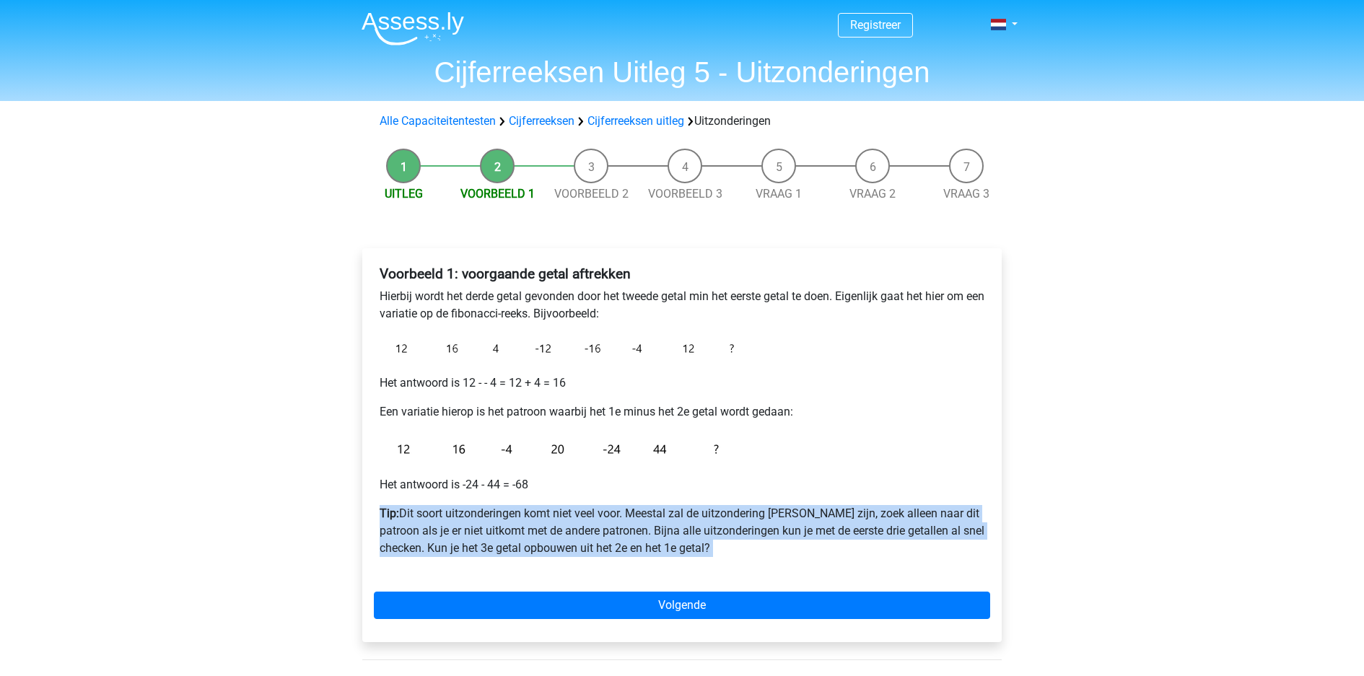
click at [954, 505] on p "Tip: Dit soort uitzonderingen komt niet veel voor. Meestal zal de uitzondering …" at bounding box center [682, 531] width 605 height 52
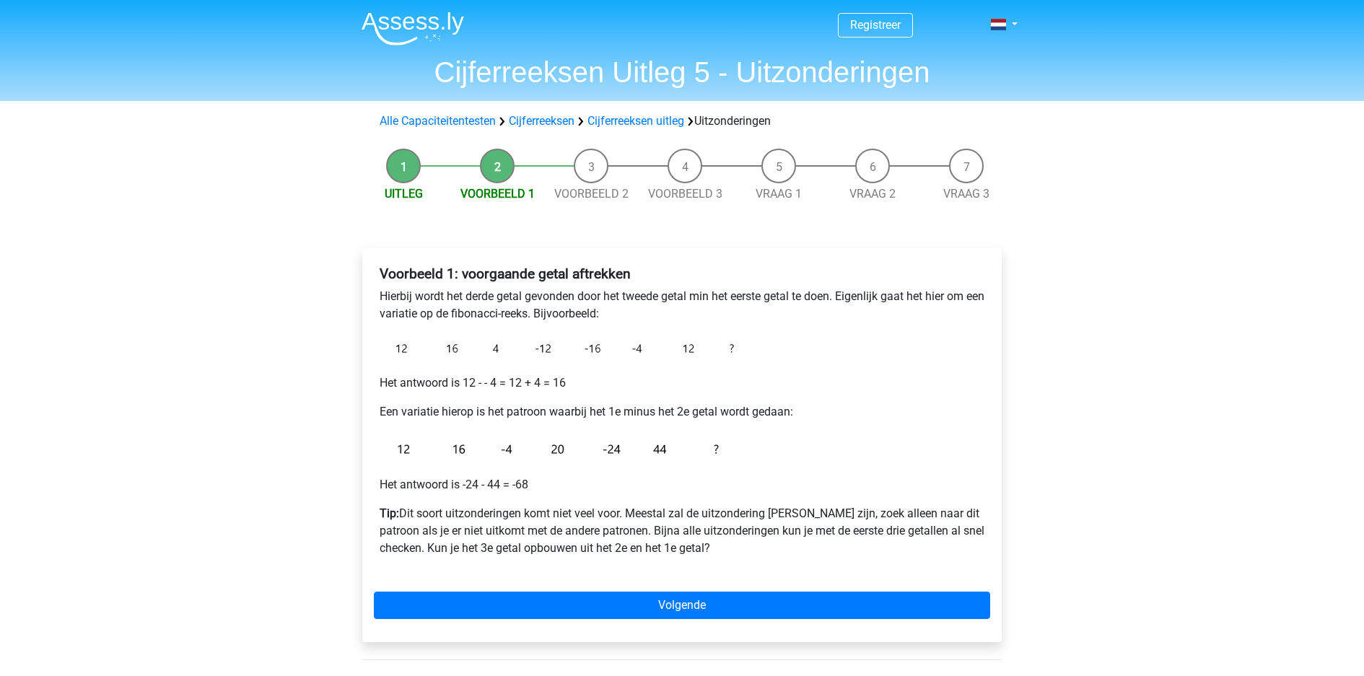
click at [954, 505] on p "Tip: Dit soort uitzonderingen komt niet veel voor. Meestal zal de uitzondering …" at bounding box center [682, 531] width 605 height 52
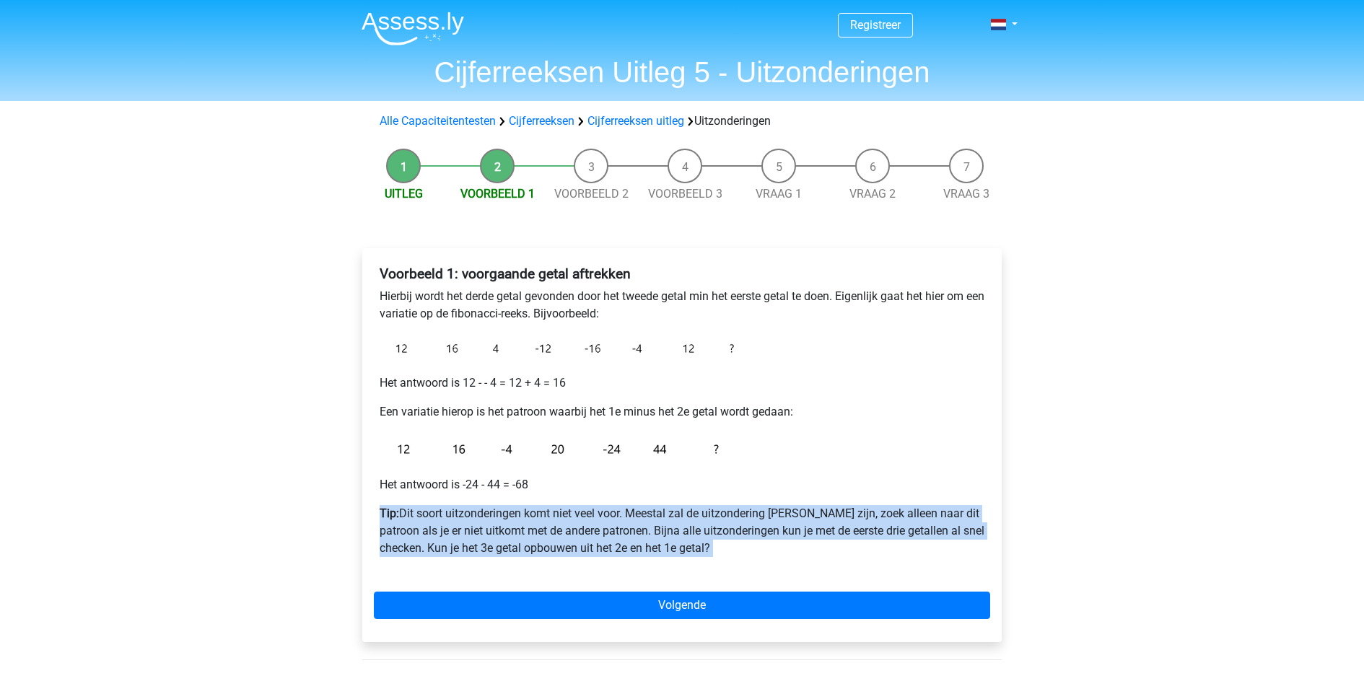
click at [954, 505] on p "Tip: Dit soort uitzonderingen komt niet veel voor. Meestal zal de uitzondering …" at bounding box center [682, 531] width 605 height 52
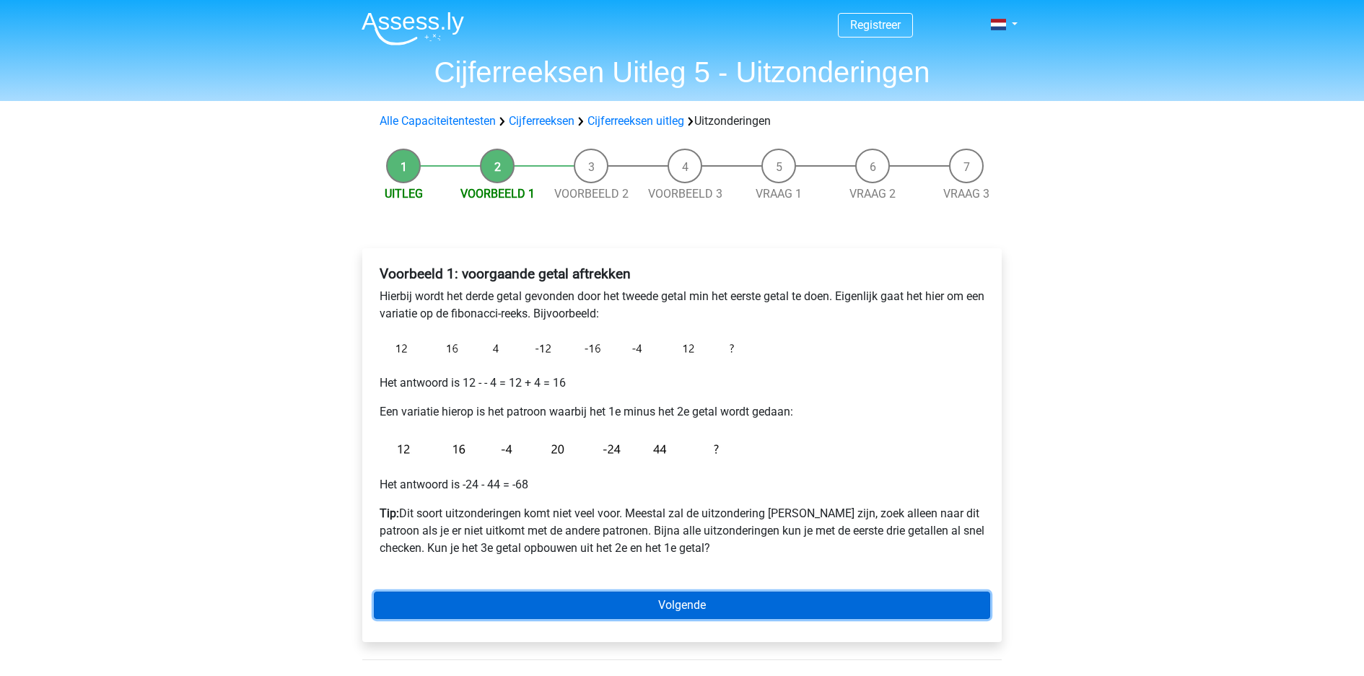
click at [861, 592] on link "Volgende" at bounding box center [682, 605] width 617 height 27
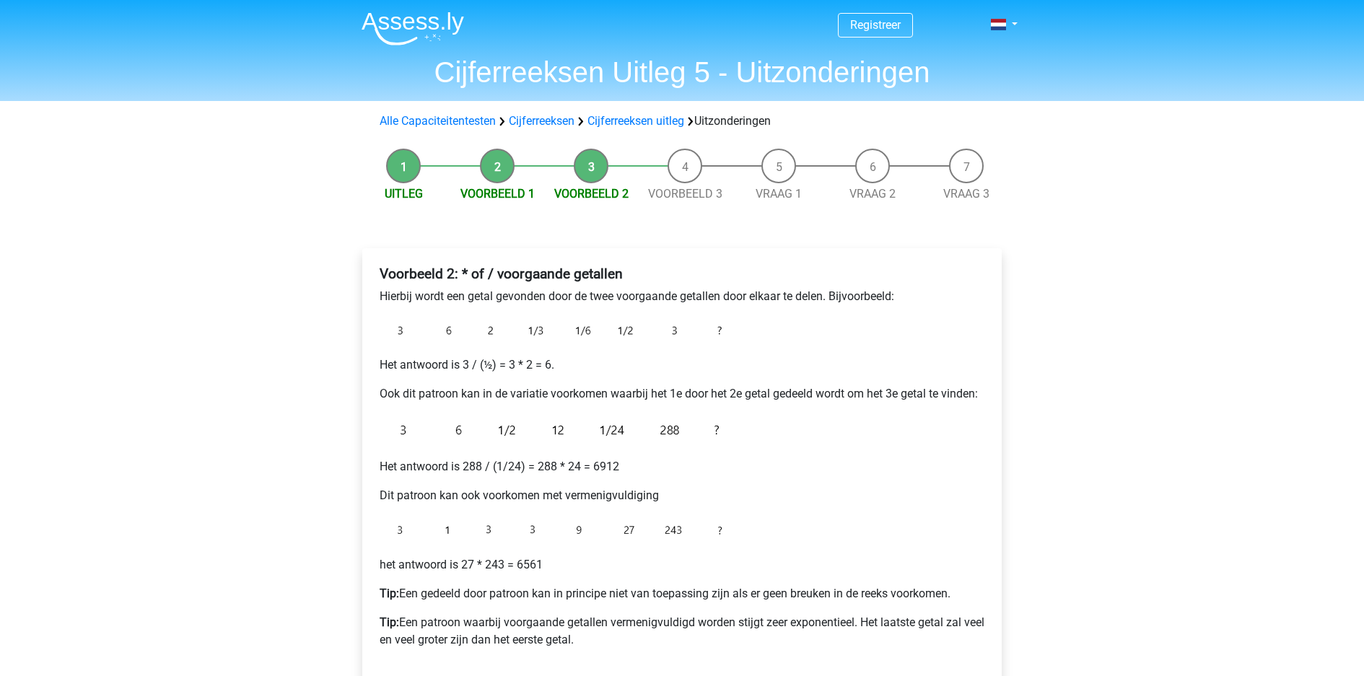
click at [1177, 422] on div "Registreer Nederlands English" at bounding box center [682, 578] width 1364 height 1157
click at [697, 585] on p "Tip: Een gedeeld door patroon kan in principe niet van toepassing zijn als er g…" at bounding box center [682, 593] width 605 height 17
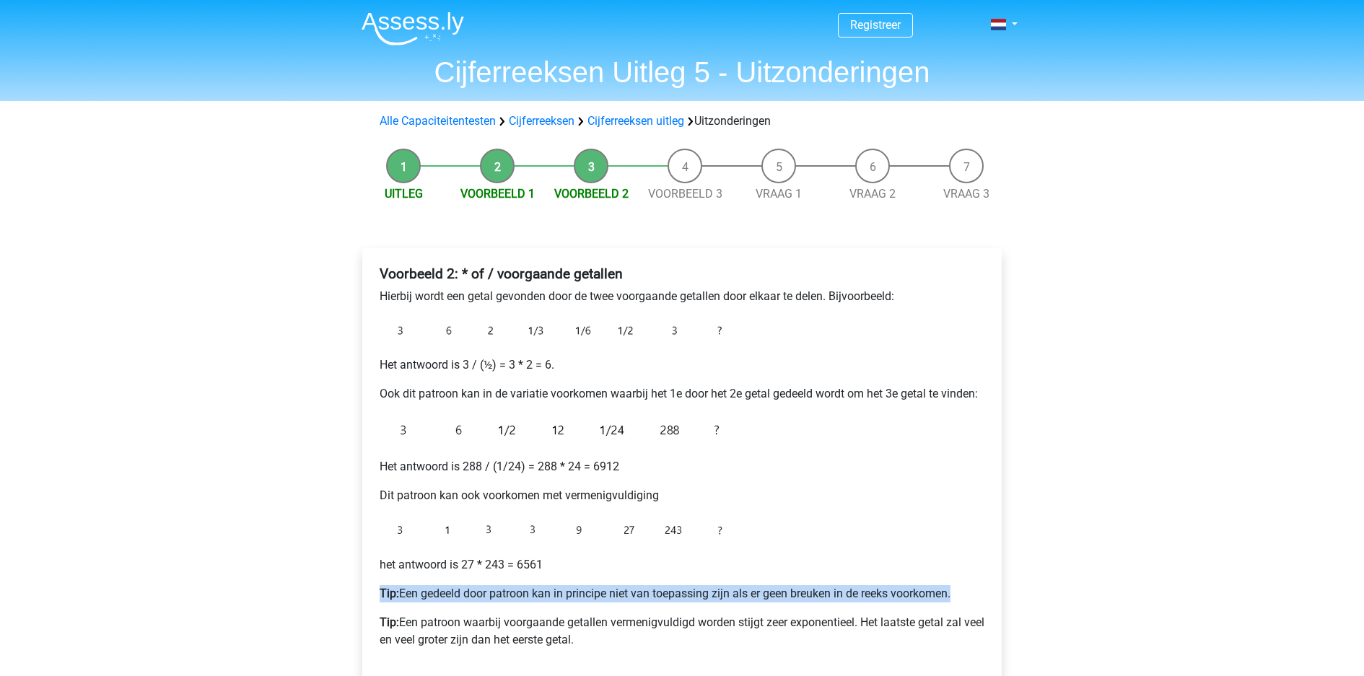
click at [799, 614] on p "Tip: Een patroon waarbij voorgaande getallen vermenigvuldigd worden stijgt zeer…" at bounding box center [682, 631] width 605 height 35
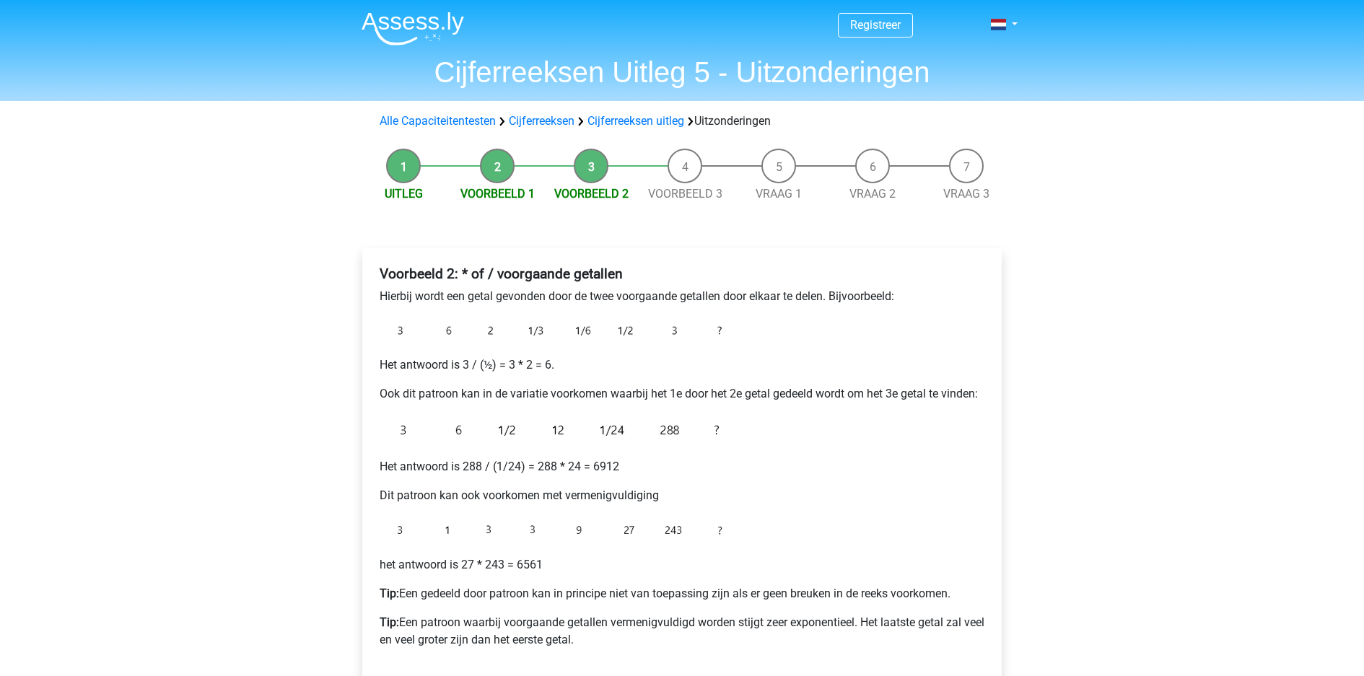
click at [799, 614] on p "Tip: Een patroon waarbij voorgaande getallen vermenigvuldigd worden stijgt zeer…" at bounding box center [682, 631] width 605 height 35
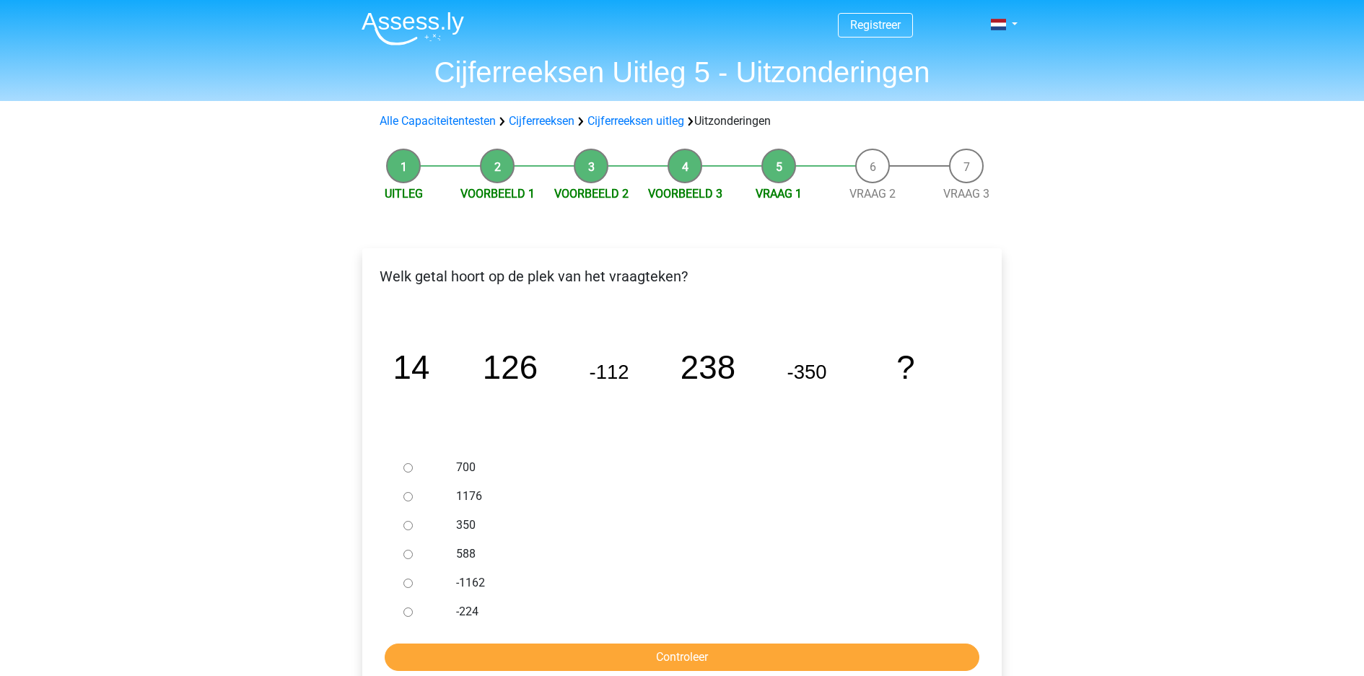
click at [404, 608] on input "-224" at bounding box center [408, 612] width 9 height 9
radio input "true"
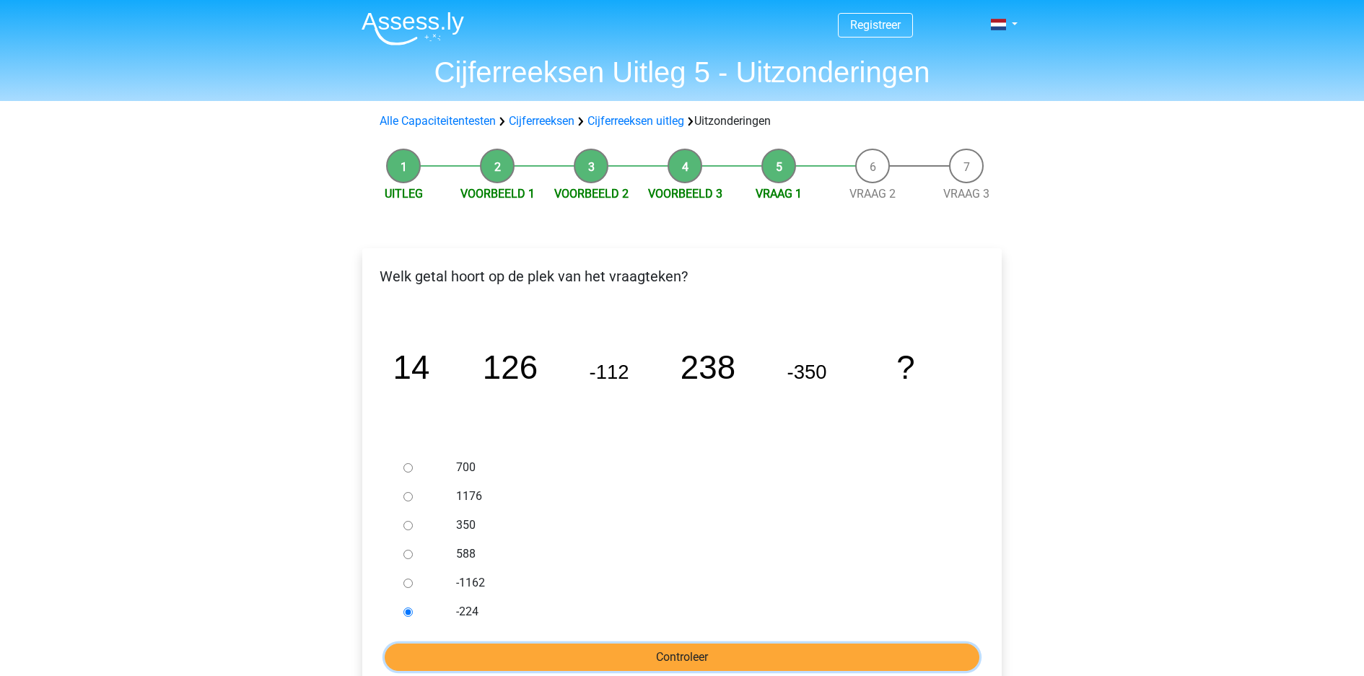
click at [495, 644] on input "Controleer" at bounding box center [682, 657] width 595 height 27
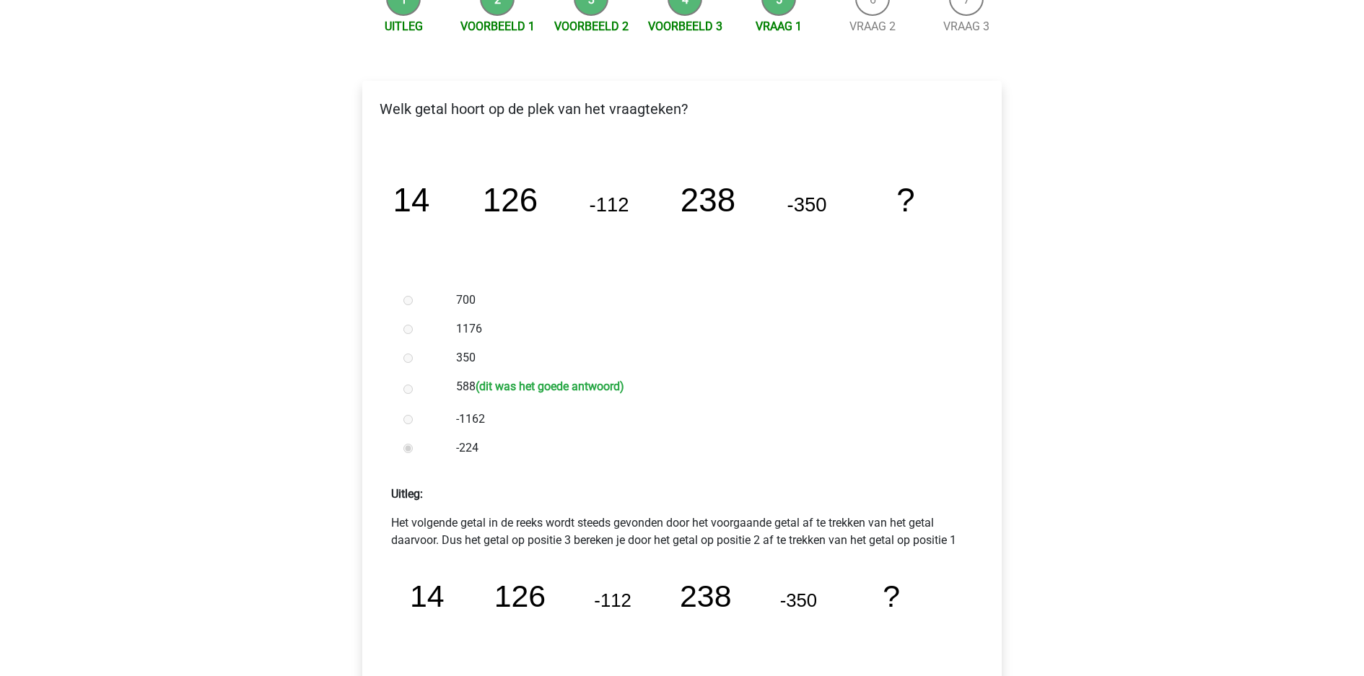
scroll to position [190, 0]
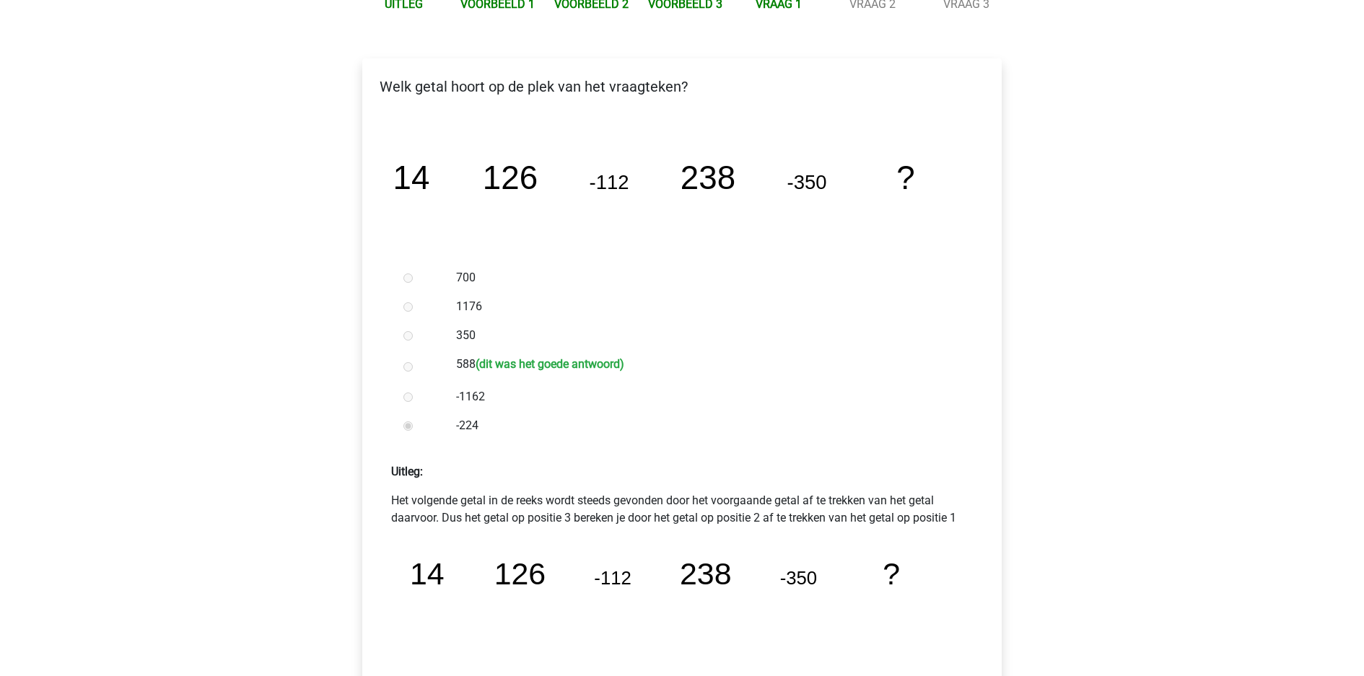
click at [899, 492] on p "Het volgende getal in de reeks wordt steeds gevonden door het voorgaande getal …" at bounding box center [682, 509] width 582 height 35
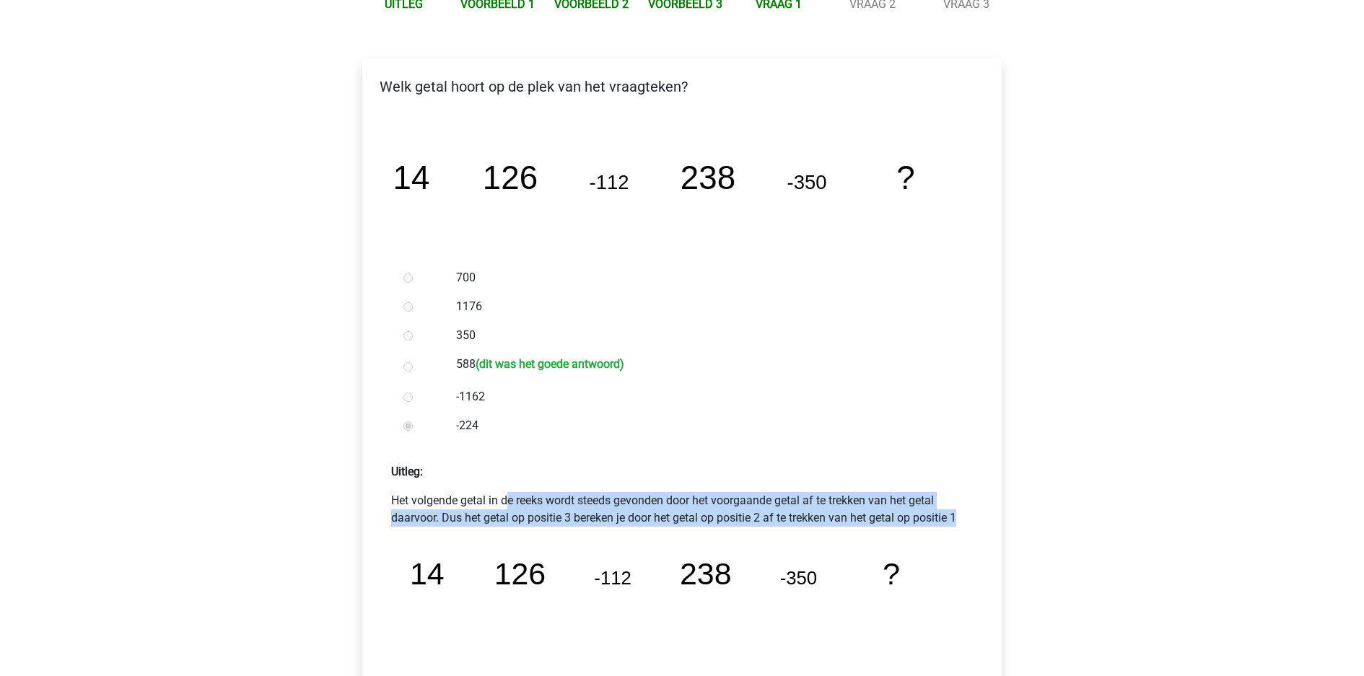
click at [814, 171] on tspan "-350" at bounding box center [808, 182] width 40 height 22
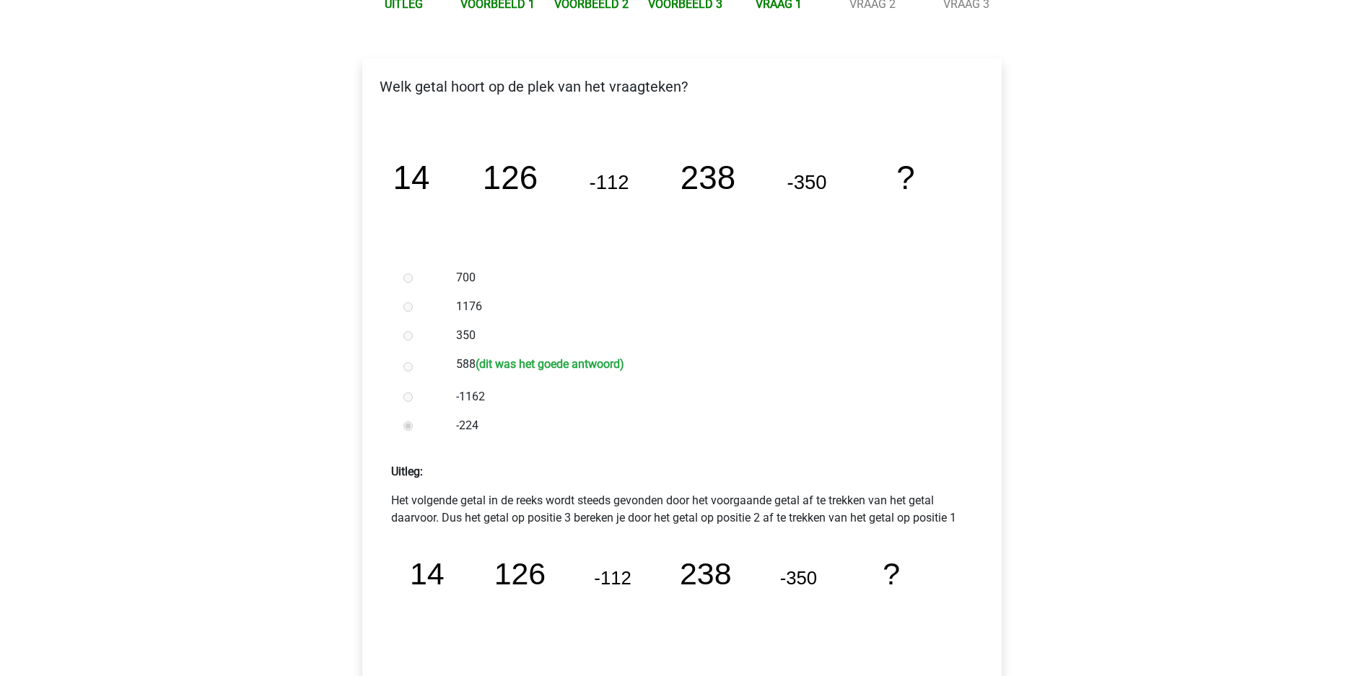
click at [814, 171] on tspan "-350" at bounding box center [808, 182] width 40 height 22
click at [713, 160] on tspan "238" at bounding box center [708, 178] width 55 height 37
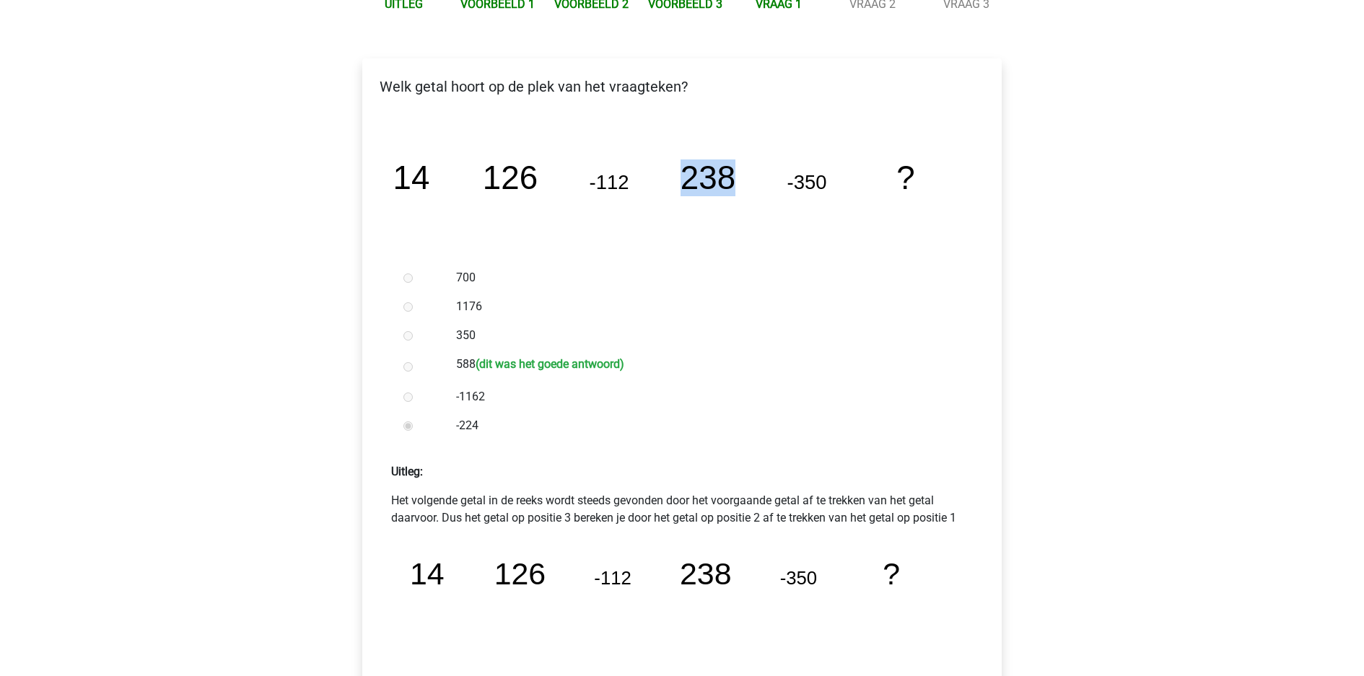
click at [1100, 393] on div "Registreer Nederlands English" at bounding box center [682, 500] width 1364 height 1381
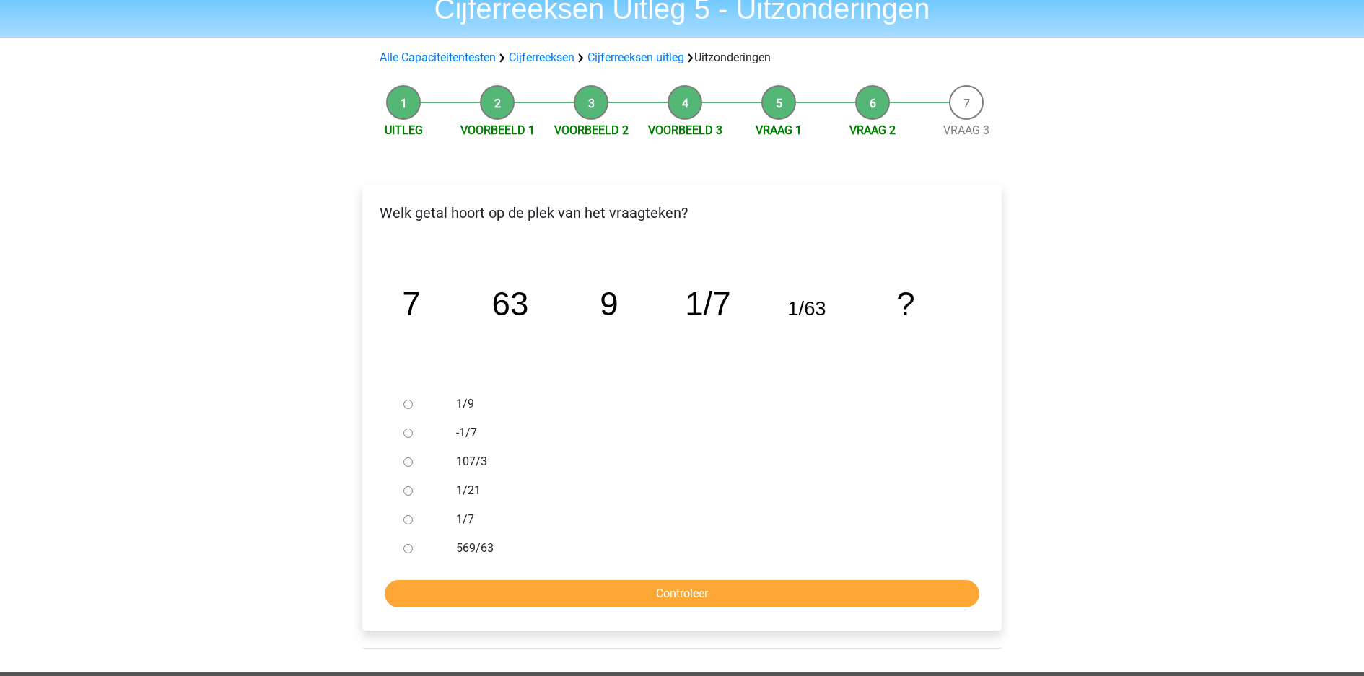
scroll to position [81, 0]
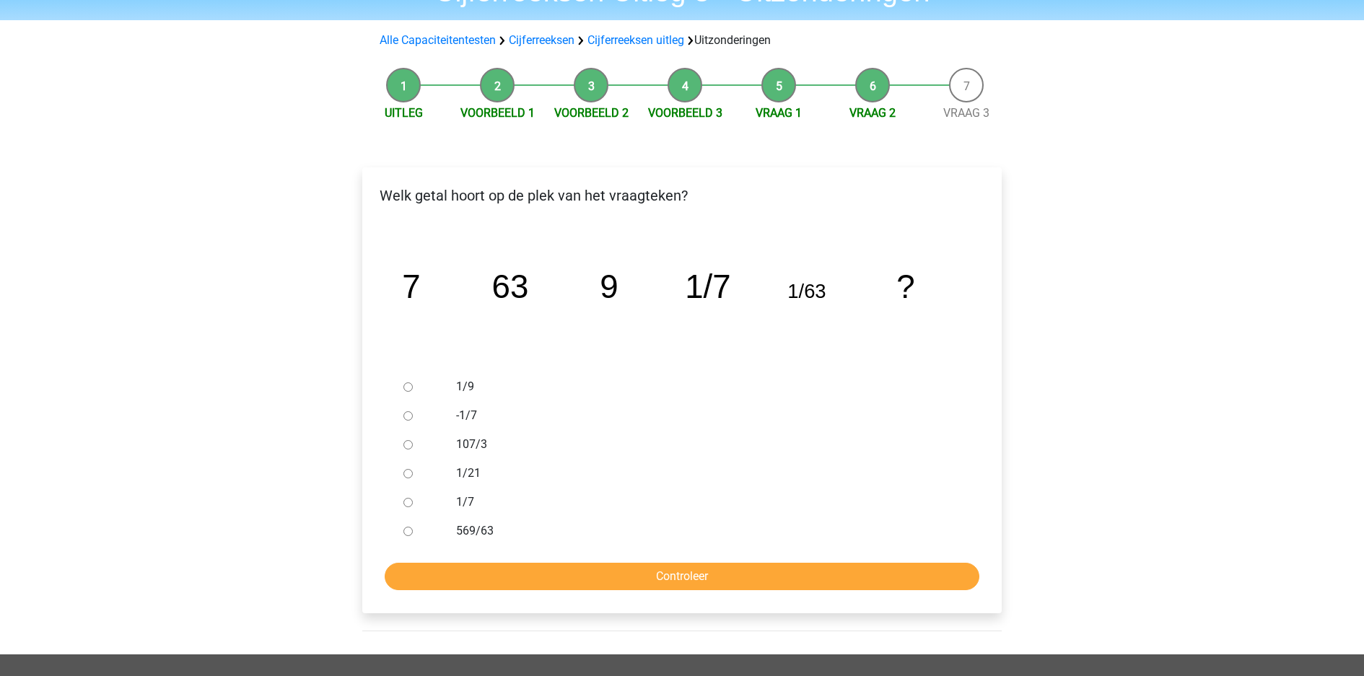
click at [404, 383] on input "1/9" at bounding box center [408, 387] width 9 height 9
radio input "true"
click at [714, 563] on input "Controleer" at bounding box center [682, 576] width 595 height 27
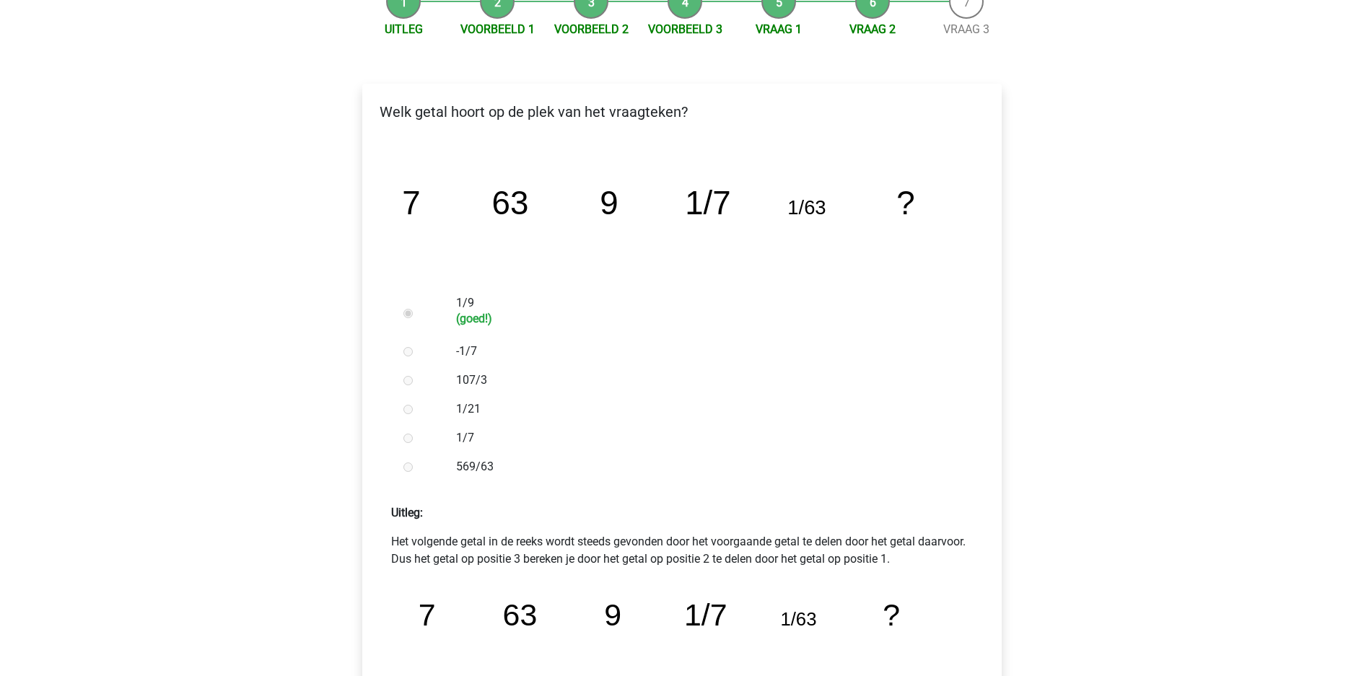
scroll to position [184, 0]
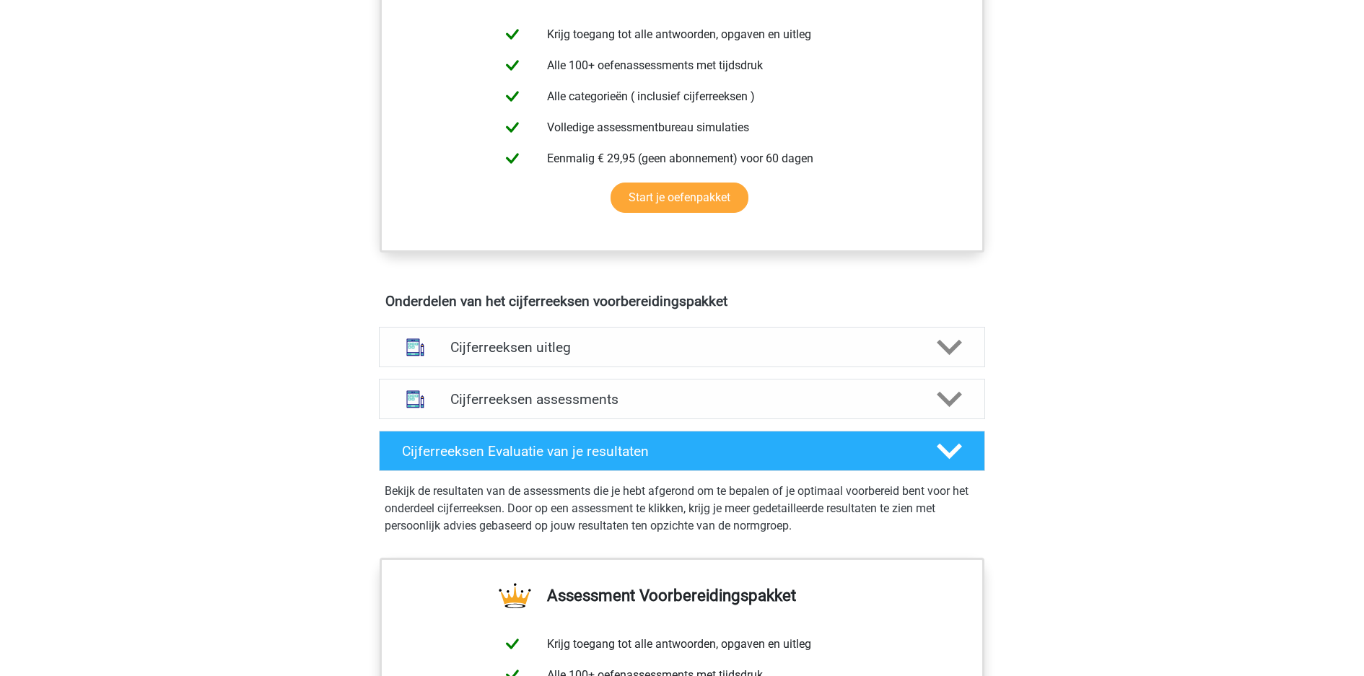
scroll to position [503, 0]
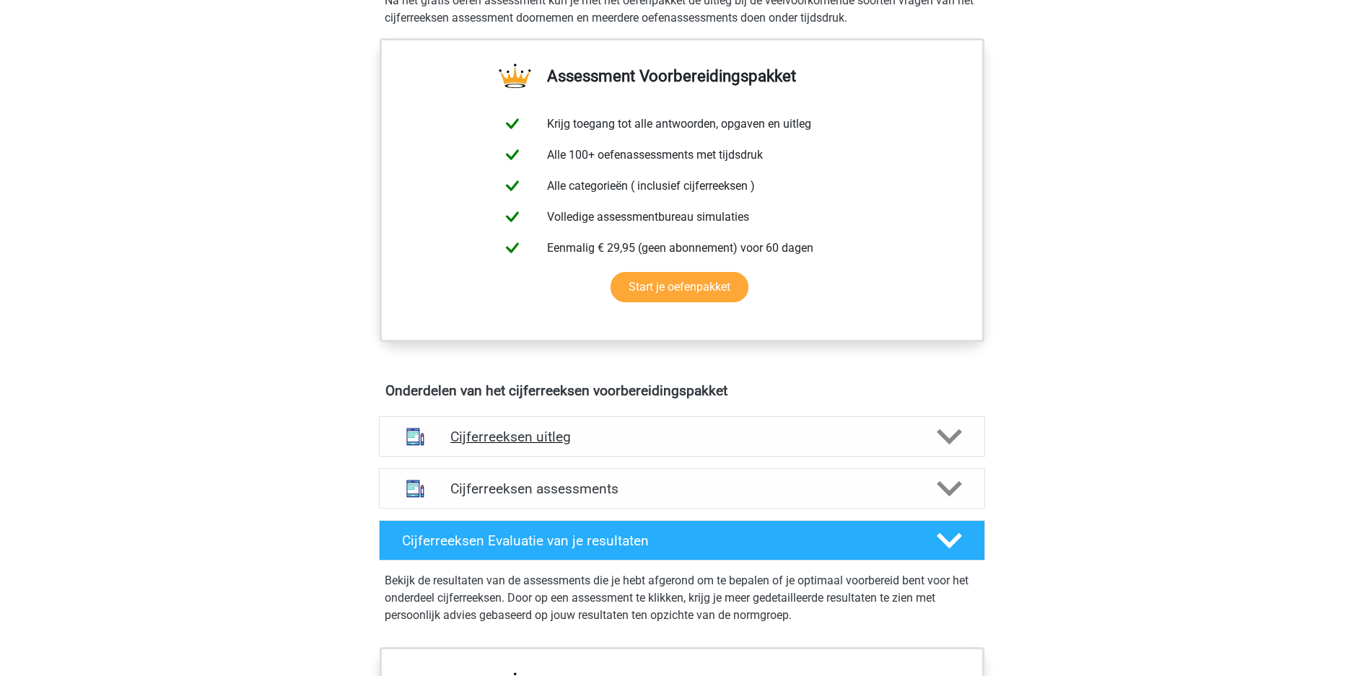
click at [689, 417] on div "Cijferreeksen uitleg" at bounding box center [682, 437] width 606 height 40
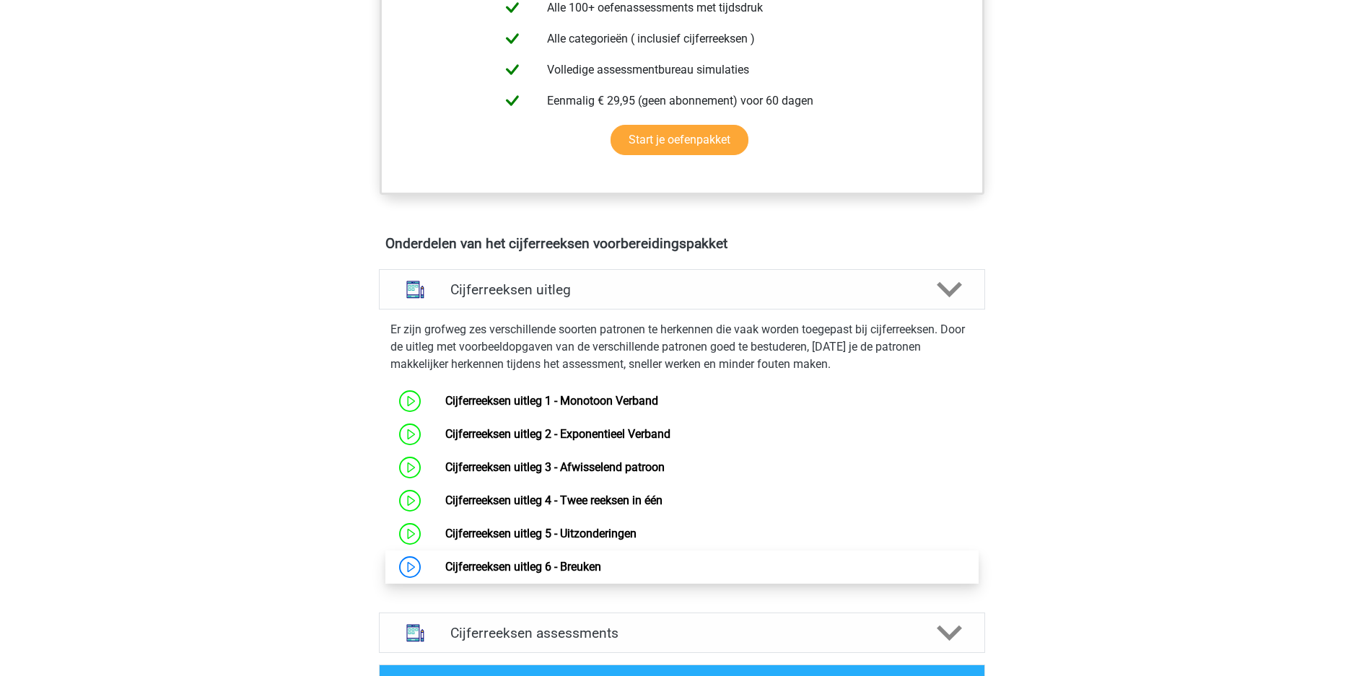
scroll to position [663, 0]
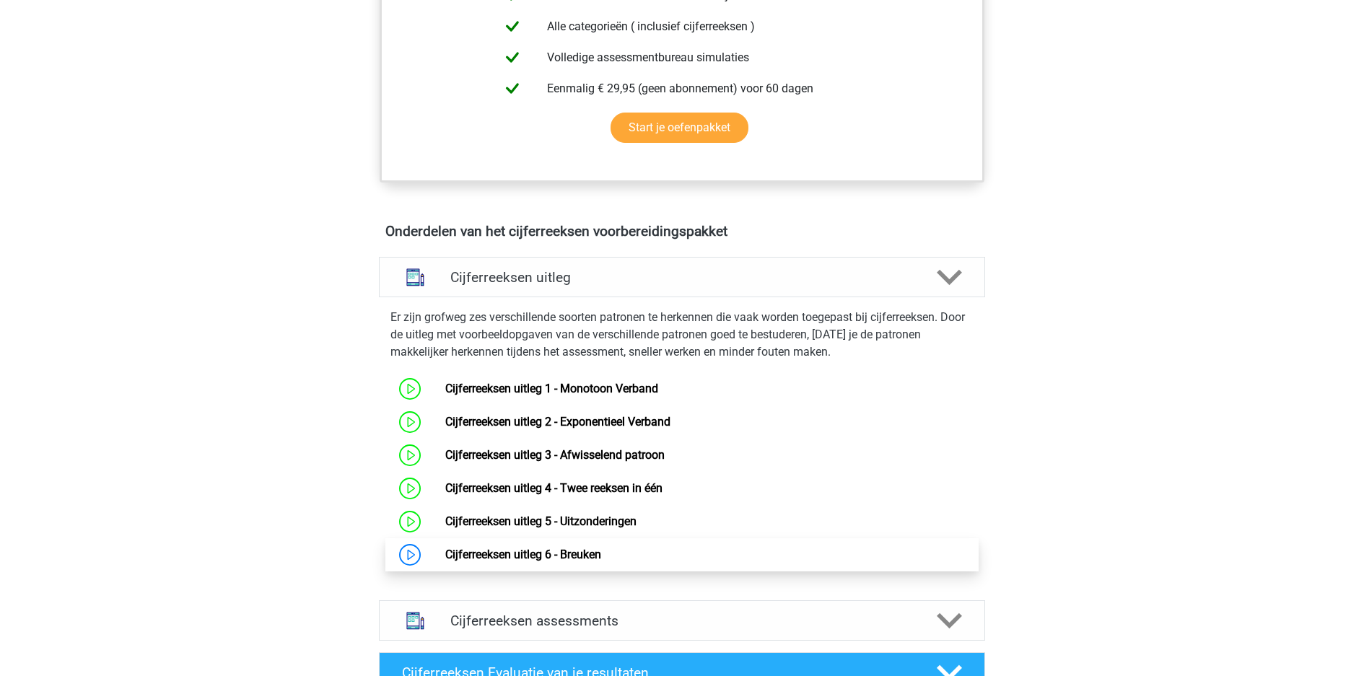
click at [544, 548] on link "Cijferreeksen uitleg 6 - Breuken" at bounding box center [523, 555] width 156 height 14
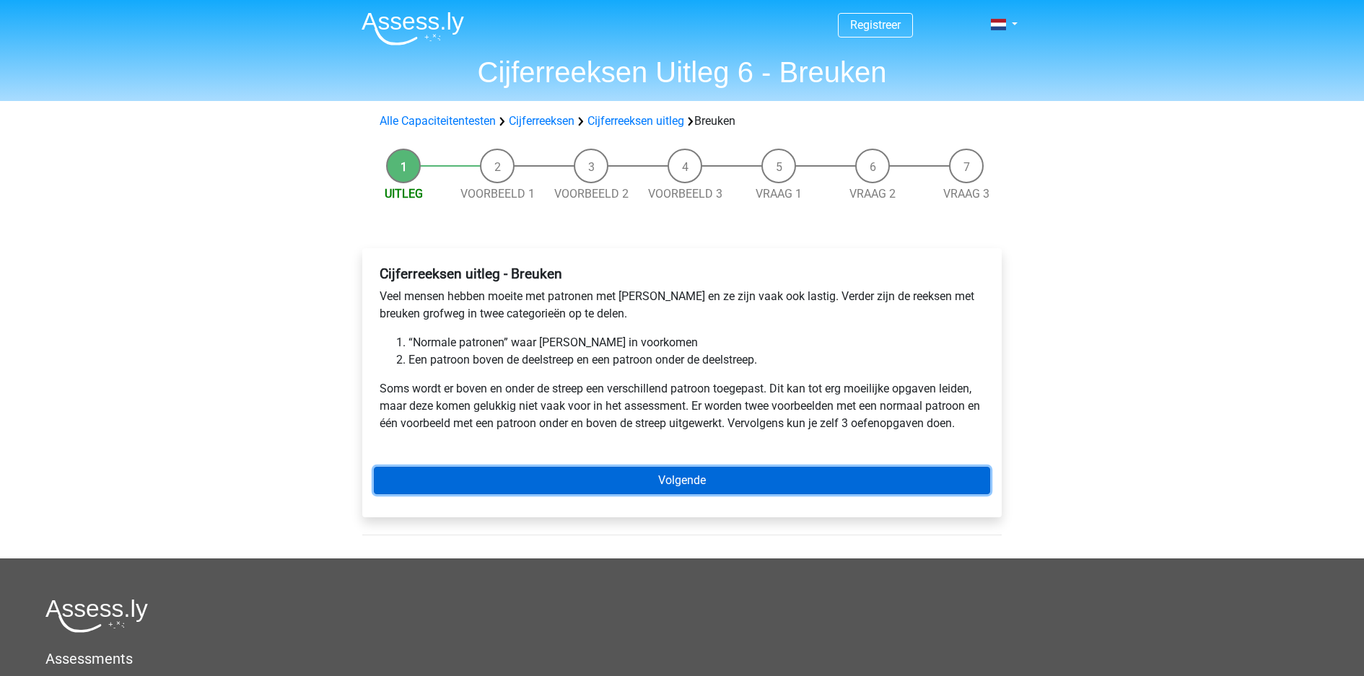
click at [677, 467] on link "Volgende" at bounding box center [682, 480] width 617 height 27
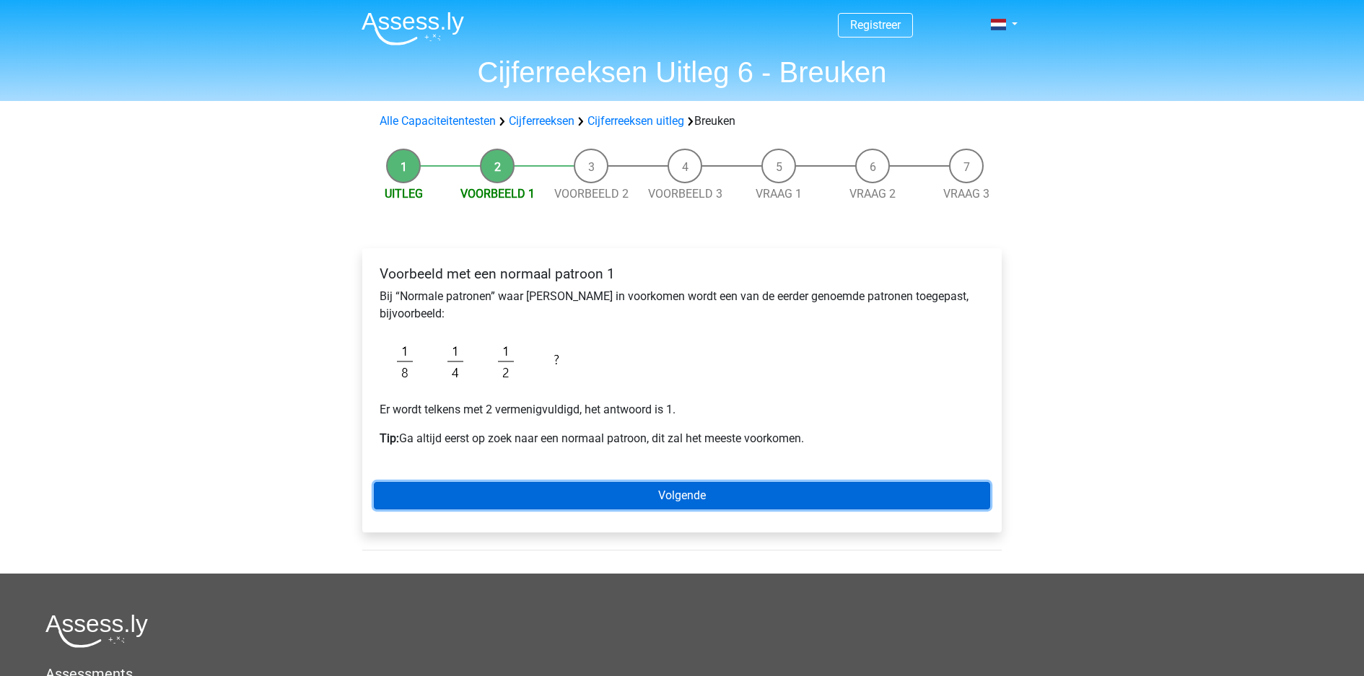
click at [702, 482] on link "Volgende" at bounding box center [682, 495] width 617 height 27
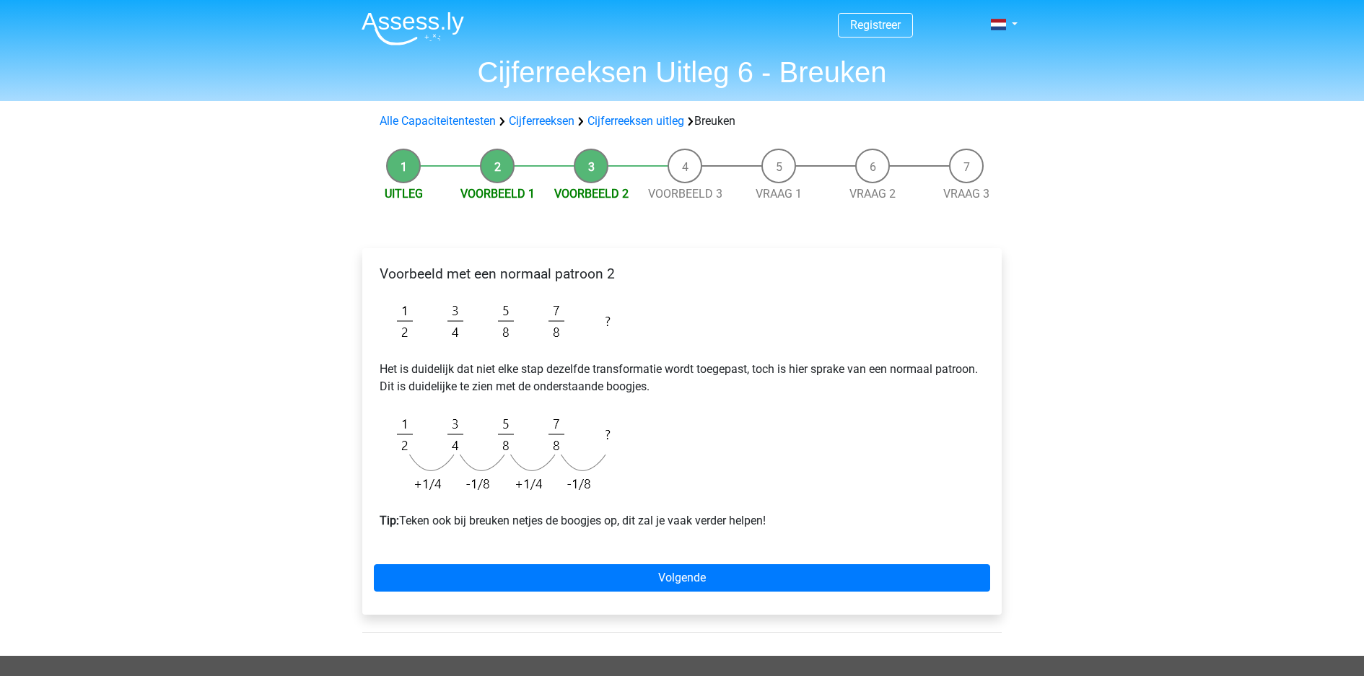
click at [786, 333] on div "Voorbeeld met een normaal patroon 2 Het is duidelijk dat niet elke stap dezelfd…" at bounding box center [682, 403] width 617 height 287
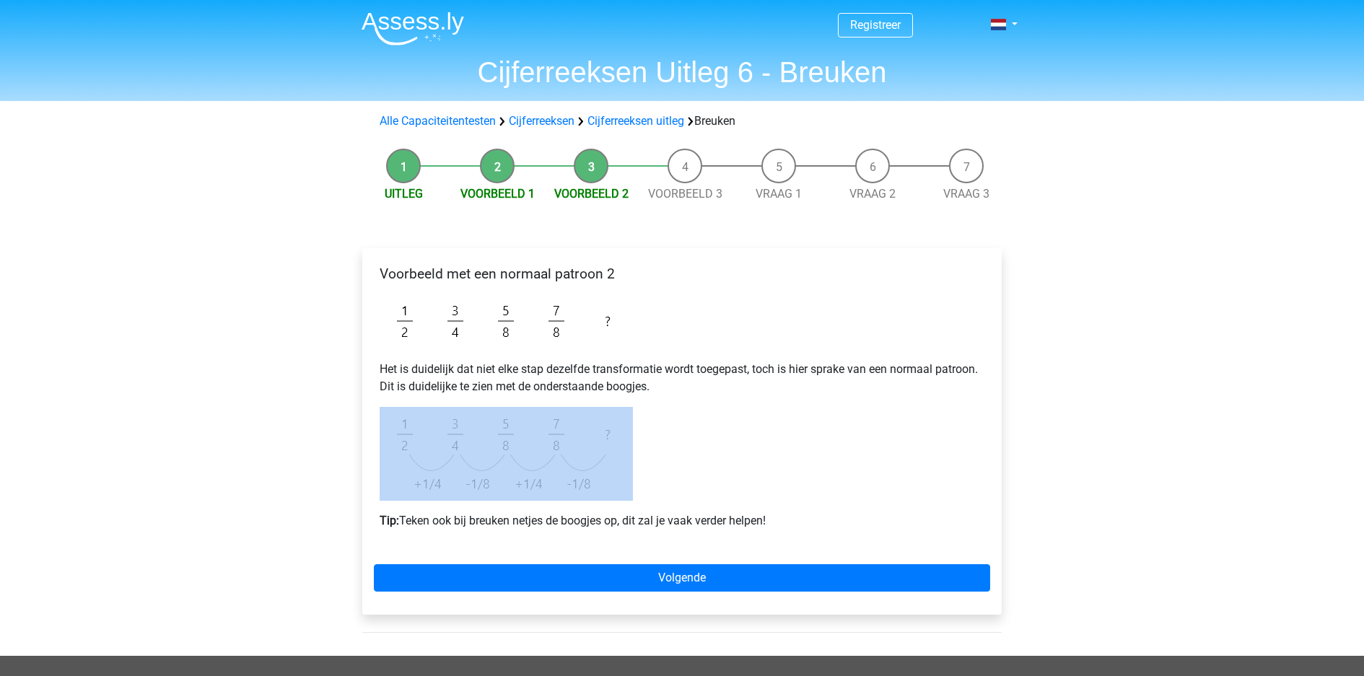
click at [786, 333] on div "Voorbeeld met een normaal patroon 2 Het is duidelijk dat niet elke stap dezelfd…" at bounding box center [682, 403] width 617 height 287
click at [796, 361] on p "Het is duidelijk dat niet elke stap dezelfde transformatie wordt toegepast, toc…" at bounding box center [682, 378] width 605 height 35
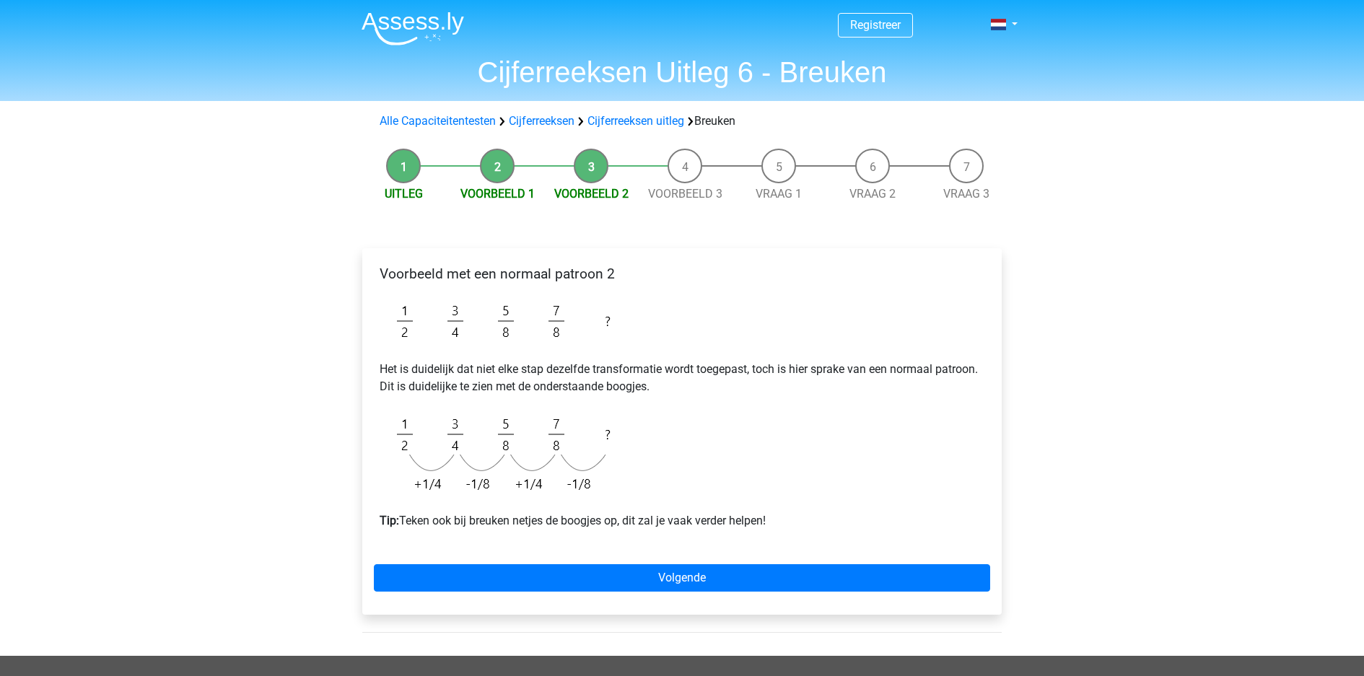
click at [796, 361] on p "Het is duidelijk dat niet elke stap dezelfde transformatie wordt toegepast, toc…" at bounding box center [682, 378] width 605 height 35
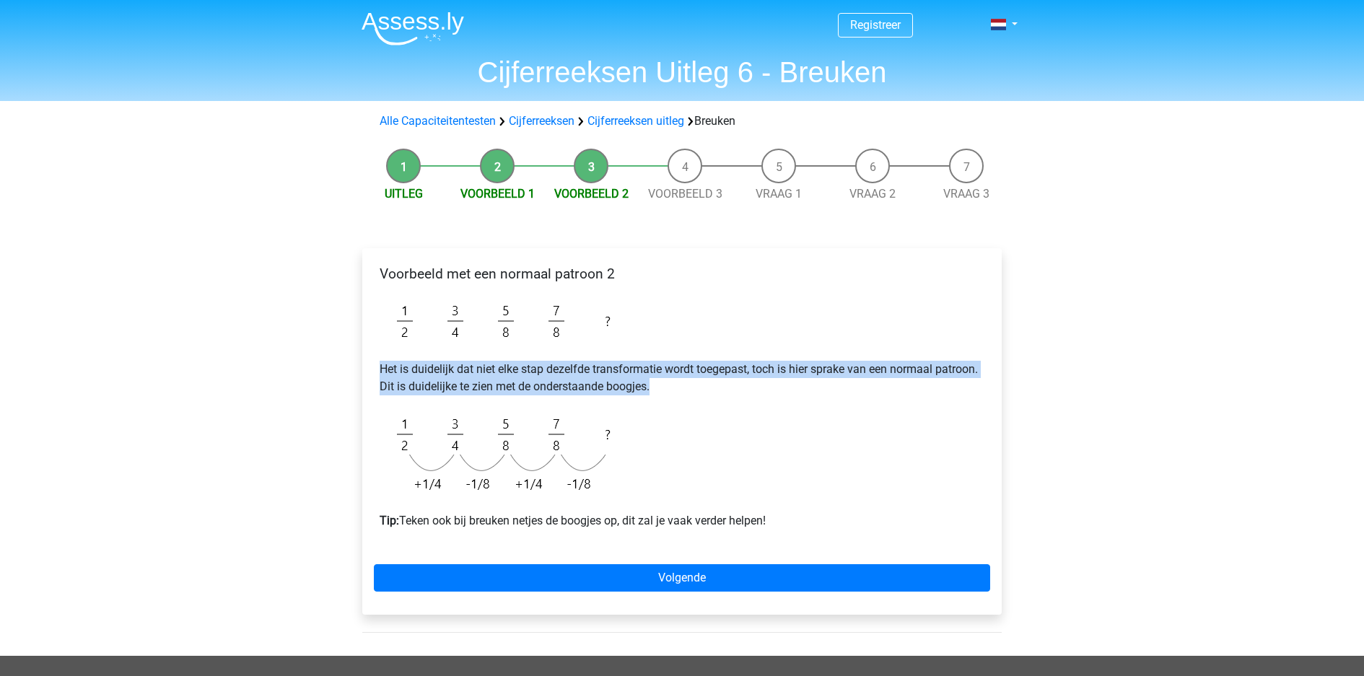
click at [819, 361] on p "Het is duidelijk dat niet elke stap dezelfde transformatie wordt toegepast, toc…" at bounding box center [682, 378] width 605 height 35
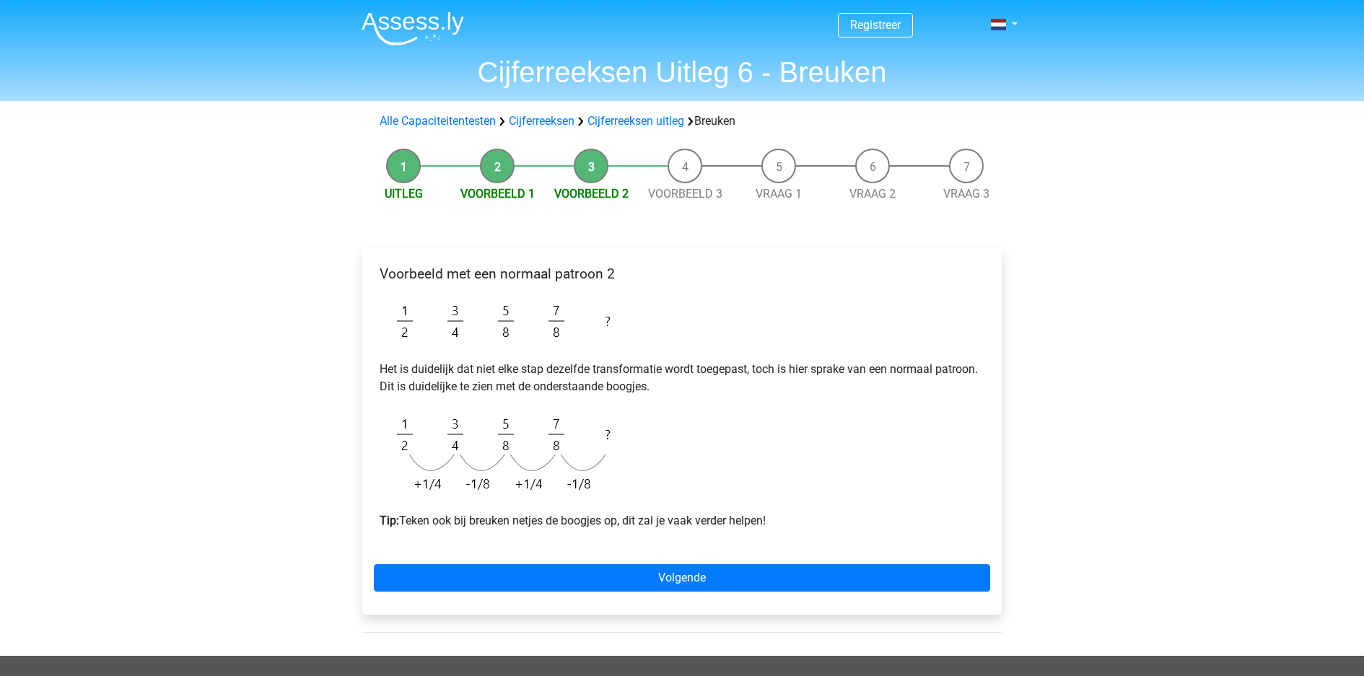
click at [819, 361] on p "Het is duidelijk dat niet elke stap dezelfde transformatie wordt toegepast, toc…" at bounding box center [682, 378] width 605 height 35
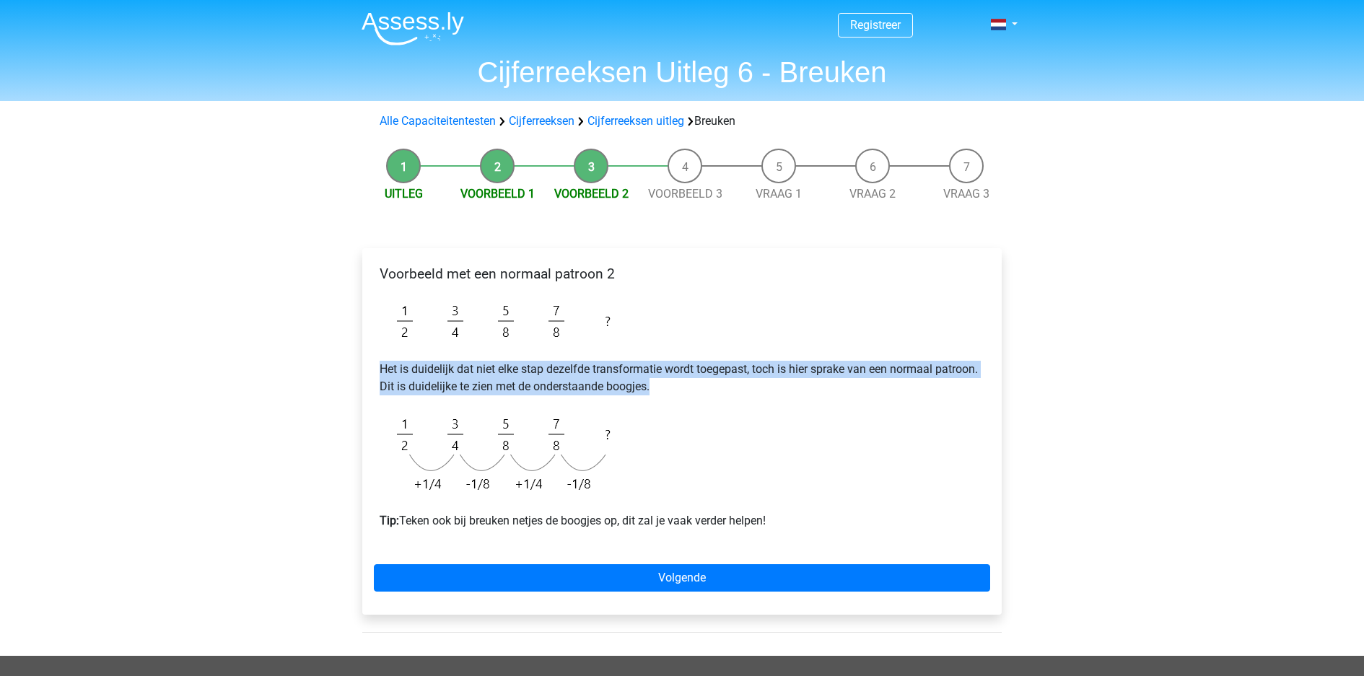
click at [819, 361] on p "Het is duidelijk dat niet elke stap dezelfde transformatie wordt toegepast, toc…" at bounding box center [682, 378] width 605 height 35
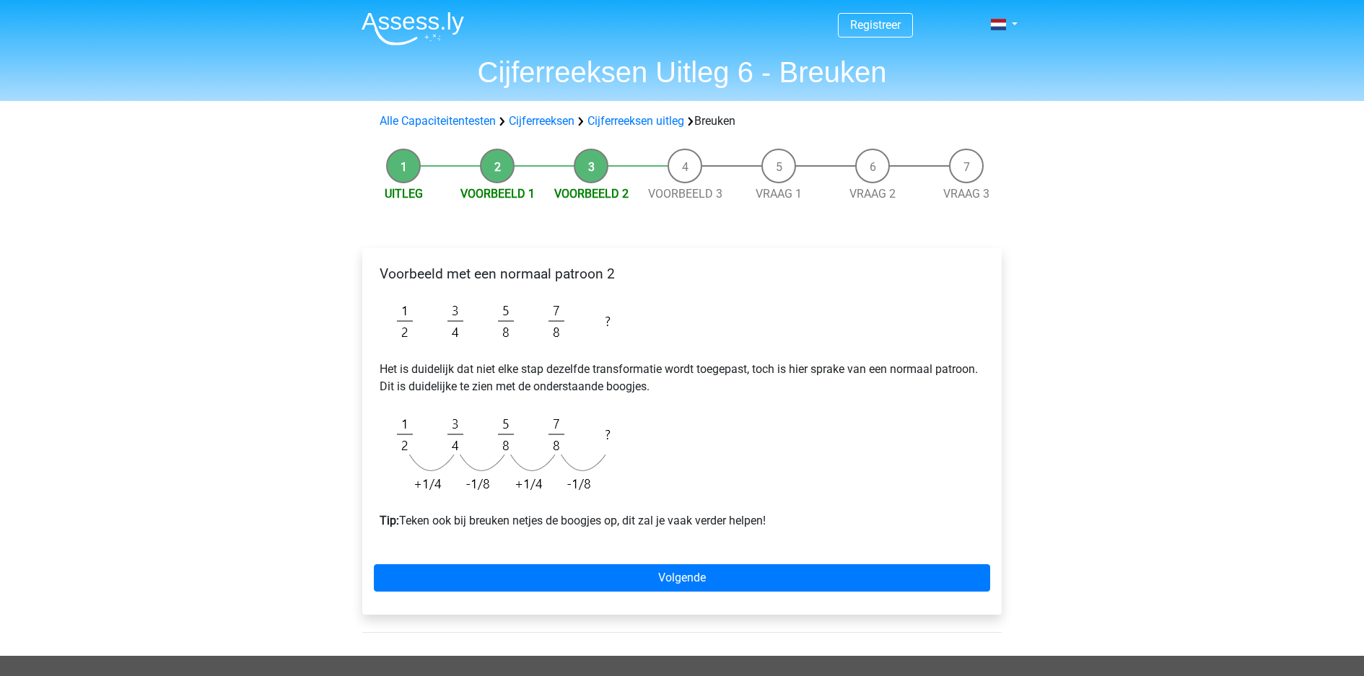
click at [819, 361] on p "Het is duidelijk dat niet elke stap dezelfde transformatie wordt toegepast, toc…" at bounding box center [682, 378] width 605 height 35
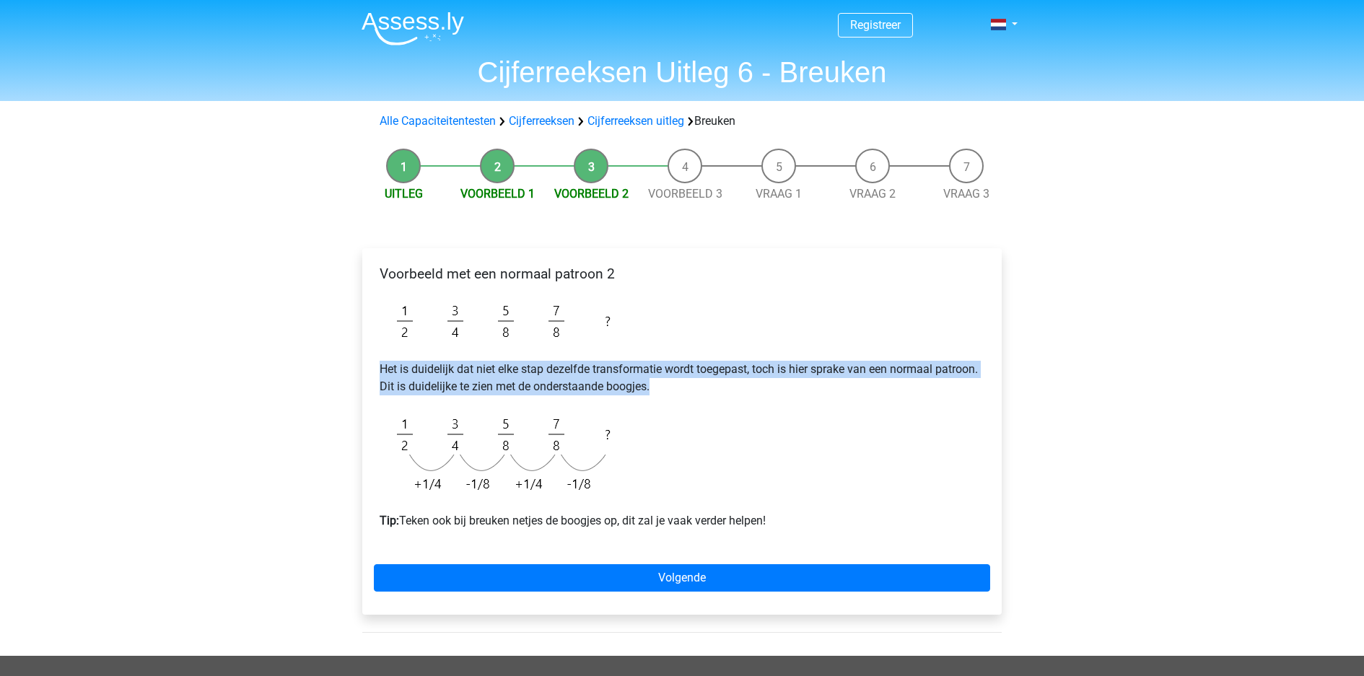
click at [819, 361] on p "Het is duidelijk dat niet elke stap dezelfde transformatie wordt toegepast, toc…" at bounding box center [682, 378] width 605 height 35
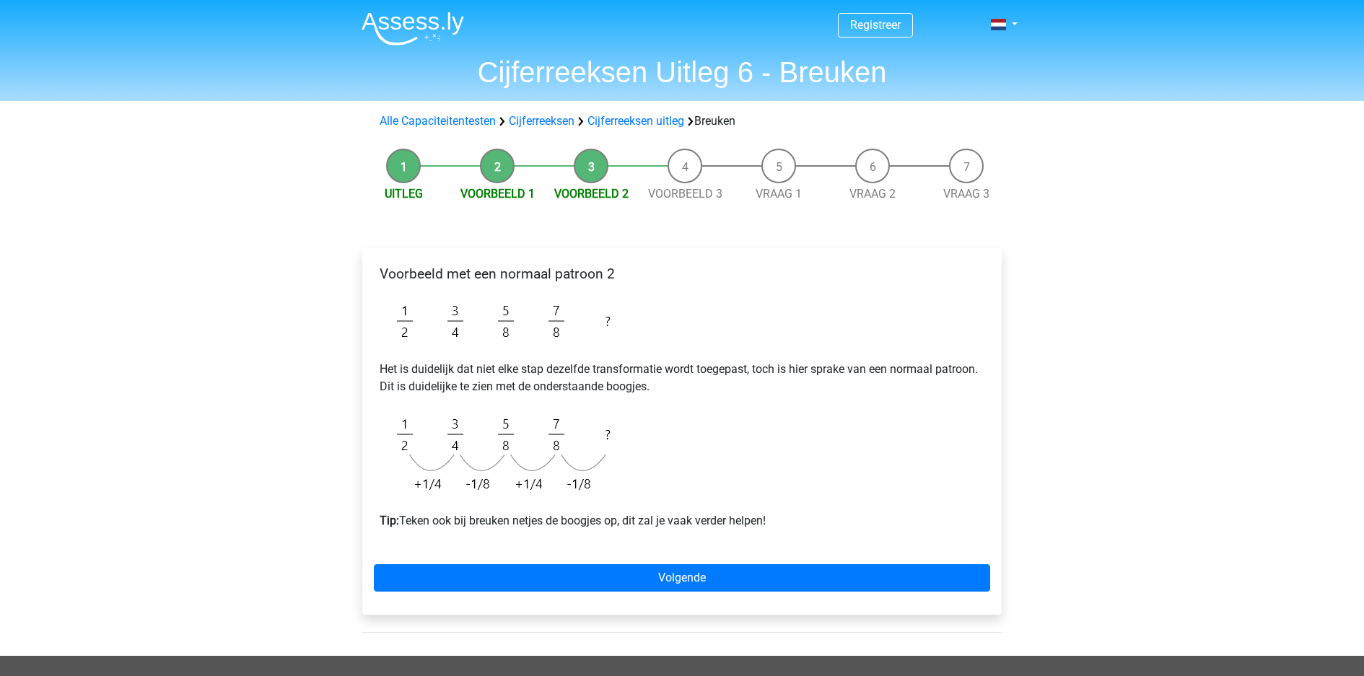
click at [819, 361] on p "Het is duidelijk dat niet elke stap dezelfde transformatie wordt toegepast, toc…" at bounding box center [682, 378] width 605 height 35
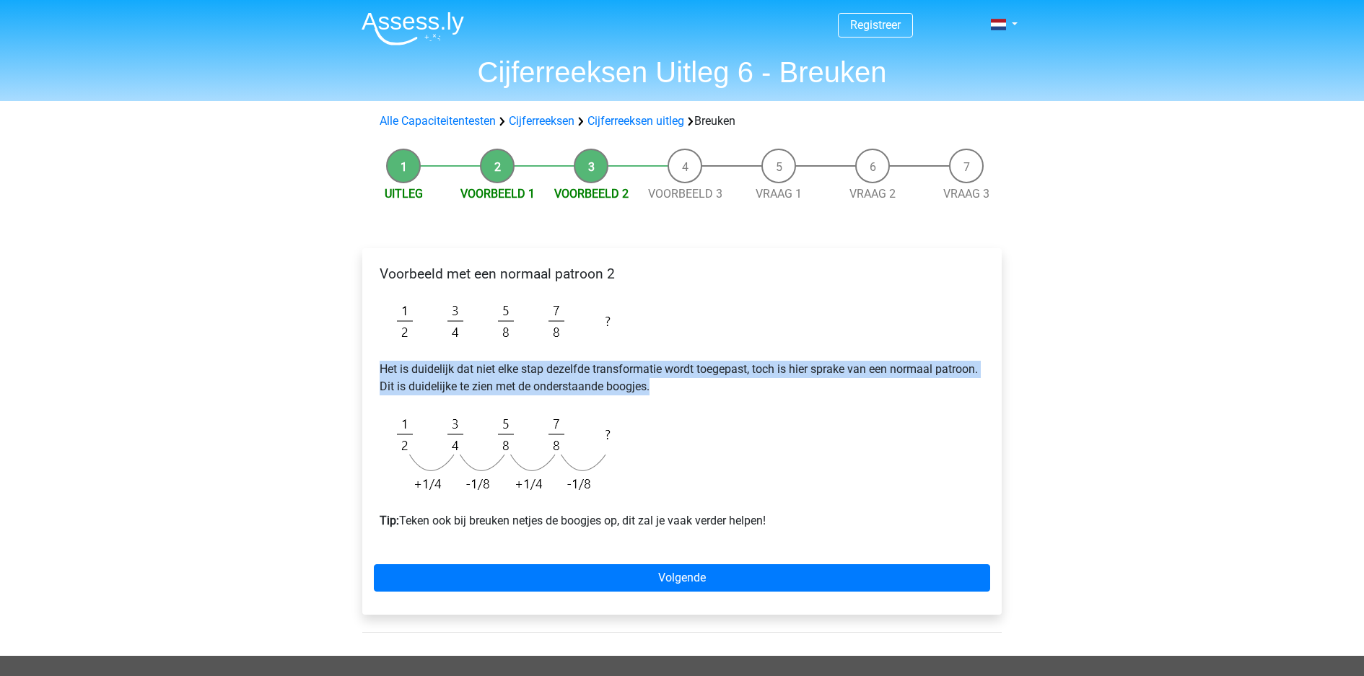
click at [819, 361] on p "Het is duidelijk dat niet elke stap dezelfde transformatie wordt toegepast, toc…" at bounding box center [682, 378] width 605 height 35
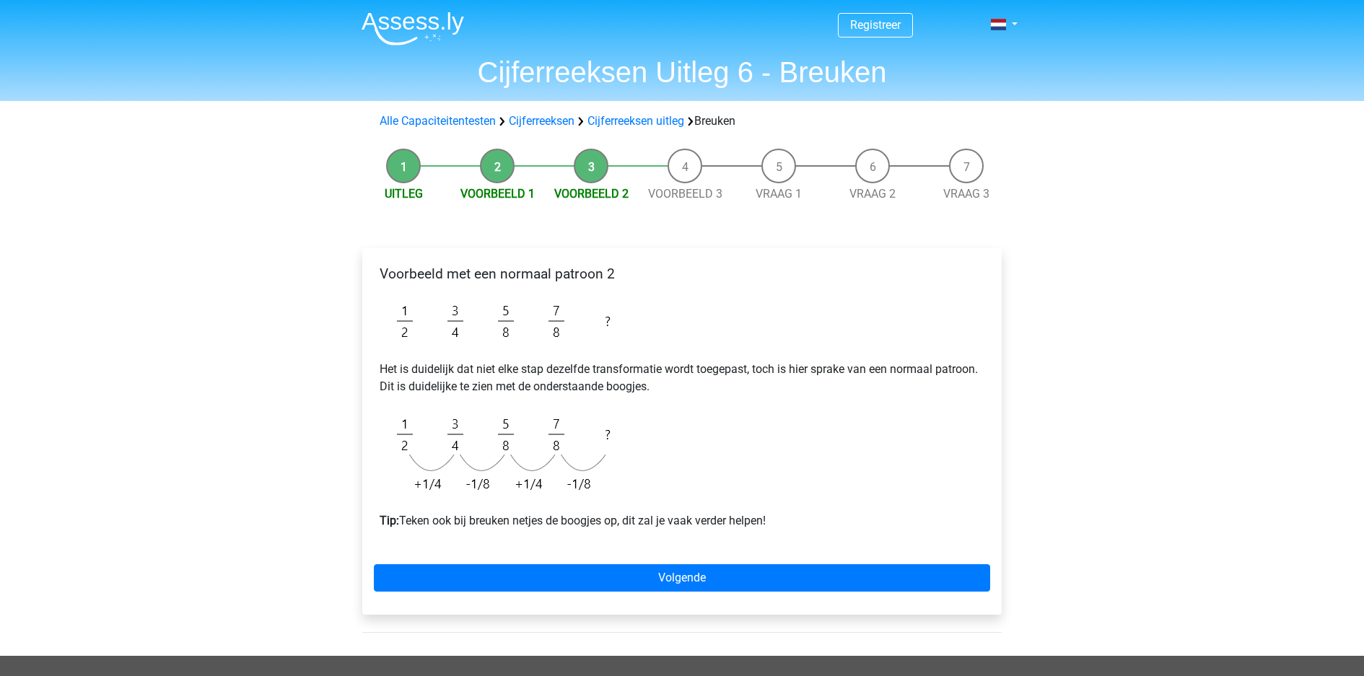
click at [819, 361] on p "Het is duidelijk dat niet elke stap dezelfde transformatie wordt toegepast, toc…" at bounding box center [682, 378] width 605 height 35
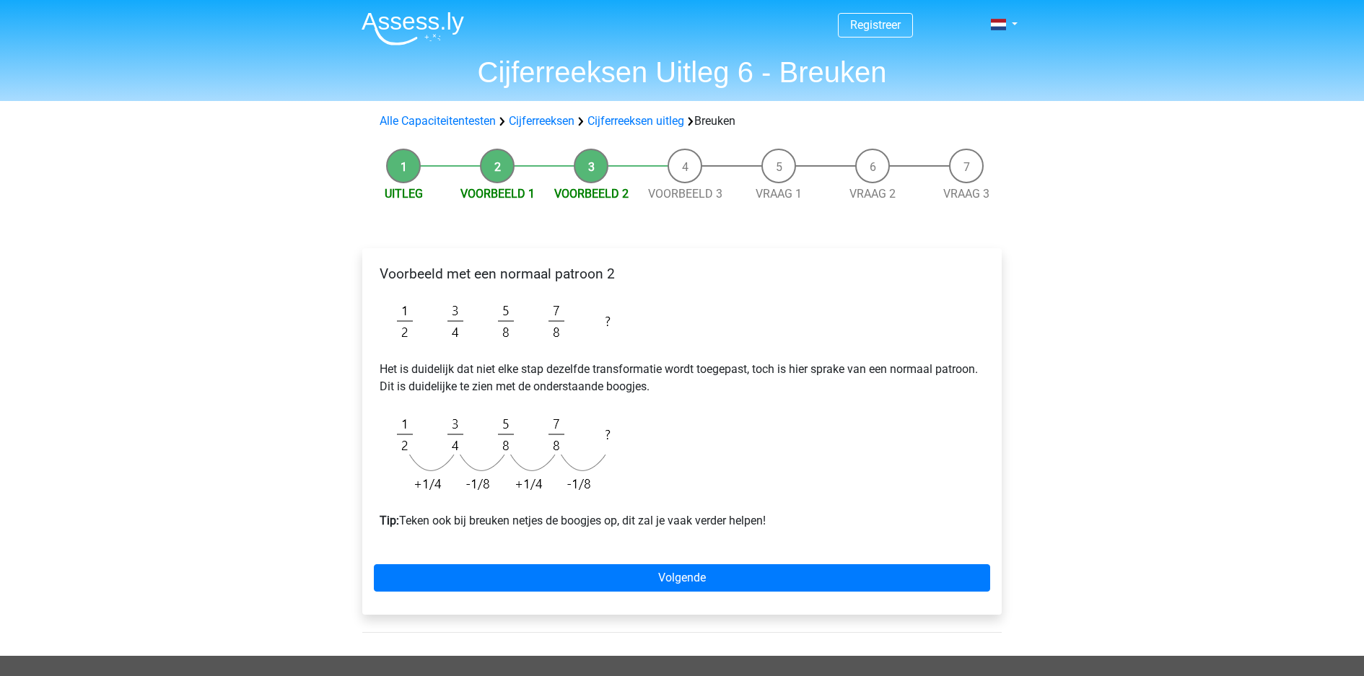
click at [831, 361] on p "Het is duidelijk dat niet elke stap dezelfde transformatie wordt toegepast, toc…" at bounding box center [682, 378] width 605 height 35
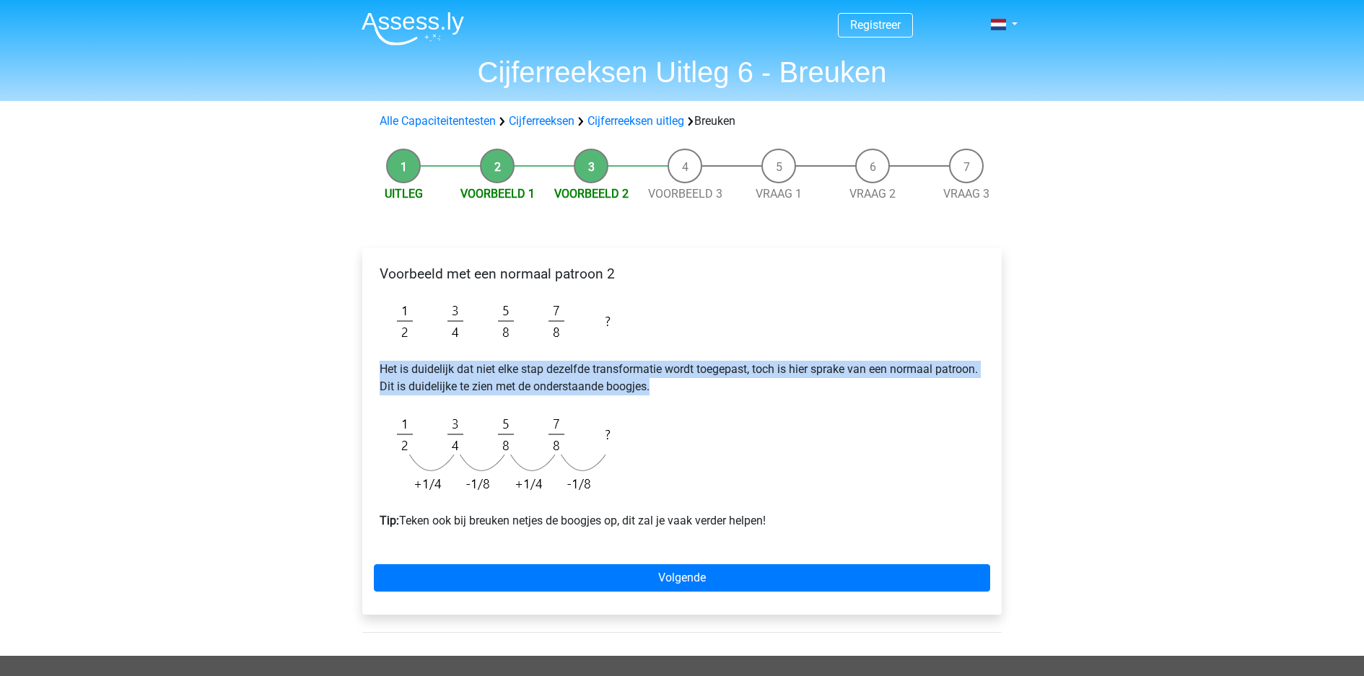
click at [831, 361] on p "Het is duidelijk dat niet elke stap dezelfde transformatie wordt toegepast, toc…" at bounding box center [682, 378] width 605 height 35
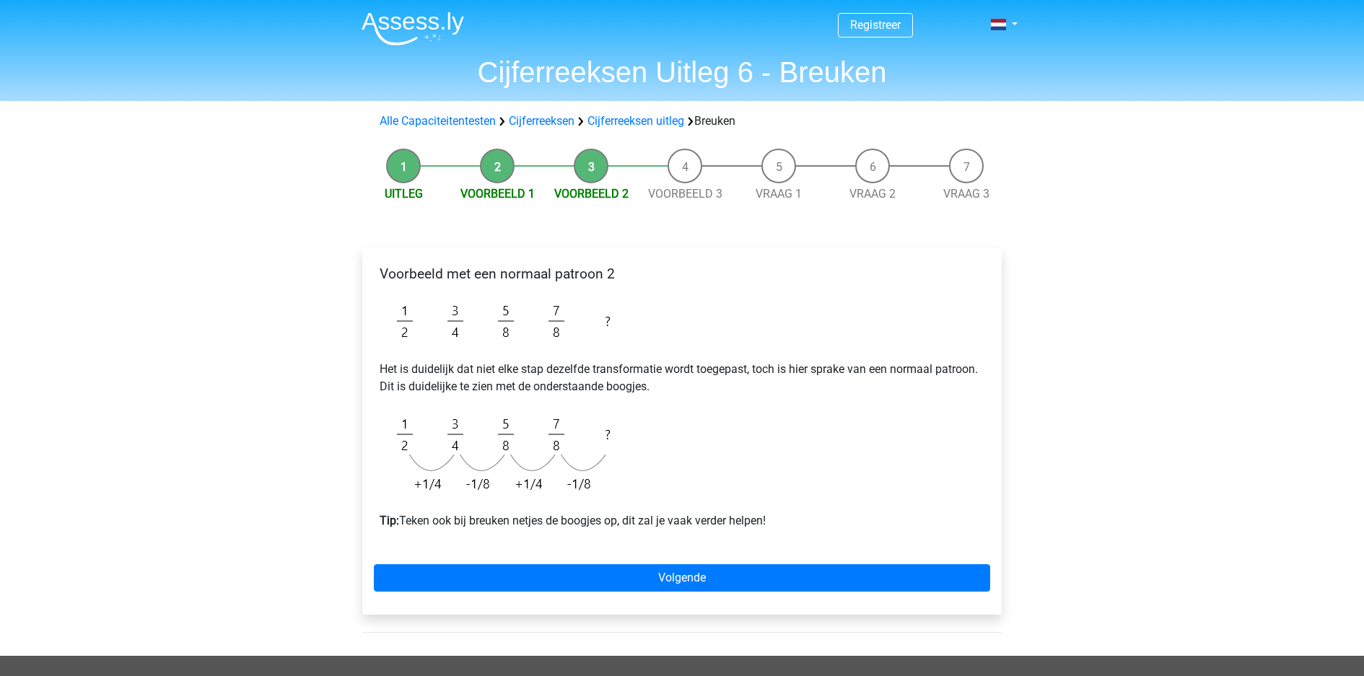
click at [746, 431] on div "Voorbeeld met een normaal patroon 2 Het is duidelijk dat niet elke stap dezelfd…" at bounding box center [682, 403] width 617 height 287
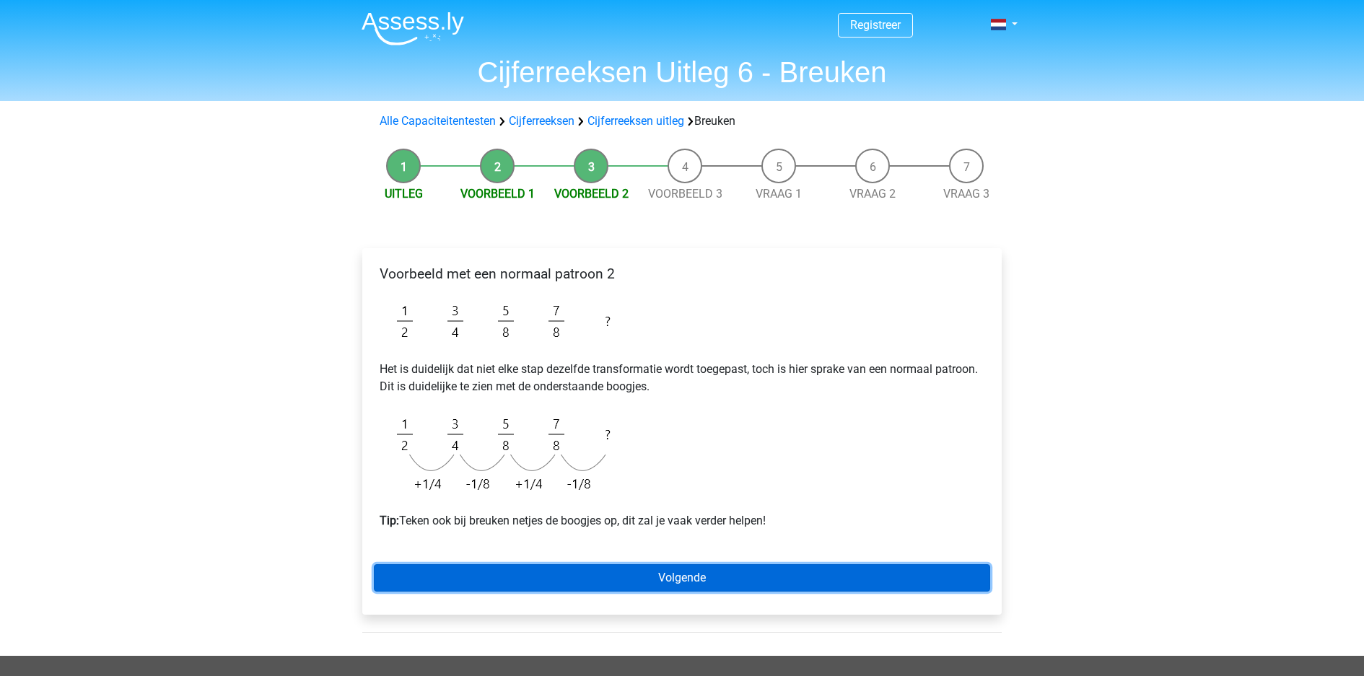
click at [697, 565] on link "Volgende" at bounding box center [682, 578] width 617 height 27
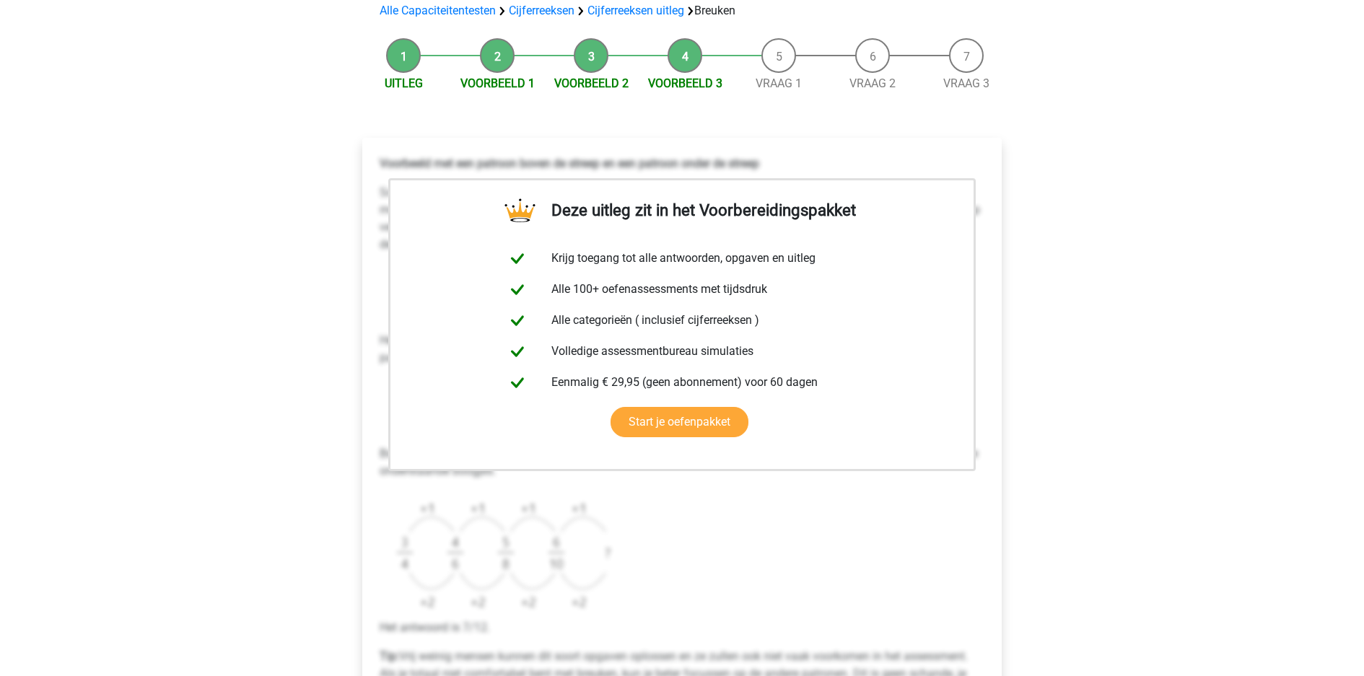
scroll to position [157, 0]
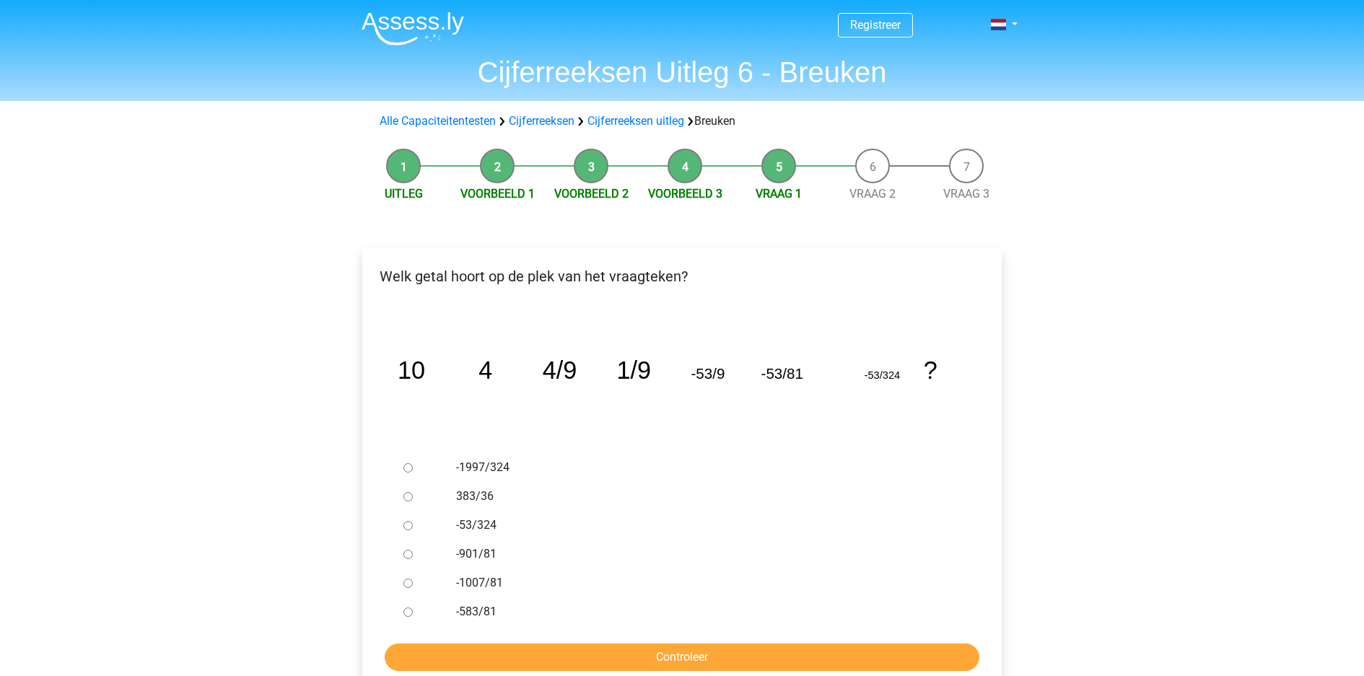
click at [468, 604] on label "-583/81" at bounding box center [706, 612] width 500 height 17
click at [413, 608] on input "-583/81" at bounding box center [408, 612] width 9 height 9
radio input "true"
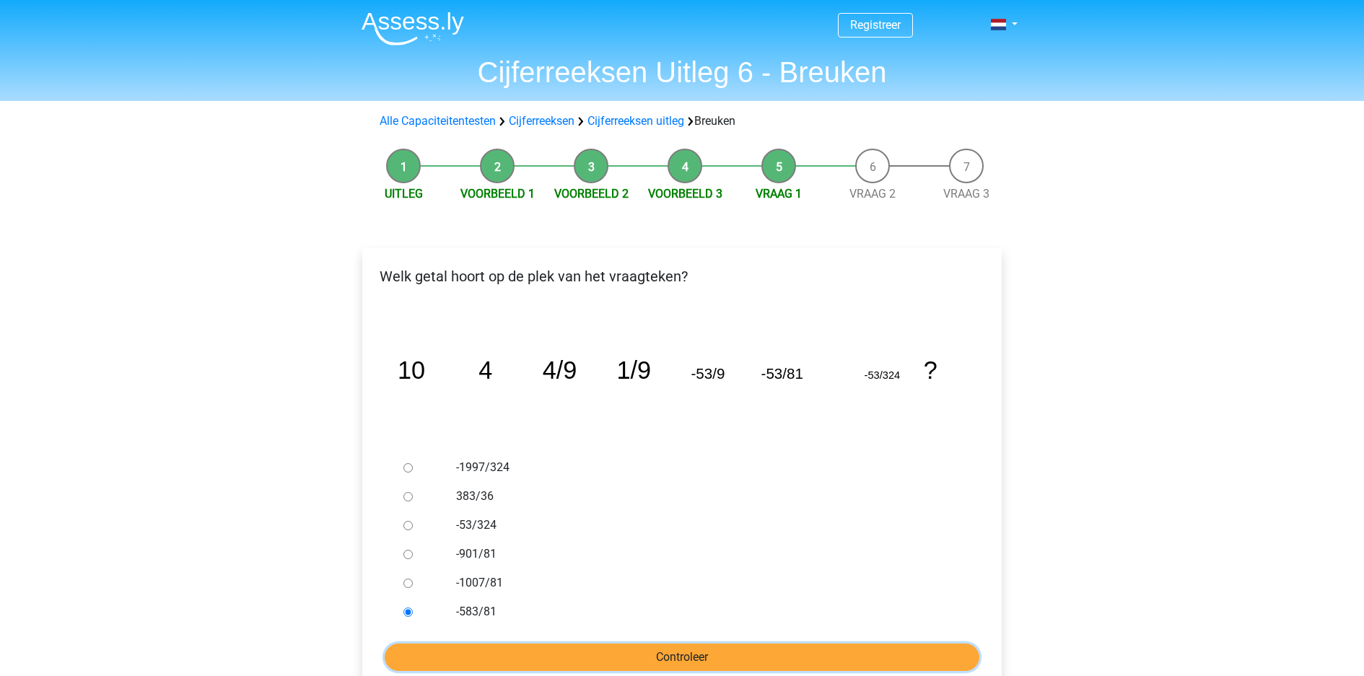
click at [479, 644] on input "Controleer" at bounding box center [682, 657] width 595 height 27
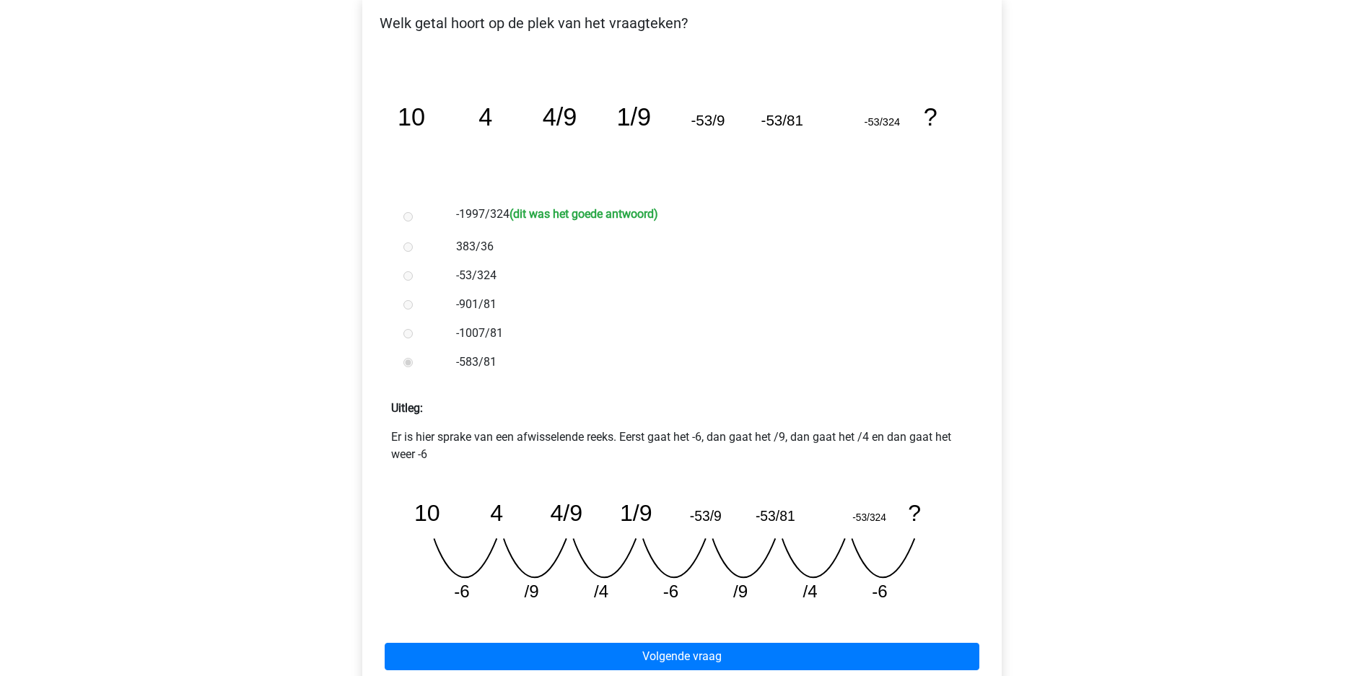
scroll to position [261, 0]
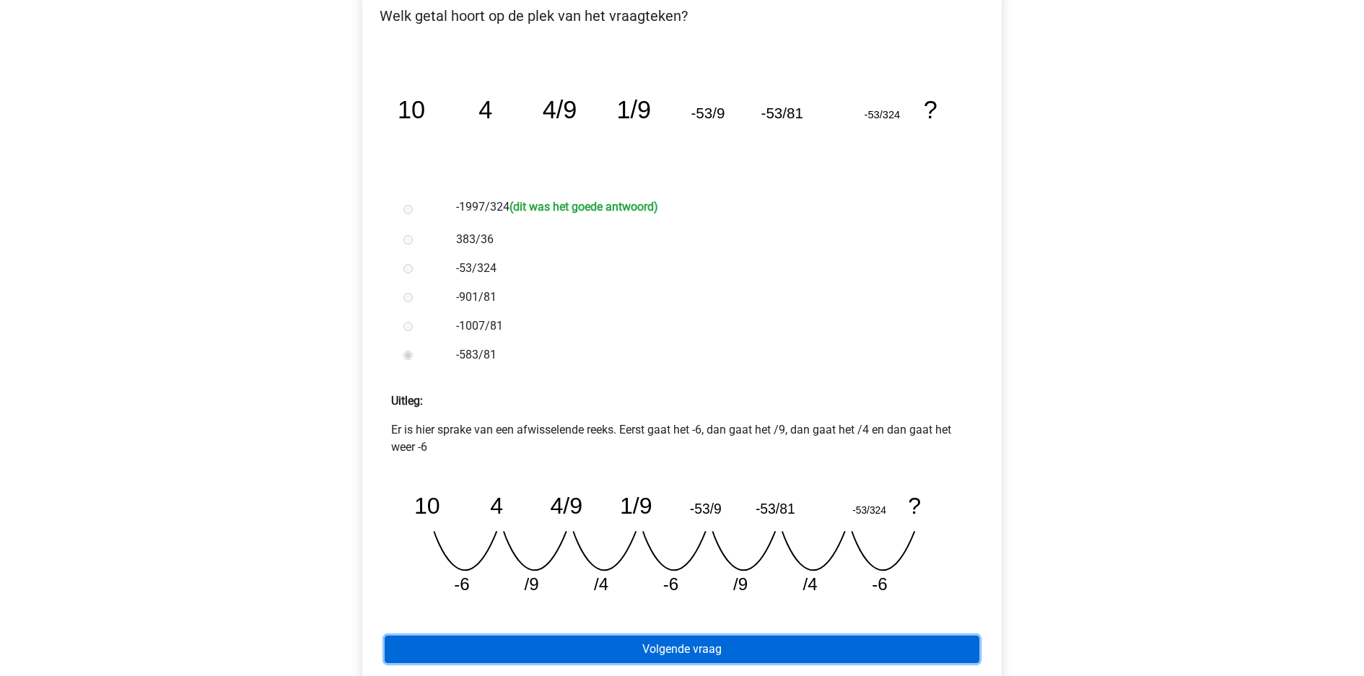
click at [667, 636] on link "Volgende vraag" at bounding box center [682, 649] width 595 height 27
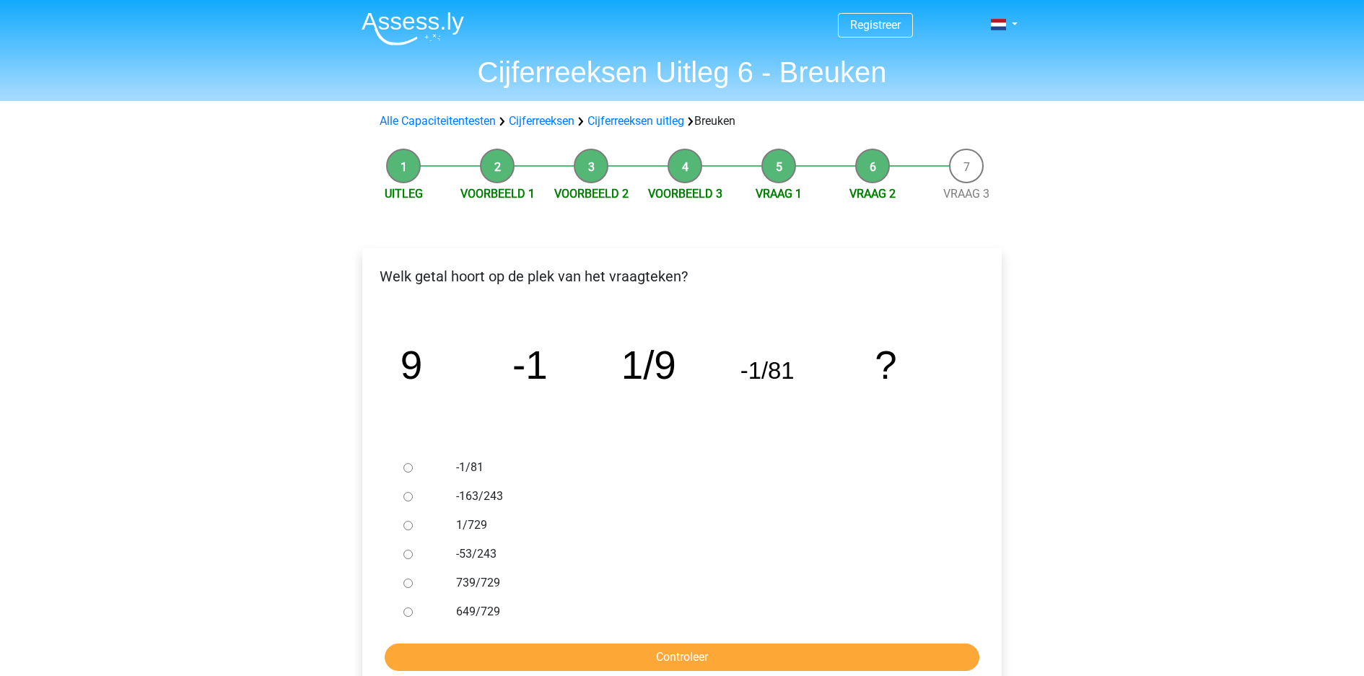
click at [787, 357] on tspan "-1/81" at bounding box center [768, 370] width 54 height 27
click at [674, 488] on label "-163/243" at bounding box center [706, 496] width 500 height 17
click at [413, 492] on input "-163/243" at bounding box center [408, 496] width 9 height 9
radio input "true"
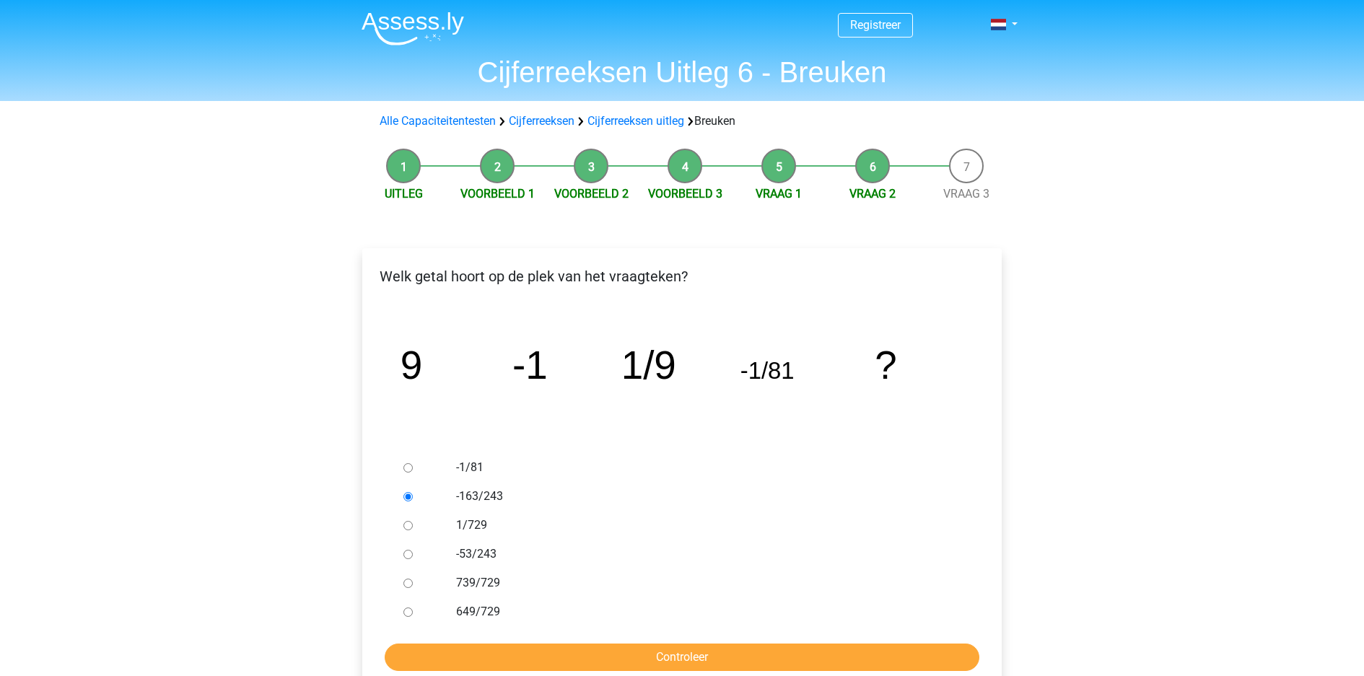
click at [492, 517] on label "1/729" at bounding box center [706, 525] width 500 height 17
click at [413, 521] on input "1/729" at bounding box center [408, 525] width 9 height 9
radio input "true"
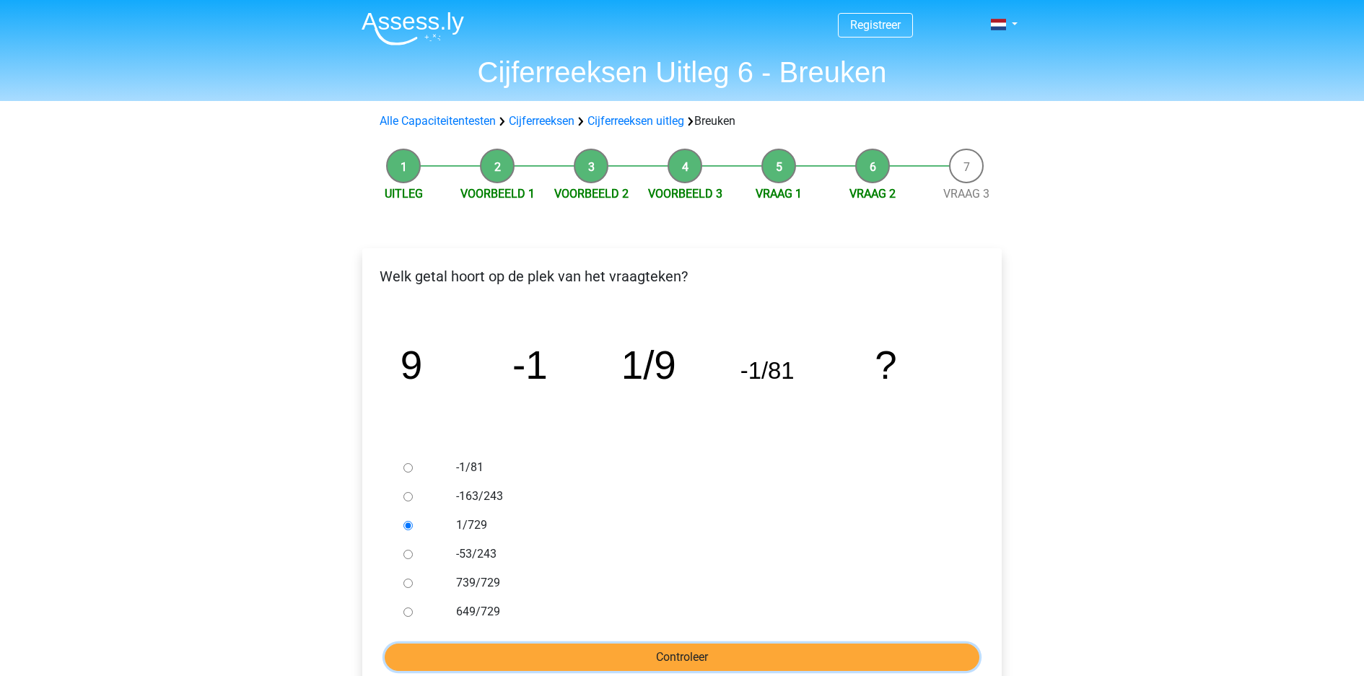
click at [500, 644] on input "Controleer" at bounding box center [682, 657] width 595 height 27
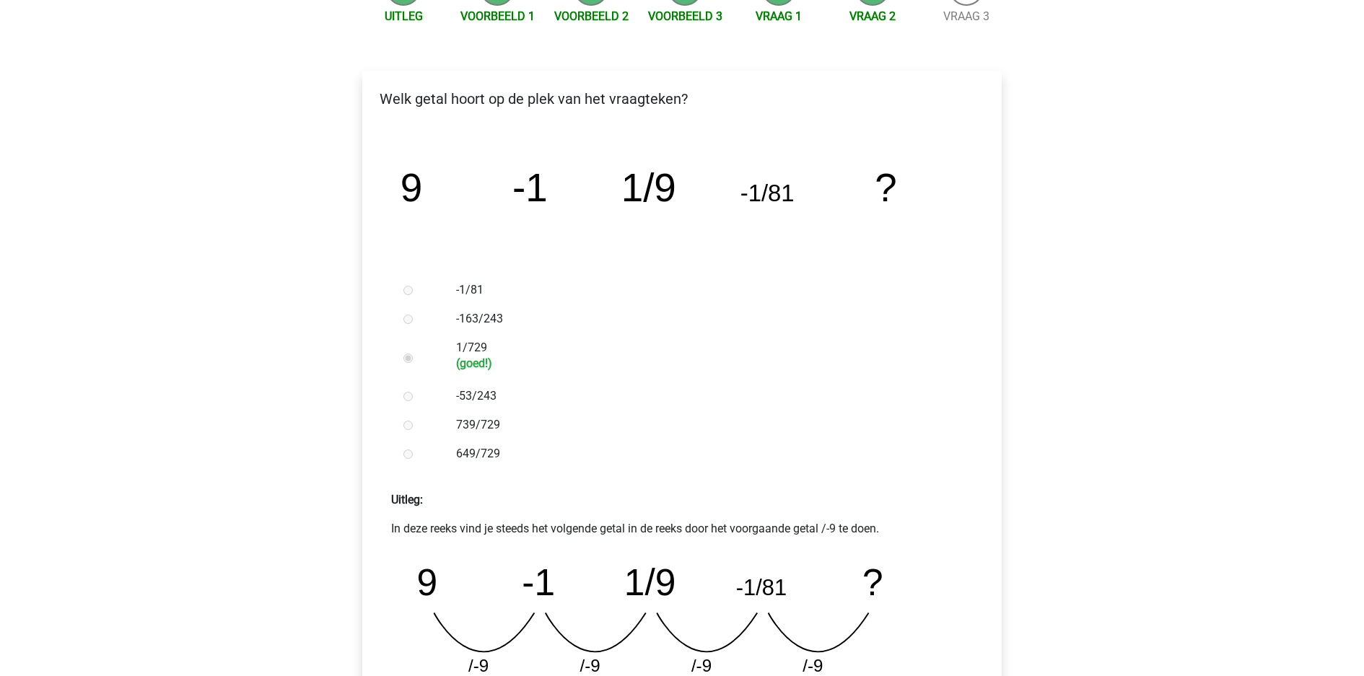
click at [1146, 502] on div "Registreer Nederlands English" at bounding box center [682, 512] width 1364 height 1380
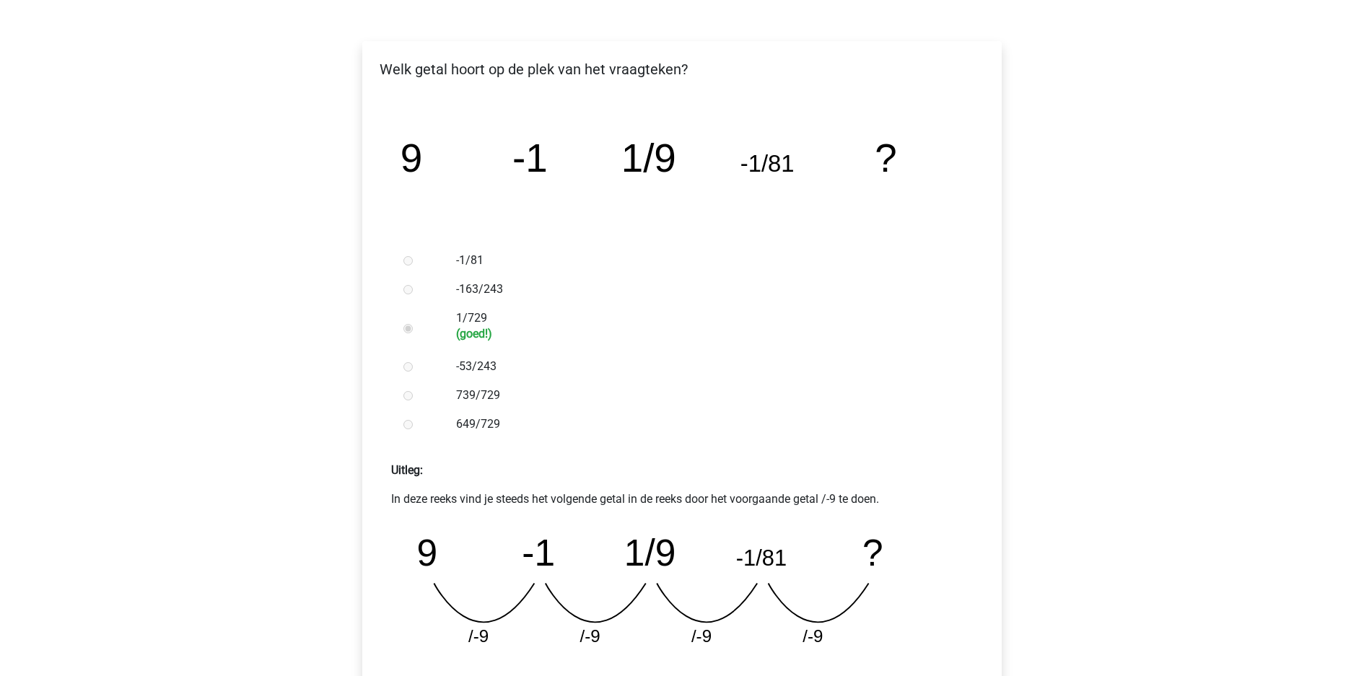
scroll to position [209, 0]
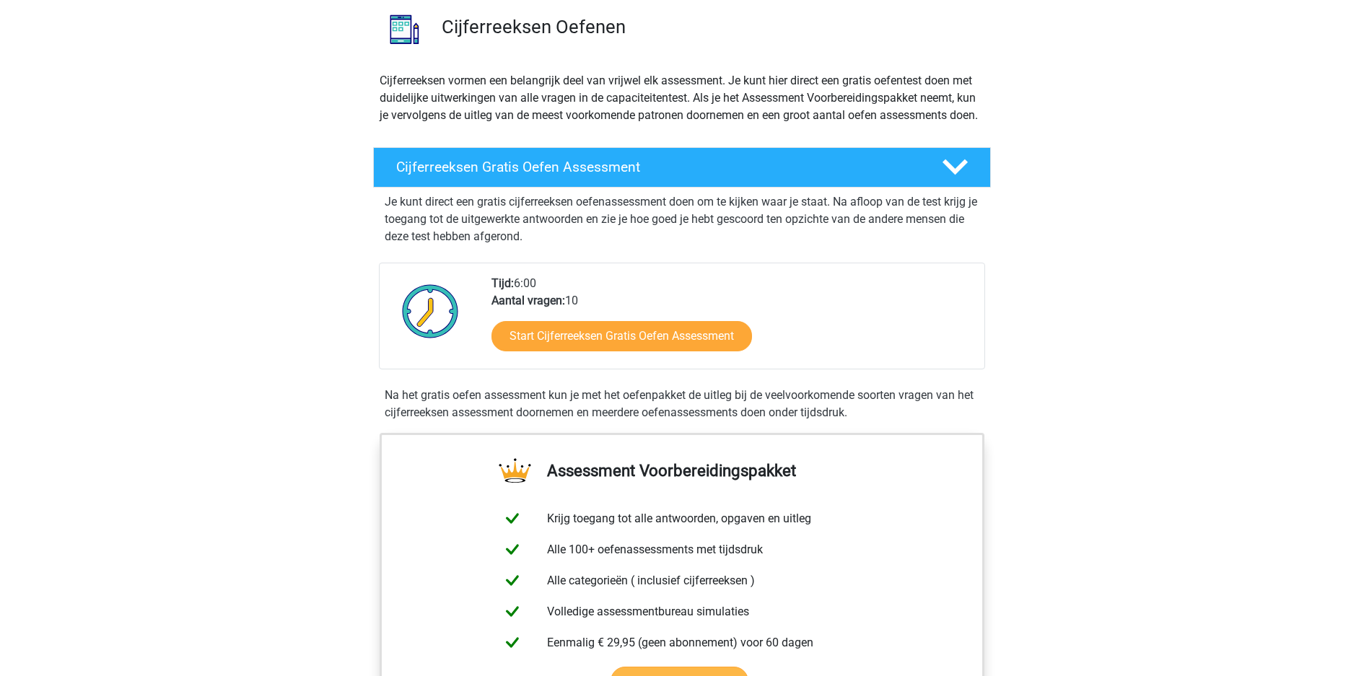
scroll to position [76, 0]
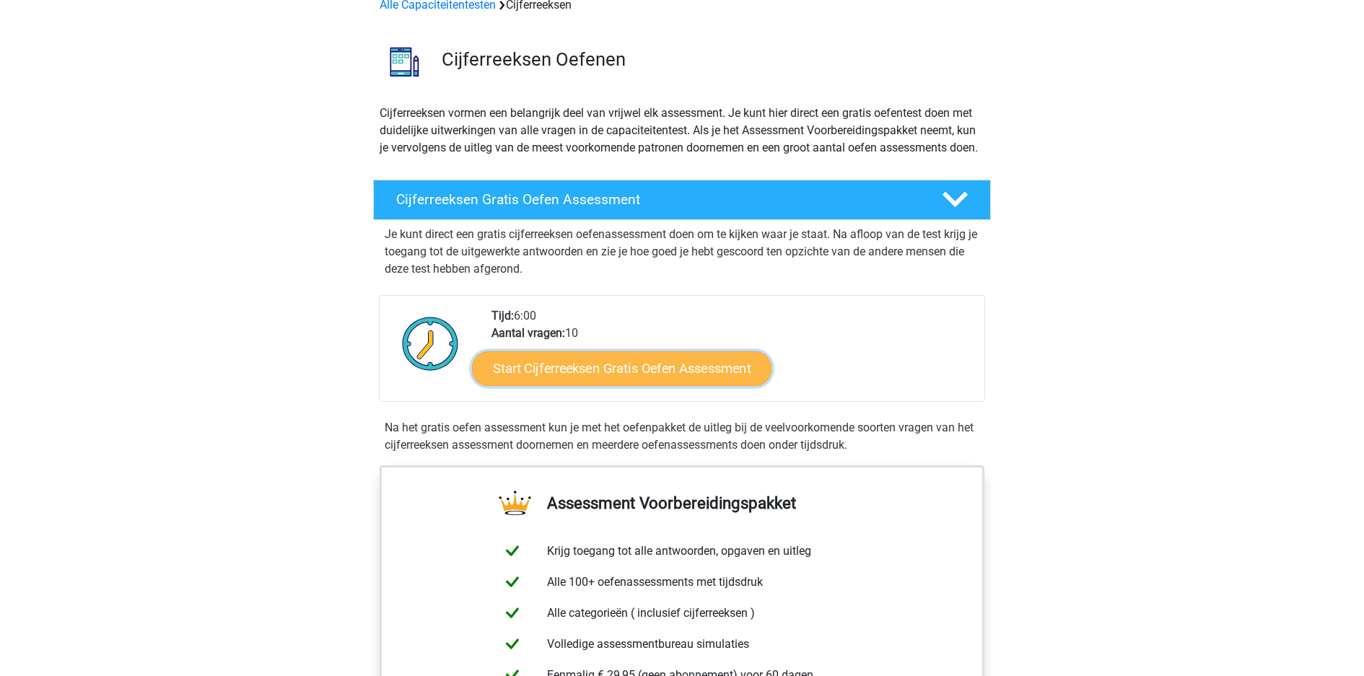
click at [645, 351] on link "Start Cijferreeksen Gratis Oefen Assessment" at bounding box center [622, 368] width 300 height 35
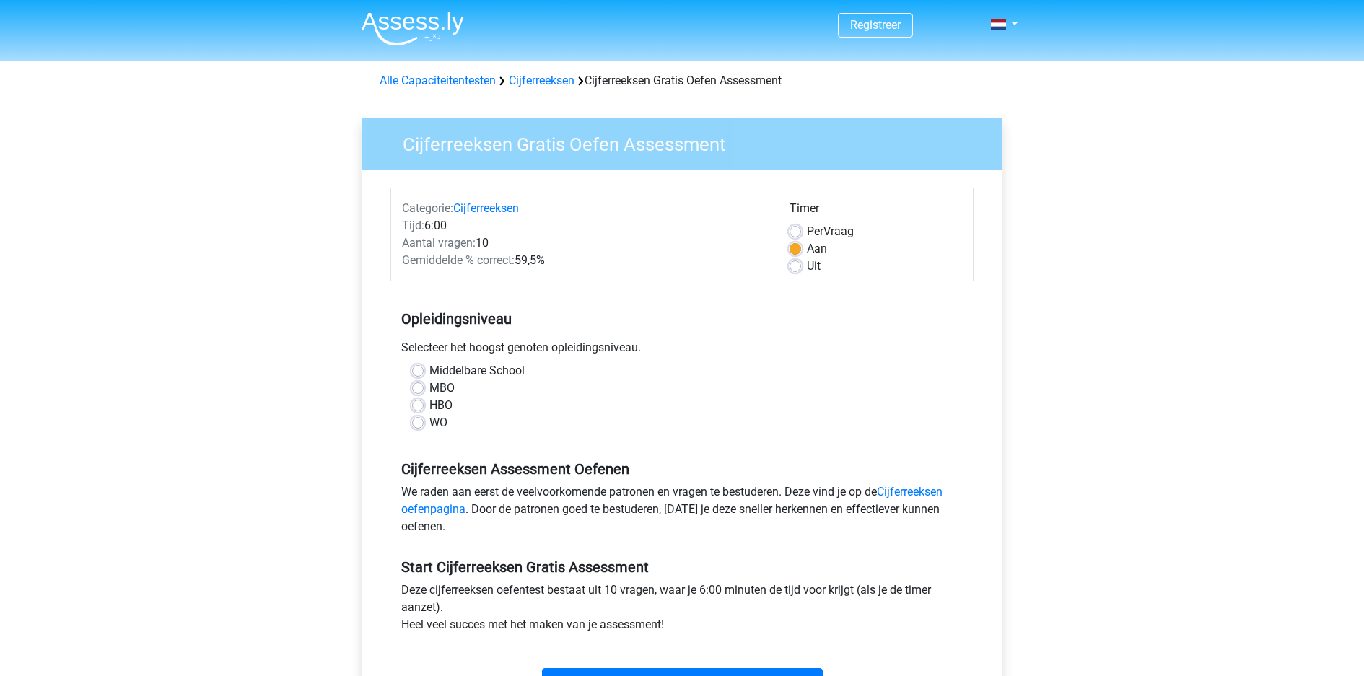
click at [430, 397] on label "HBO" at bounding box center [441, 405] width 23 height 17
click at [424, 397] on input "HBO" at bounding box center [418, 404] width 12 height 14
radio input "true"
click at [838, 223] on label "Per Vraag" at bounding box center [830, 231] width 47 height 17
click at [801, 223] on input "Per Vraag" at bounding box center [796, 230] width 12 height 14
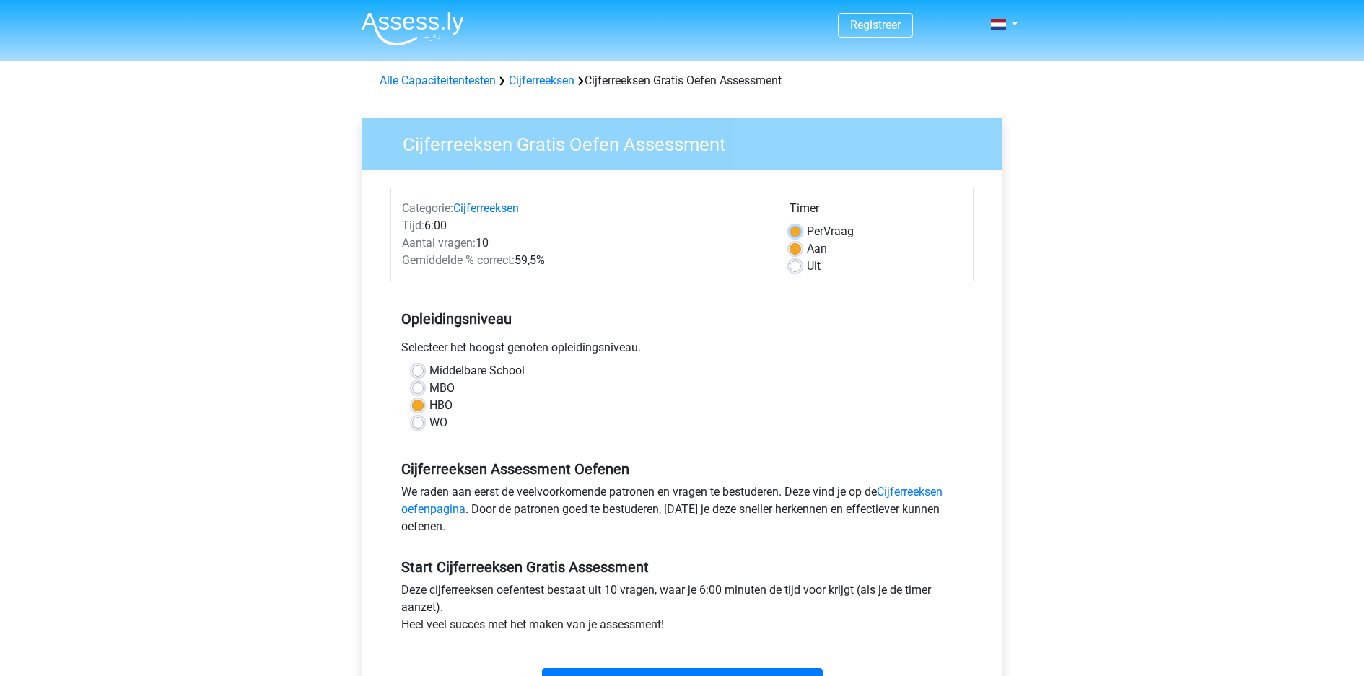
radio input "true"
click at [705, 669] on input "Start" at bounding box center [682, 682] width 281 height 27
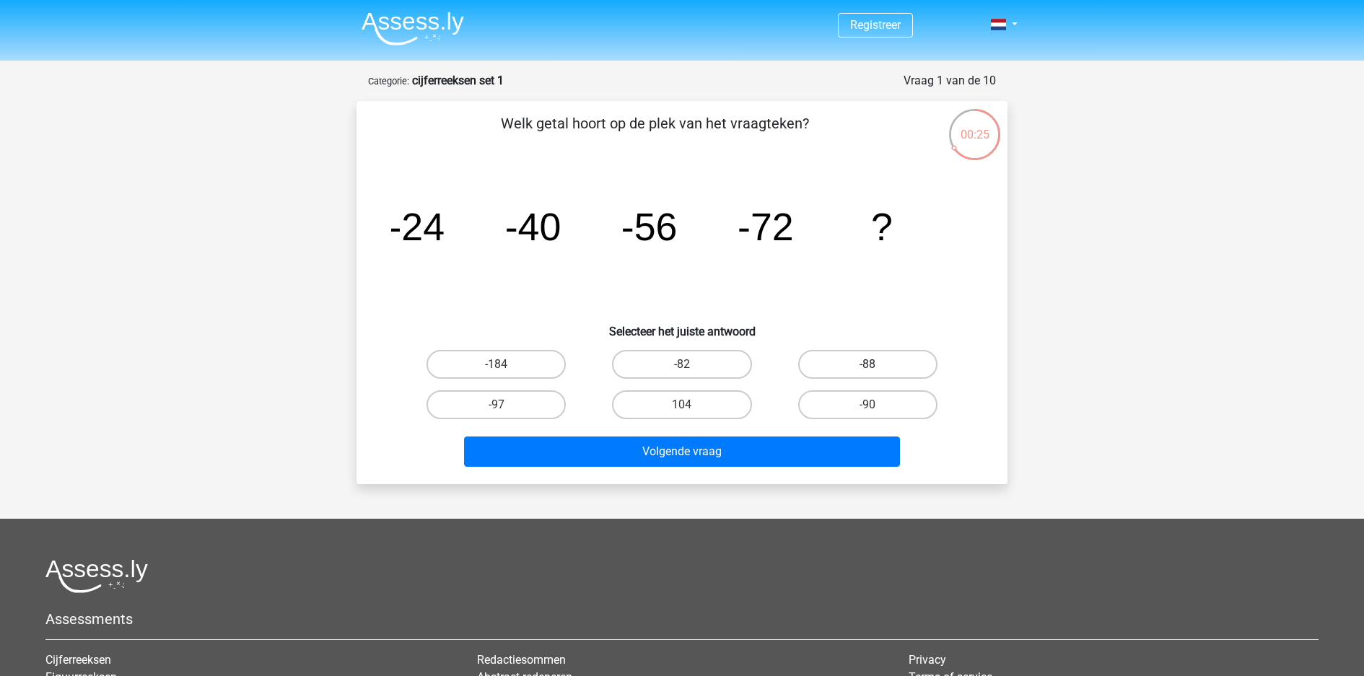
click at [869, 350] on label "-88" at bounding box center [867, 364] width 139 height 29
click at [869, 365] on input "-88" at bounding box center [872, 369] width 9 height 9
radio input "true"
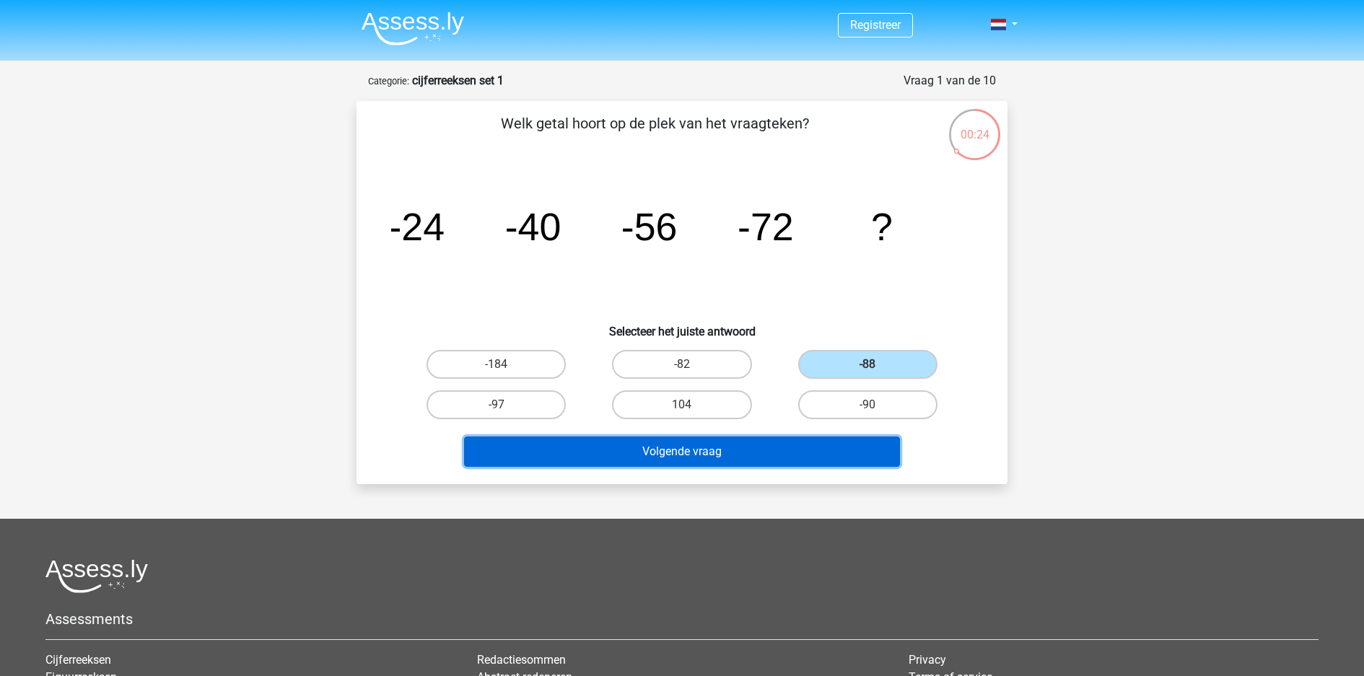
click at [796, 437] on button "Volgende vraag" at bounding box center [682, 452] width 437 height 30
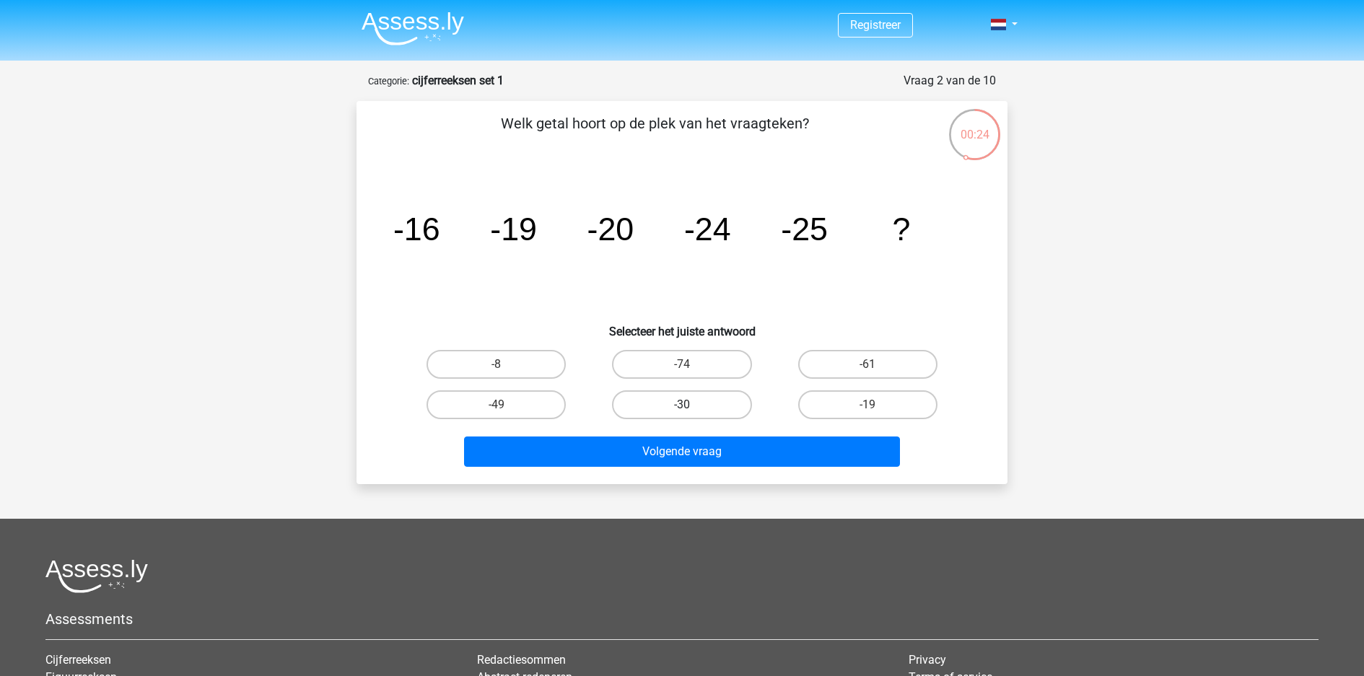
click at [669, 391] on label "-30" at bounding box center [681, 405] width 139 height 29
click at [682, 405] on input "-30" at bounding box center [686, 409] width 9 height 9
radio input "true"
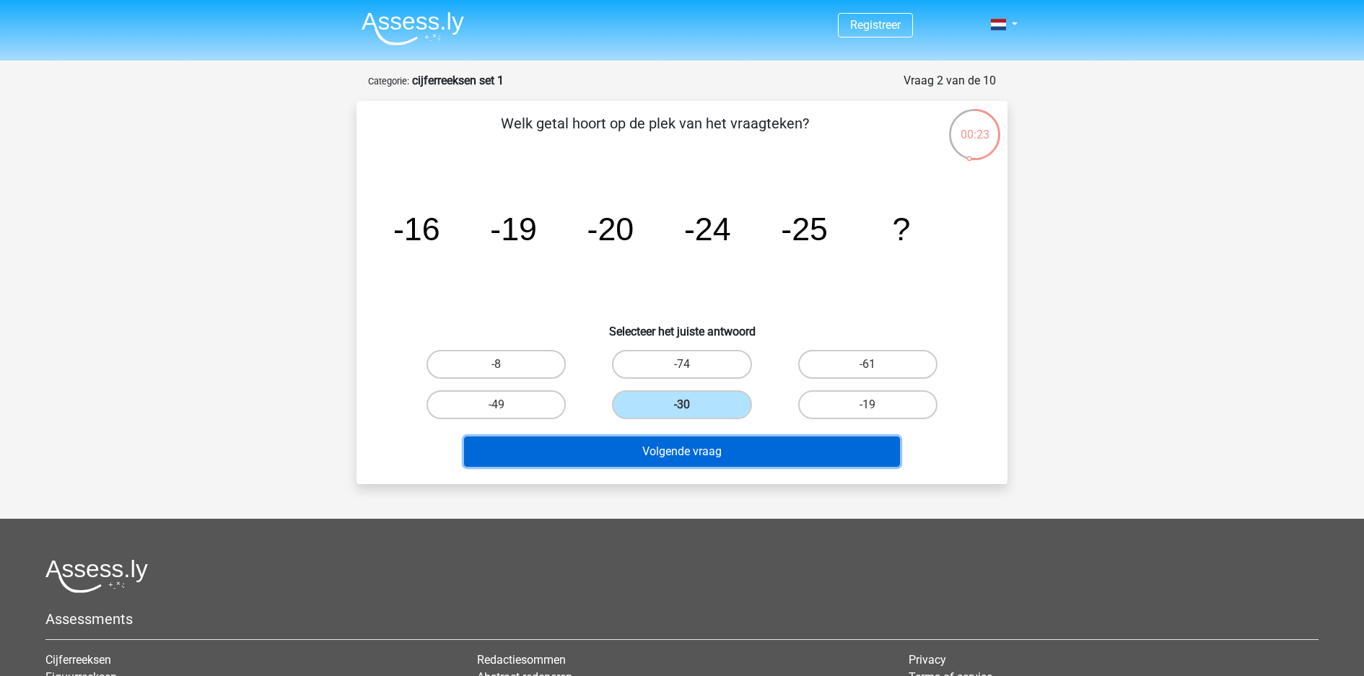
click at [679, 437] on button "Volgende vraag" at bounding box center [682, 452] width 437 height 30
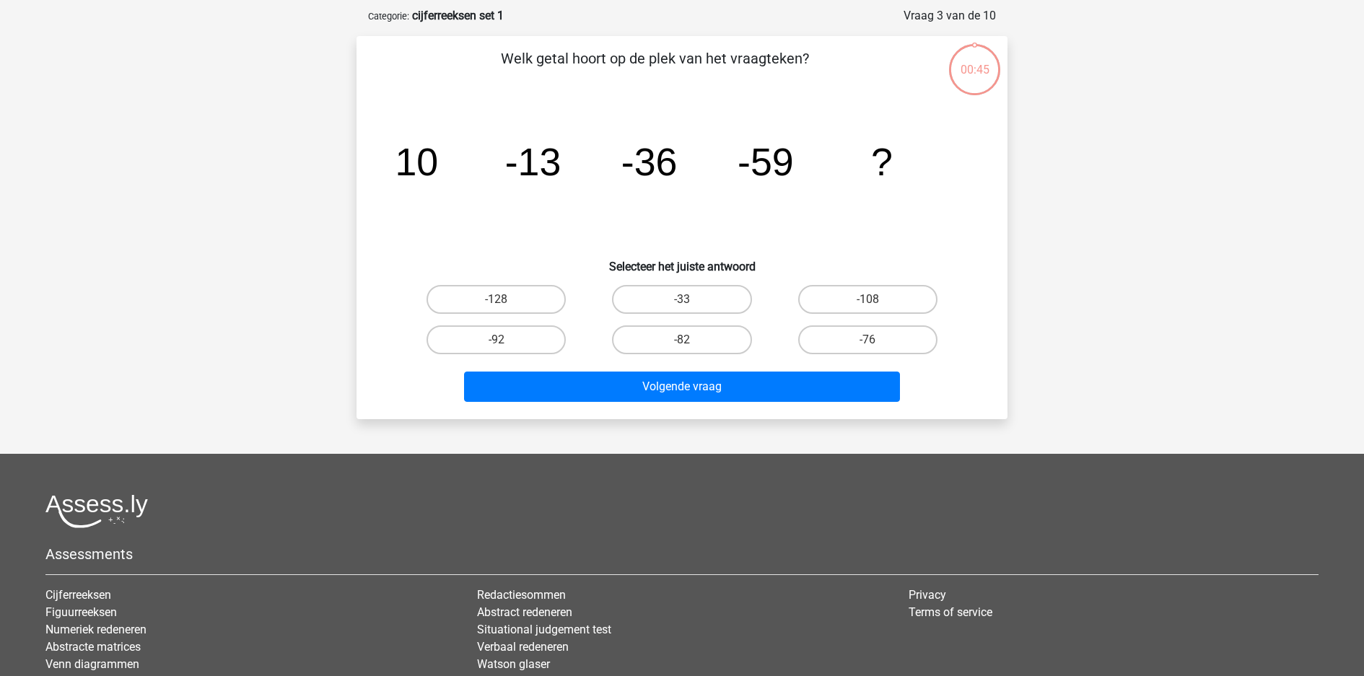
scroll to position [66, 0]
click at [708, 325] on label "-82" at bounding box center [681, 339] width 139 height 29
click at [692, 339] on input "-82" at bounding box center [686, 343] width 9 height 9
radio input "true"
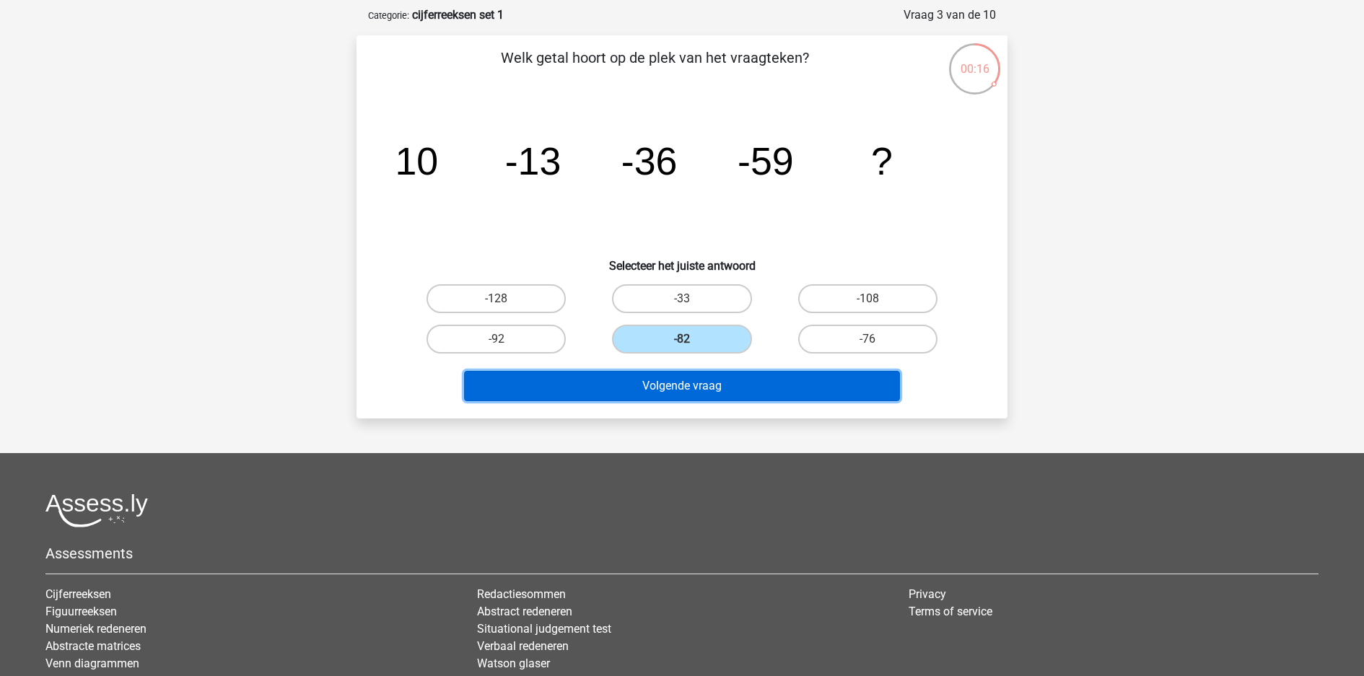
click at [713, 371] on button "Volgende vraag" at bounding box center [682, 386] width 437 height 30
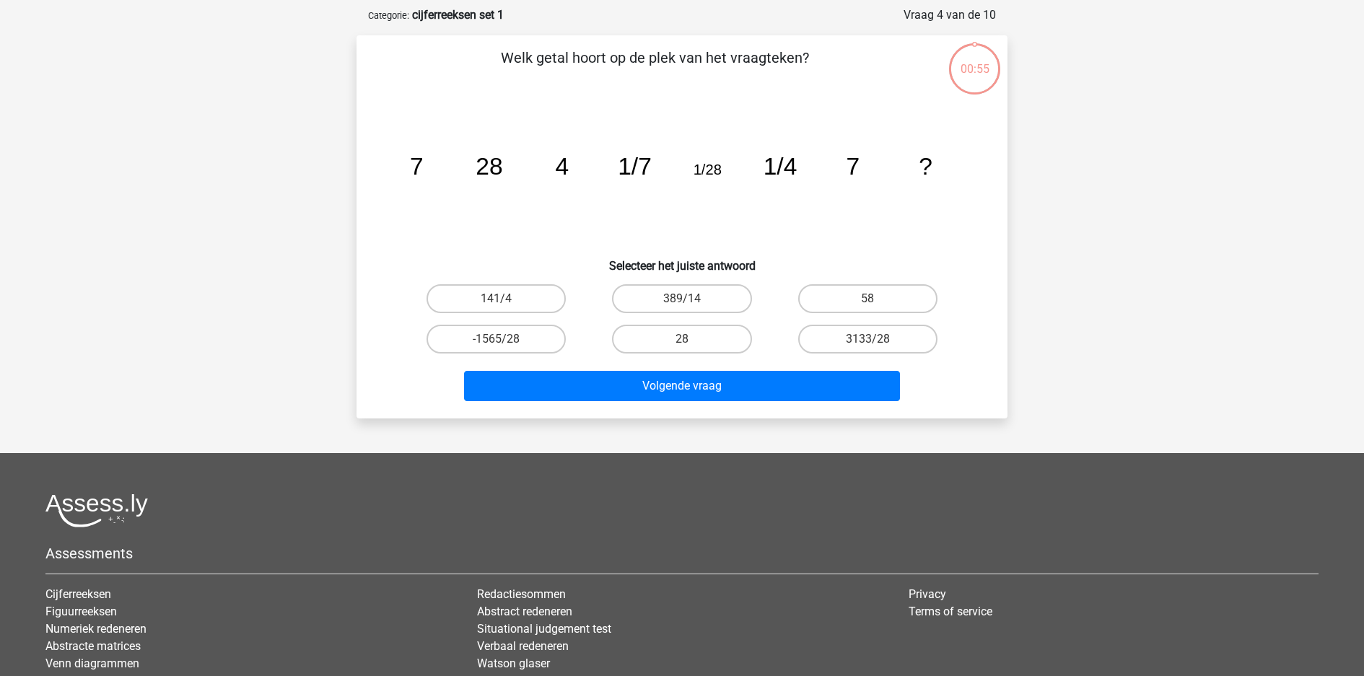
click at [1109, 221] on div "Registreer Nederlands English" at bounding box center [682, 384] width 1364 height 900
click at [879, 284] on label "58" at bounding box center [867, 298] width 139 height 29
click at [877, 299] on input "58" at bounding box center [872, 303] width 9 height 9
radio input "true"
click at [733, 325] on label "28" at bounding box center [681, 339] width 139 height 29
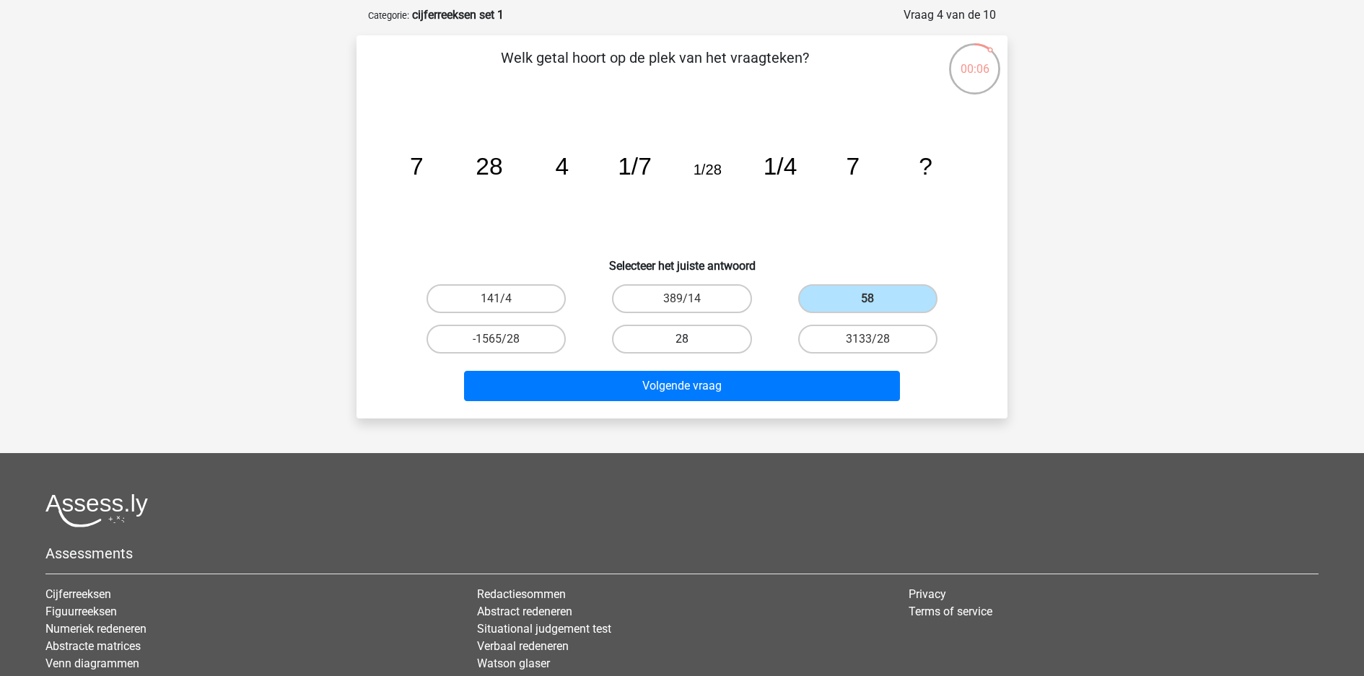
click at [692, 339] on input "28" at bounding box center [686, 343] width 9 height 9
radio input "true"
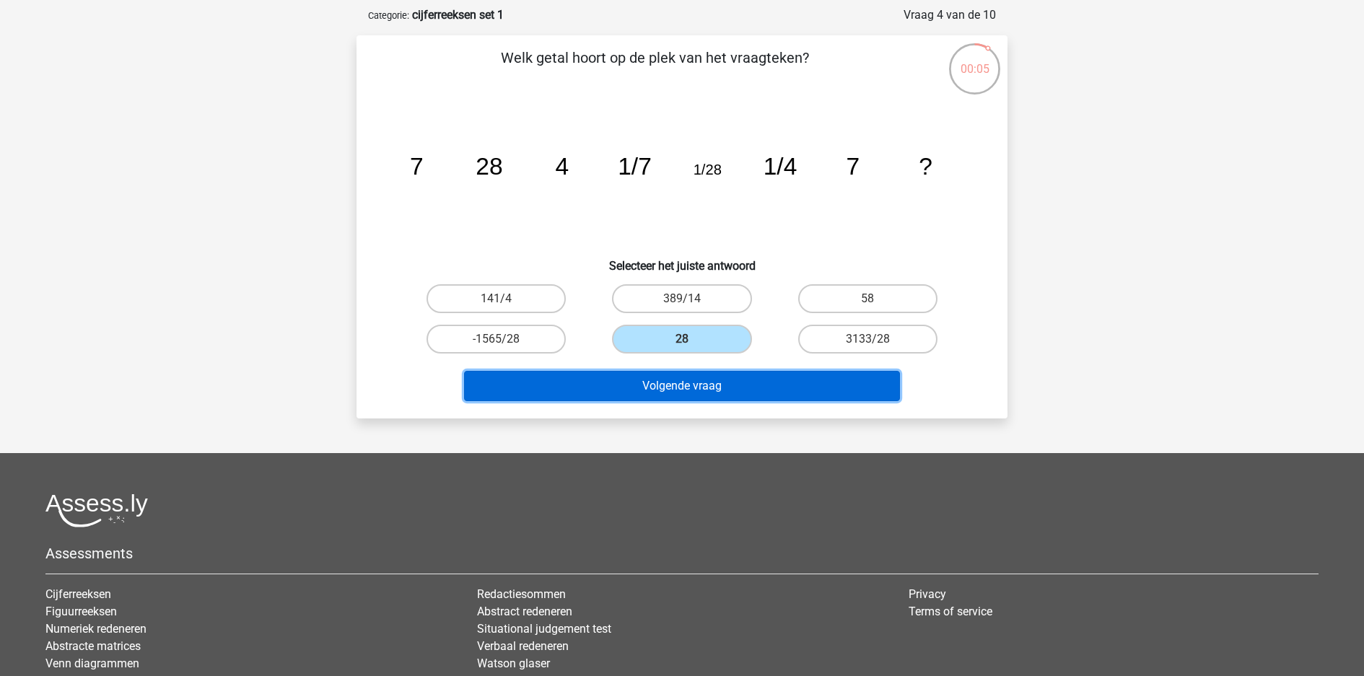
click at [744, 371] on button "Volgende vraag" at bounding box center [682, 386] width 437 height 30
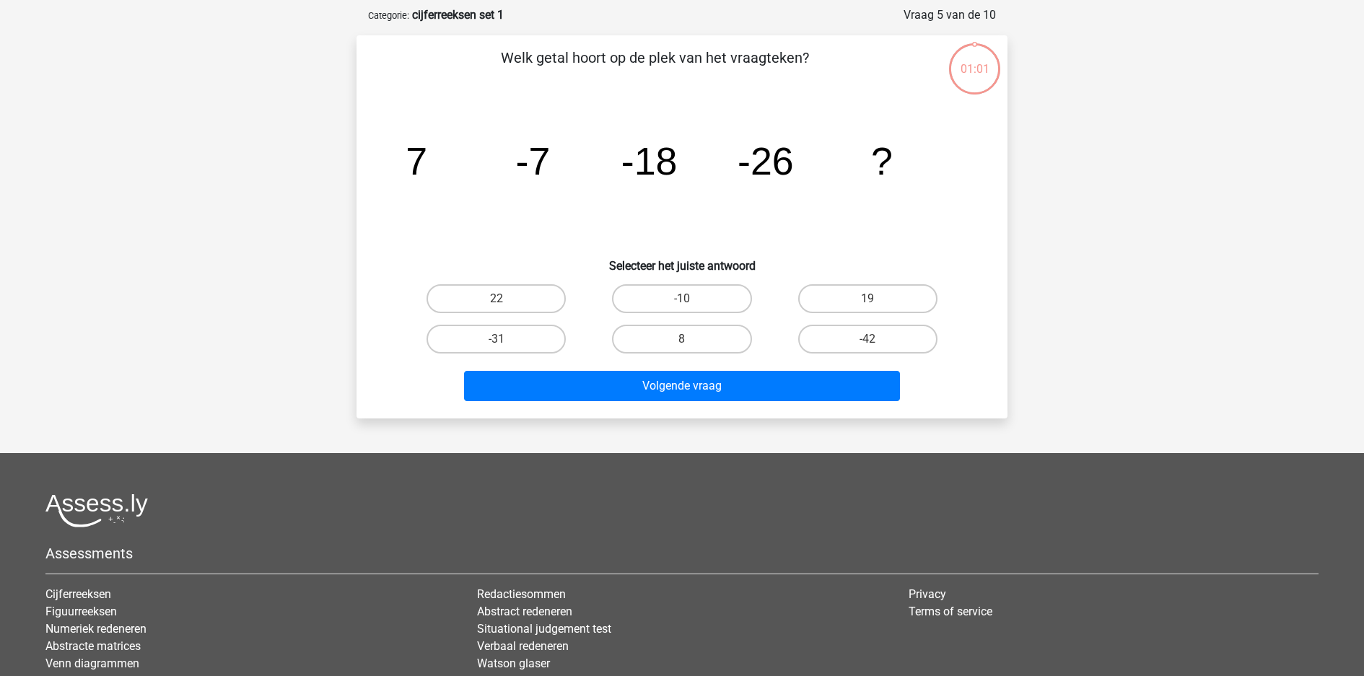
click at [1138, 220] on div "Registreer Nederlands English" at bounding box center [682, 384] width 1364 height 900
click at [533, 325] on label "-31" at bounding box center [496, 339] width 139 height 29
click at [506, 339] on input "-31" at bounding box center [501, 343] width 9 height 9
radio input "true"
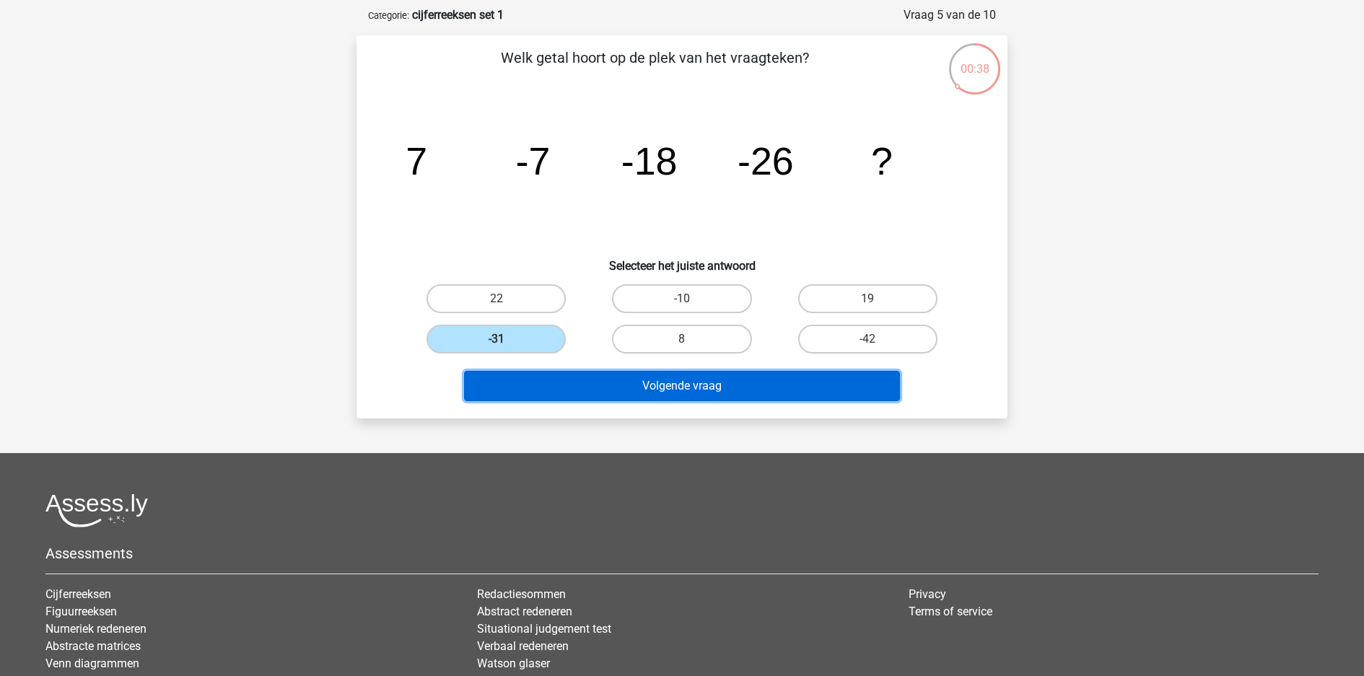
click at [598, 371] on button "Volgende vraag" at bounding box center [682, 386] width 437 height 30
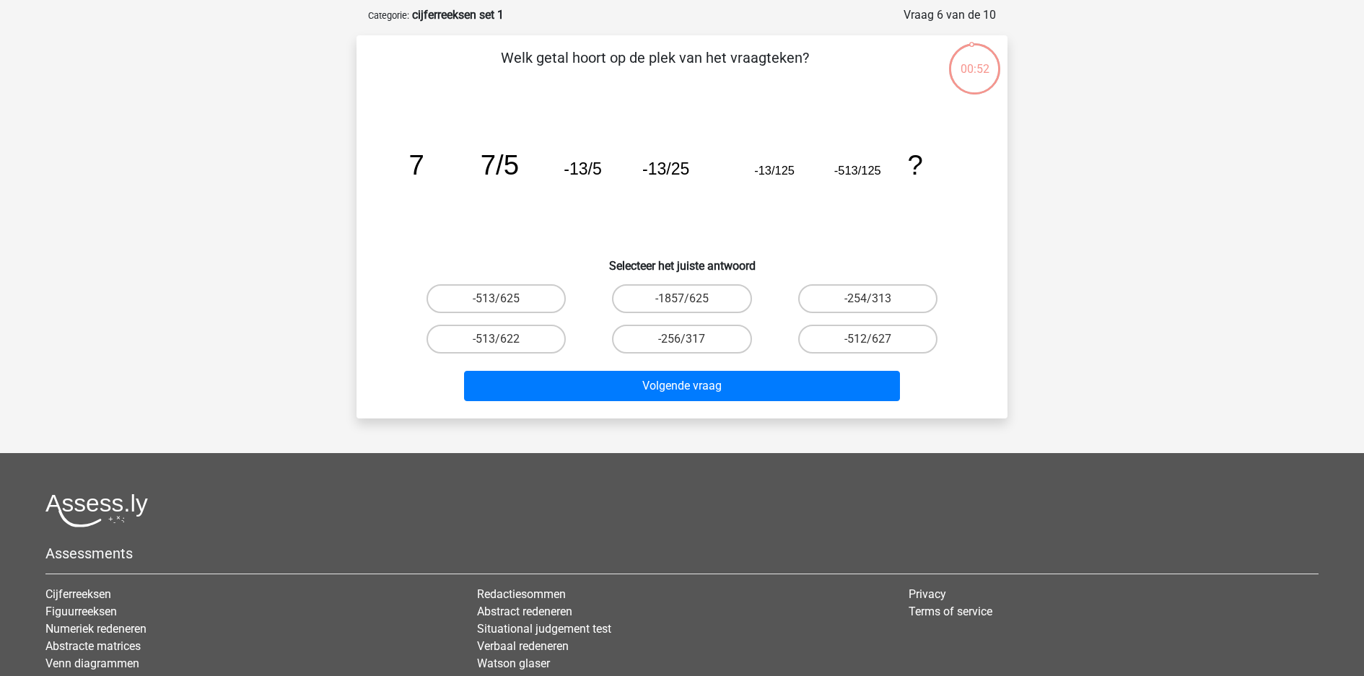
click at [1222, 206] on div "Registreer Nederlands English" at bounding box center [682, 384] width 1364 height 900
click at [852, 164] on tspan "-513/125" at bounding box center [858, 170] width 47 height 13
click at [940, 150] on icon "image/svg+xml 7 7/5 -13/5 -13/25 -13/125 -513/125 ?" at bounding box center [682, 175] width 582 height 146
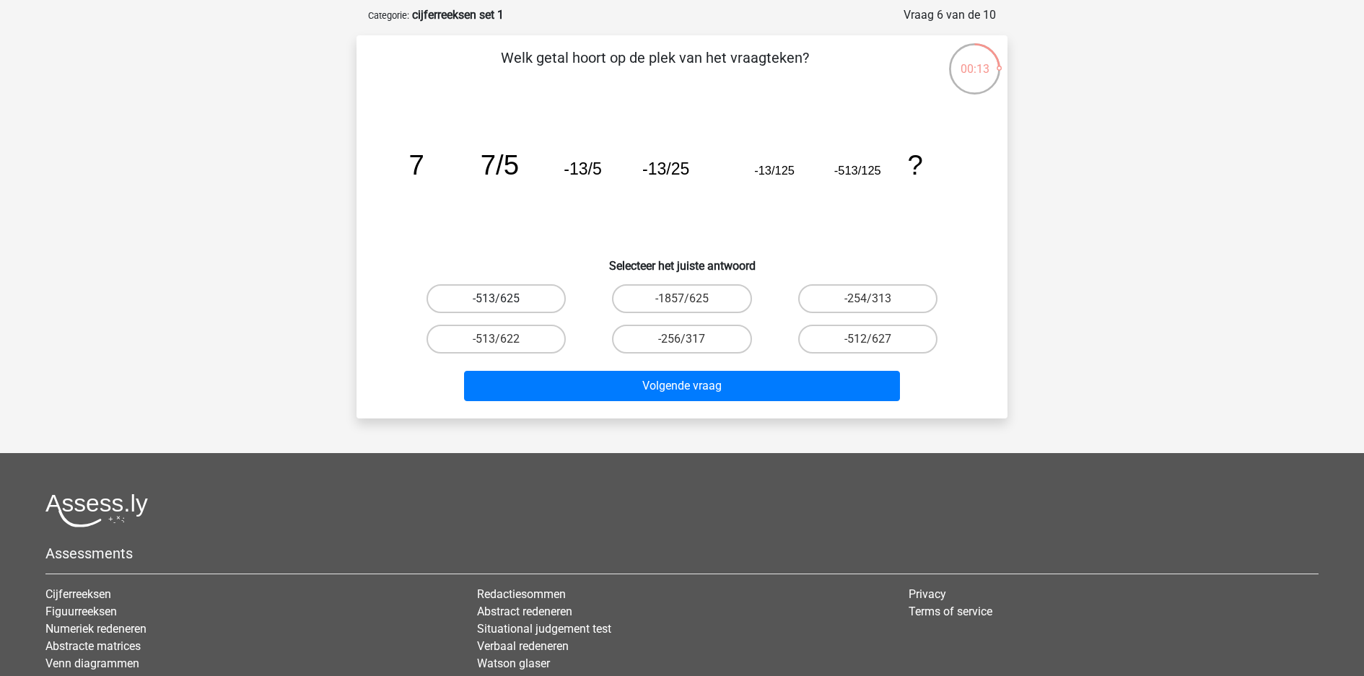
click at [543, 284] on label "-513/625" at bounding box center [496, 298] width 139 height 29
click at [506, 299] on input "-513/625" at bounding box center [501, 303] width 9 height 9
radio input "true"
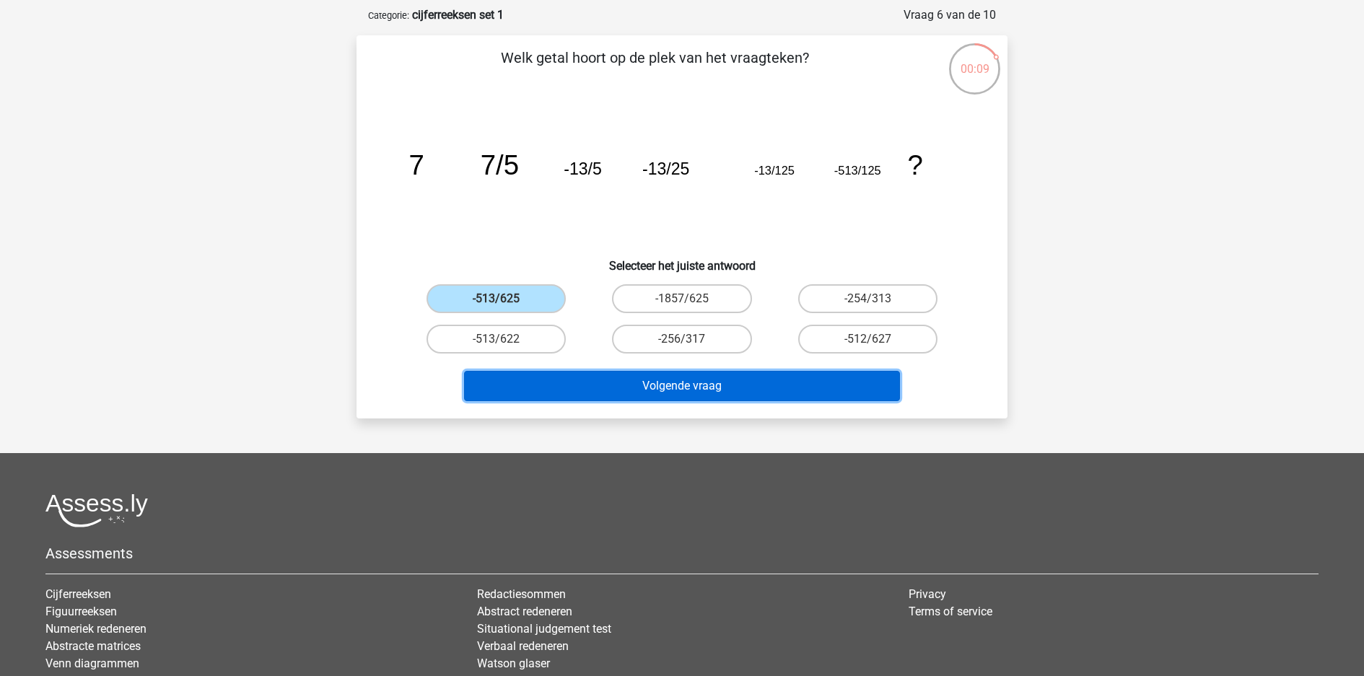
click at [629, 371] on button "Volgende vraag" at bounding box center [682, 386] width 437 height 30
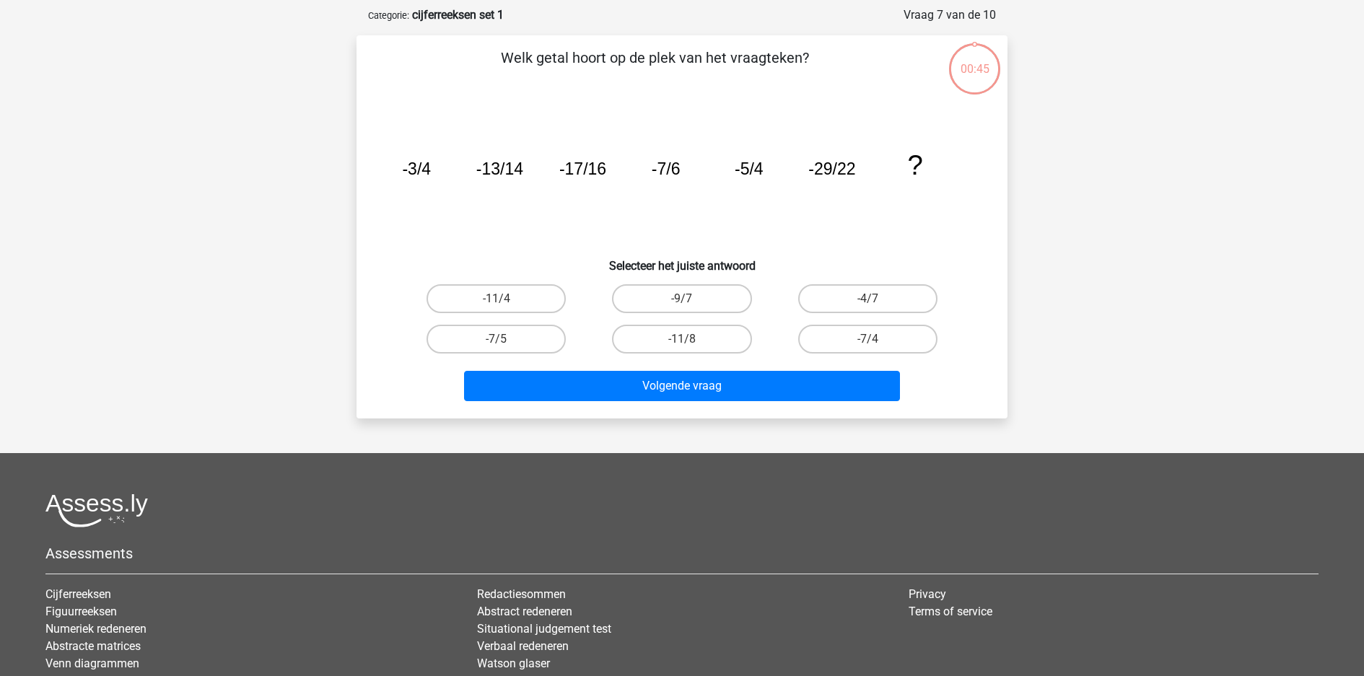
click at [1104, 194] on div "Registreer Nederlands English" at bounding box center [682, 384] width 1364 height 900
click at [510, 284] on label "-11/4" at bounding box center [496, 298] width 139 height 29
click at [506, 299] on input "-11/4" at bounding box center [501, 303] width 9 height 9
radio input "true"
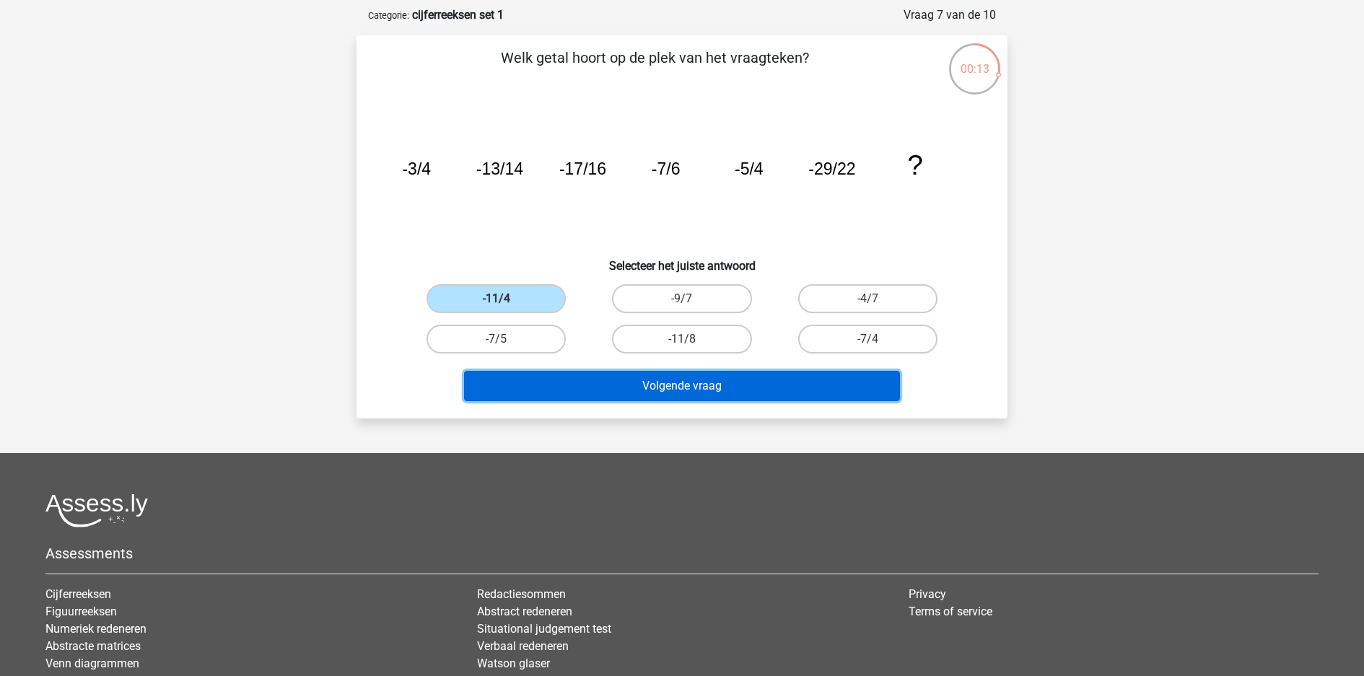
click at [616, 371] on button "Volgende vraag" at bounding box center [682, 386] width 437 height 30
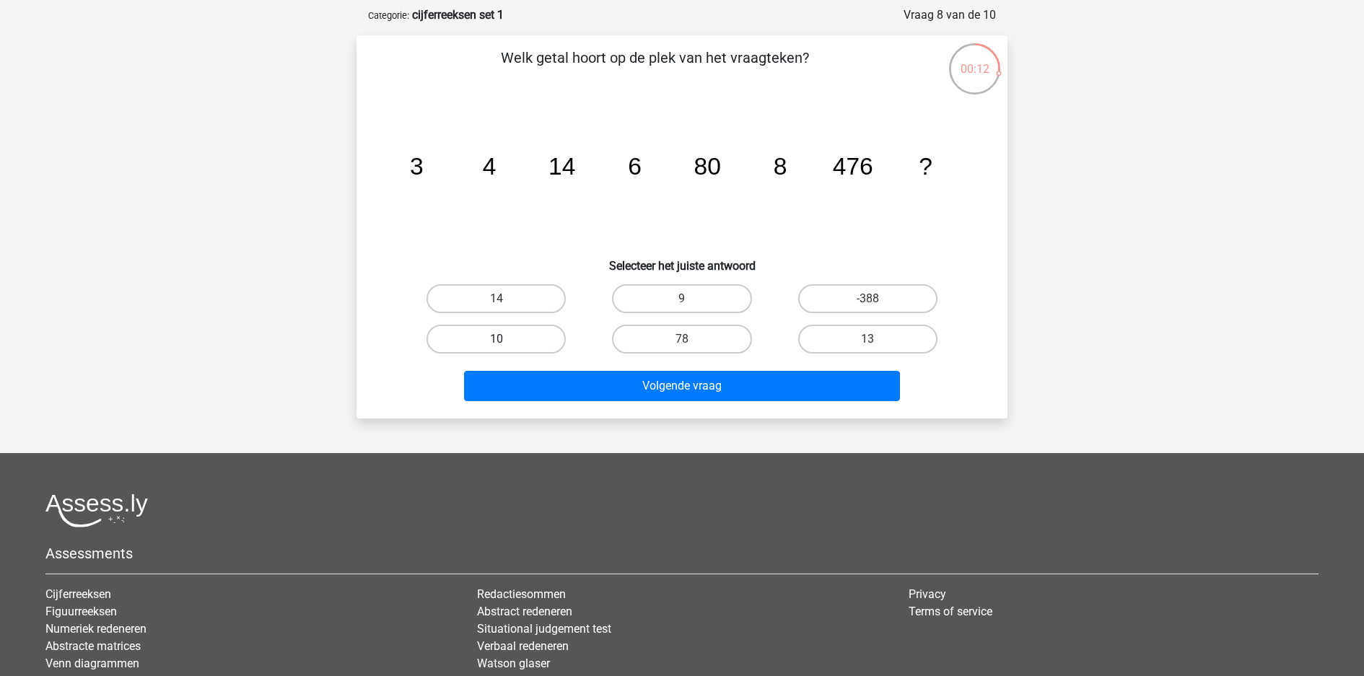
click at [500, 325] on label "10" at bounding box center [496, 339] width 139 height 29
click at [500, 339] on input "10" at bounding box center [501, 343] width 9 height 9
radio input "true"
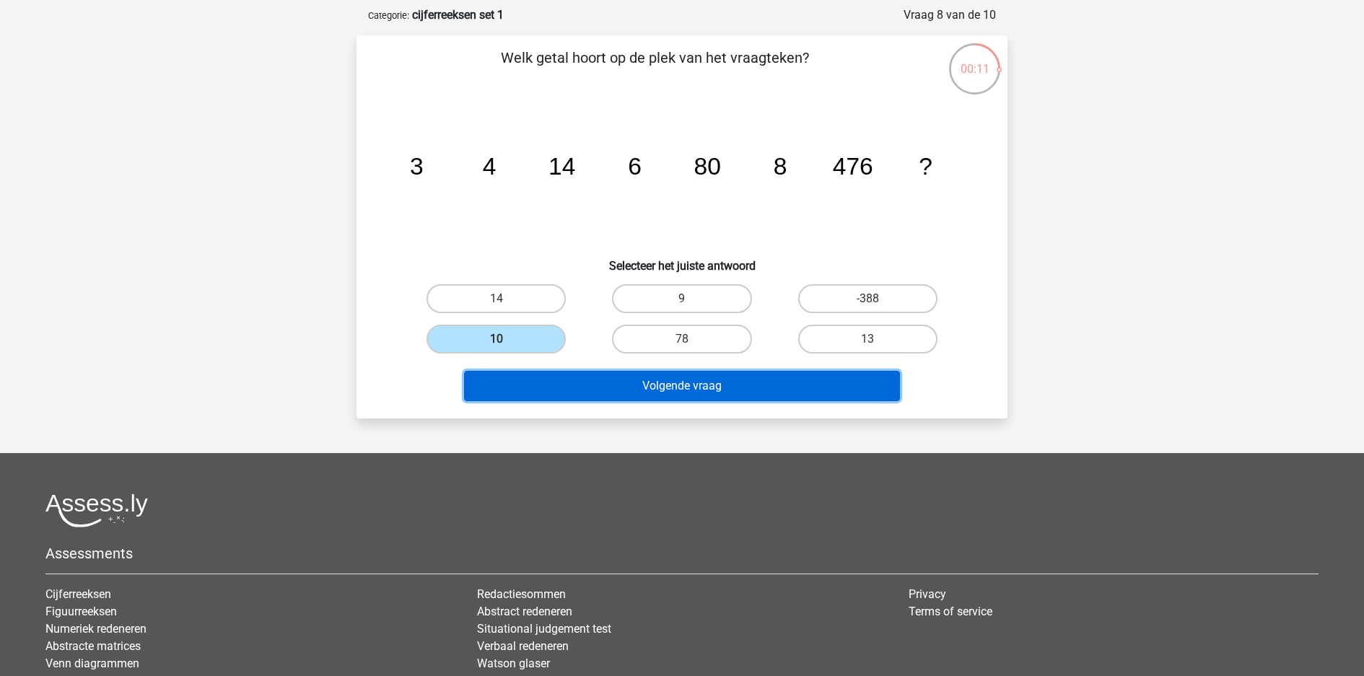
click at [545, 371] on button "Volgende vraag" at bounding box center [682, 386] width 437 height 30
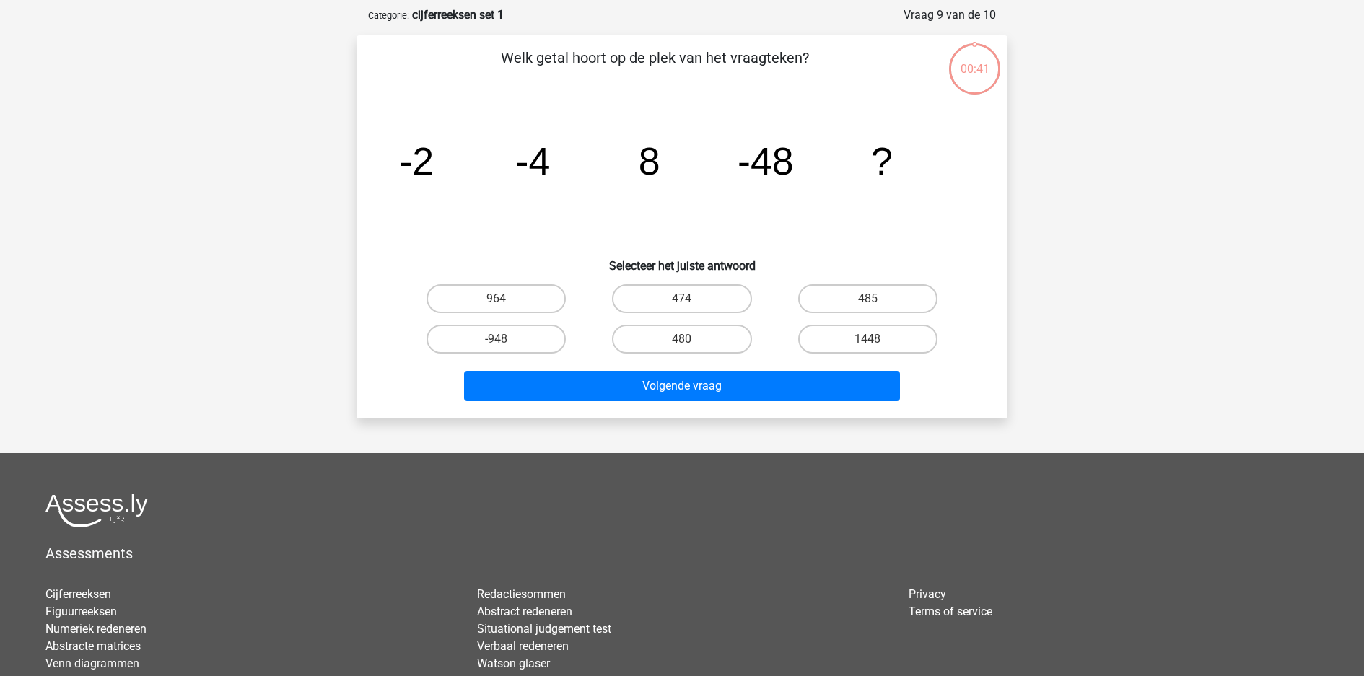
click at [1209, 243] on div "Registreer Nederlands English" at bounding box center [682, 384] width 1364 height 900
click at [1136, 240] on div "Registreer Nederlands English" at bounding box center [682, 384] width 1364 height 900
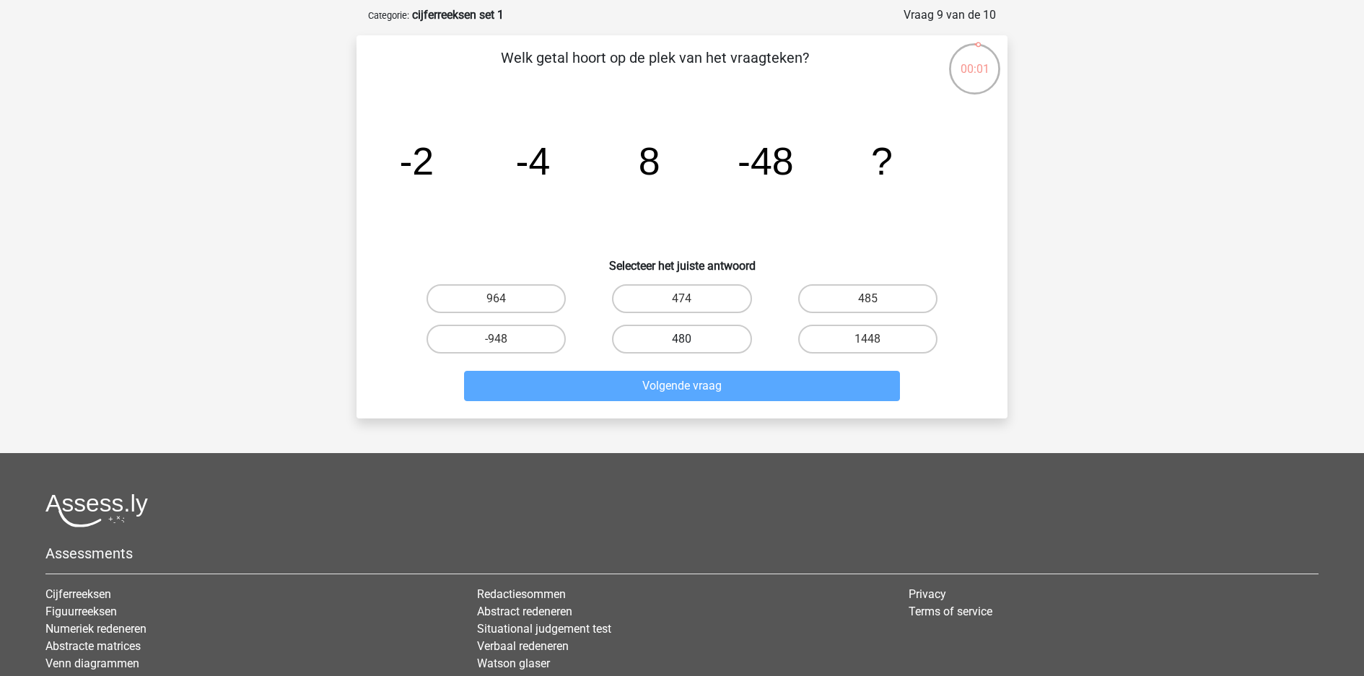
click at [687, 325] on label "480" at bounding box center [681, 339] width 139 height 29
click at [687, 339] on input "480" at bounding box center [686, 343] width 9 height 9
radio input "true"
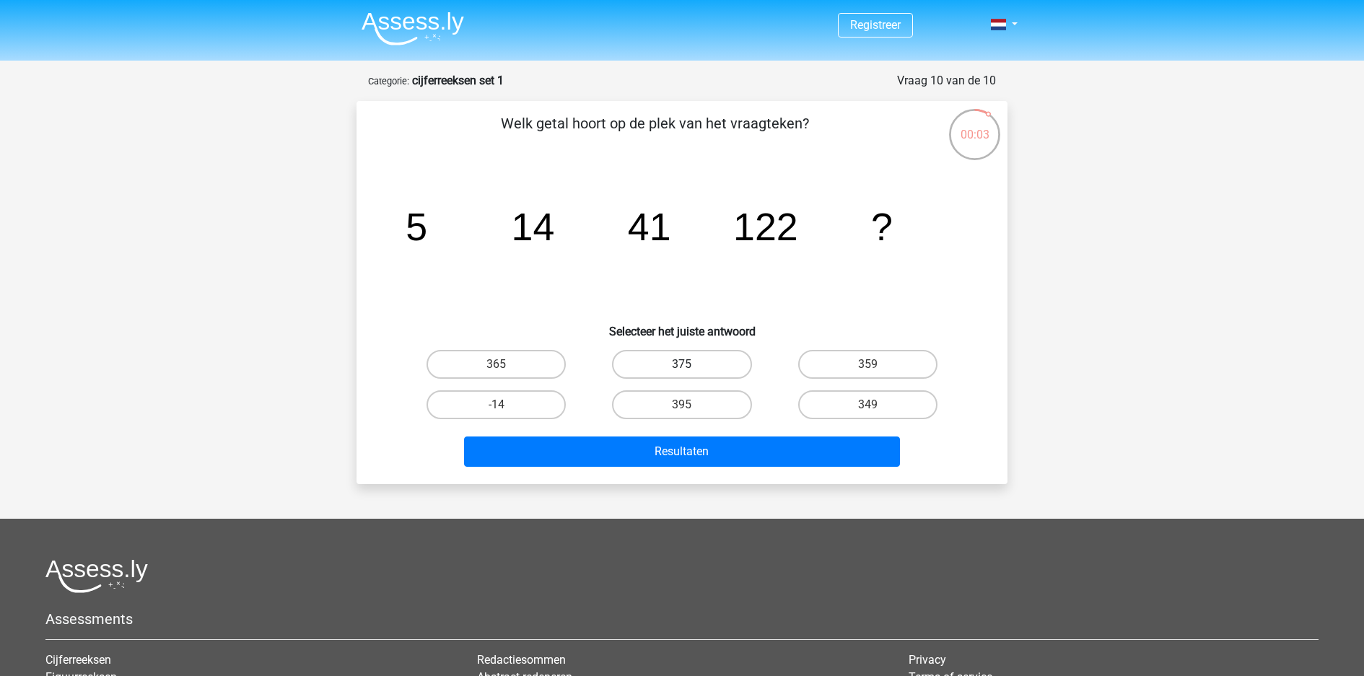
click at [696, 350] on label "375" at bounding box center [681, 364] width 139 height 29
click at [692, 365] on input "375" at bounding box center [686, 369] width 9 height 9
radio input "true"
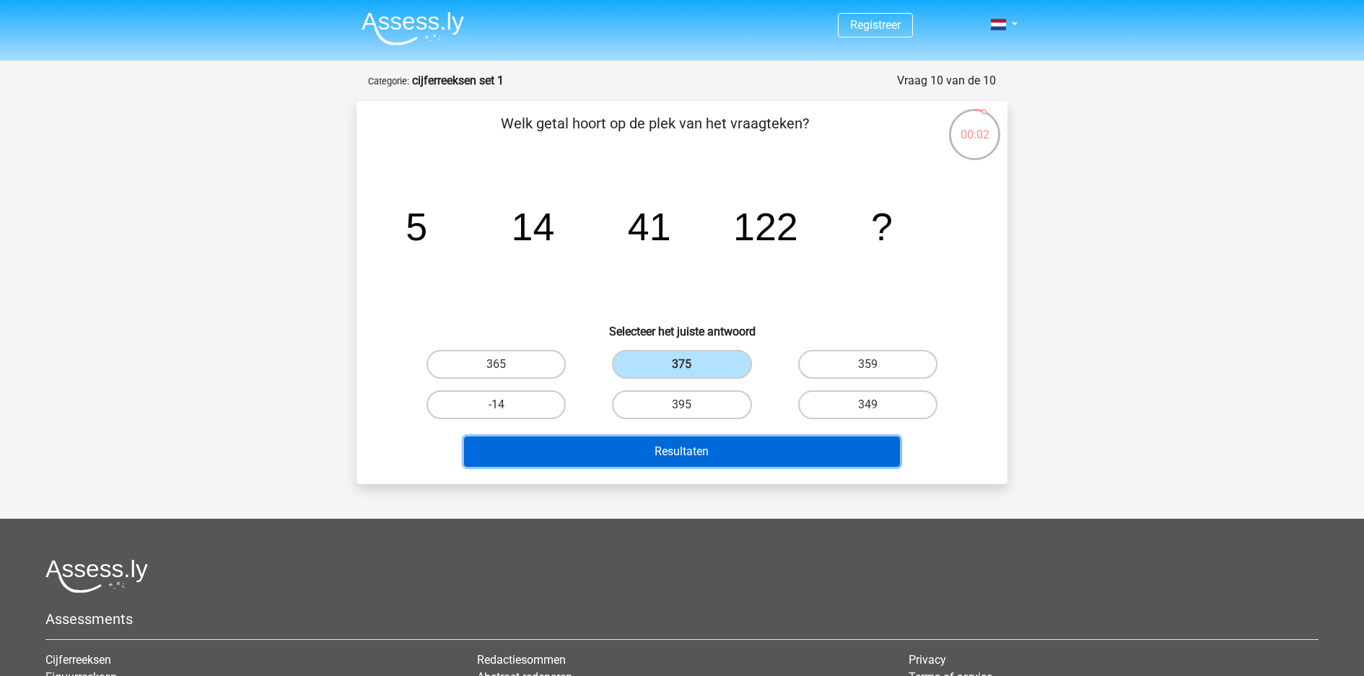
click at [688, 437] on button "Resultaten" at bounding box center [682, 452] width 437 height 30
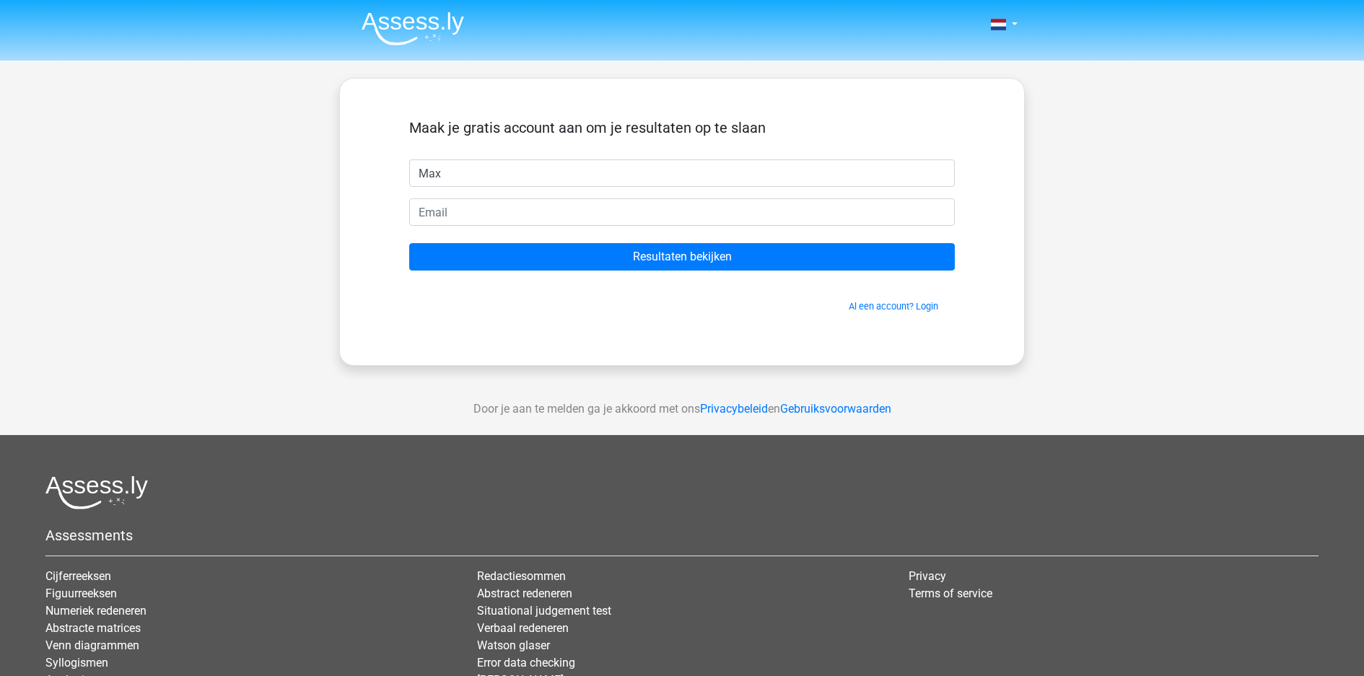
type input "Max"
type input "[EMAIL_ADDRESS][DOMAIN_NAME]"
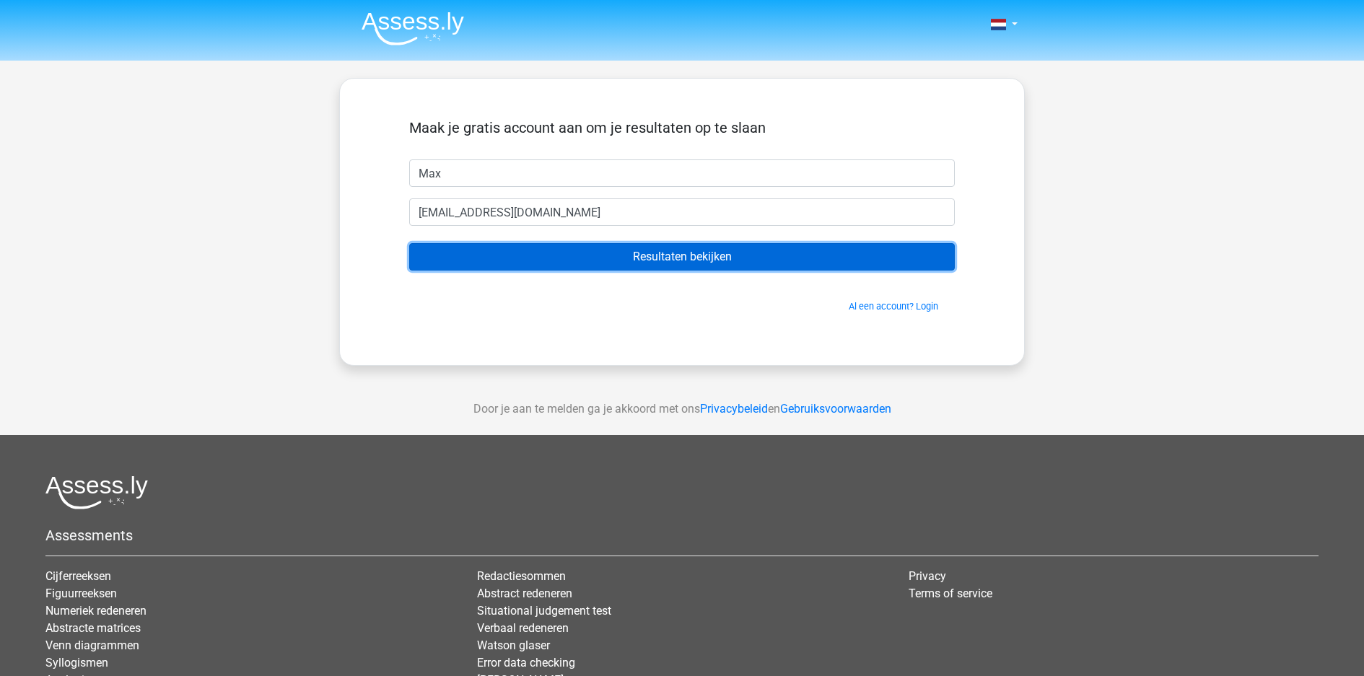
click at [732, 243] on input "Resultaten bekijken" at bounding box center [682, 256] width 546 height 27
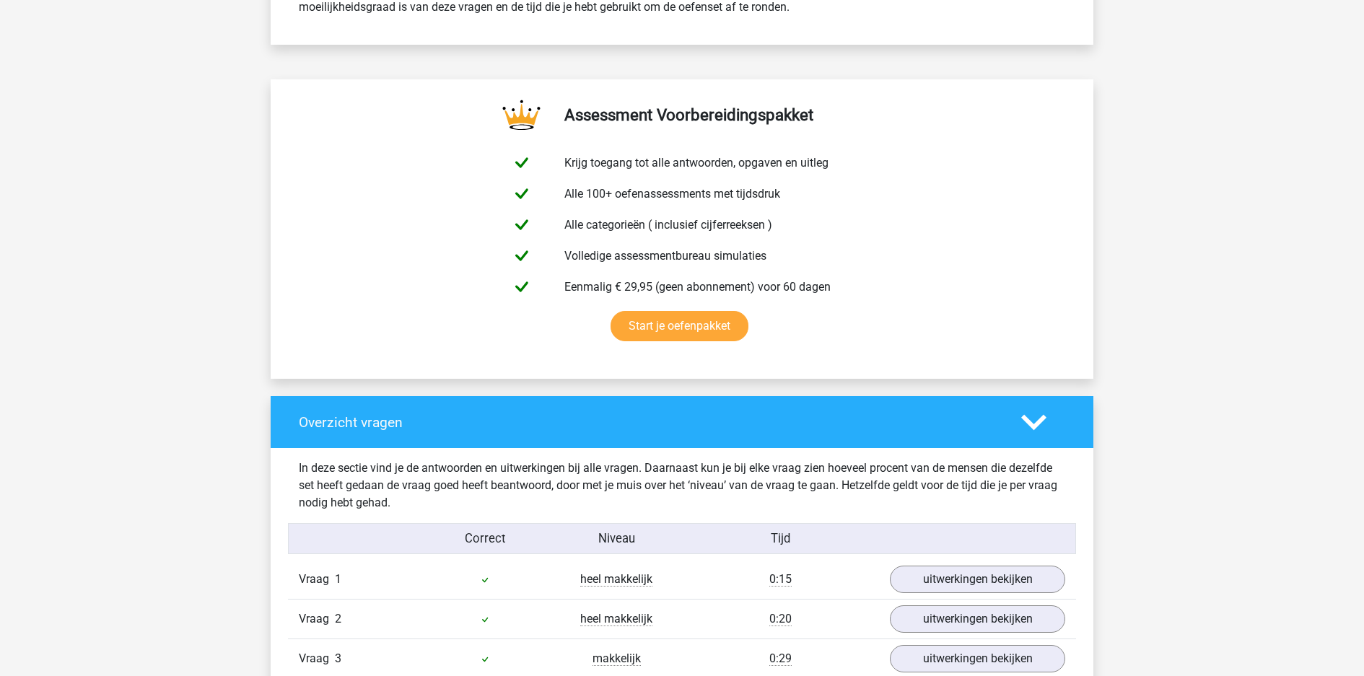
scroll to position [715, 0]
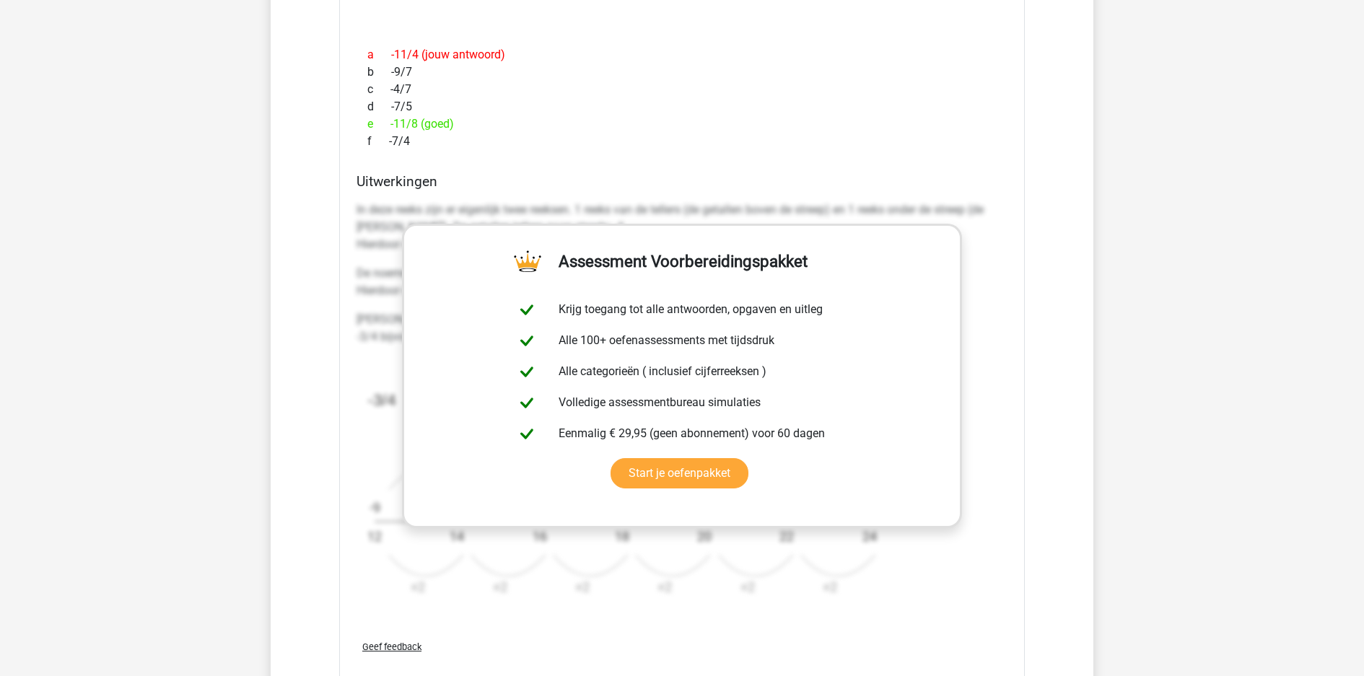
scroll to position [1723, 0]
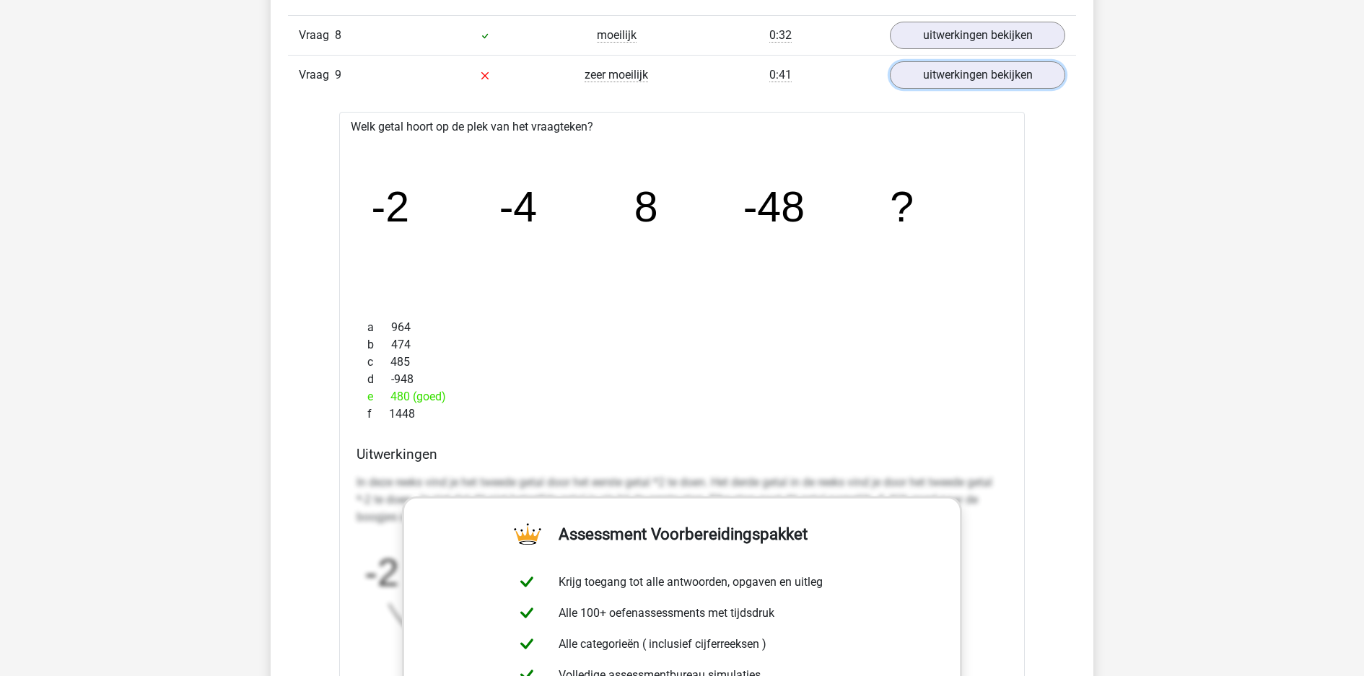
scroll to position [2426, 0]
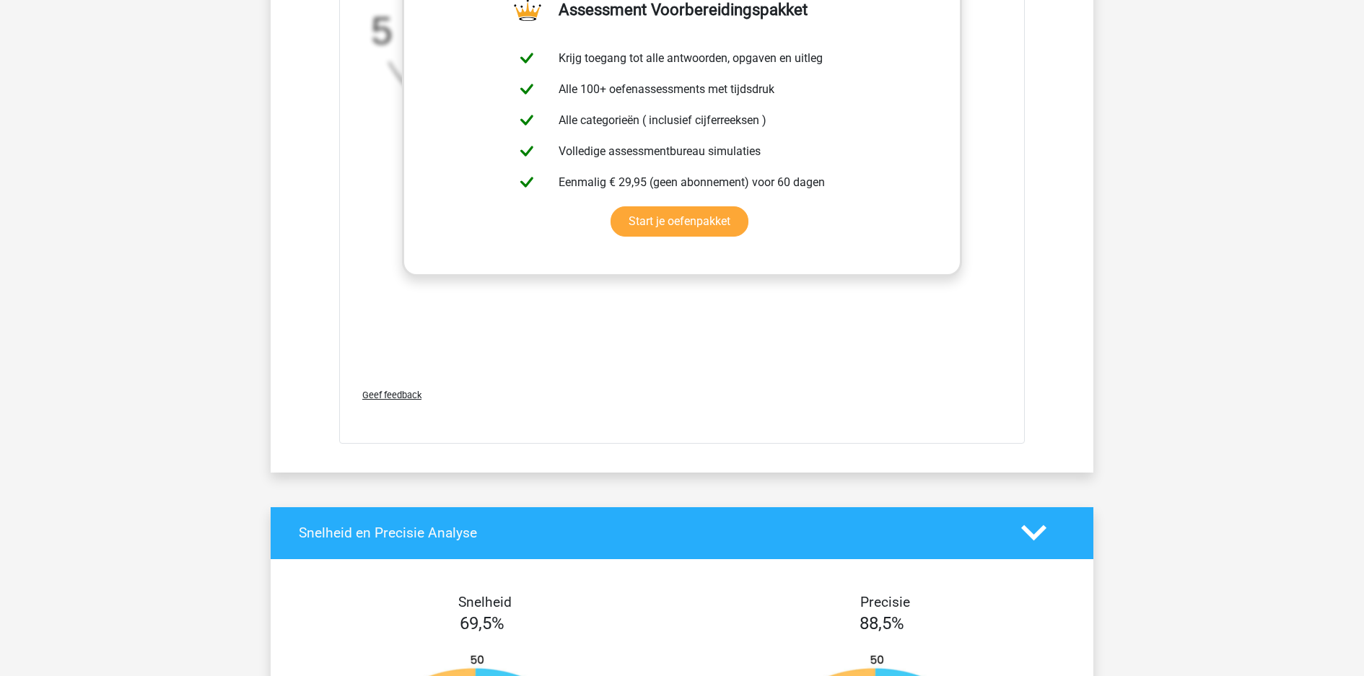
scroll to position [3857, 0]
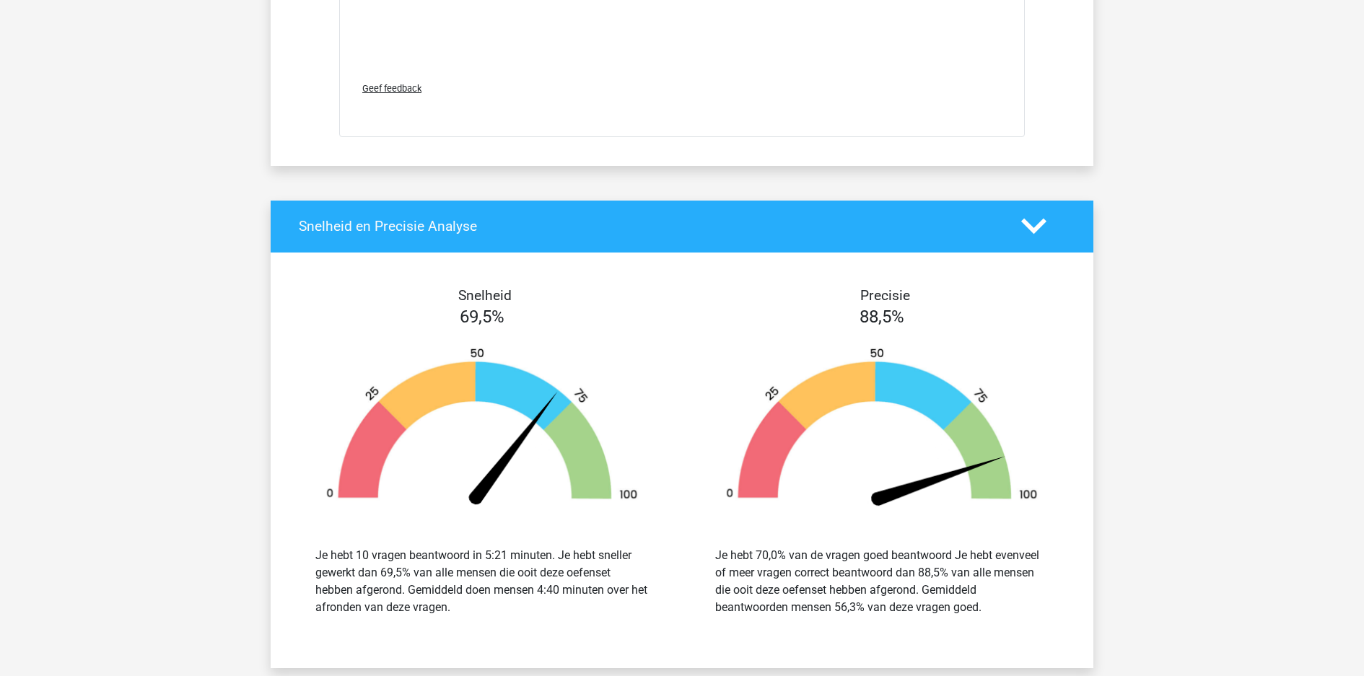
scroll to position [4167, 0]
